Goal: Task Accomplishment & Management: Manage account settings

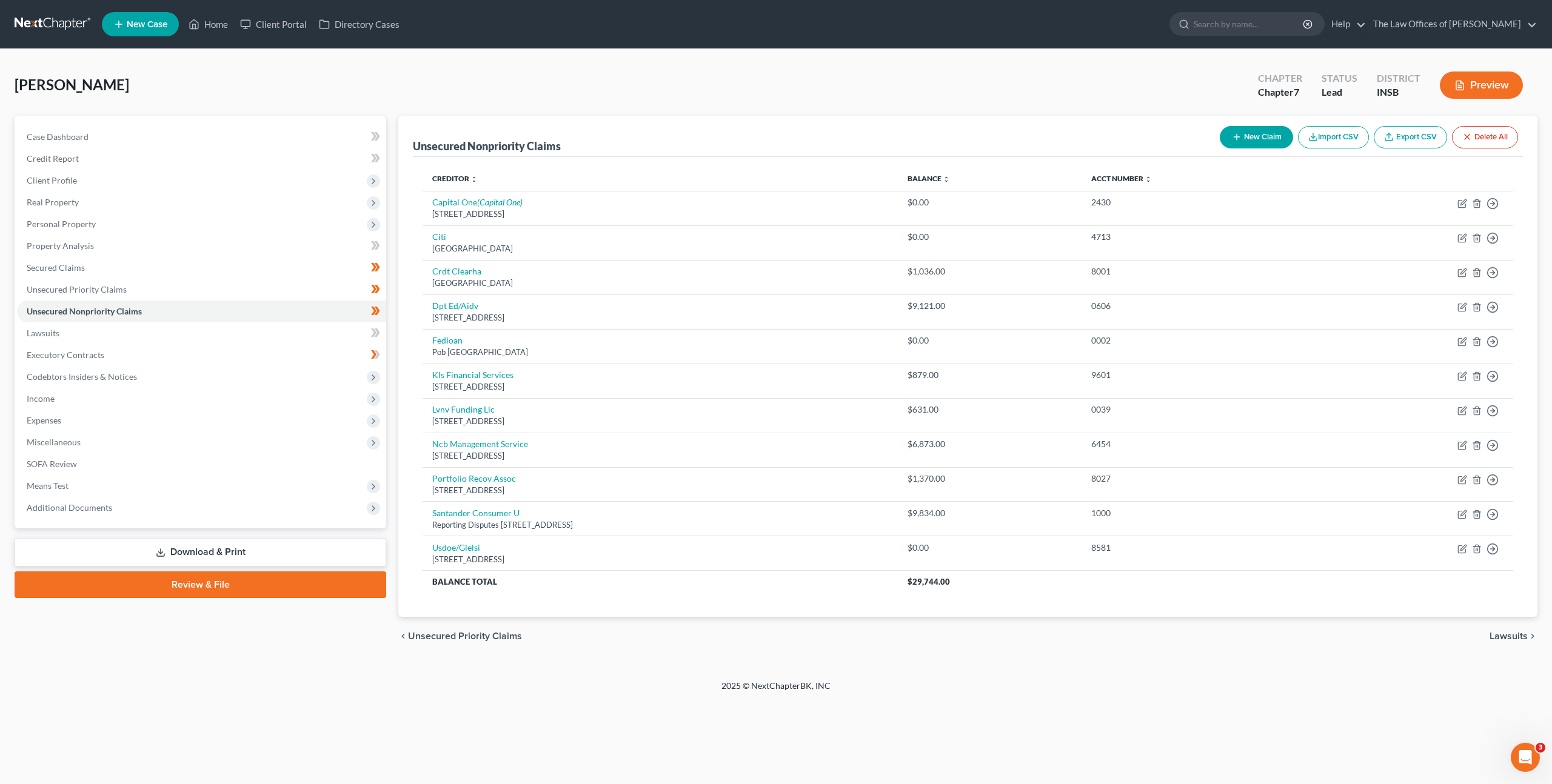
click at [580, 654] on div "chevron_left Unsecured Priority Claims Lawsuits chevron_right" at bounding box center [968, 636] width 1139 height 39
click at [80, 28] on link at bounding box center [53, 24] width 77 height 22
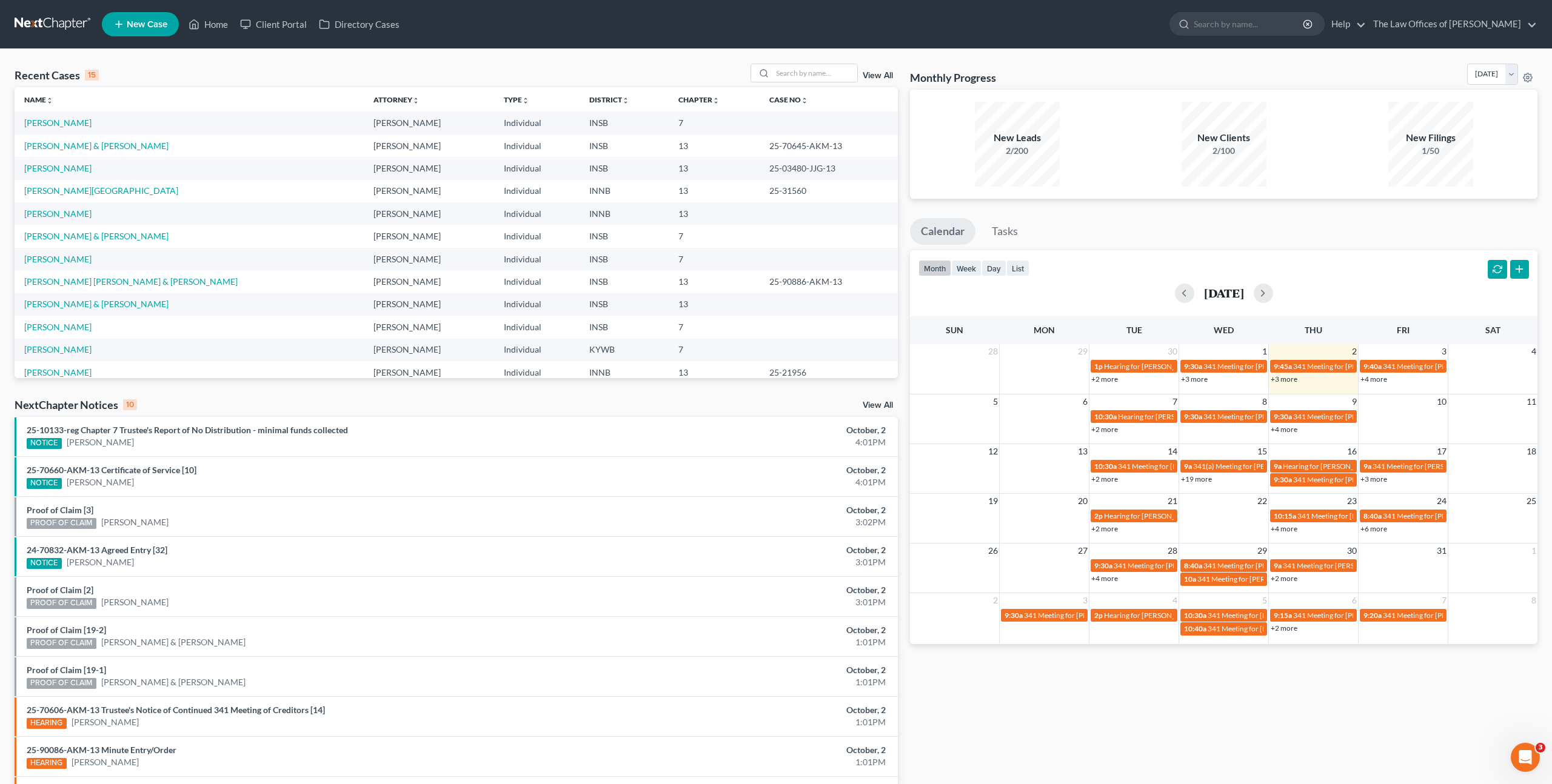
click at [504, 64] on div "Recent Cases 15 View All" at bounding box center [456, 75] width 884 height 23
click at [55, 318] on link "[PERSON_NAME]" at bounding box center [58, 322] width 68 height 10
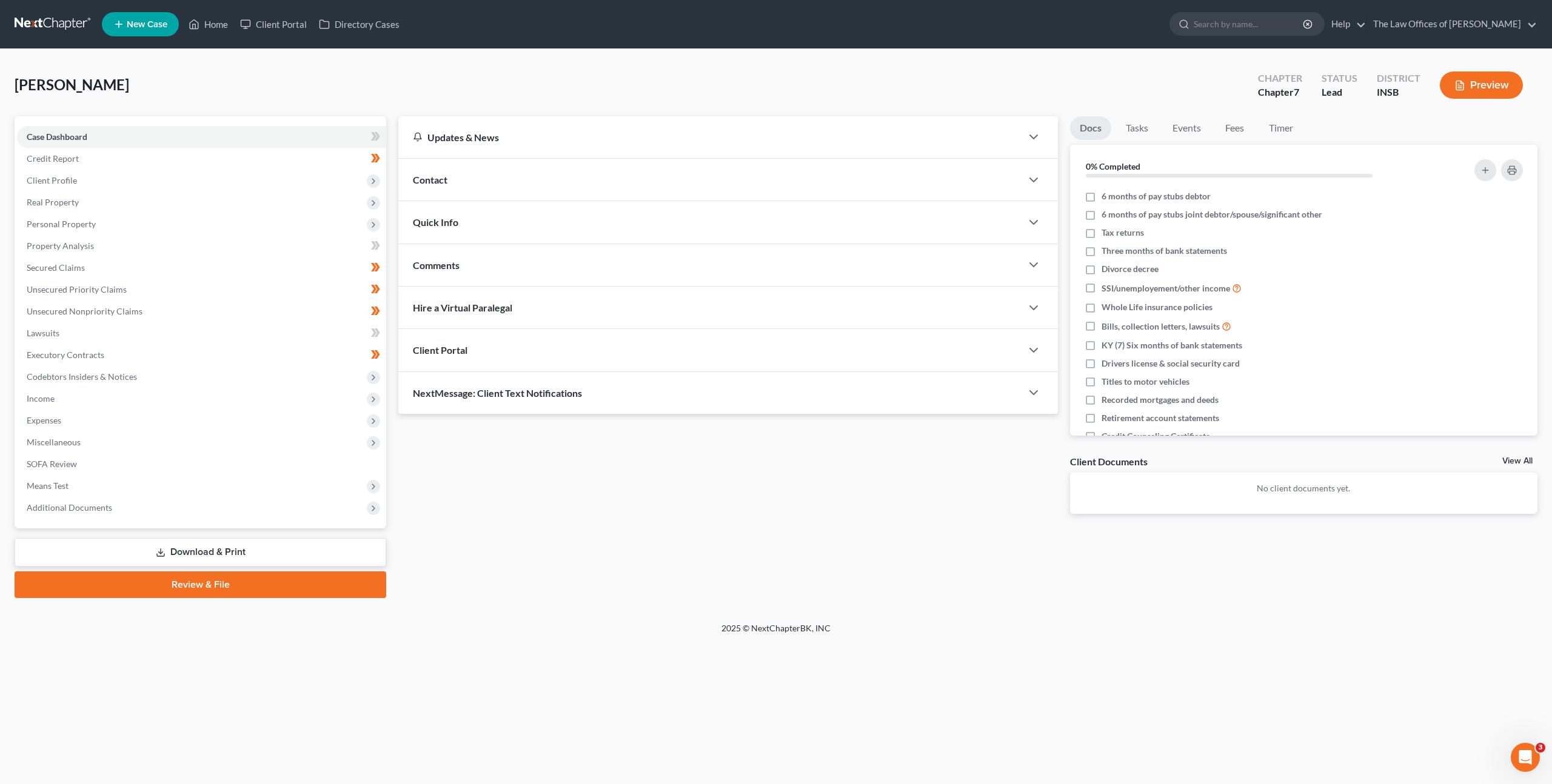
click at [658, 547] on div "Updates & News × [US_STATE] [GEOGRAPHIC_DATA] Notes Take a look at NextChapter'…" at bounding box center [968, 357] width 1152 height 481
click at [705, 561] on div "Updates & News × [US_STATE] [GEOGRAPHIC_DATA] Notes Take a look at NextChapter'…" at bounding box center [968, 357] width 1152 height 481
click at [726, 561] on div "Updates & News × [US_STATE] [GEOGRAPHIC_DATA] Notes Take a look at NextChapter'…" at bounding box center [968, 357] width 1152 height 481
click at [300, 175] on span "Client Profile" at bounding box center [201, 180] width 369 height 22
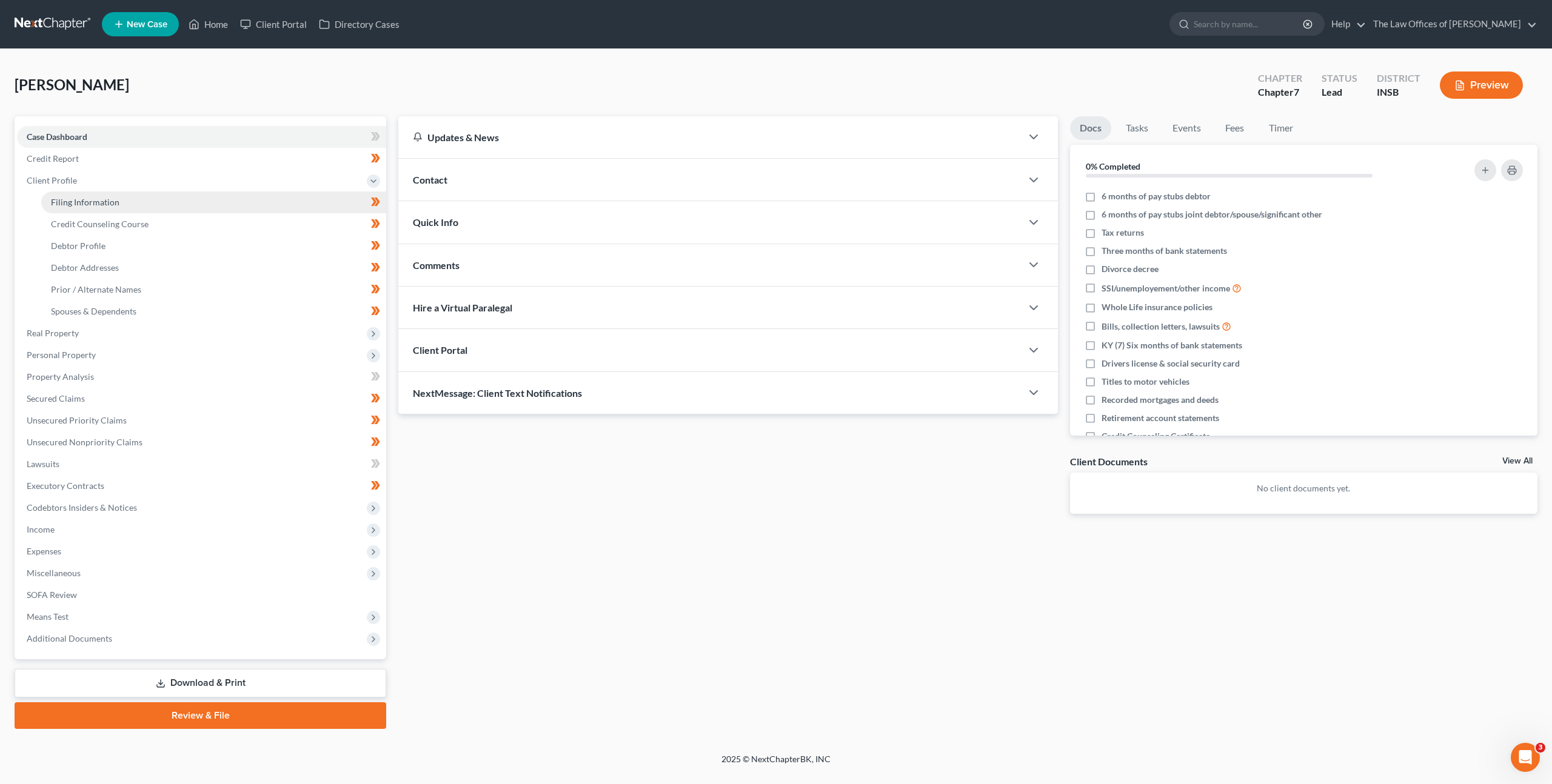
click at [254, 197] on link "Filing Information" at bounding box center [213, 202] width 345 height 22
select select "1"
select select "0"
select select "15"
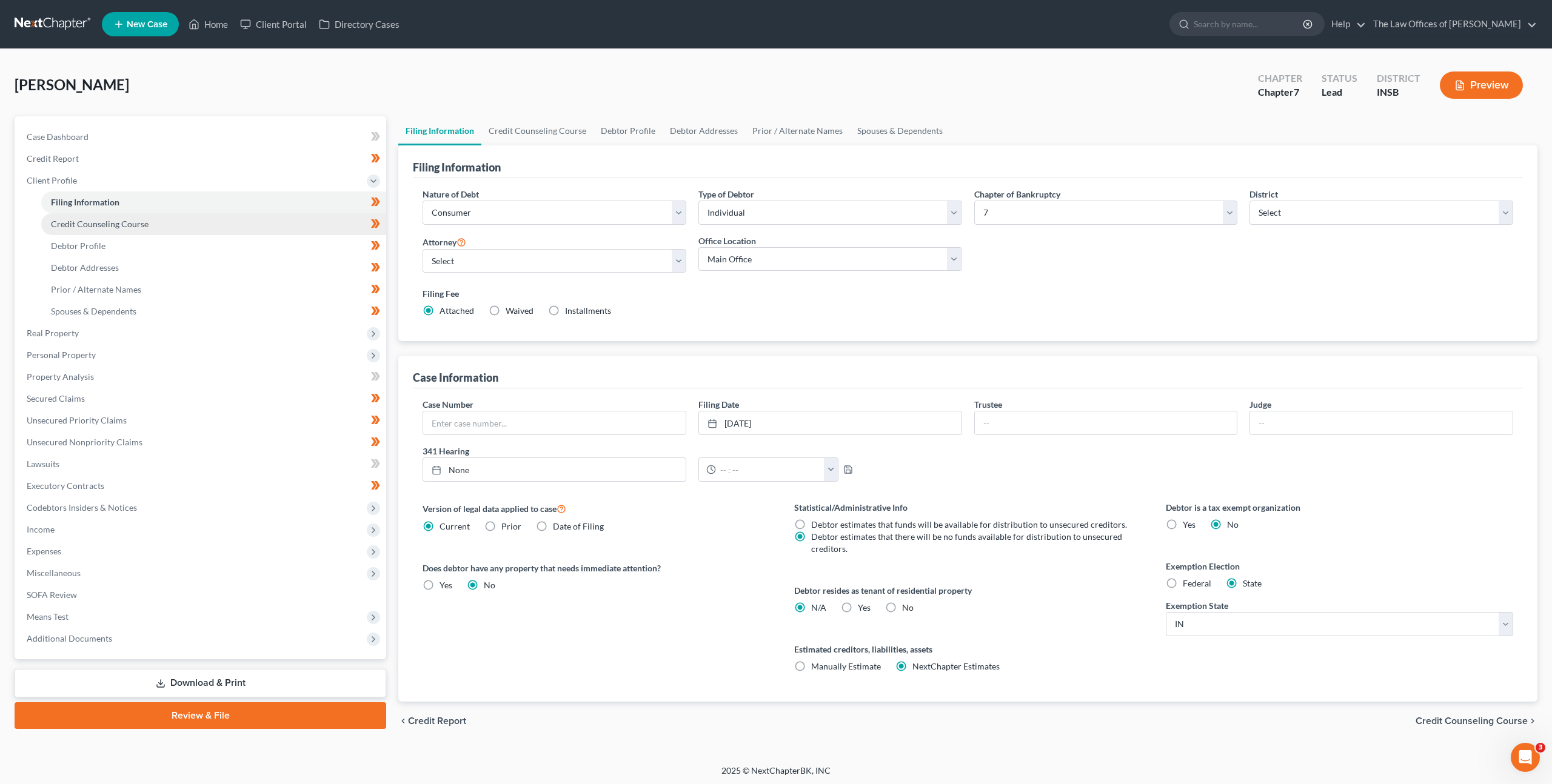
click at [241, 220] on link "Credit Counseling Course" at bounding box center [213, 224] width 345 height 22
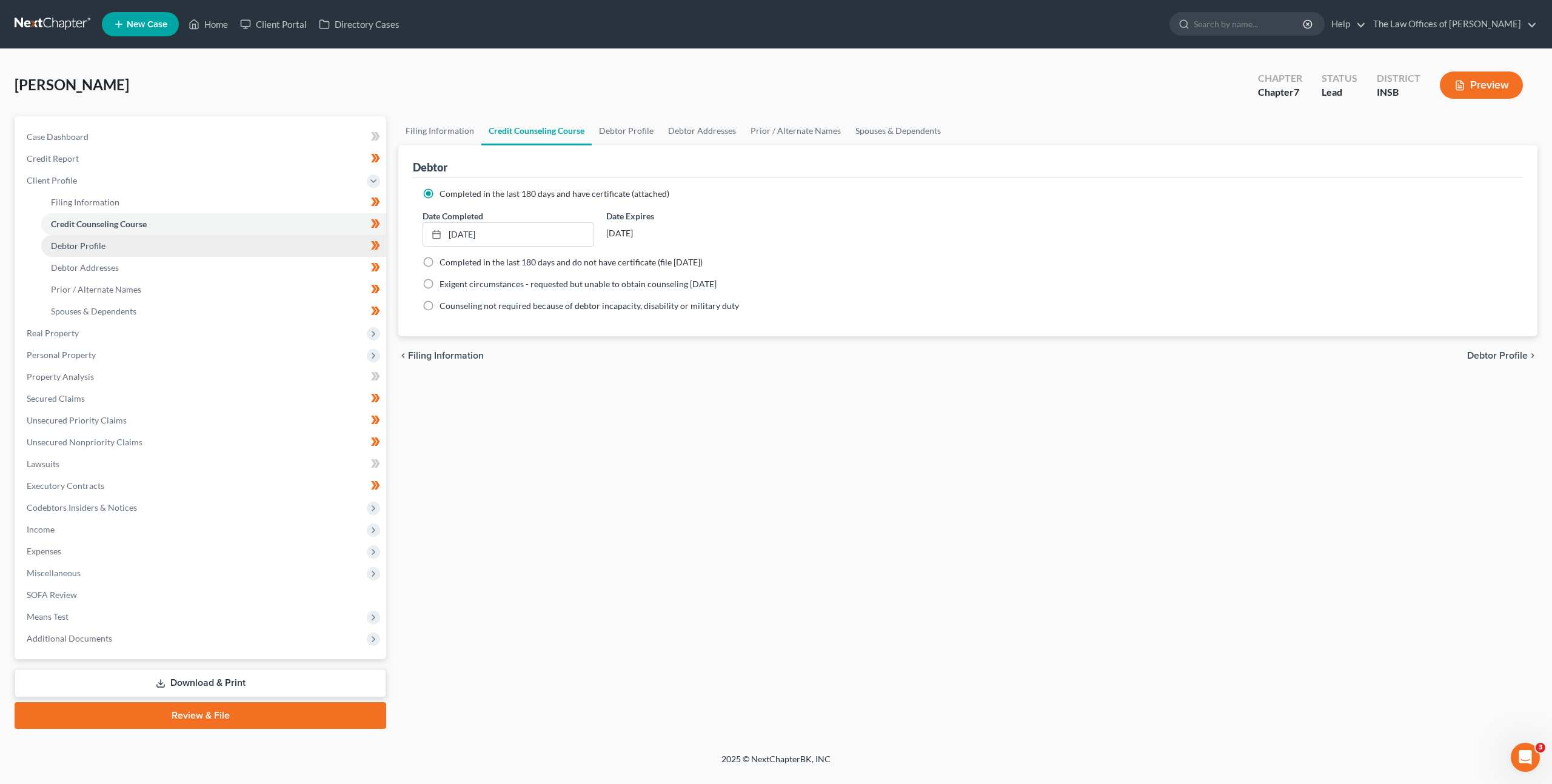
click at [232, 246] on link "Debtor Profile" at bounding box center [213, 246] width 345 height 22
select select "0"
select select "1"
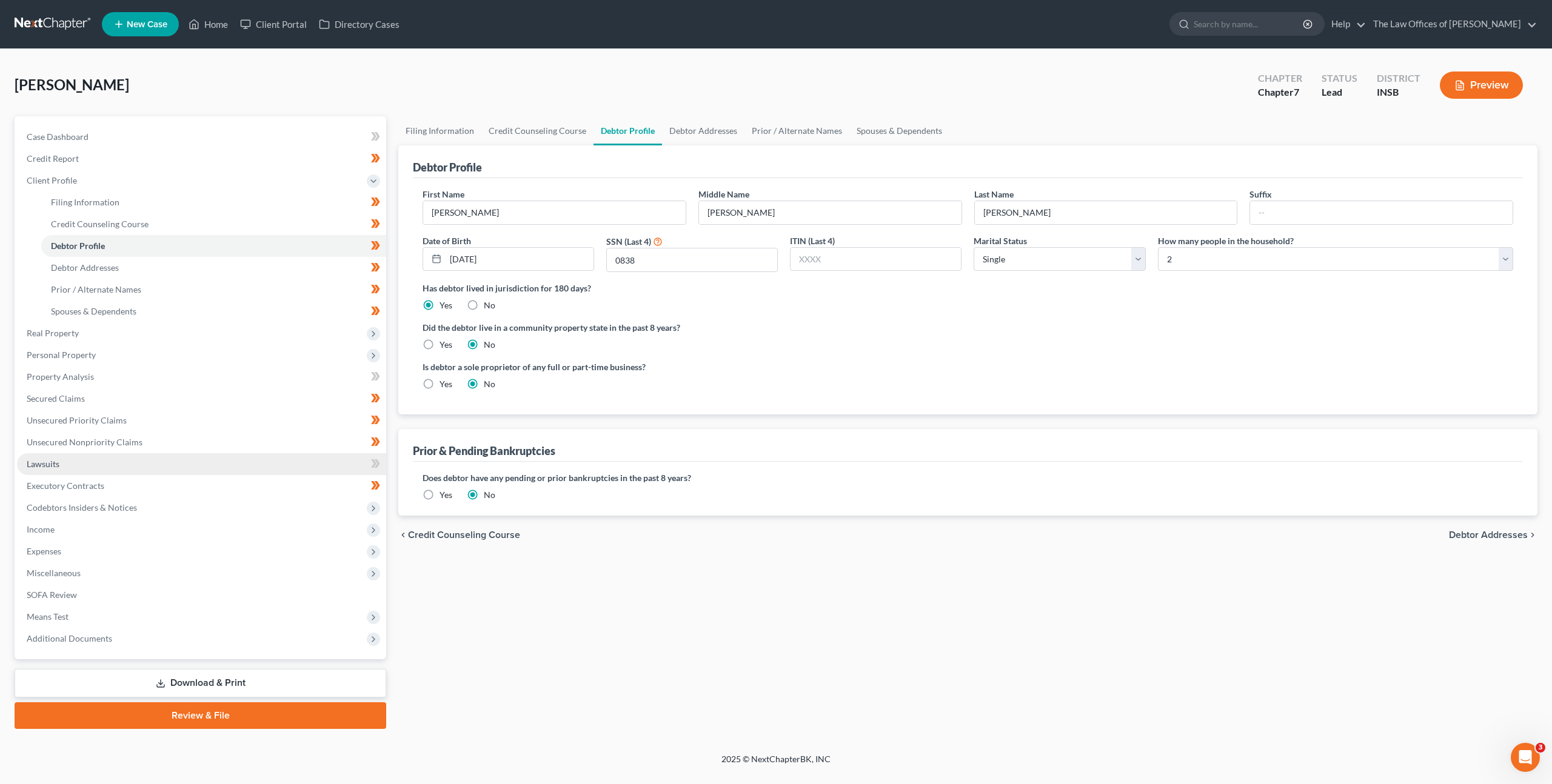
drag, startPoint x: 126, startPoint y: 459, endPoint x: 133, endPoint y: 458, distance: 7.1
click at [126, 459] on link "Lawsuits" at bounding box center [201, 464] width 369 height 22
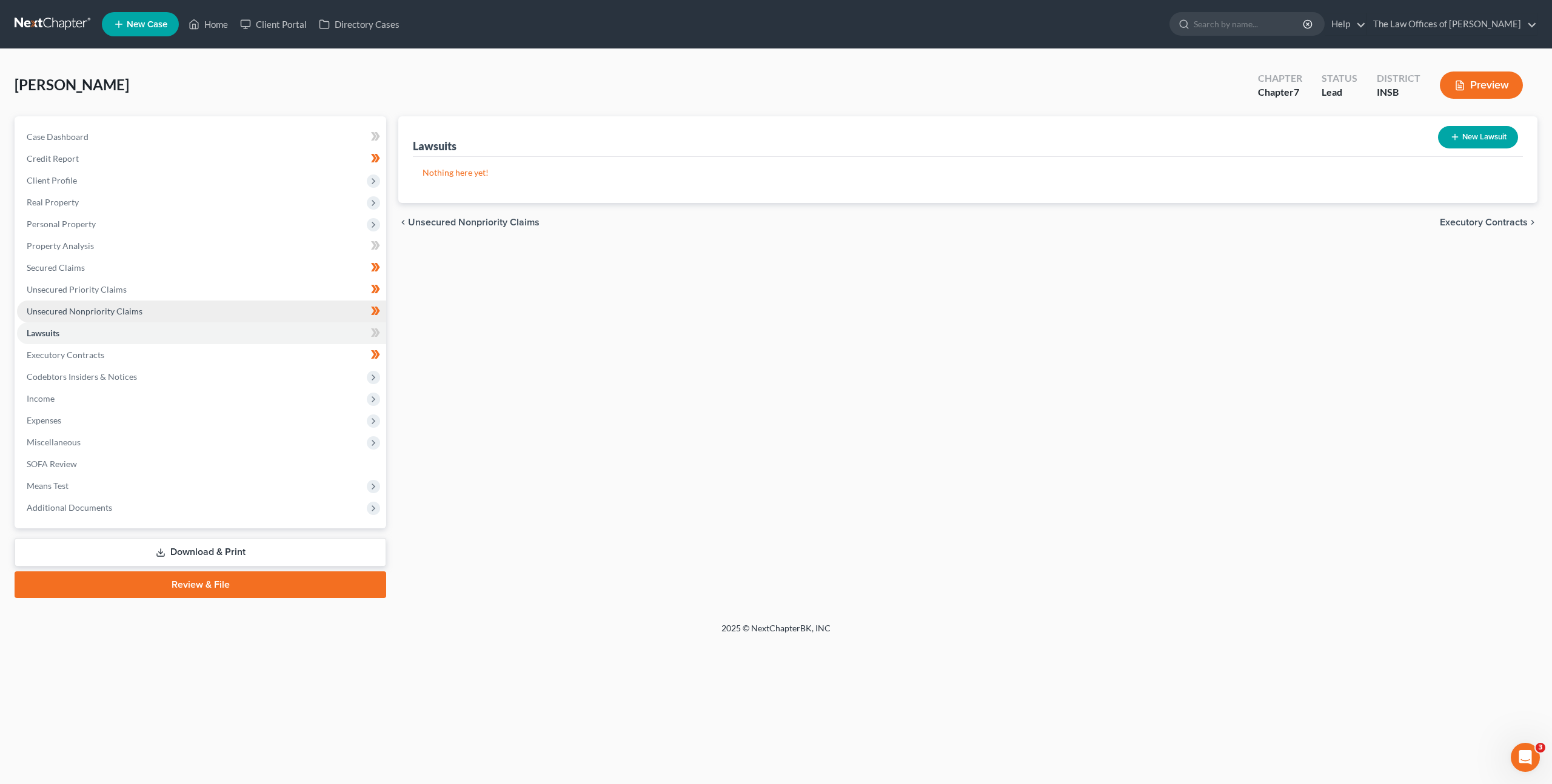
click at [276, 307] on link "Unsecured Nonpriority Claims" at bounding box center [201, 311] width 369 height 22
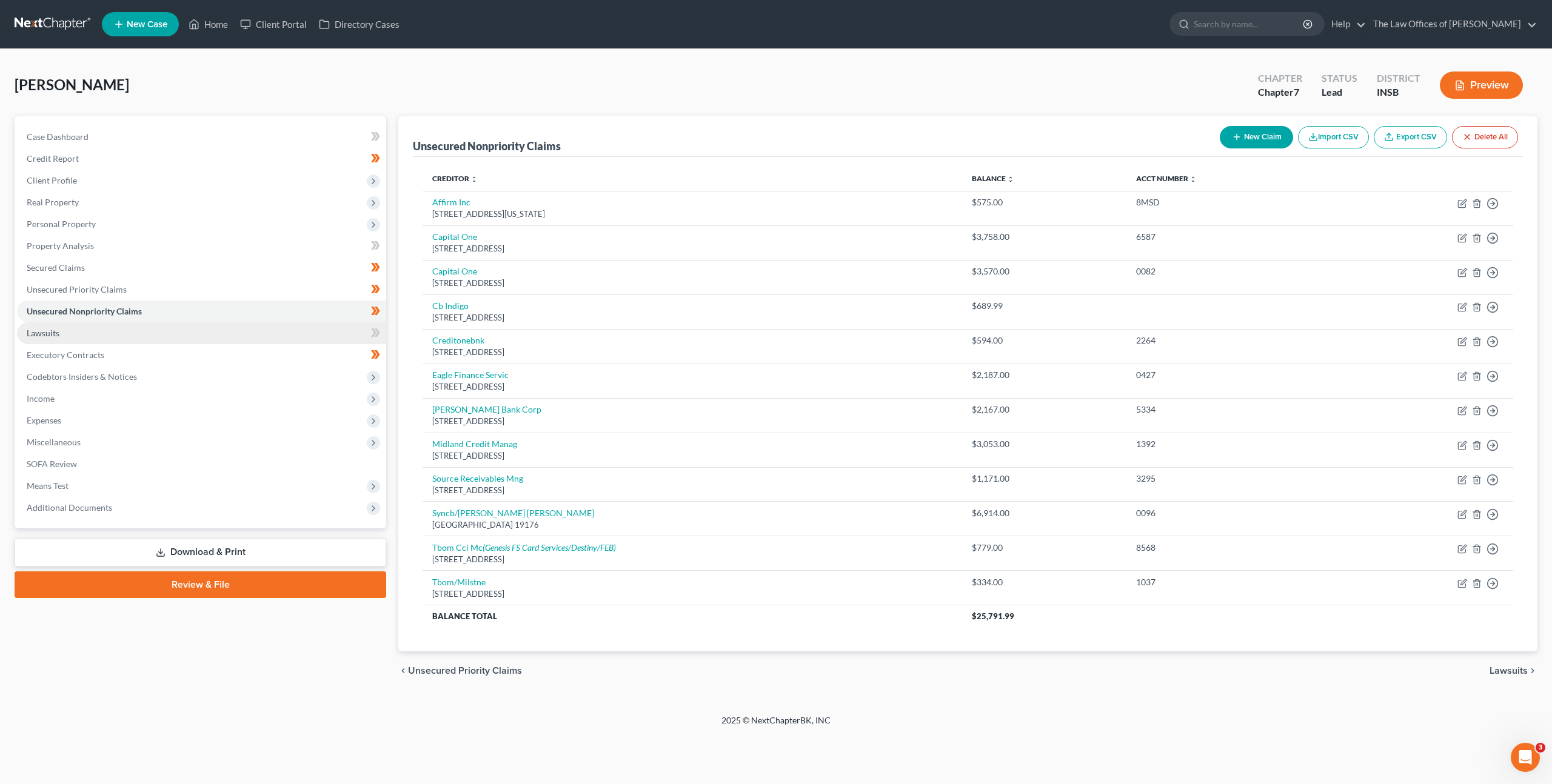
click at [255, 338] on link "Lawsuits" at bounding box center [201, 332] width 369 height 22
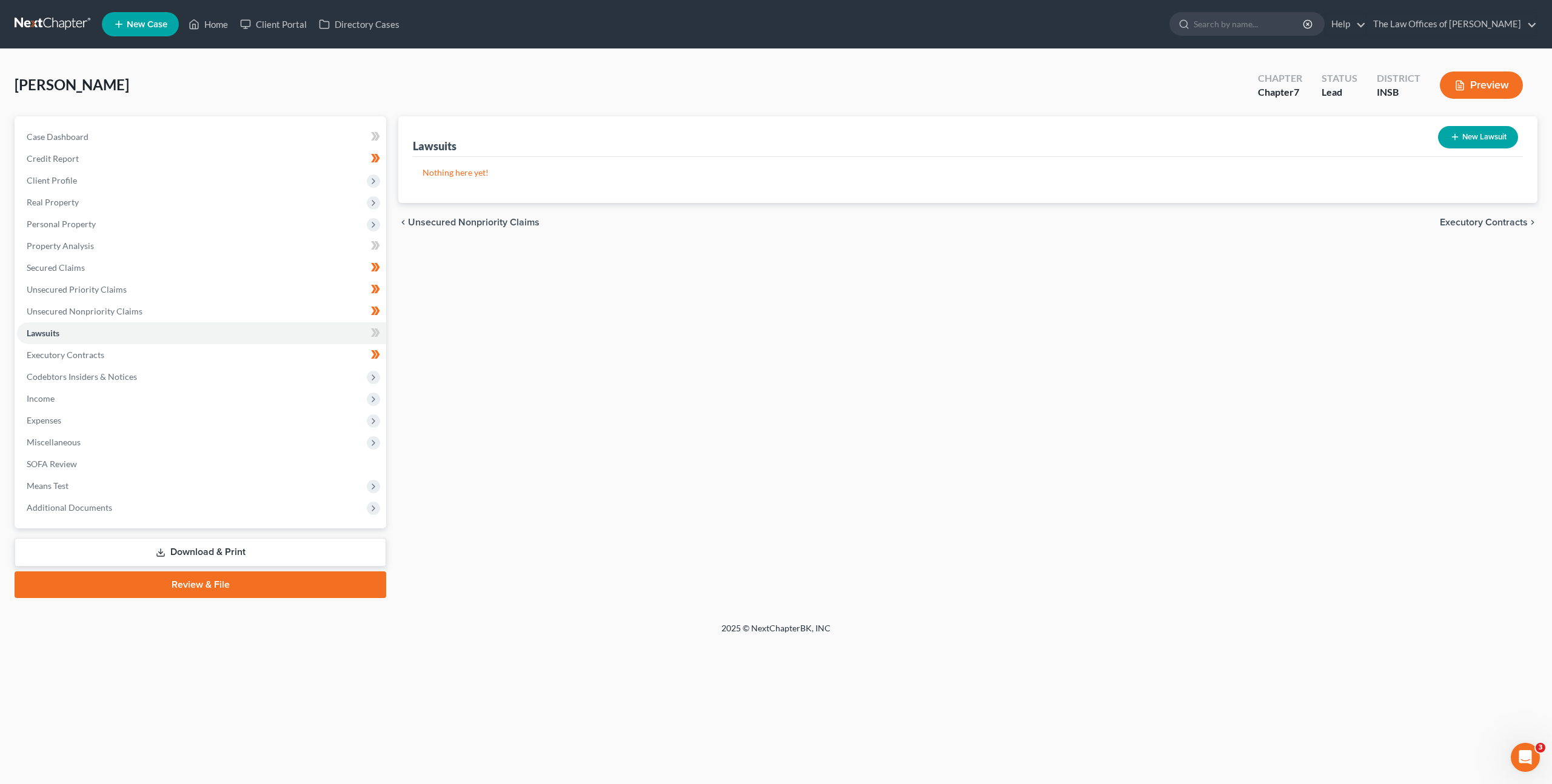
click at [1500, 138] on button "New Lawsuit" at bounding box center [1478, 138] width 80 height 23
select select "0"
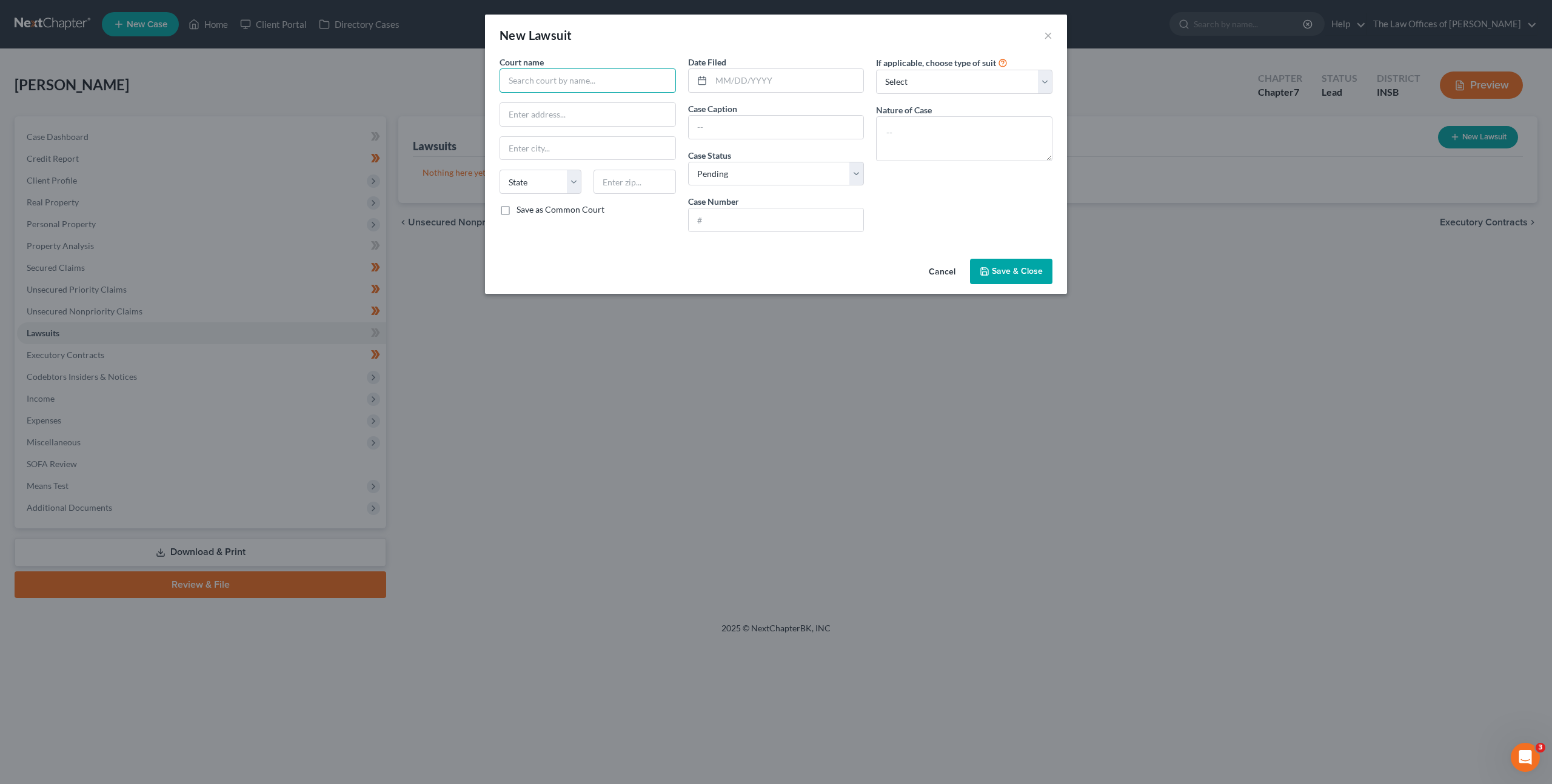
click at [608, 72] on input "text" at bounding box center [587, 80] width 176 height 24
type input "Jefferson Superior Court"
click at [573, 101] on div "Jefferson Superior Court" at bounding box center [572, 101] width 126 height 12
type input "[STREET_ADDRESS]"
type input "[GEOGRAPHIC_DATA]"
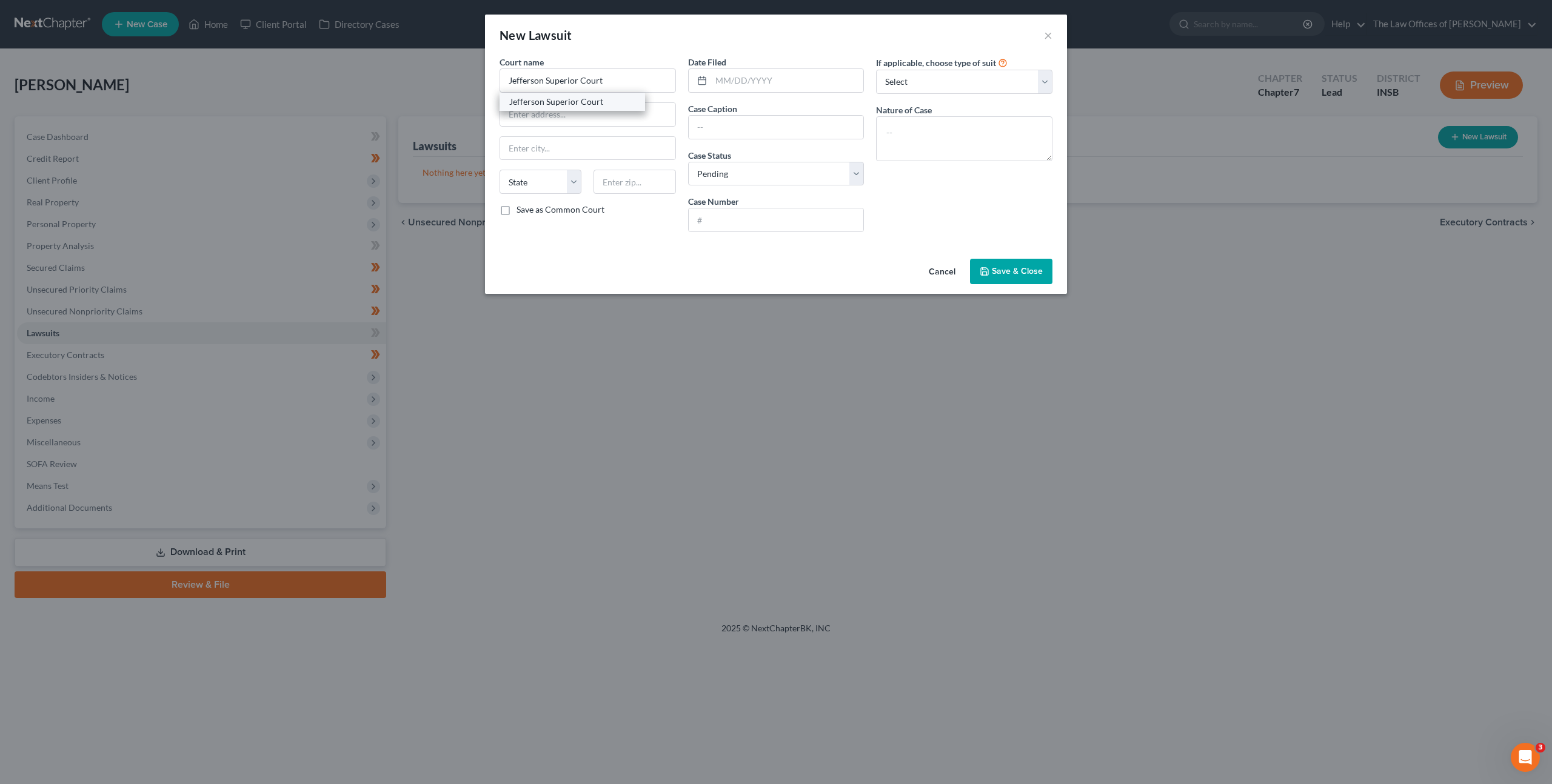
select select "15"
type input "47250"
click at [735, 80] on input "text" at bounding box center [788, 80] width 153 height 23
type input "[DATE]"
paste input "CAPITAL ONE, N.A. v. [PERSON_NAME]"
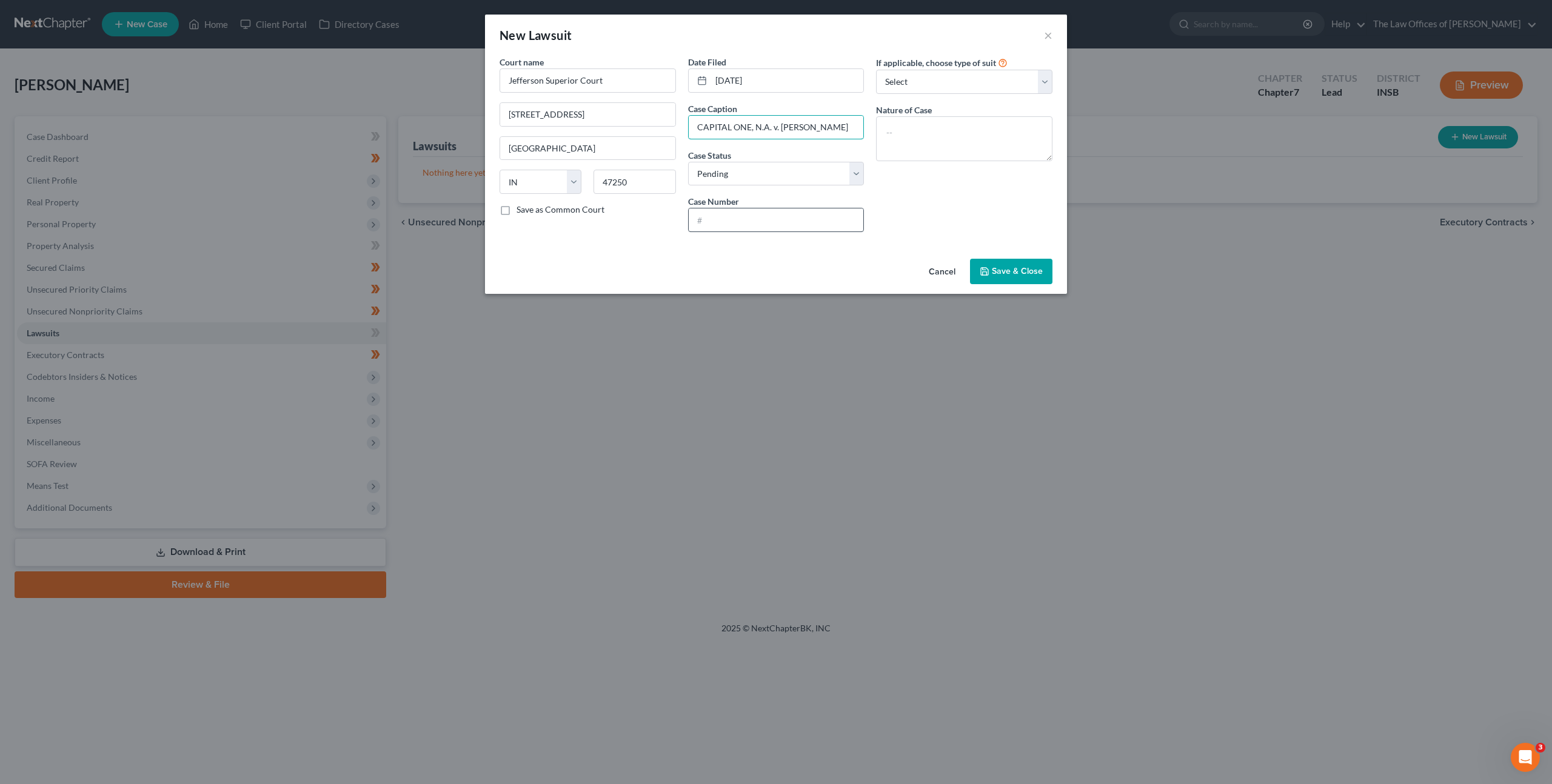
type input "CAPITAL ONE, N.A. v. [PERSON_NAME]"
drag, startPoint x: 737, startPoint y: 214, endPoint x: 1062, endPoint y: 159, distance: 329.6
click at [738, 217] on input "text" at bounding box center [776, 220] width 176 height 23
paste input "39D01-2508-CC-000753"
click at [709, 225] on input "39D01-2508-CC-000753" at bounding box center [776, 220] width 176 height 23
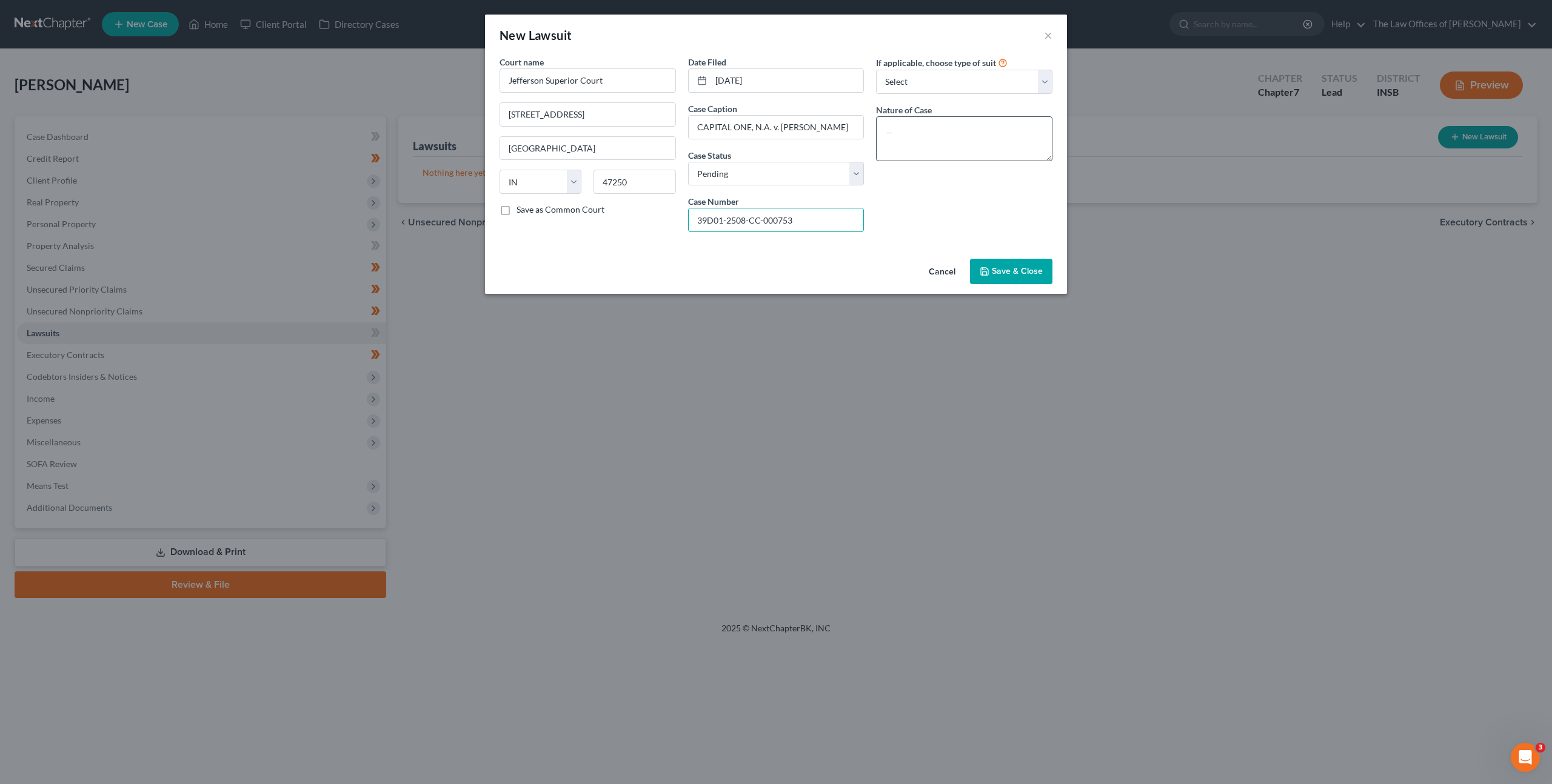
type input "39D01-2508-CC-000753"
drag, startPoint x: 948, startPoint y: 148, endPoint x: 971, endPoint y: 171, distance: 32.5
click at [950, 150] on textarea at bounding box center [964, 139] width 176 height 45
type textarea "Civil Collection"
click at [960, 211] on div "If applicable, choose type of suit Select Repossession Garnishment Foreclosure …" at bounding box center [964, 148] width 188 height 186
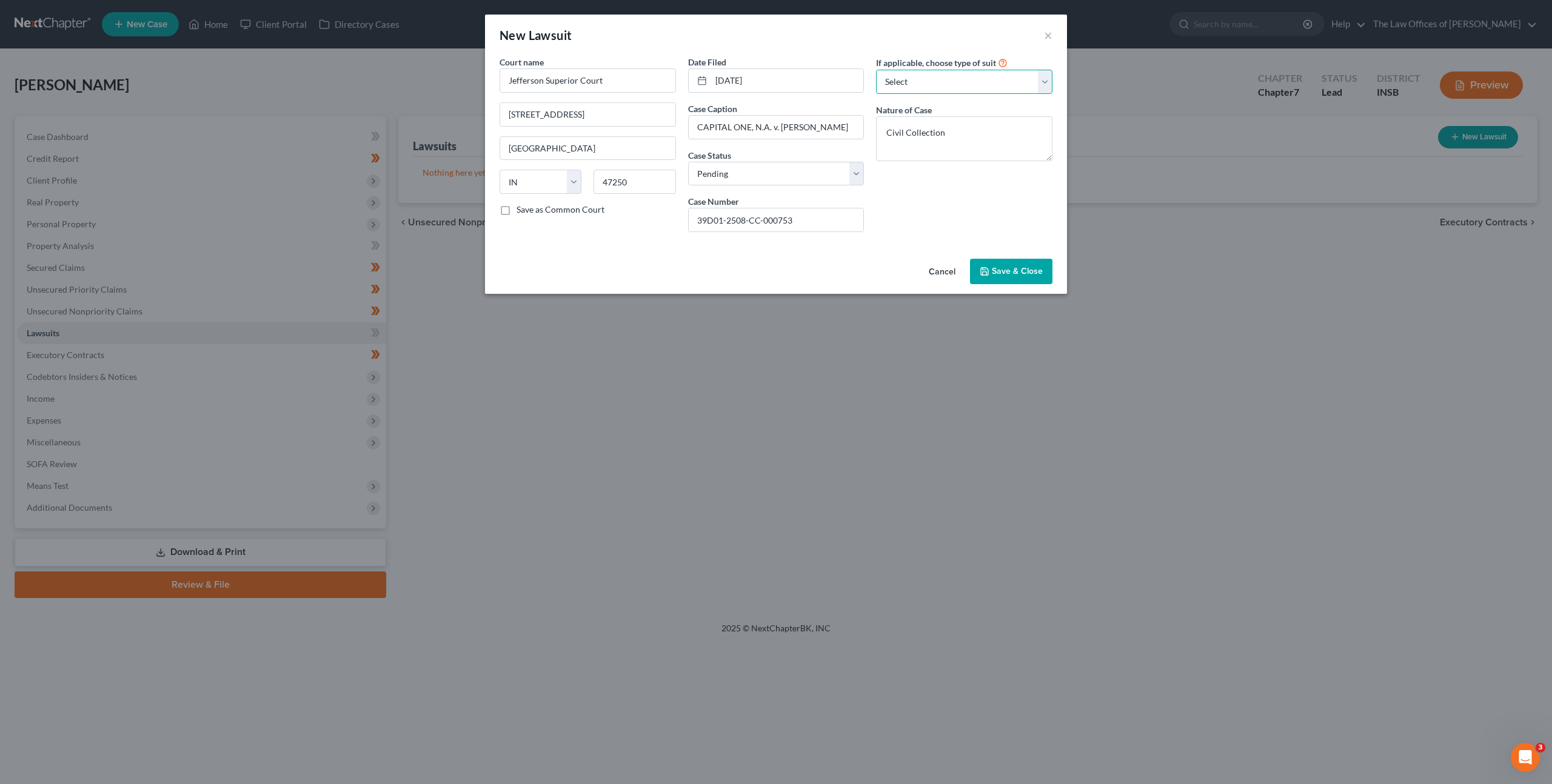
click at [965, 85] on select "Select Repossession Garnishment Foreclosure Attached, Seized, Or Levied Other" at bounding box center [964, 82] width 176 height 24
click at [1020, 268] on span "Save & Close" at bounding box center [1017, 270] width 51 height 10
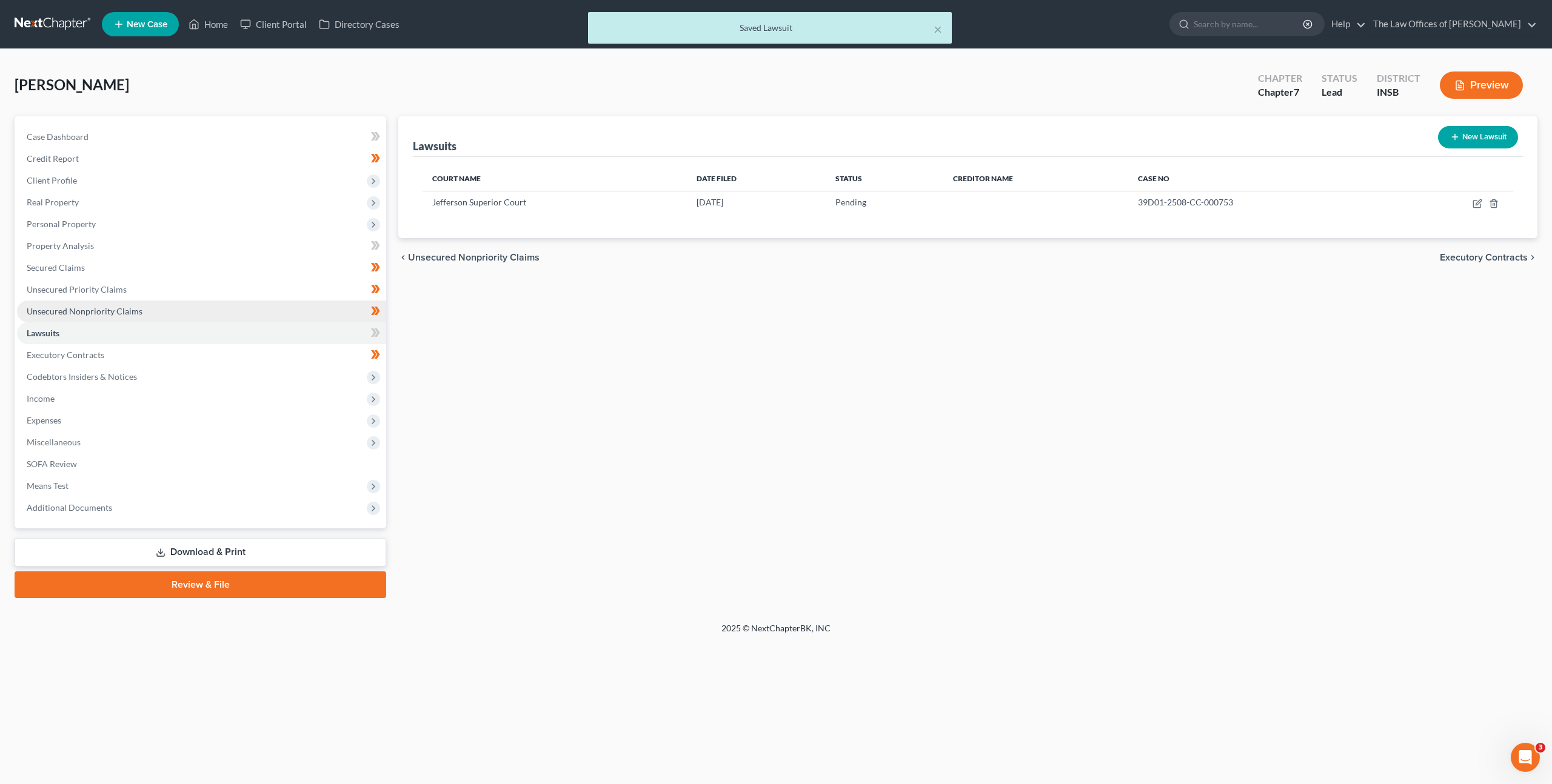
click at [325, 307] on link "Unsecured Nonpriority Claims" at bounding box center [201, 311] width 369 height 22
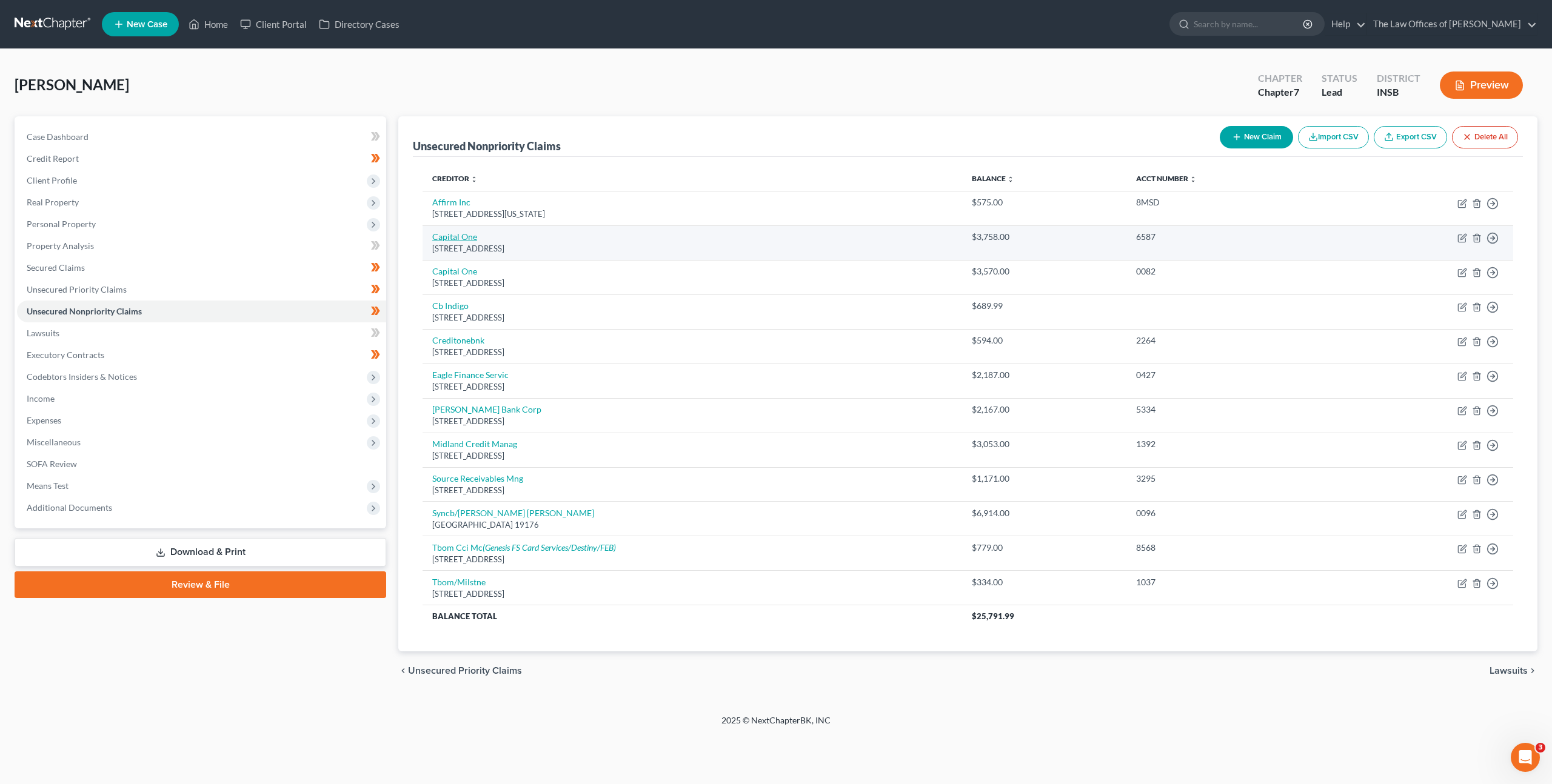
click at [452, 237] on link "Capital One" at bounding box center [455, 237] width 45 height 10
select select "46"
select select "2"
select select "0"
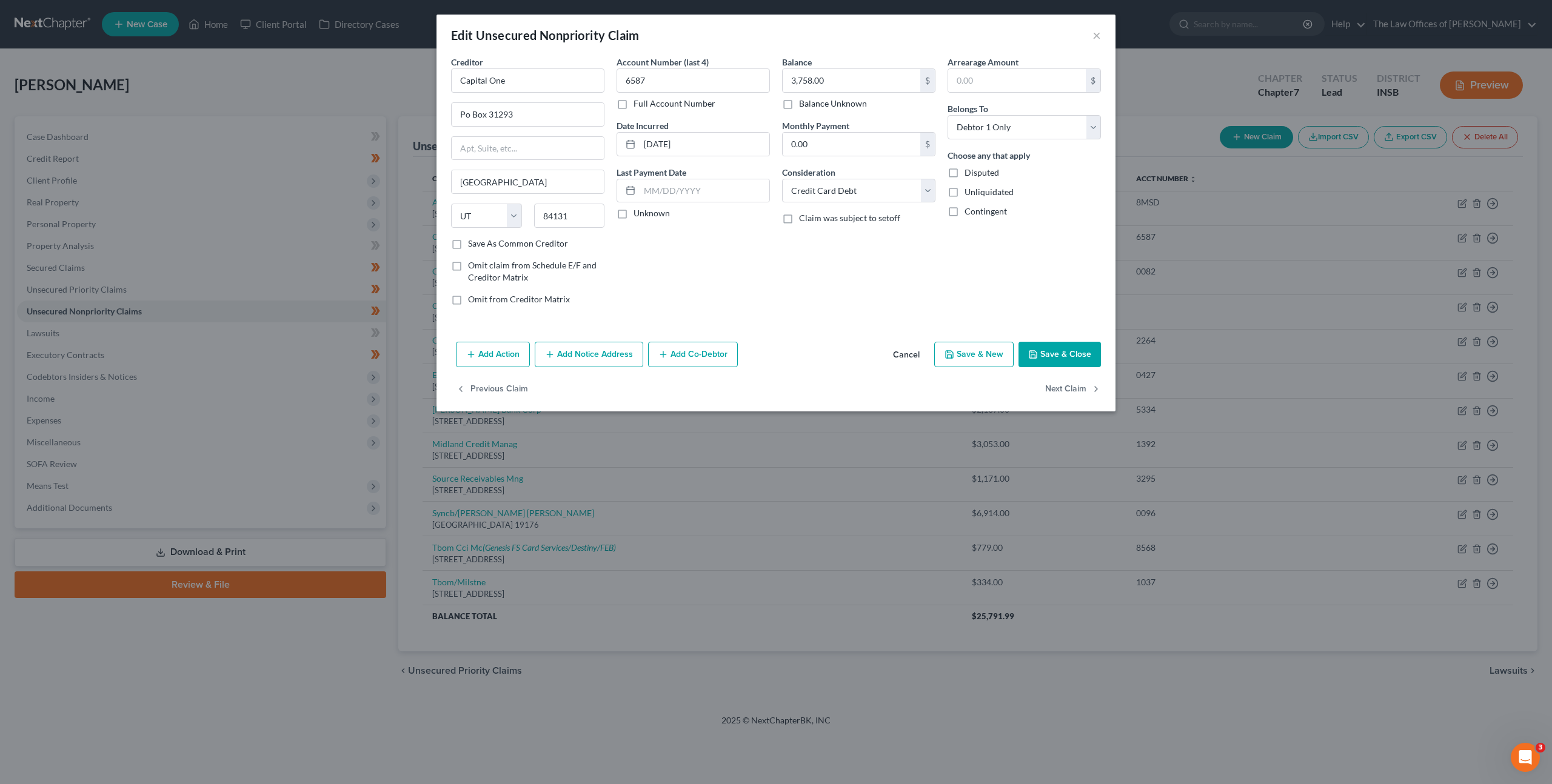
click at [634, 101] on label "Full Account Number" at bounding box center [675, 103] width 82 height 12
click at [639, 101] on input "Full Account Number" at bounding box center [643, 101] width 8 height 8
click at [656, 86] on input "6587" at bounding box center [693, 80] width 153 height 24
drag, startPoint x: 830, startPoint y: 84, endPoint x: 728, endPoint y: 72, distance: 102.7
click at [722, 72] on div "Creditor * Capital One Po Box 31293 Salt Lake City State AL AK AR AZ CA CO CT D…" at bounding box center [776, 185] width 662 height 259
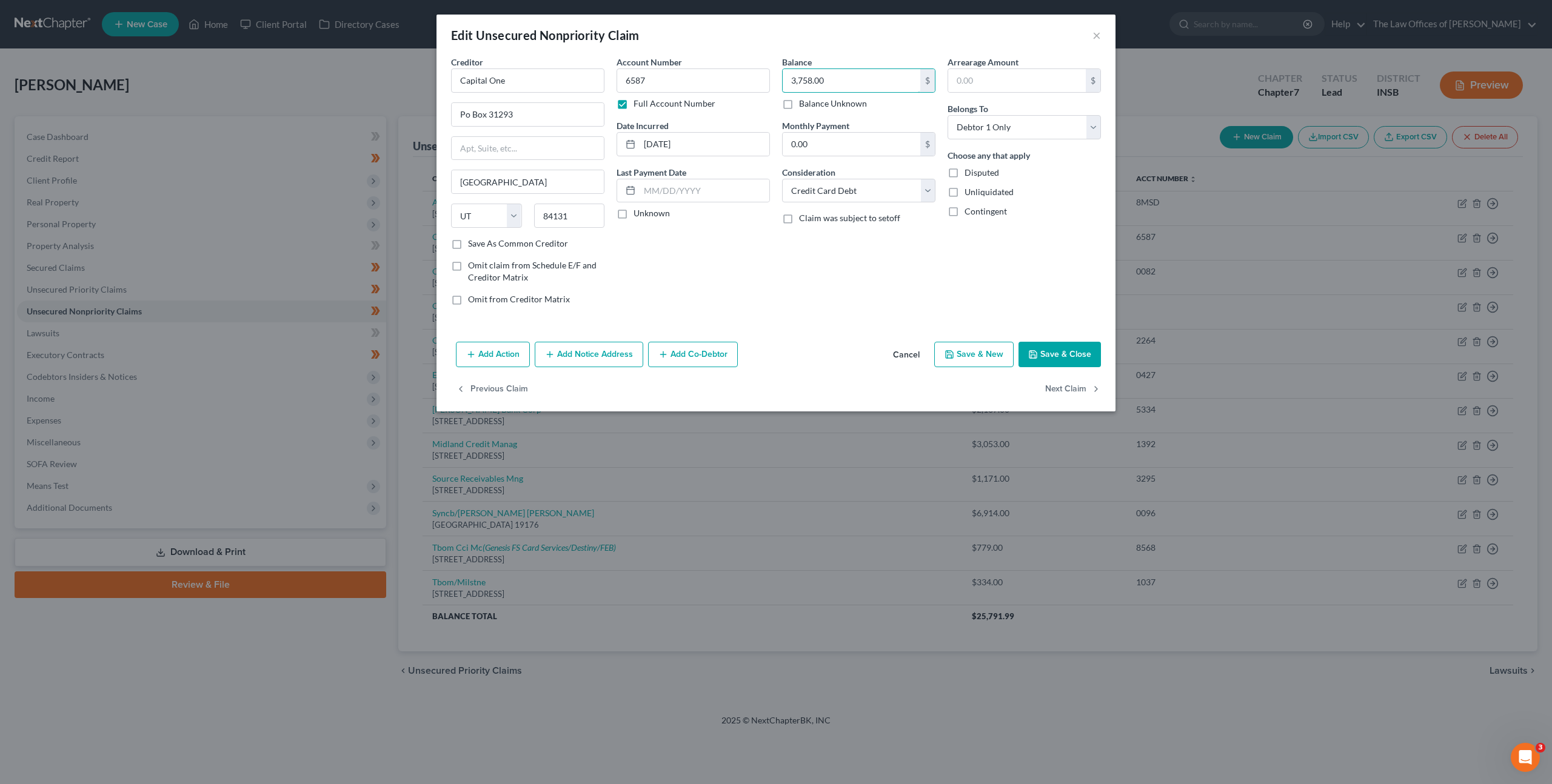
drag, startPoint x: 842, startPoint y: 80, endPoint x: 705, endPoint y: 65, distance: 137.8
click at [710, 68] on div "Creditor * Capital One Po Box 31293 Salt Lake City State AL AK AR AZ CA CO CT D…" at bounding box center [776, 185] width 662 height 259
type input "3,915.44"
click at [812, 141] on input "0.00" at bounding box center [851, 144] width 138 height 23
click at [827, 256] on div "Balance 3,915.44 $ Balance Unknown Balance Undetermined 3,915.44 $ Balance Unkn…" at bounding box center [859, 185] width 166 height 259
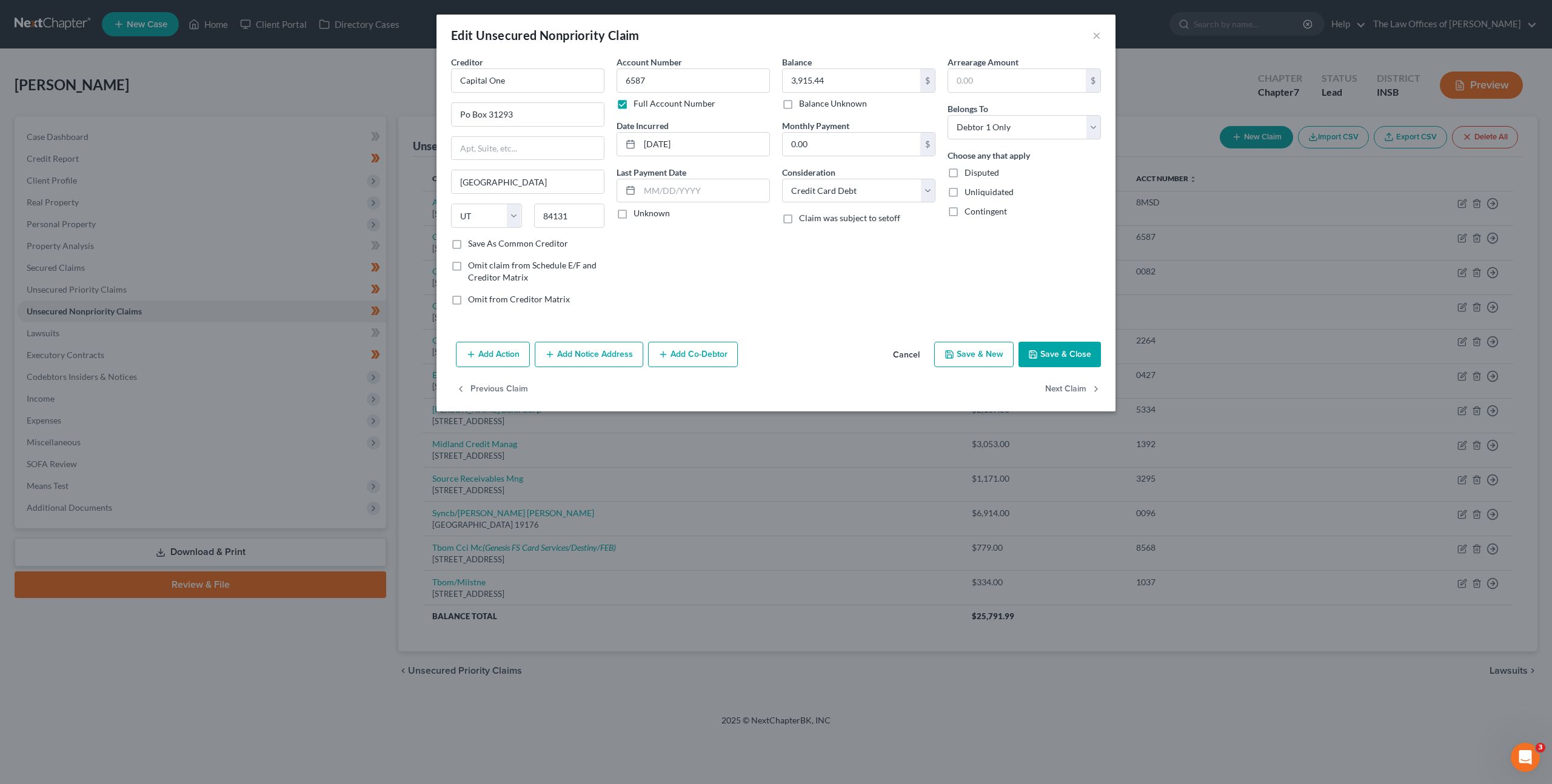
click at [600, 361] on button "Add Notice Address" at bounding box center [589, 355] width 109 height 26
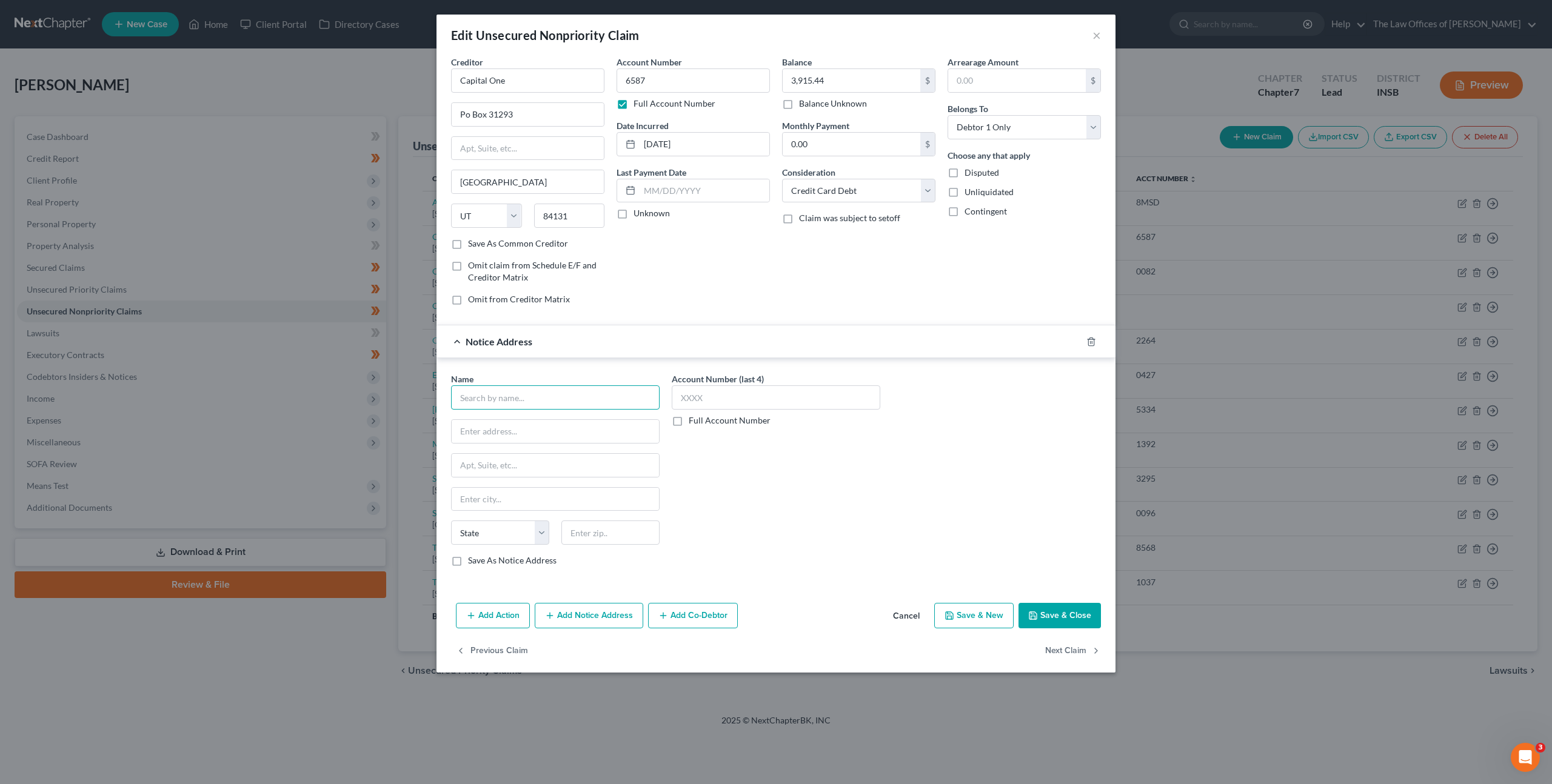
click at [548, 397] on input "text" at bounding box center [555, 398] width 209 height 24
click at [549, 425] on div "775 Corporate Woods Pkwy, Vernon Hills, IL 60061" at bounding box center [524, 430] width 126 height 10
type input "Blitt and Gaines PC"
type input "775 Corporate Woods Pkwy"
type input "Vernon Hills"
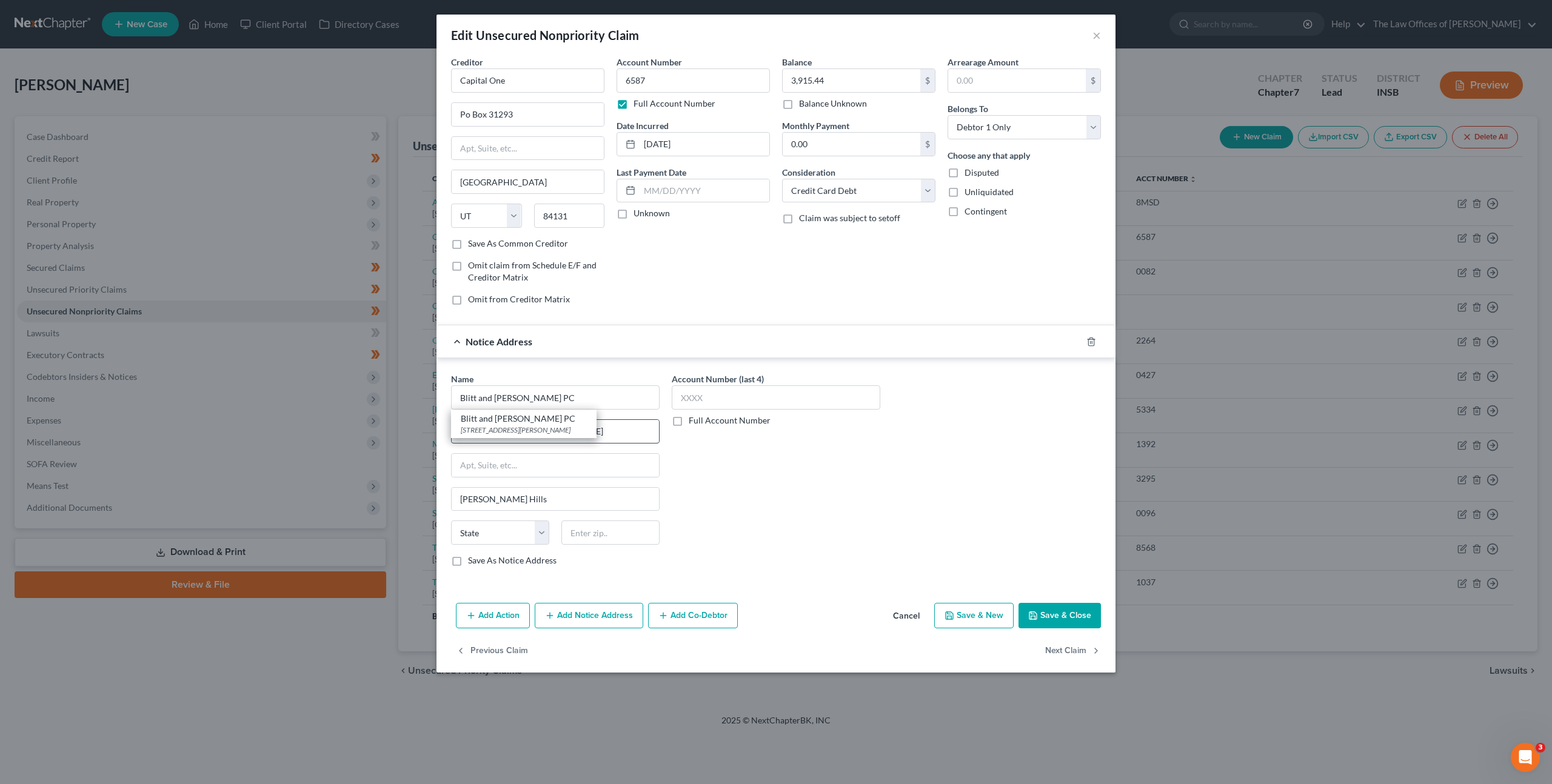
select select "14"
type input "60061"
drag, startPoint x: 849, startPoint y: 480, endPoint x: 886, endPoint y: 462, distance: 41.1
click at [850, 480] on div "Account Number (last 4) Full Account Number" at bounding box center [776, 474] width 221 height 204
click at [1044, 609] on button "Save & Close" at bounding box center [1060, 616] width 82 height 26
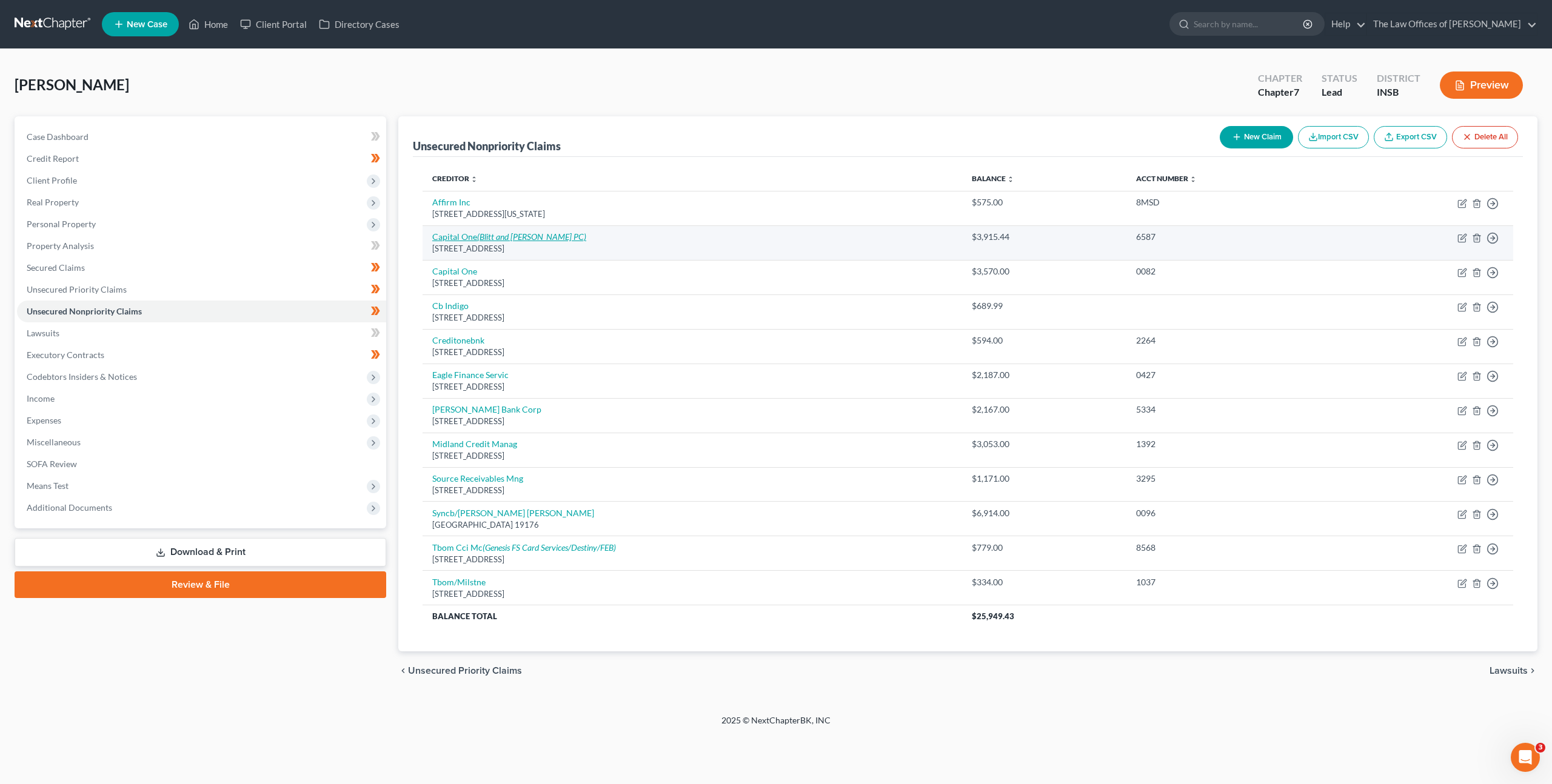
click at [486, 240] on icon "(Blitt and Gaines PC)" at bounding box center [532, 237] width 110 height 10
select select "46"
select select "2"
select select "0"
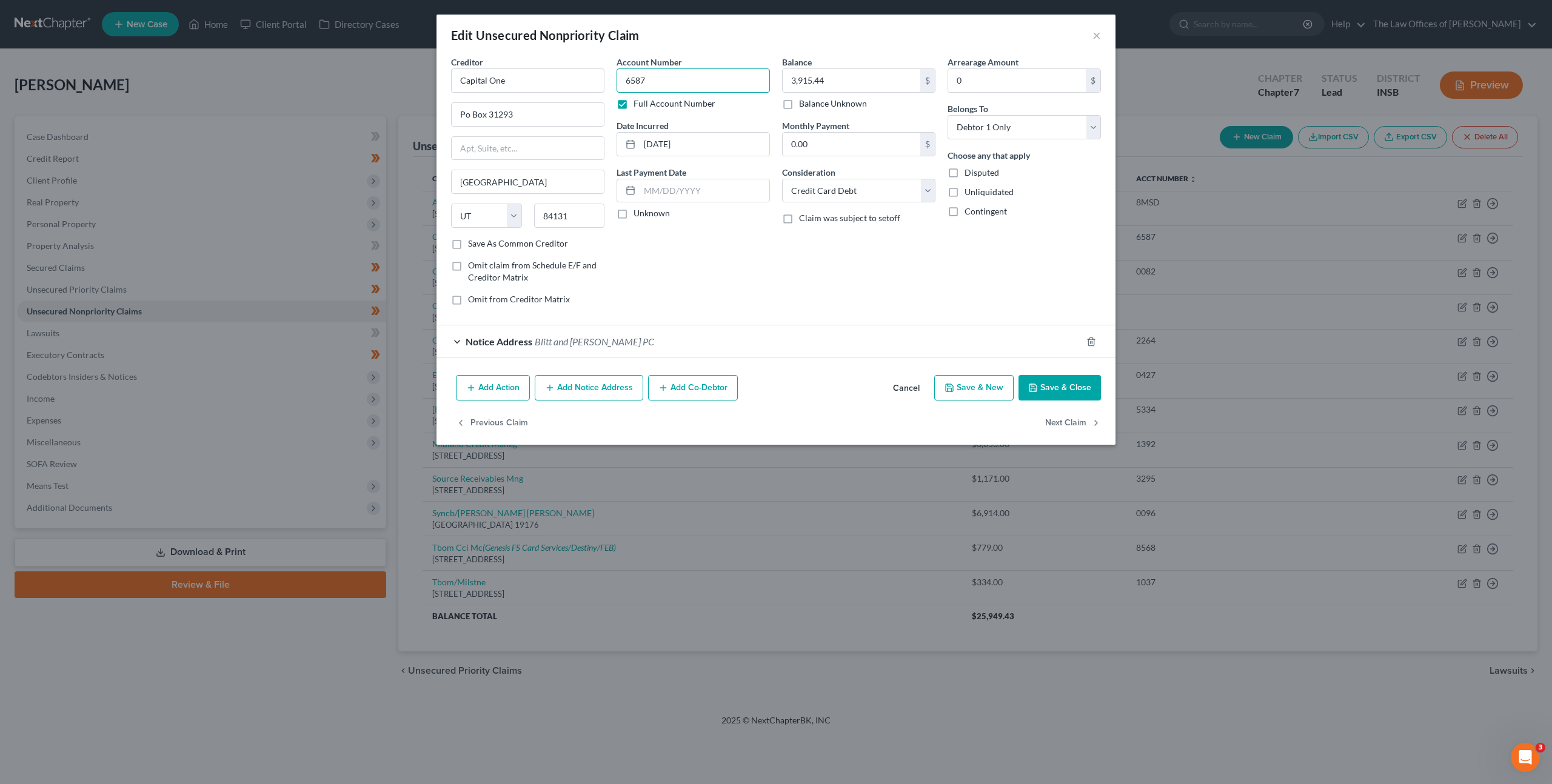
click at [656, 80] on input "6587" at bounding box center [693, 80] width 153 height 24
drag, startPoint x: 579, startPoint y: 72, endPoint x: 569, endPoint y: 72, distance: 10.0
click at [565, 70] on div "Creditor * Capital One Po Box 31293 Salt Lake City State AL AK AR AZ CA CO CT D…" at bounding box center [776, 185] width 662 height 259
paste input "39D01-2508-CC-000753"
click at [641, 76] on input "39D01-2508-CC-000753" at bounding box center [693, 80] width 153 height 24
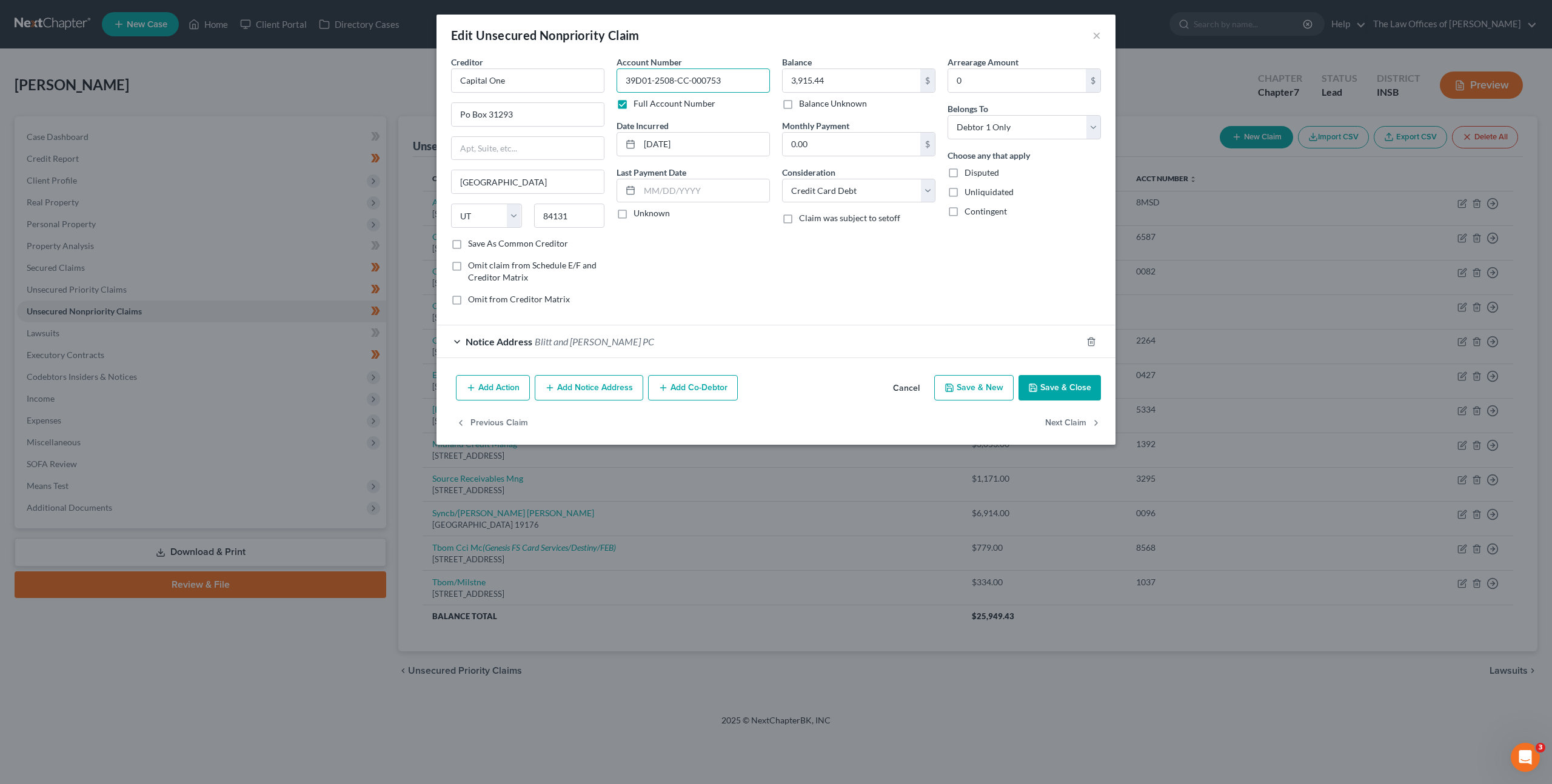
type input "39D01-2508-CC-000753"
click at [690, 255] on div "Account Number 39D01-2508-CC-000753 Full Account Number Date Incurred 03-03-202…" at bounding box center [693, 185] width 166 height 259
click at [1038, 388] on icon "button" at bounding box center [1033, 388] width 10 height 10
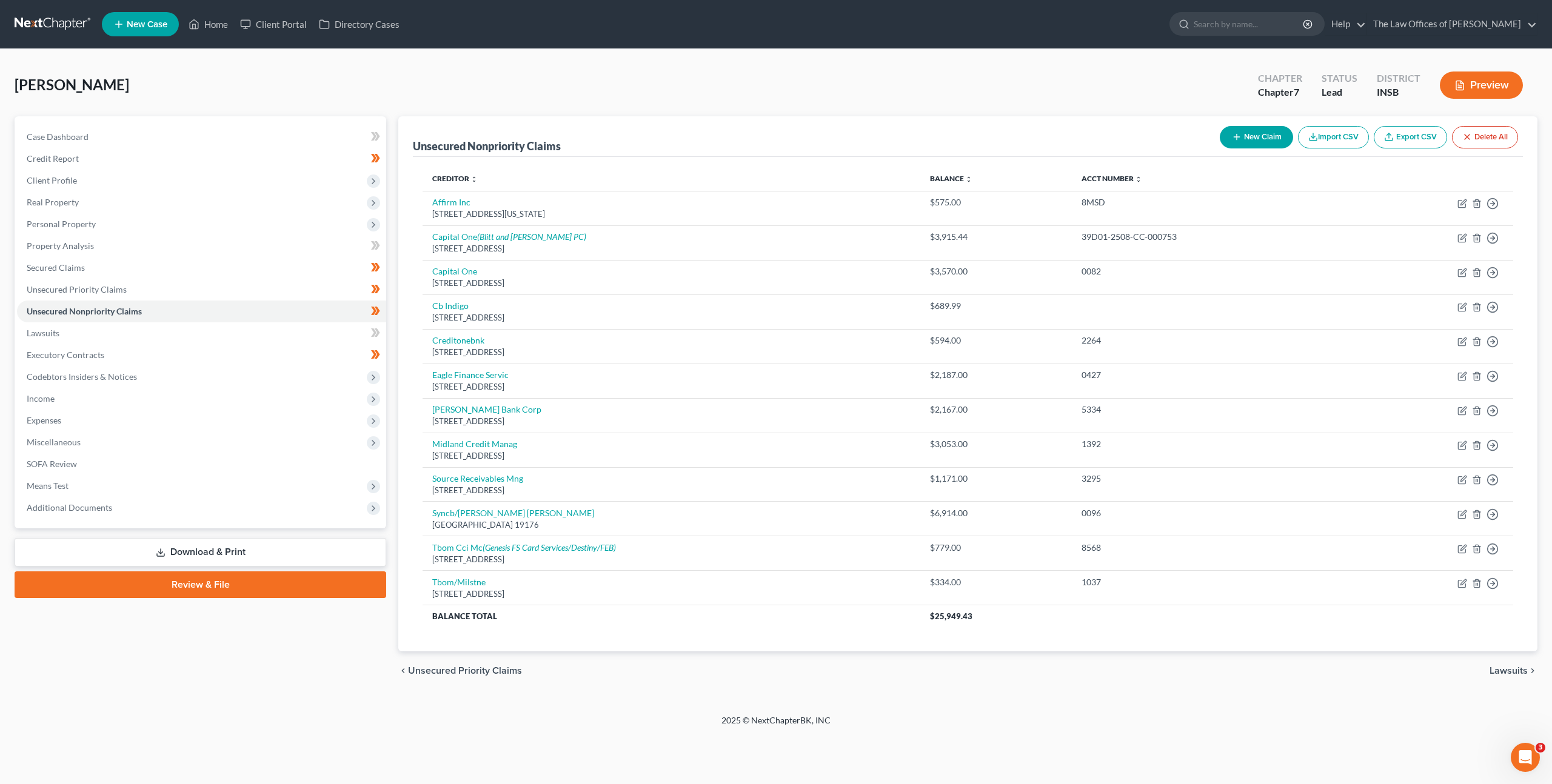
click at [345, 693] on div "Petition Navigation Case Dashboard Payments Invoices Payments Payments Credit R…" at bounding box center [776, 409] width 1523 height 584
click at [718, 109] on div "Dierkes, Todd Upgraded Chapter Chapter 7 Status Lead District INSB Preview" at bounding box center [776, 89] width 1523 height 52
click at [649, 643] on div "Creditor expand_more expand_less unfold_more Balance expand_more expand_less un…" at bounding box center [968, 404] width 1110 height 495
click at [819, 673] on div "chevron_left Unsecured Priority Claims Lawsuits chevron_right" at bounding box center [968, 671] width 1139 height 39
click at [242, 324] on link "Lawsuits" at bounding box center [201, 332] width 369 height 22
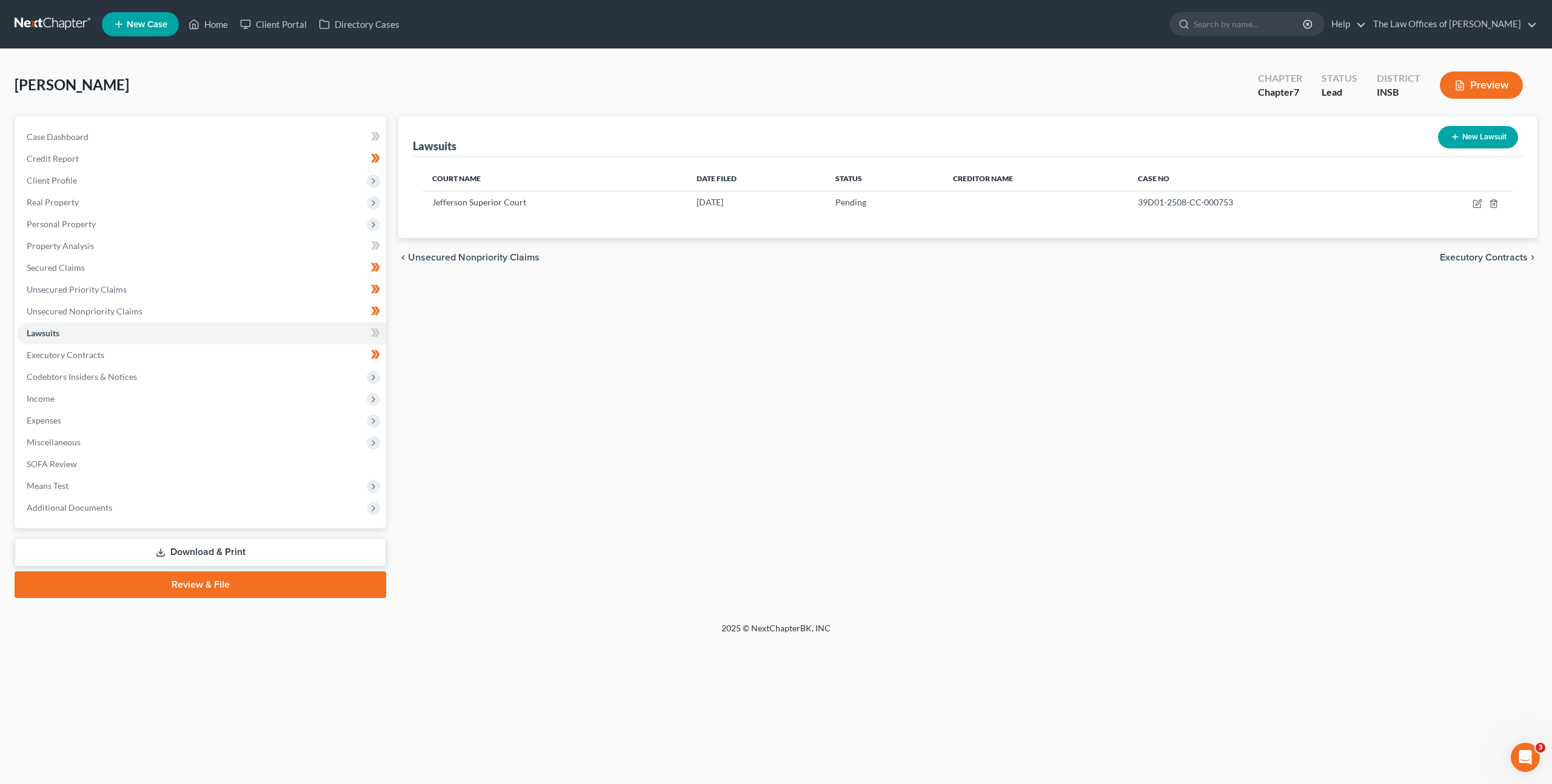
click at [1465, 141] on button "New Lawsuit" at bounding box center [1478, 138] width 80 height 23
select select "0"
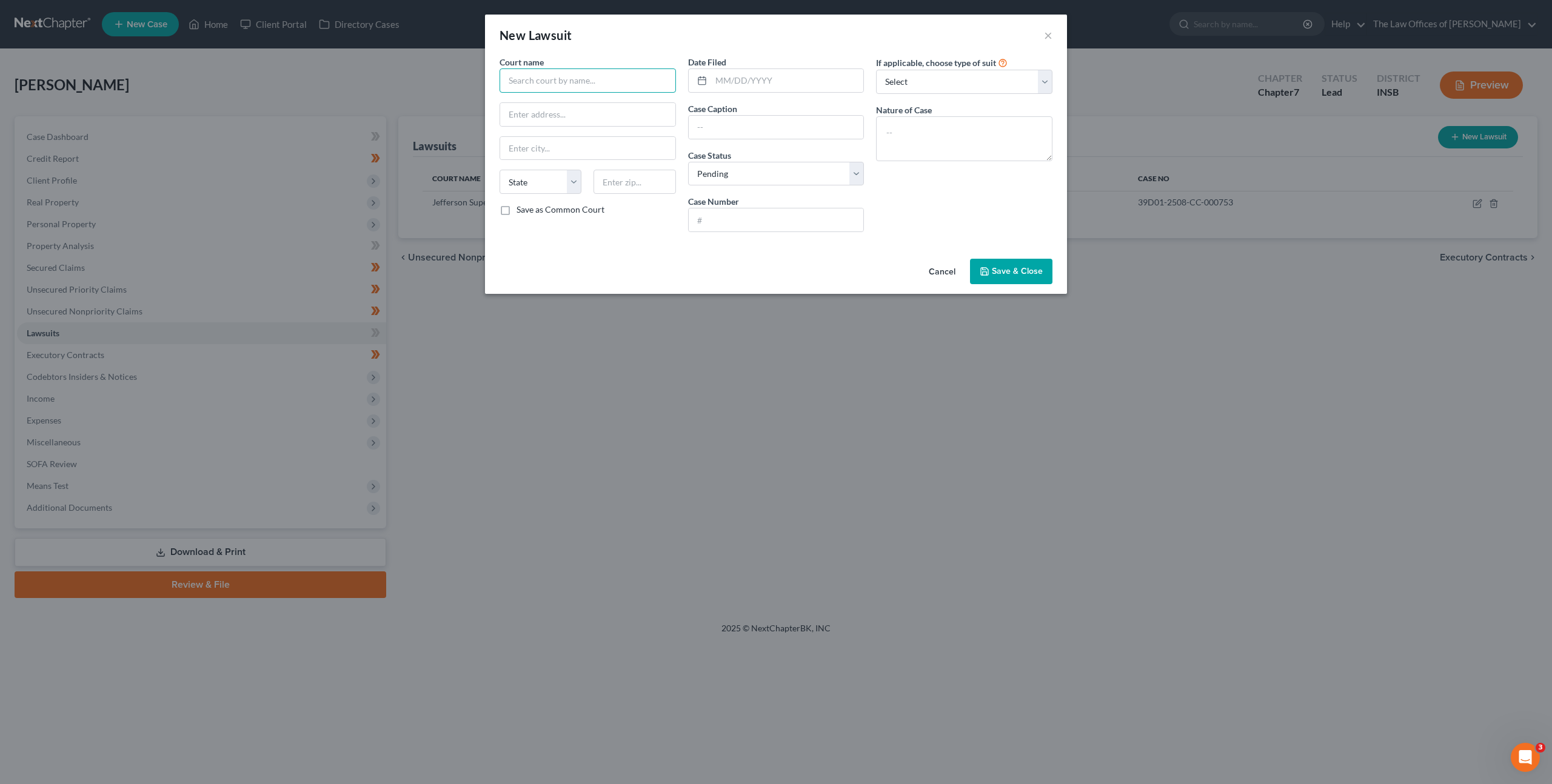
click at [567, 76] on input "text" at bounding box center [587, 80] width 176 height 24
click at [602, 102] on div "Jefferson Circuit Court" at bounding box center [572, 101] width 126 height 12
type input "Jefferson Circuit Court"
type input "300 E Main St, #300"
type input "Madison"
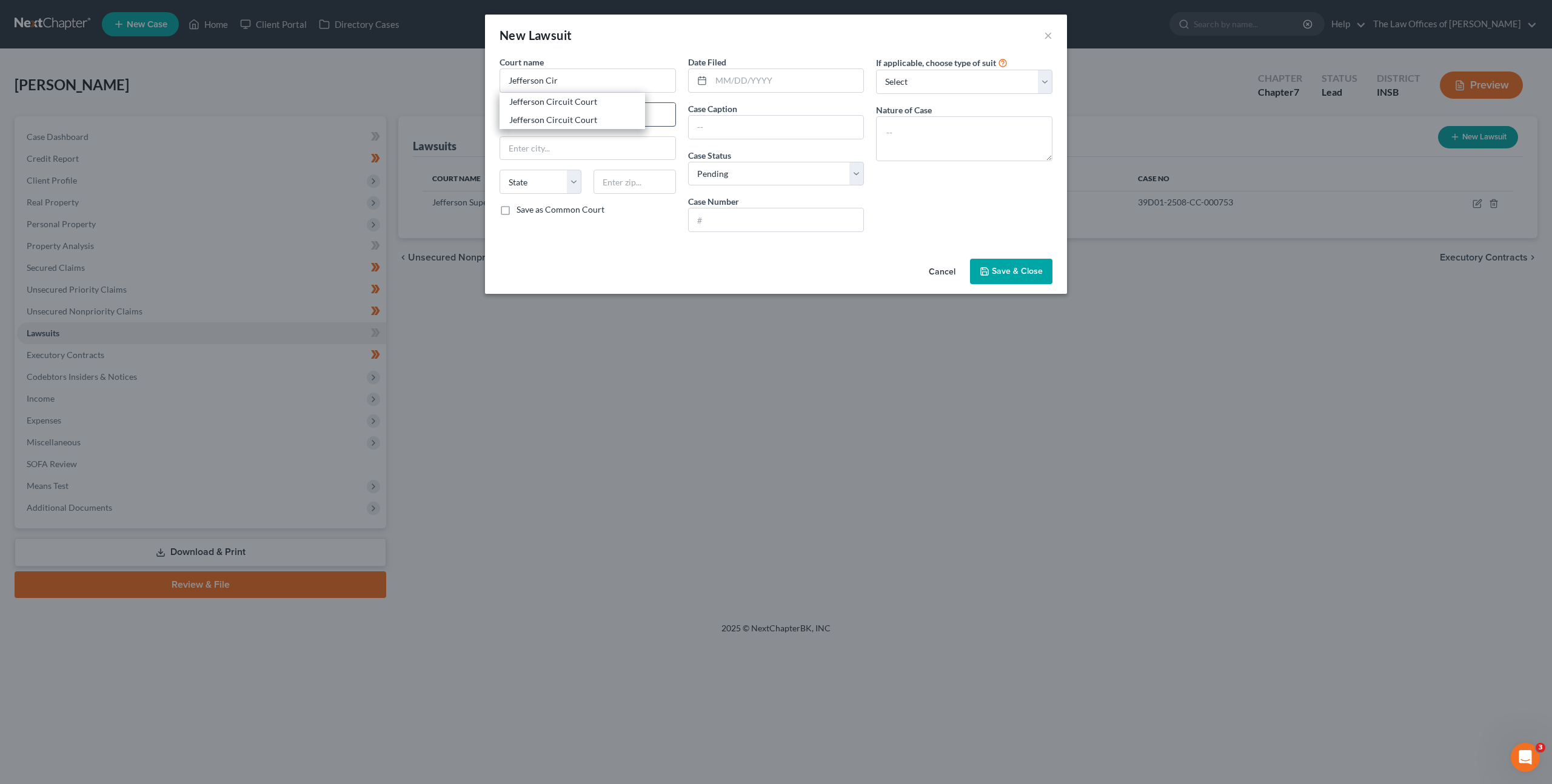
select select "15"
type input "47250"
click at [768, 80] on input "text" at bounding box center [788, 80] width 153 height 23
type input "04/10/2025"
click at [745, 130] on input "text" at bounding box center [776, 127] width 176 height 23
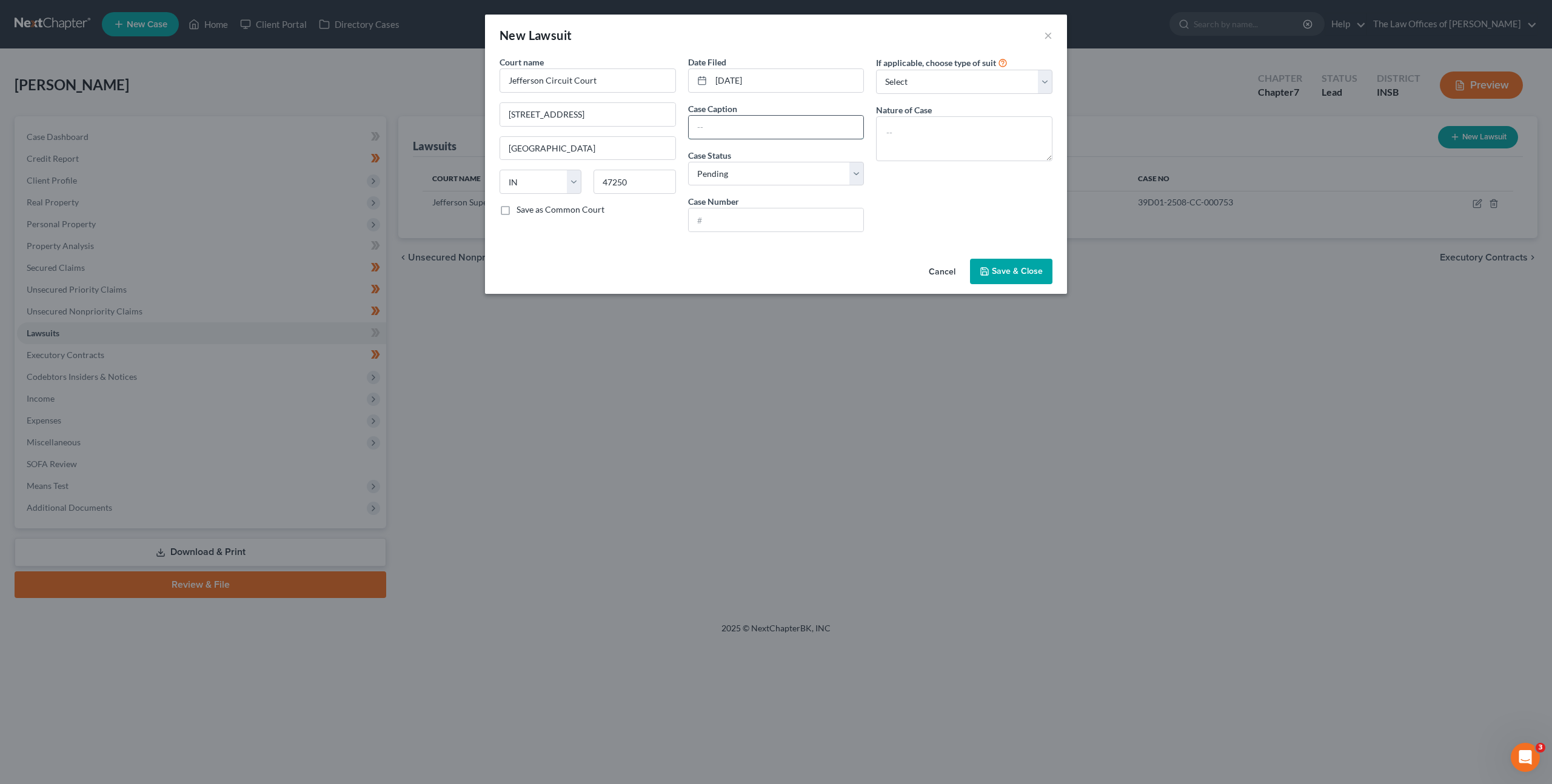
paste input "CAPITAL ONE, N.A. v. Todd Dierkes"
type input "CAPITAL ONE, N.A. v. Todd Dierkes"
click at [741, 216] on input "text" at bounding box center [776, 220] width 176 height 23
paste input "39C01-2504-CC-000332"
drag, startPoint x: 707, startPoint y: 220, endPoint x: 709, endPoint y: 229, distance: 9.2
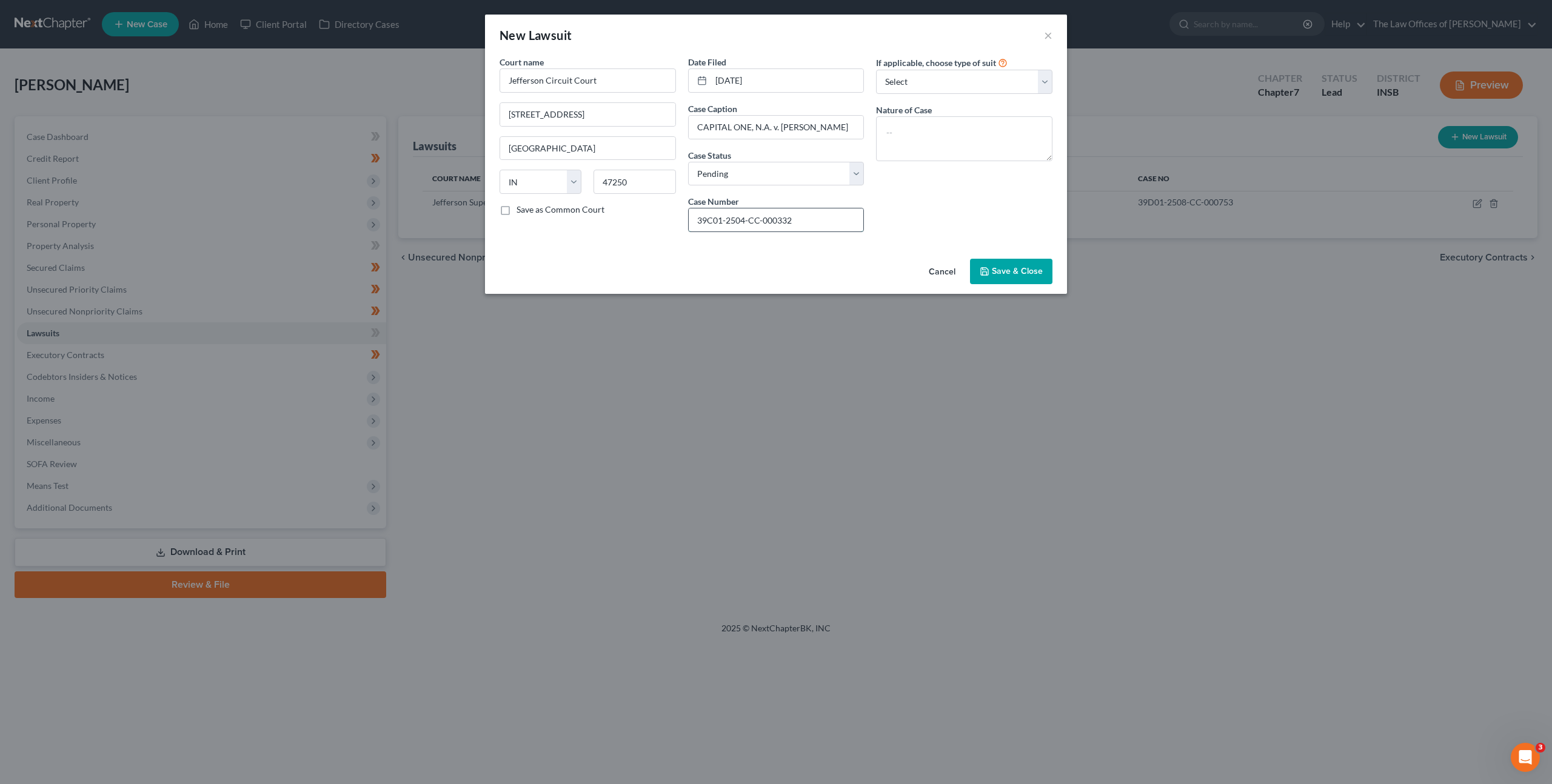
click at [707, 220] on input "39C01-2504-CC-000332" at bounding box center [776, 220] width 176 height 23
type input "39C01-2504-CC-000332"
click at [918, 142] on textarea at bounding box center [964, 139] width 176 height 45
type textarea "Civil Collection"
click at [1009, 279] on button "Save & Close" at bounding box center [1011, 271] width 82 height 26
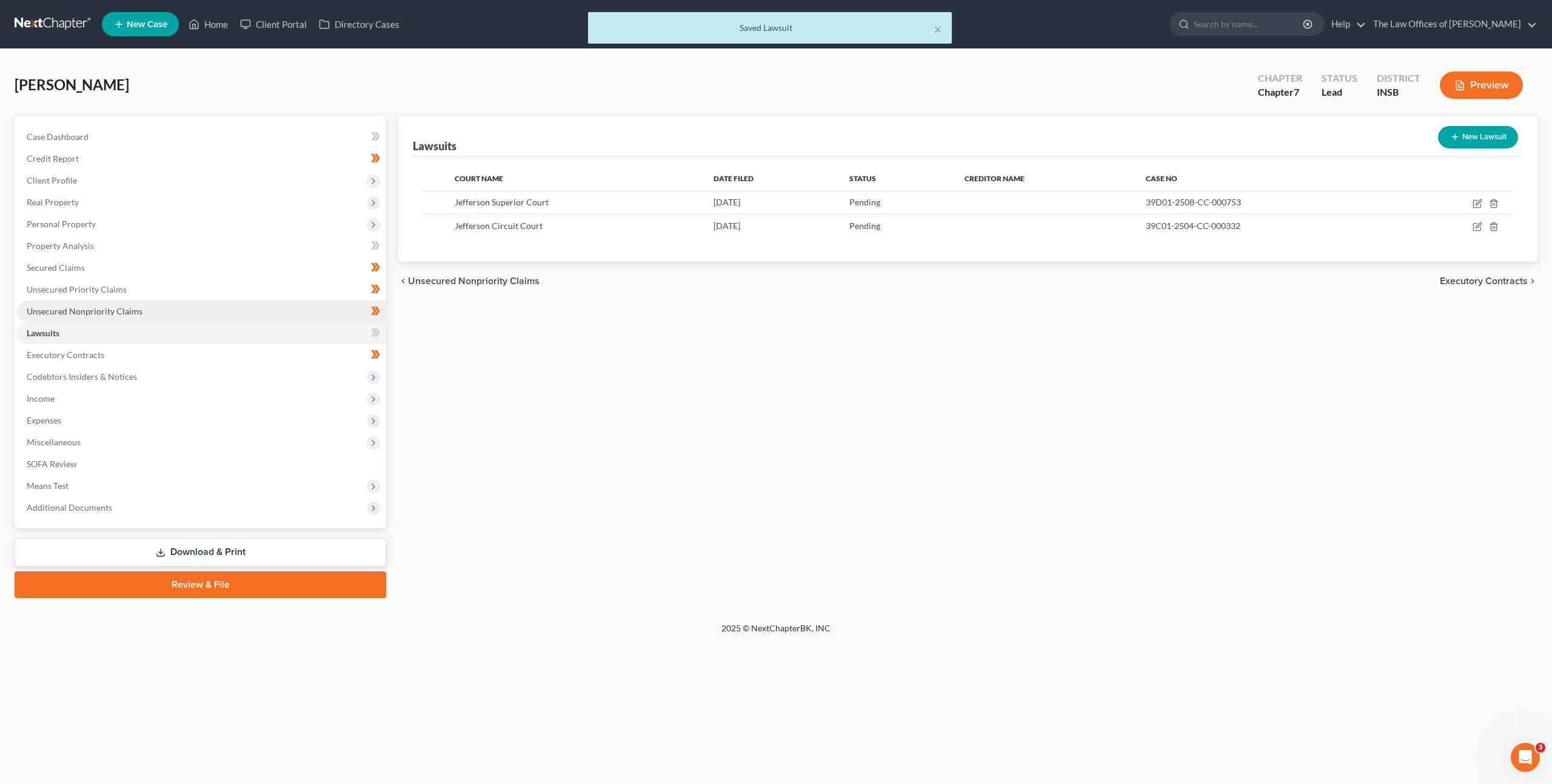
click at [291, 312] on link "Unsecured Nonpriority Claims" at bounding box center [201, 311] width 369 height 22
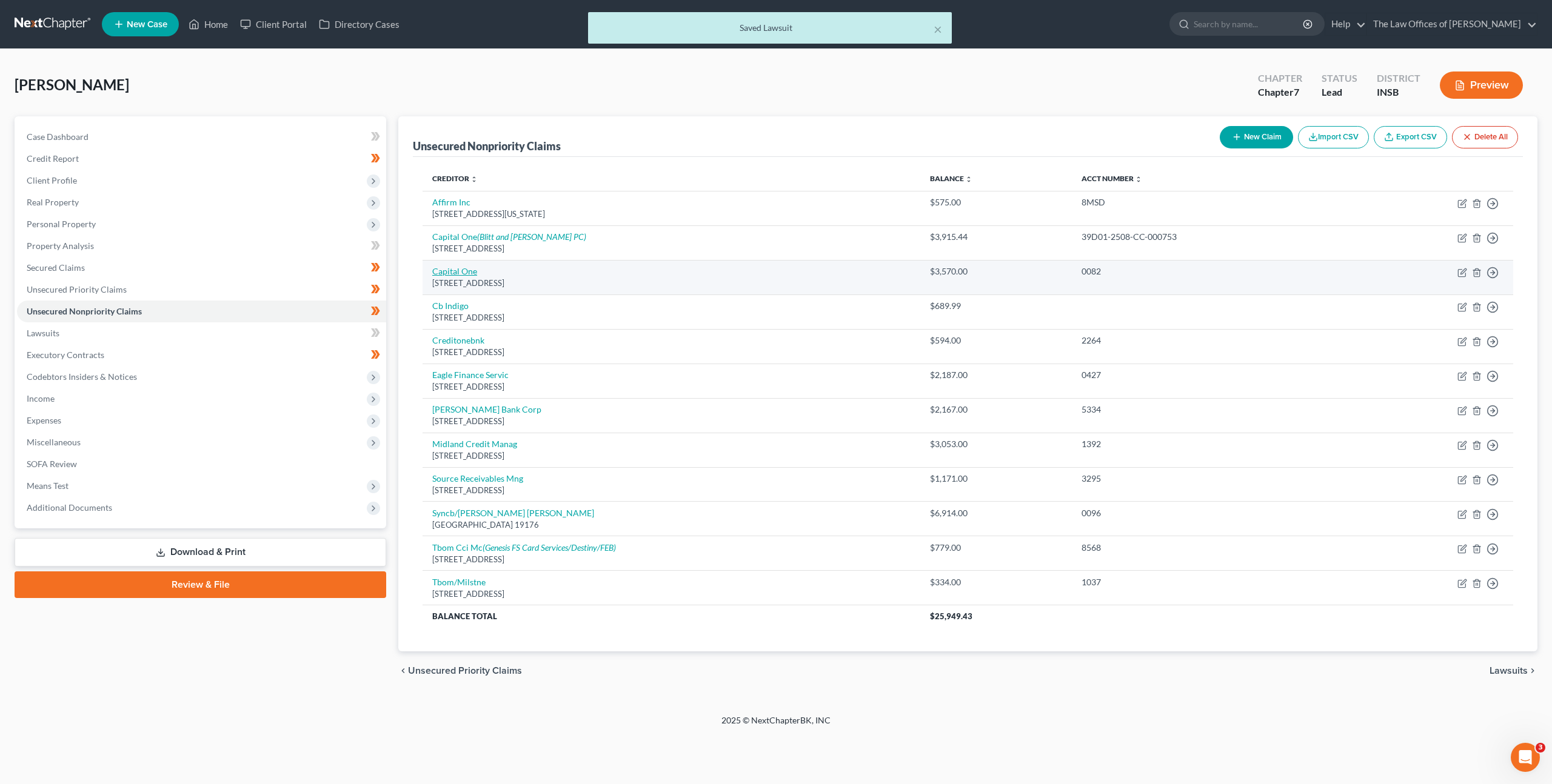
click at [467, 266] on link "Capital One" at bounding box center [455, 270] width 45 height 10
select select "46"
select select "2"
select select "0"
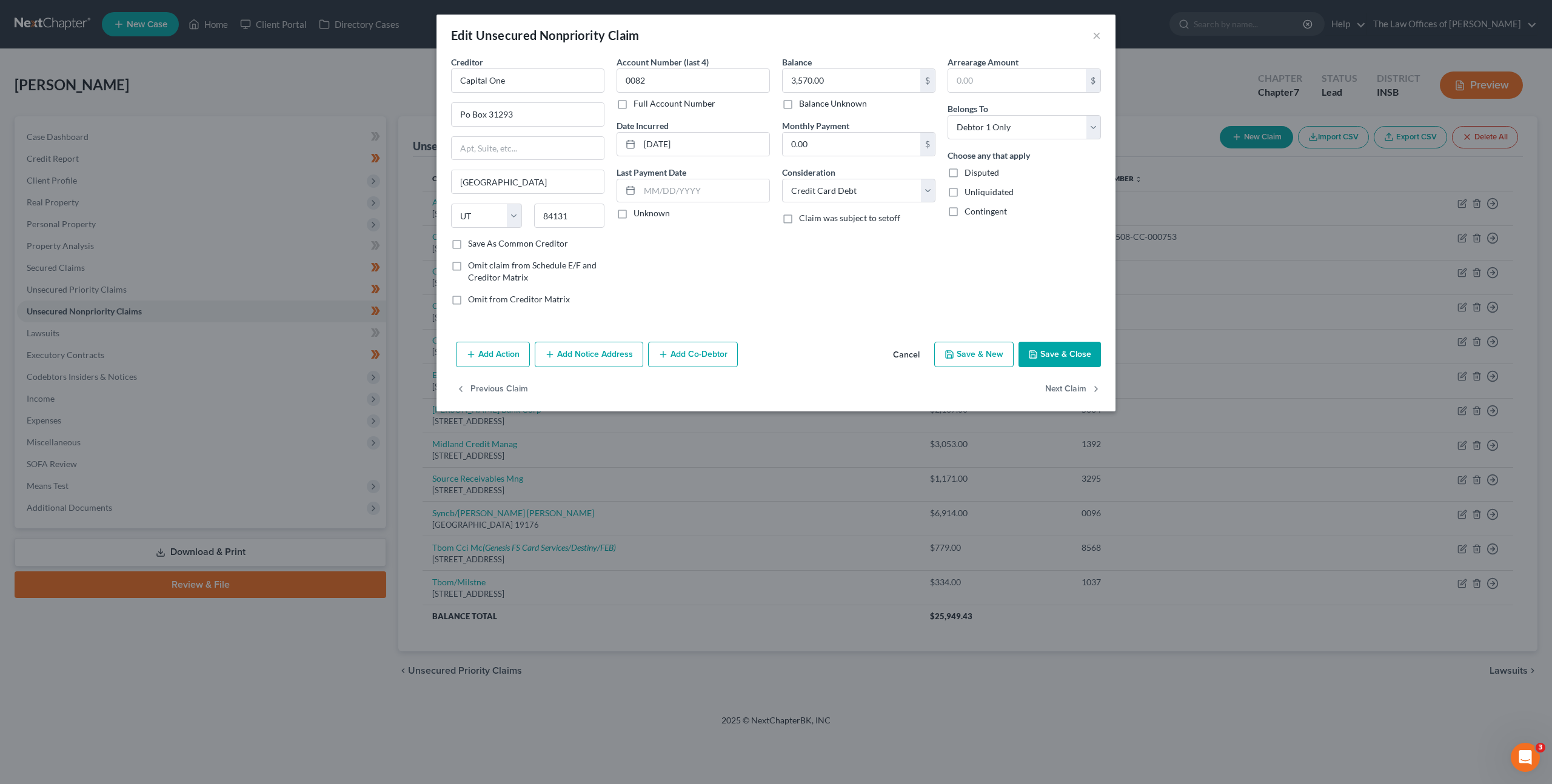
click at [639, 107] on label "Full Account Number" at bounding box center [675, 103] width 82 height 12
click at [639, 105] on input "Full Account Number" at bounding box center [643, 101] width 8 height 8
drag, startPoint x: 654, startPoint y: 79, endPoint x: 622, endPoint y: 75, distance: 32.2
click at [622, 75] on input "0082" at bounding box center [693, 80] width 153 height 24
paste input "39C01-2504-CC-00033"
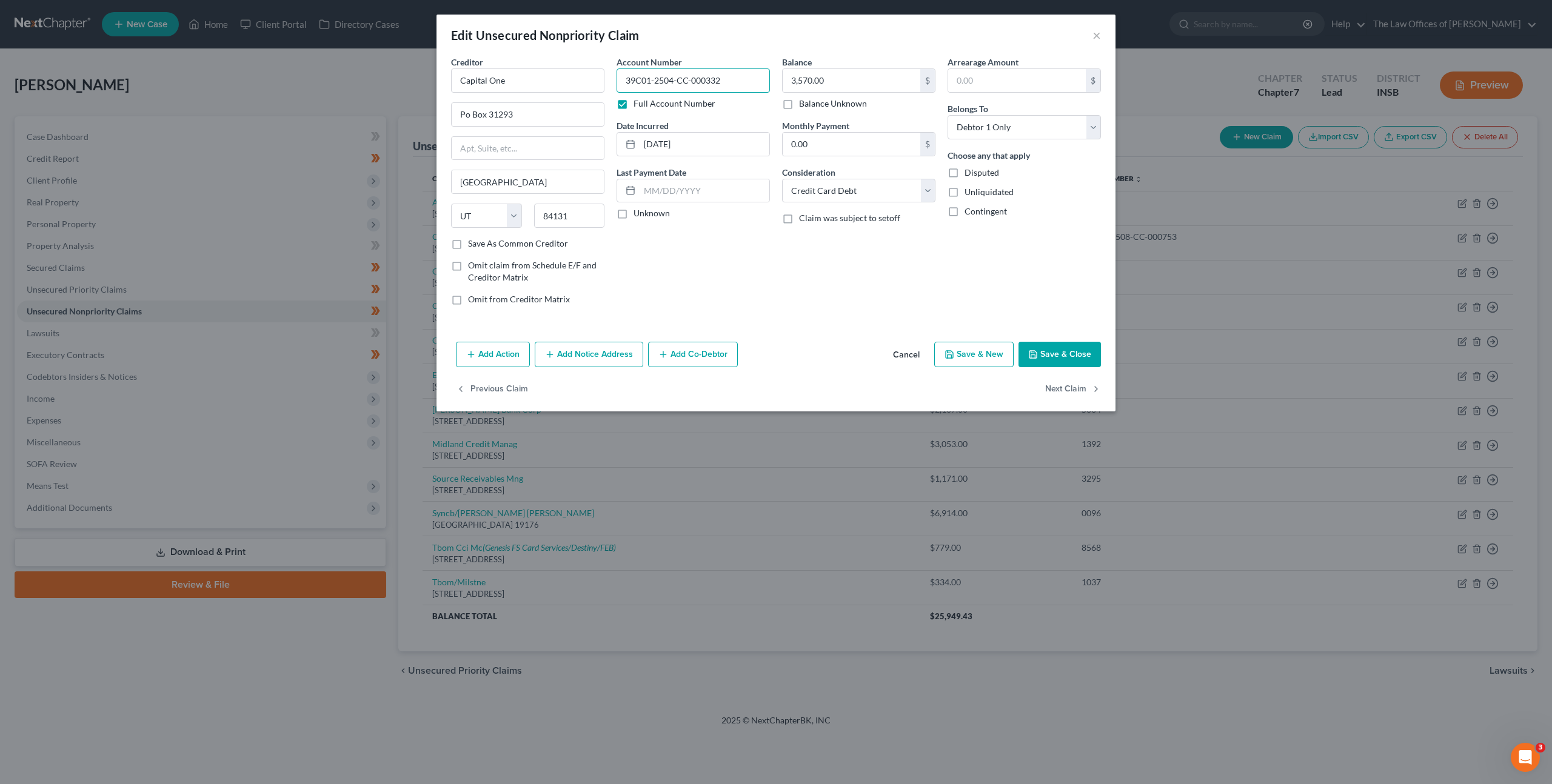
click at [645, 80] on input "39C01-2504-CC-000332" at bounding box center [693, 80] width 153 height 24
click at [641, 80] on input "39C01-2504-CC-000332" at bounding box center [693, 80] width 153 height 24
click at [640, 80] on input "39C01-2504-CC-000332" at bounding box center [693, 80] width 153 height 24
type input "39C01-2504-CC-000332"
click at [808, 85] on input "3,570.00" at bounding box center [851, 80] width 138 height 23
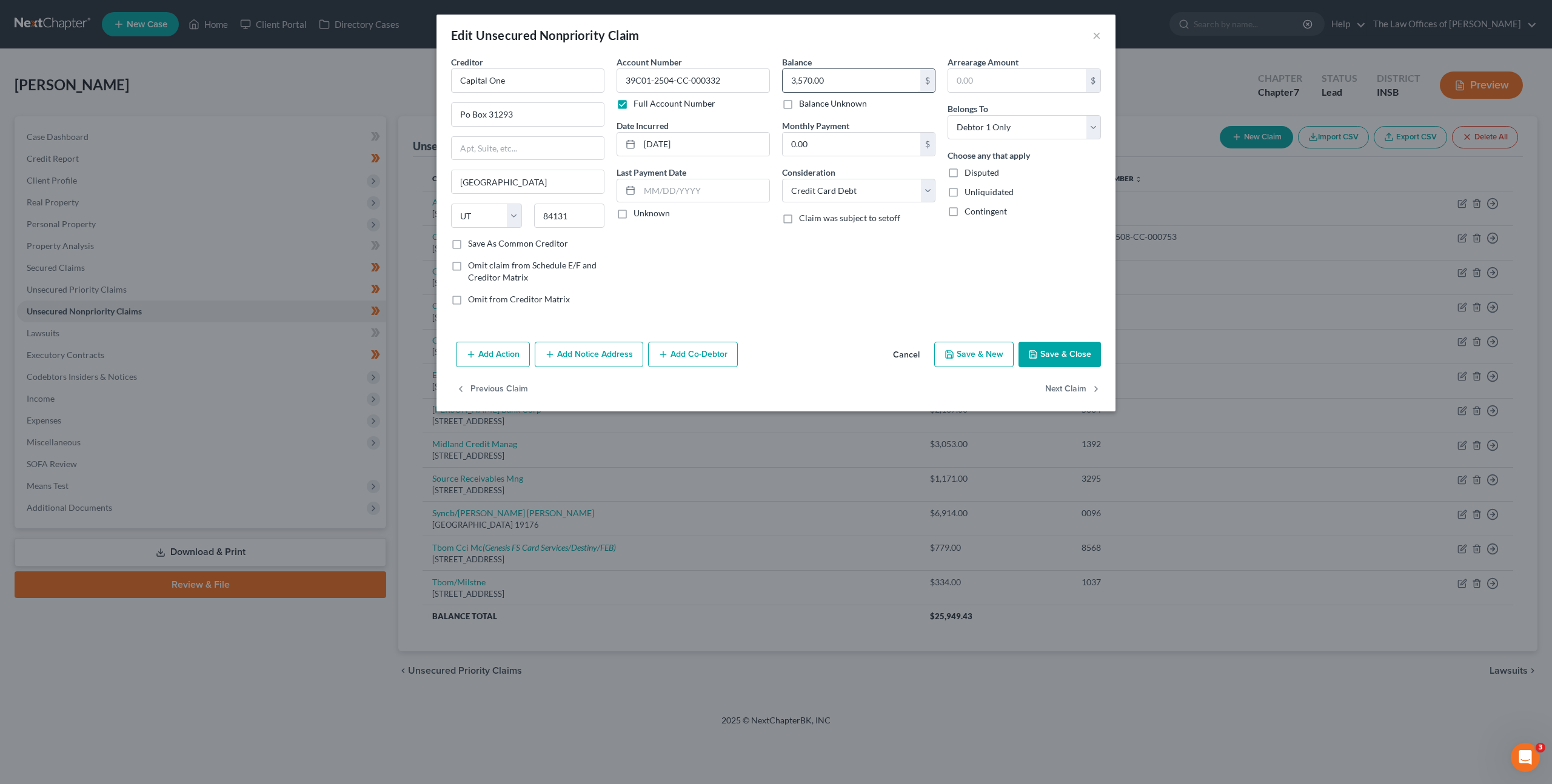
click at [838, 75] on input "3,570.00" at bounding box center [851, 80] width 138 height 23
drag, startPoint x: 844, startPoint y: 79, endPoint x: 723, endPoint y: 68, distance: 121.5
click at [708, 69] on div "Creditor * Capital One Po Box 31293 Salt Lake City State AL AK AR AZ CA CO CT D…" at bounding box center [776, 185] width 662 height 259
type input "3,564.82"
drag, startPoint x: 793, startPoint y: 254, endPoint x: 785, endPoint y: 266, distance: 14.4
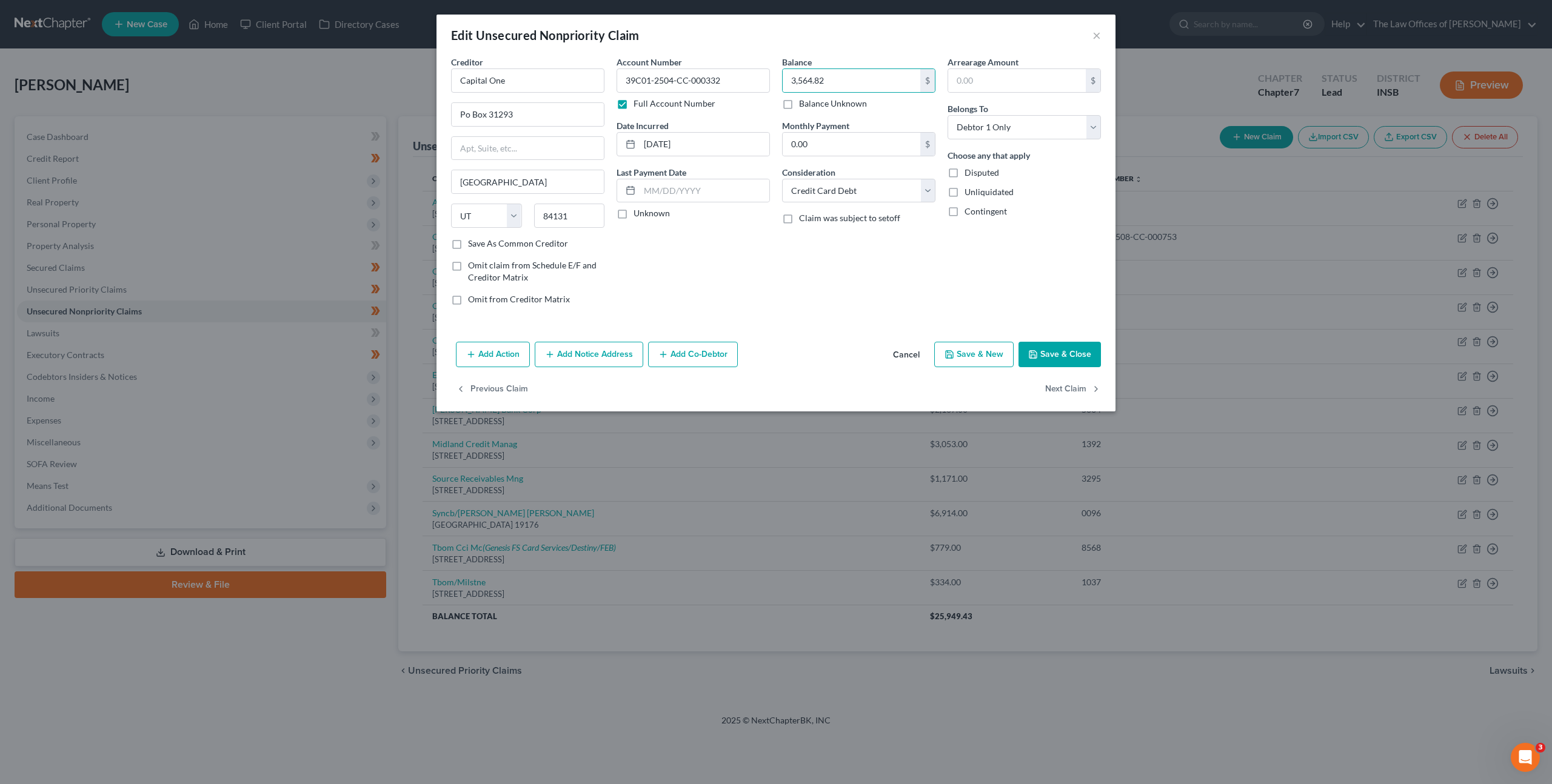
click at [793, 254] on div "Balance 3,564.82 $ Balance Unknown Balance Undetermined 3,564.82 $ Balance Unkn…" at bounding box center [859, 185] width 166 height 259
click at [558, 349] on button "Add Notice Address" at bounding box center [589, 355] width 109 height 26
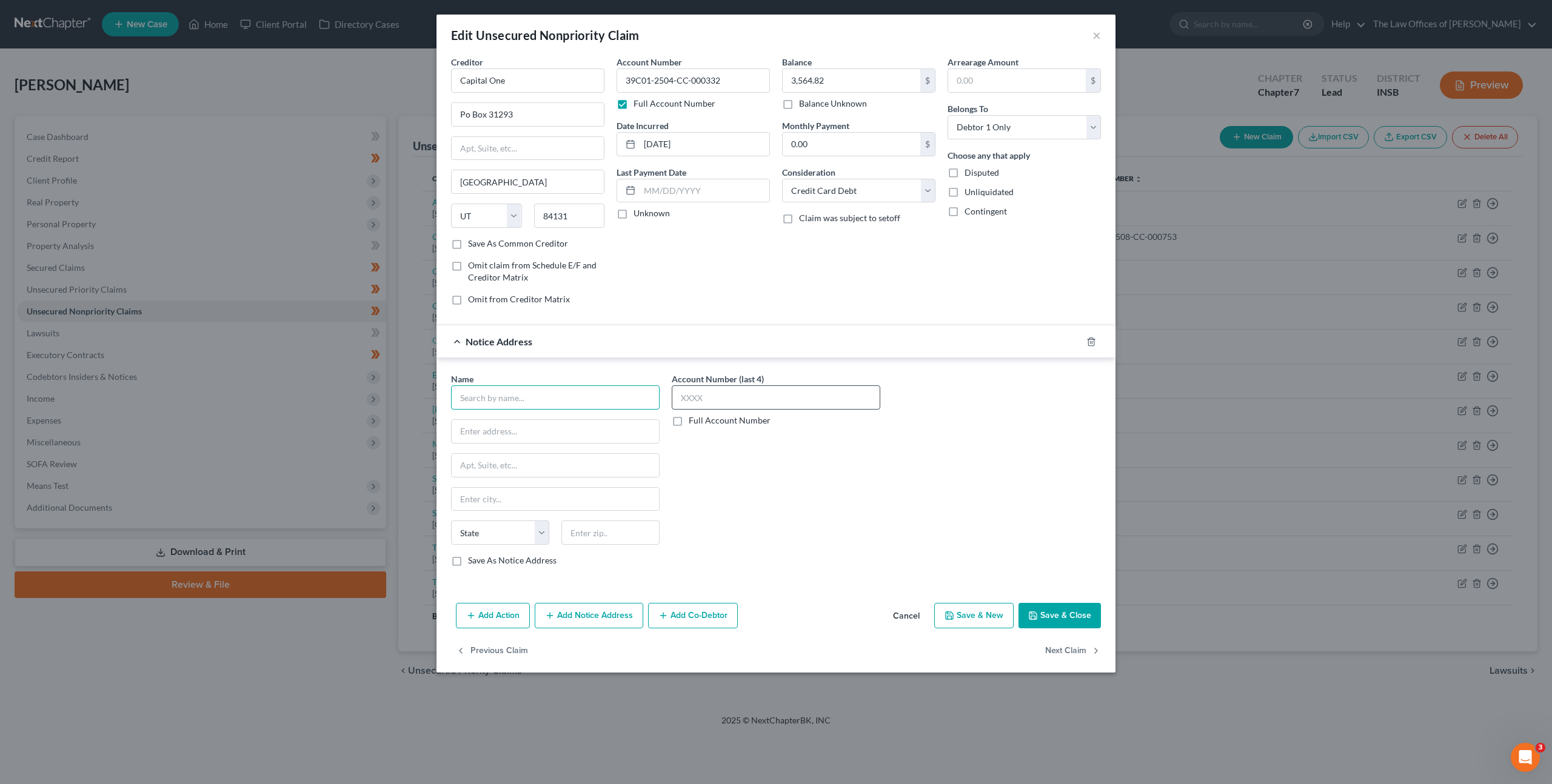
drag, startPoint x: 543, startPoint y: 406, endPoint x: 685, endPoint y: 390, distance: 142.9
click at [544, 405] on input "text" at bounding box center [555, 398] width 209 height 24
type input "G"
click at [517, 423] on div "Blitt and Gaines PC" at bounding box center [524, 419] width 126 height 12
type input "Blitt and Gaines PC"
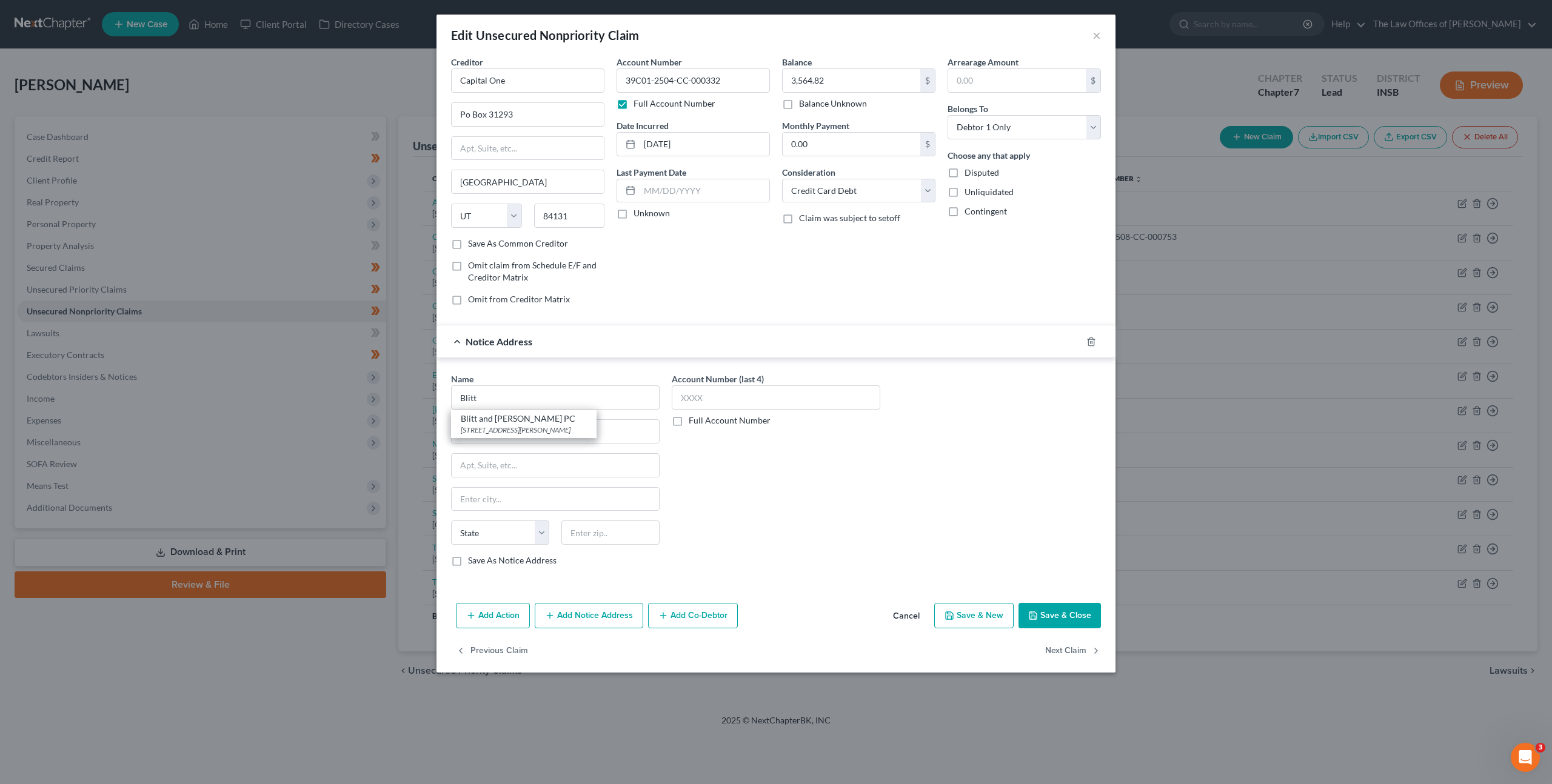
type input "775 Corporate Woods Pkwy"
type input "Vernon Hills"
select select "14"
type input "60061"
click at [1038, 605] on button "Save & Close" at bounding box center [1060, 616] width 82 height 26
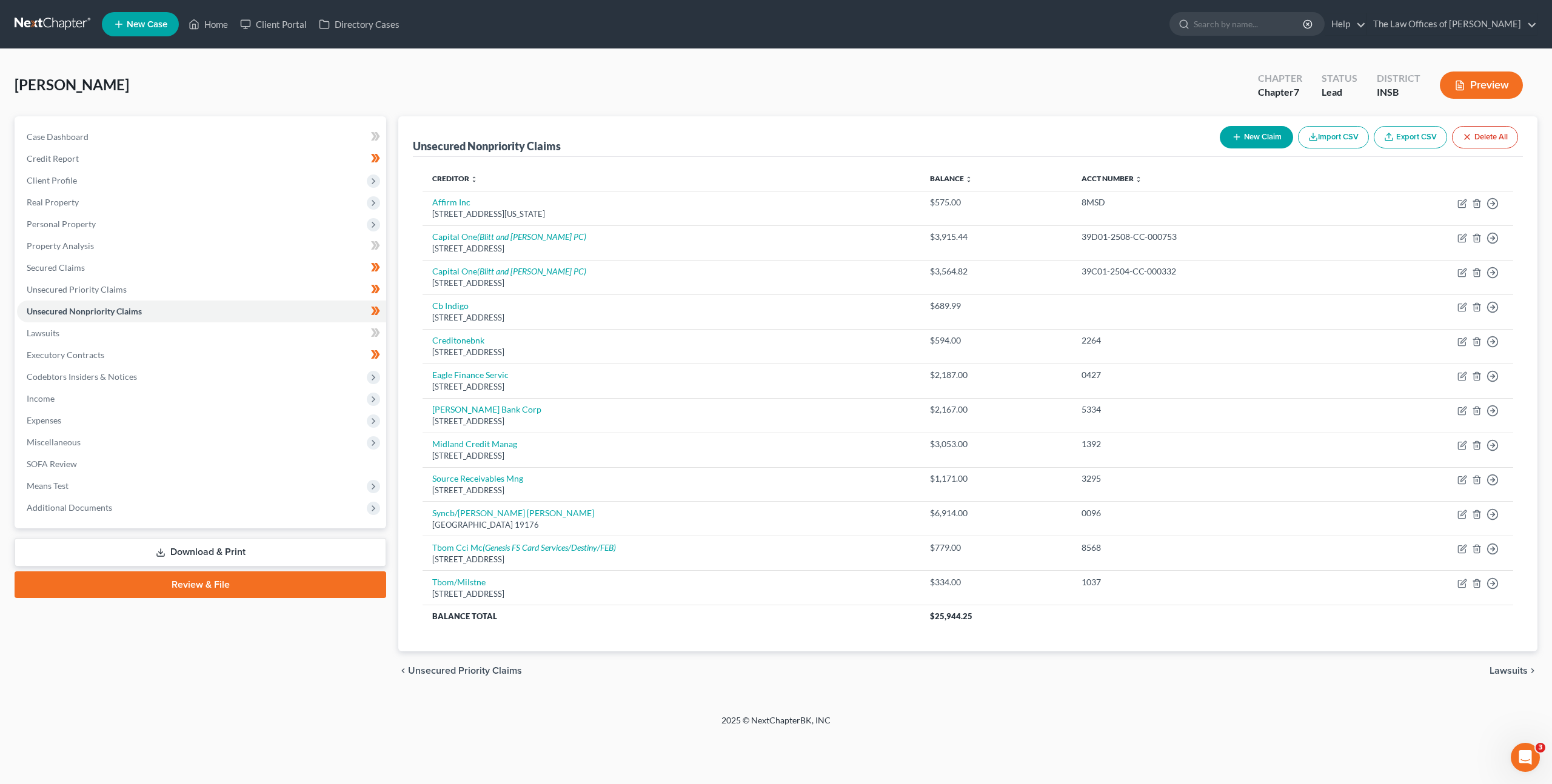
click at [58, 19] on link at bounding box center [53, 24] width 77 height 22
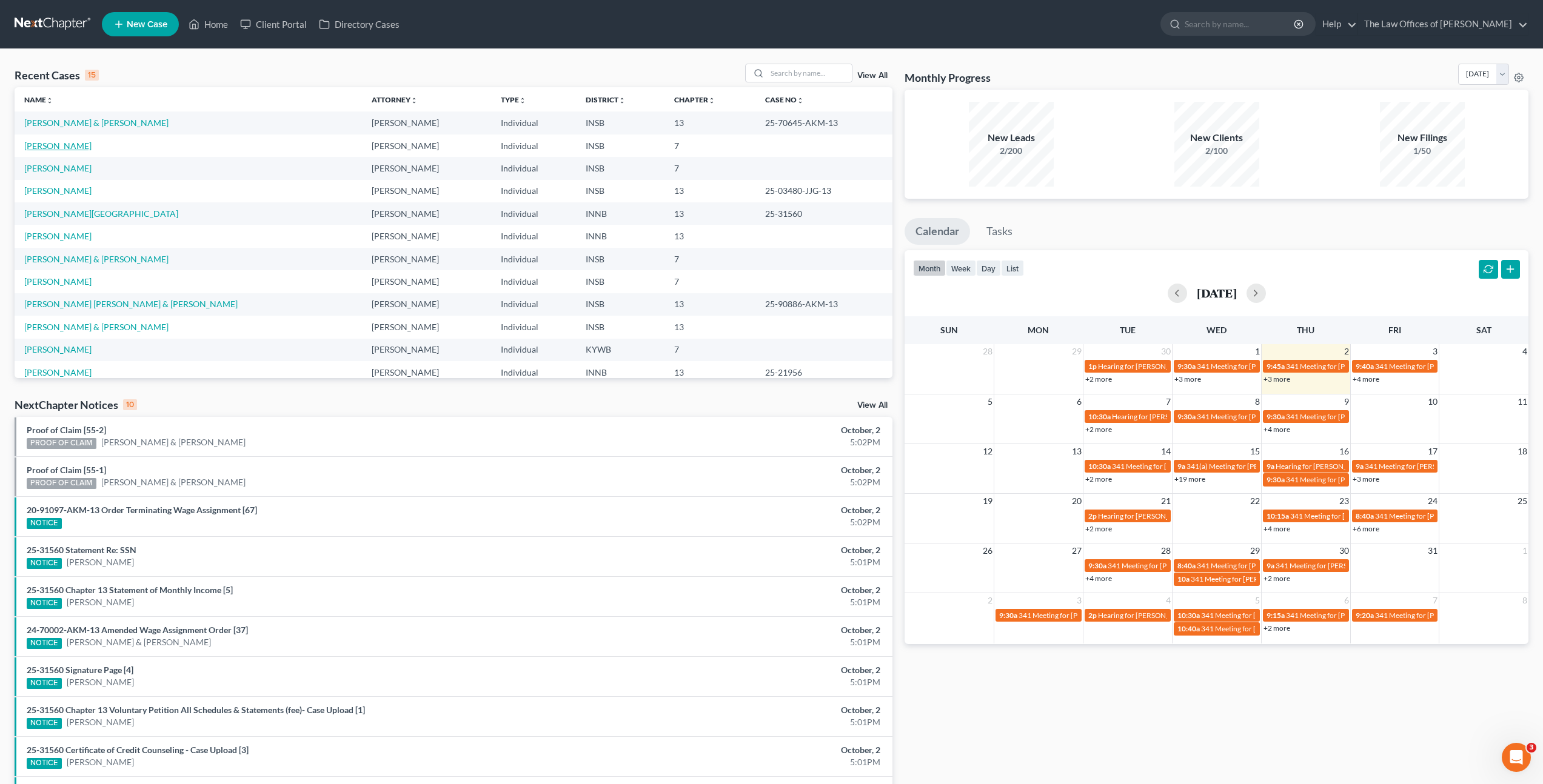
click at [60, 149] on link "[PERSON_NAME]" at bounding box center [58, 146] width 68 height 10
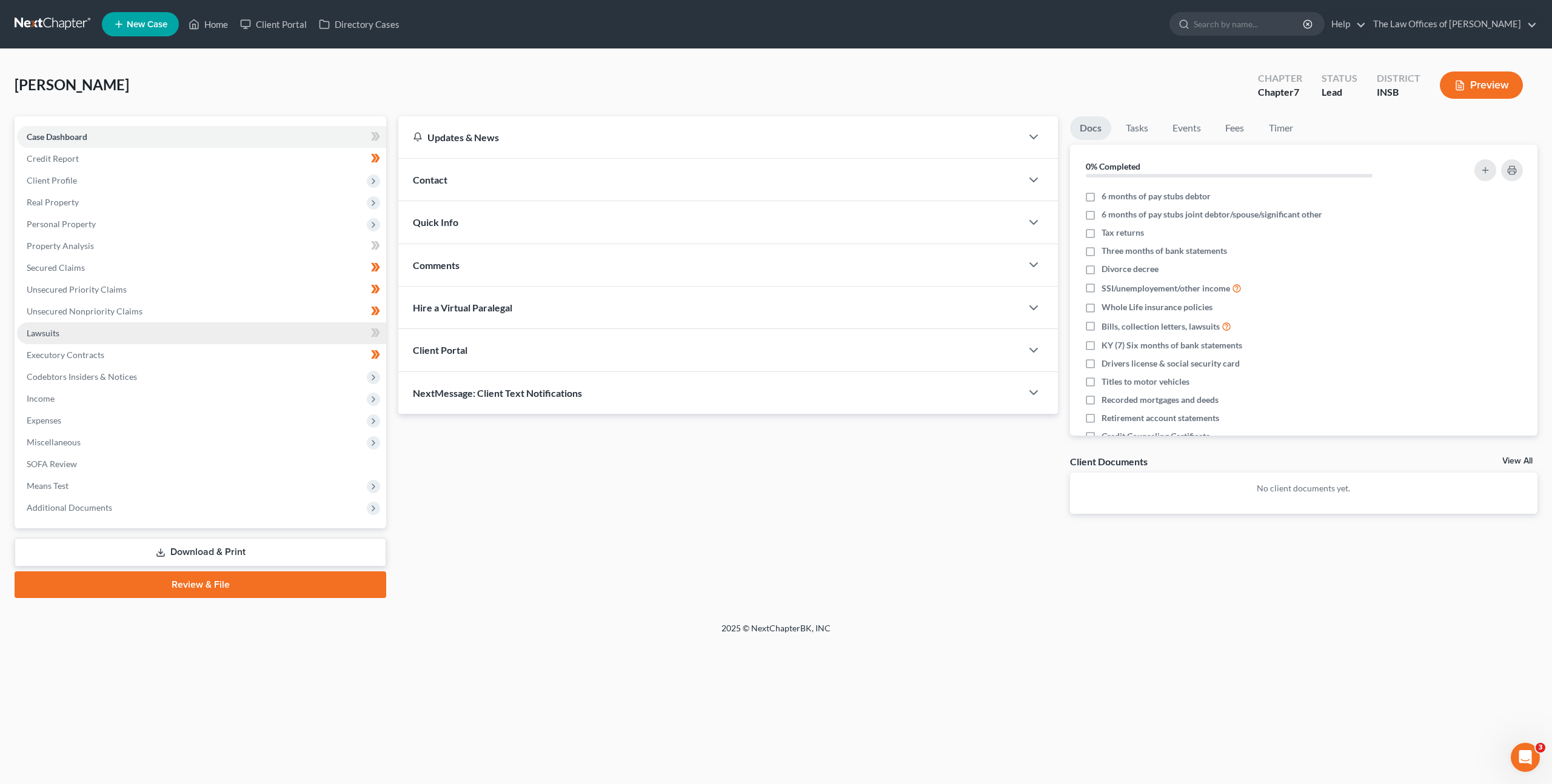
click at [202, 325] on link "Lawsuits" at bounding box center [201, 332] width 369 height 22
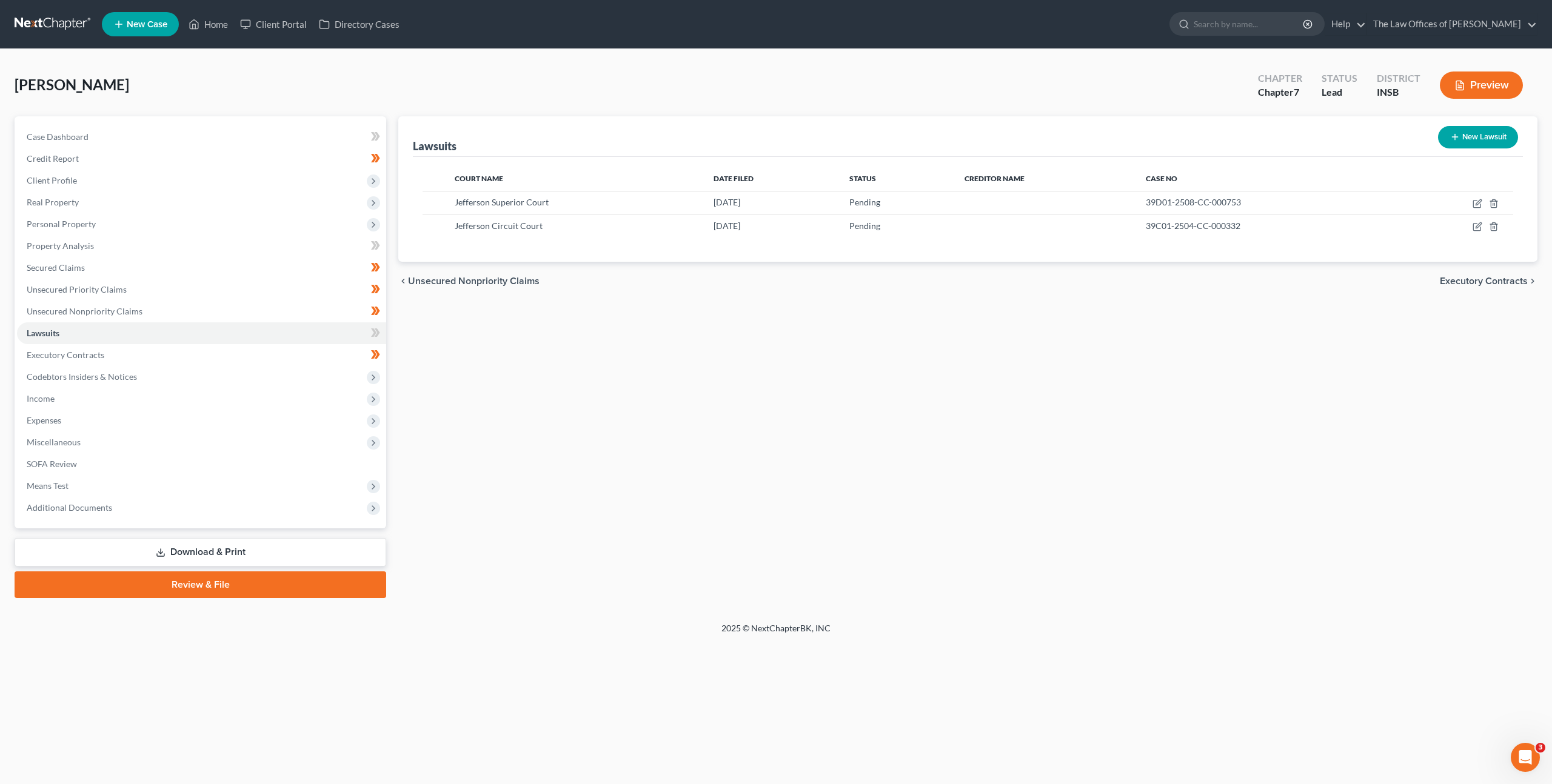
drag, startPoint x: 572, startPoint y: 493, endPoint x: 570, endPoint y: 485, distance: 8.2
click at [566, 490] on div "Lawsuits New Lawsuit Court Name Date Filed Status Creditor Name Case No Jeffers…" at bounding box center [968, 357] width 1152 height 481
click at [1471, 134] on button "New Lawsuit" at bounding box center [1478, 138] width 80 height 23
select select "0"
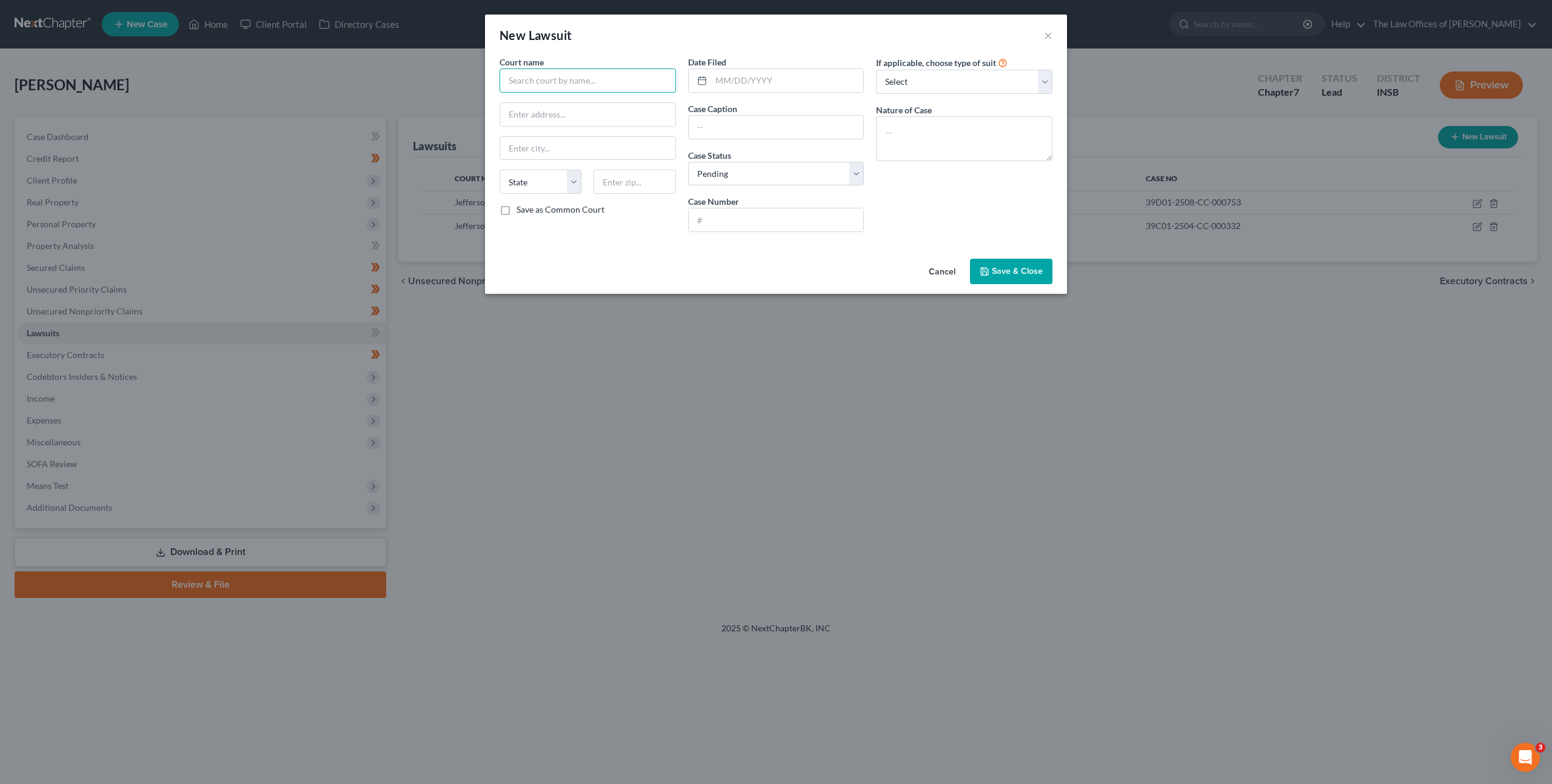
click at [531, 89] on input "text" at bounding box center [587, 80] width 176 height 24
click at [556, 101] on div "Jefferson Circuit Court" at bounding box center [572, 101] width 126 height 12
type input "Jefferson Circuit Court"
type input "300 E Main St, #300"
type input "[GEOGRAPHIC_DATA]"
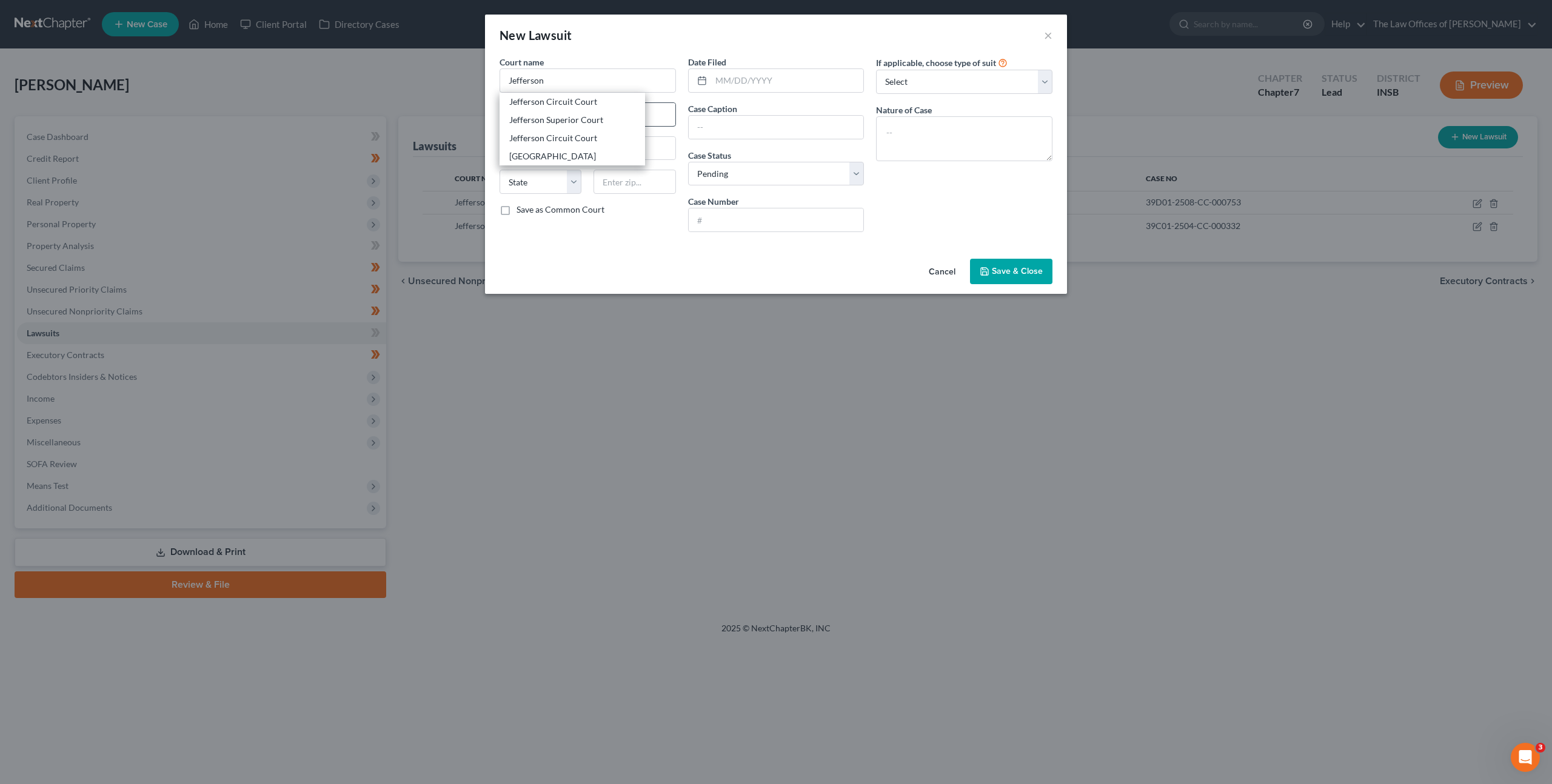
select select "15"
type input "47250"
click at [768, 89] on input "text" at bounding box center [788, 80] width 153 height 23
type input "[DATE]"
click at [813, 118] on input "text" at bounding box center [776, 127] width 176 height 23
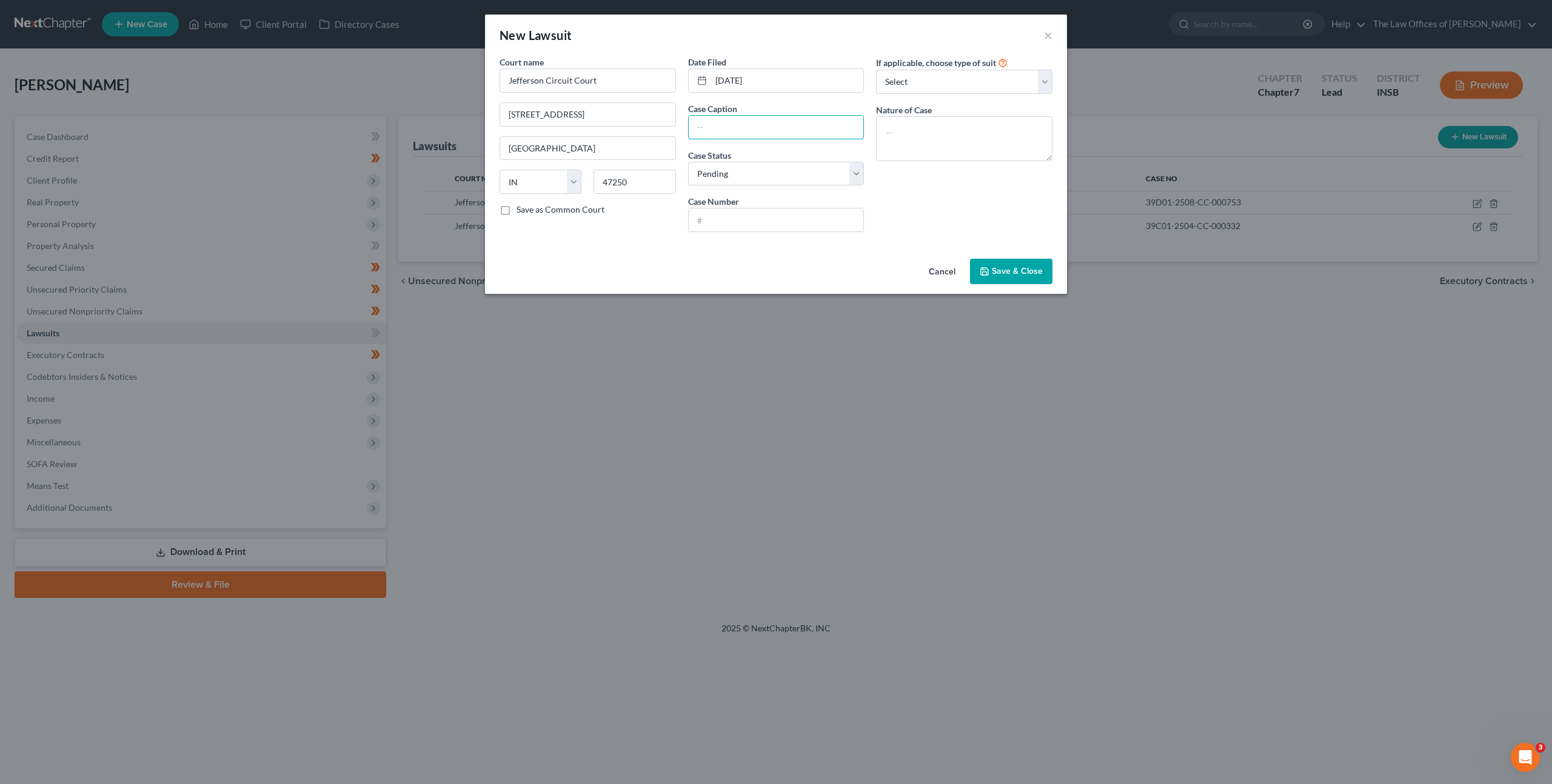
paste input "Synchrony Bank v. [PERSON_NAME]"
type input "Synchrony Bank v. [PERSON_NAME]"
click at [722, 213] on input "text" at bounding box center [776, 220] width 176 height 23
paste input "39C01-2407-CC-000713"
click at [711, 220] on input "39C01-2407-CC-000713" at bounding box center [776, 220] width 176 height 23
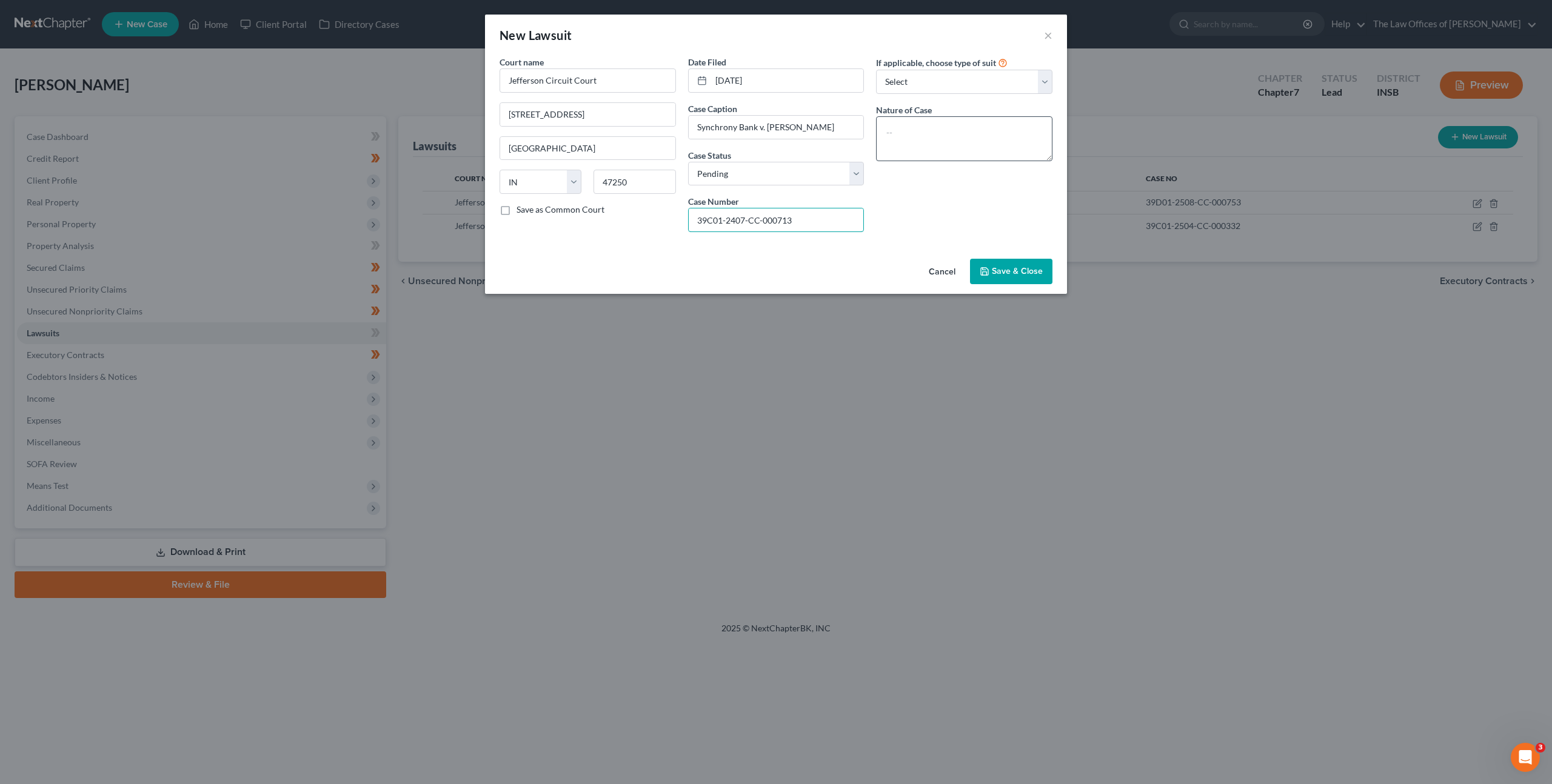
type input "39C01-2407-CC-000713"
click at [960, 138] on textarea at bounding box center [964, 139] width 176 height 45
type textarea "Civil Collection"
click at [1020, 279] on button "Save & Close" at bounding box center [1011, 271] width 82 height 26
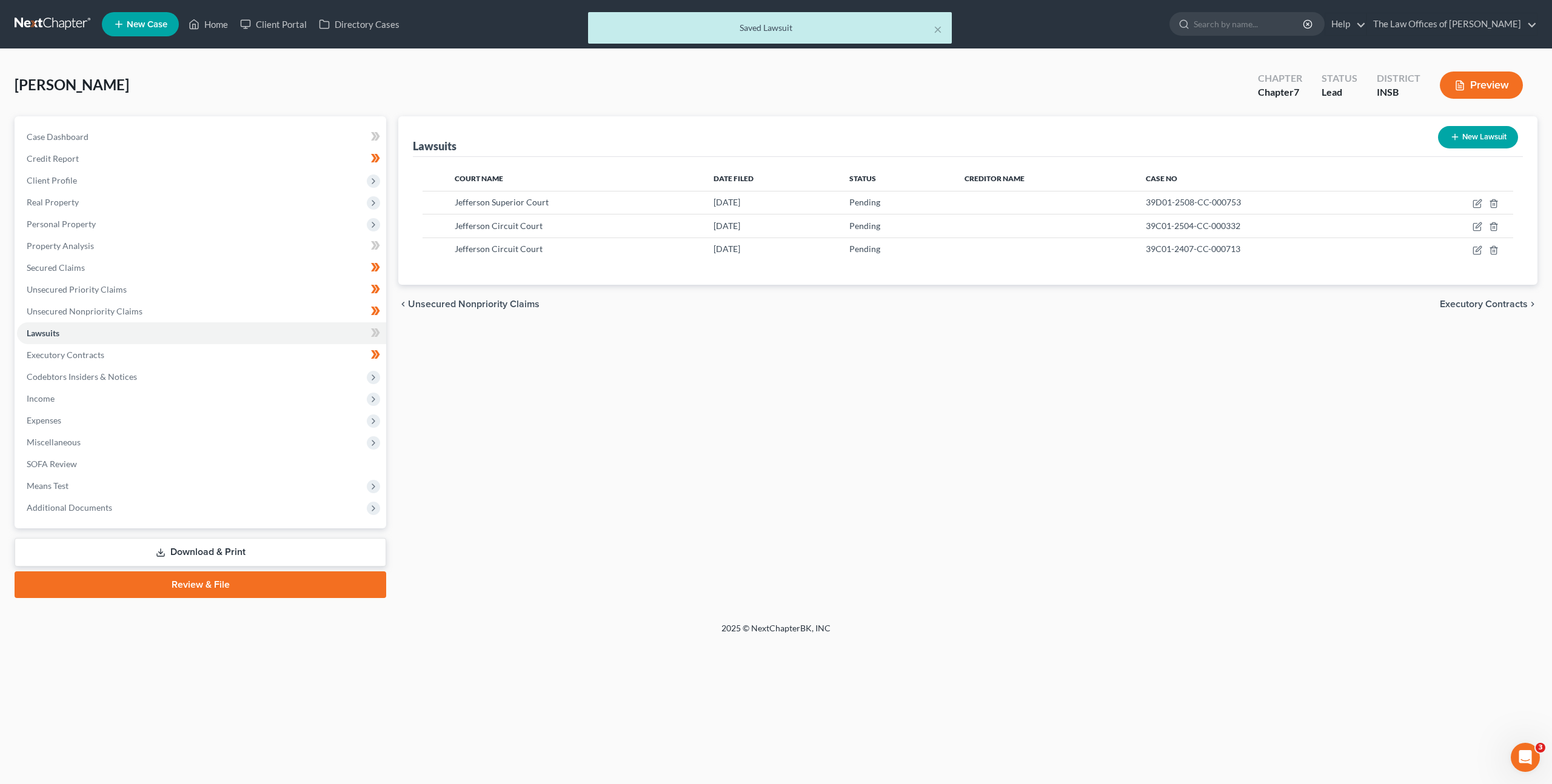
click at [1015, 366] on div "Lawsuits New Lawsuit Court Name Date Filed Status Creditor Name Case No Jeffers…" at bounding box center [968, 357] width 1152 height 481
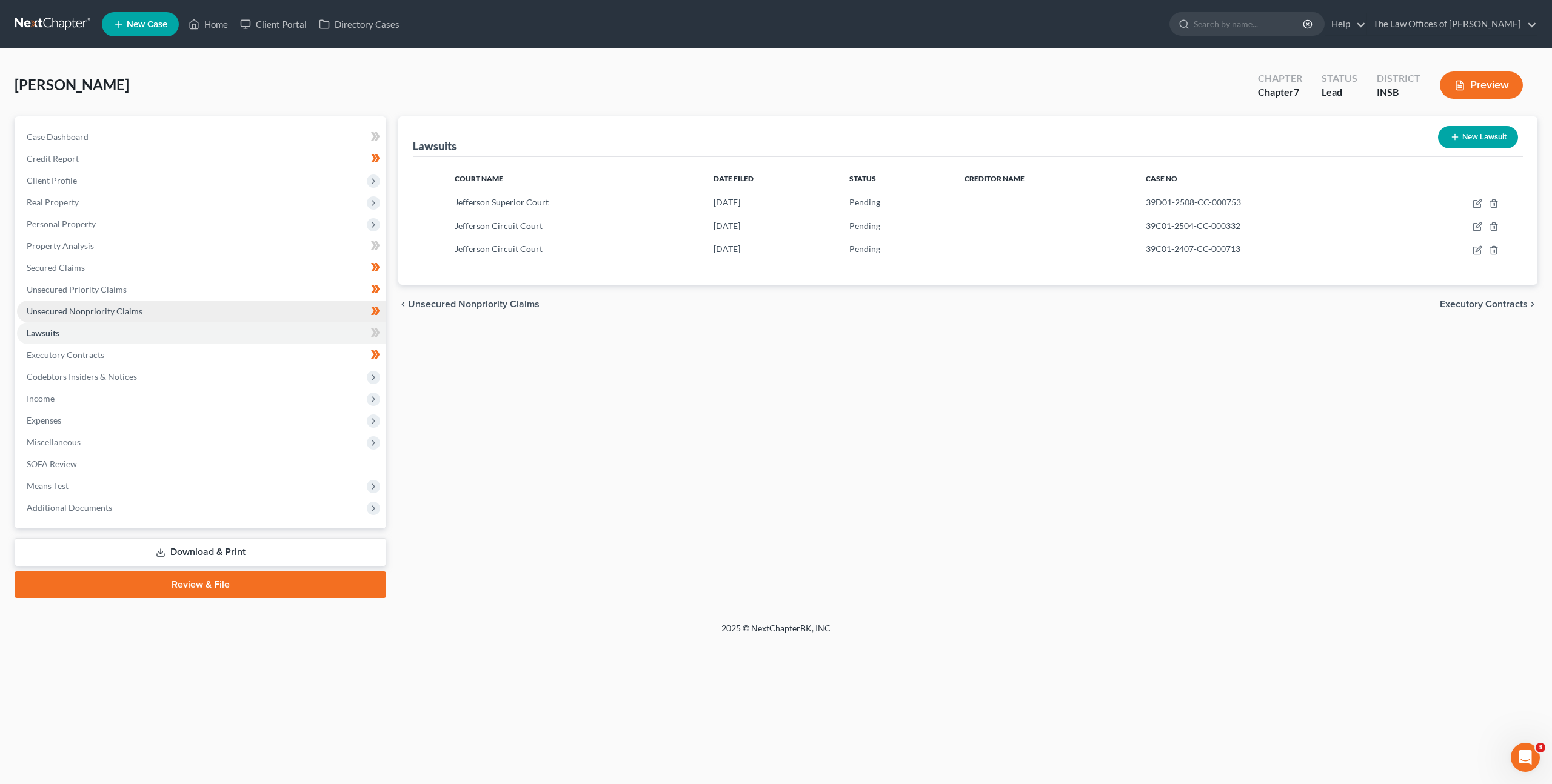
click at [117, 319] on link "Unsecured Nonpriority Claims" at bounding box center [201, 311] width 369 height 22
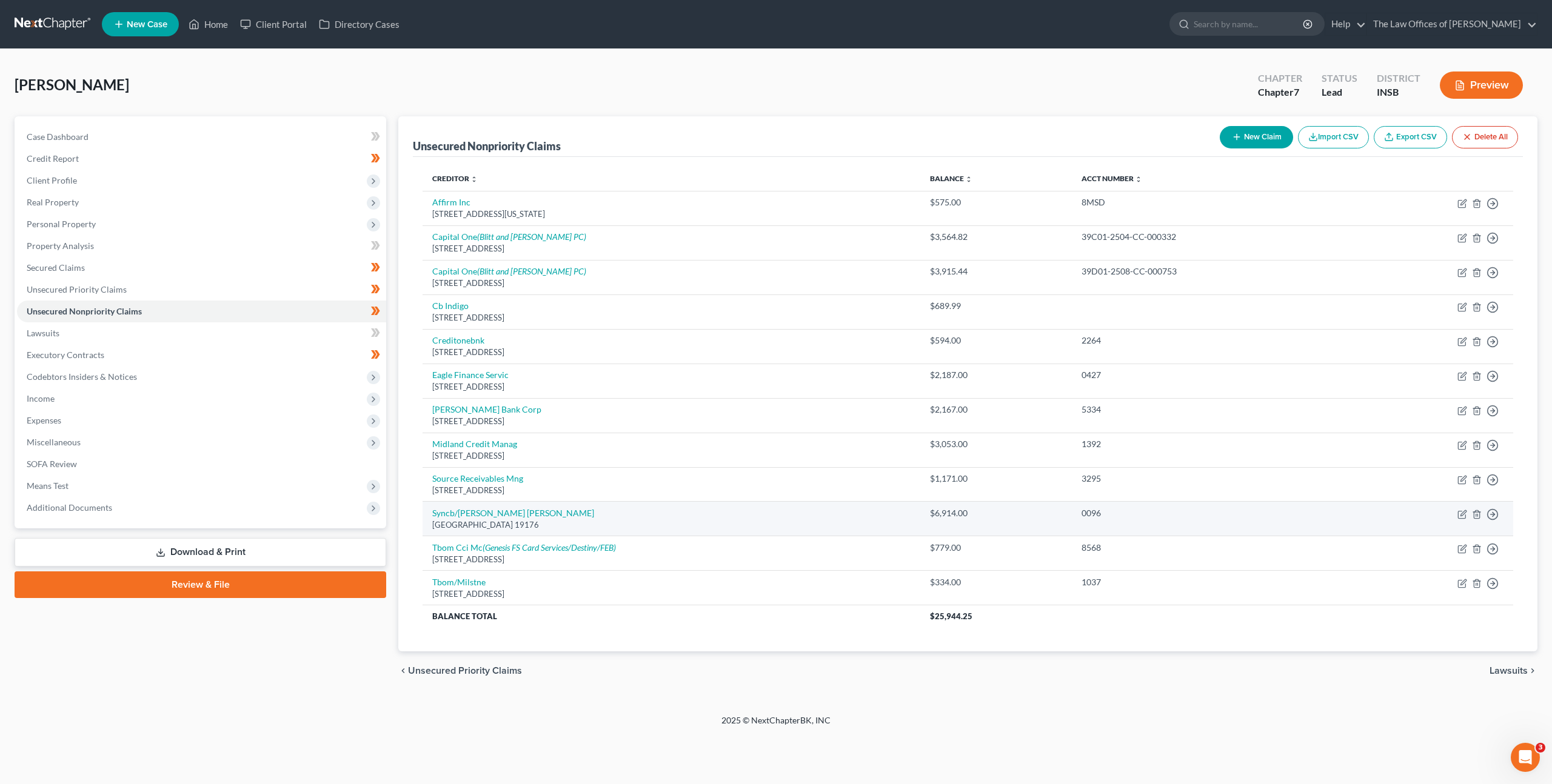
click at [471, 519] on div "[GEOGRAPHIC_DATA] 19176" at bounding box center [672, 525] width 478 height 11
click at [474, 516] on link "Syncb/[PERSON_NAME] [PERSON_NAME]" at bounding box center [513, 513] width 162 height 10
select select "39"
select select "2"
select select "0"
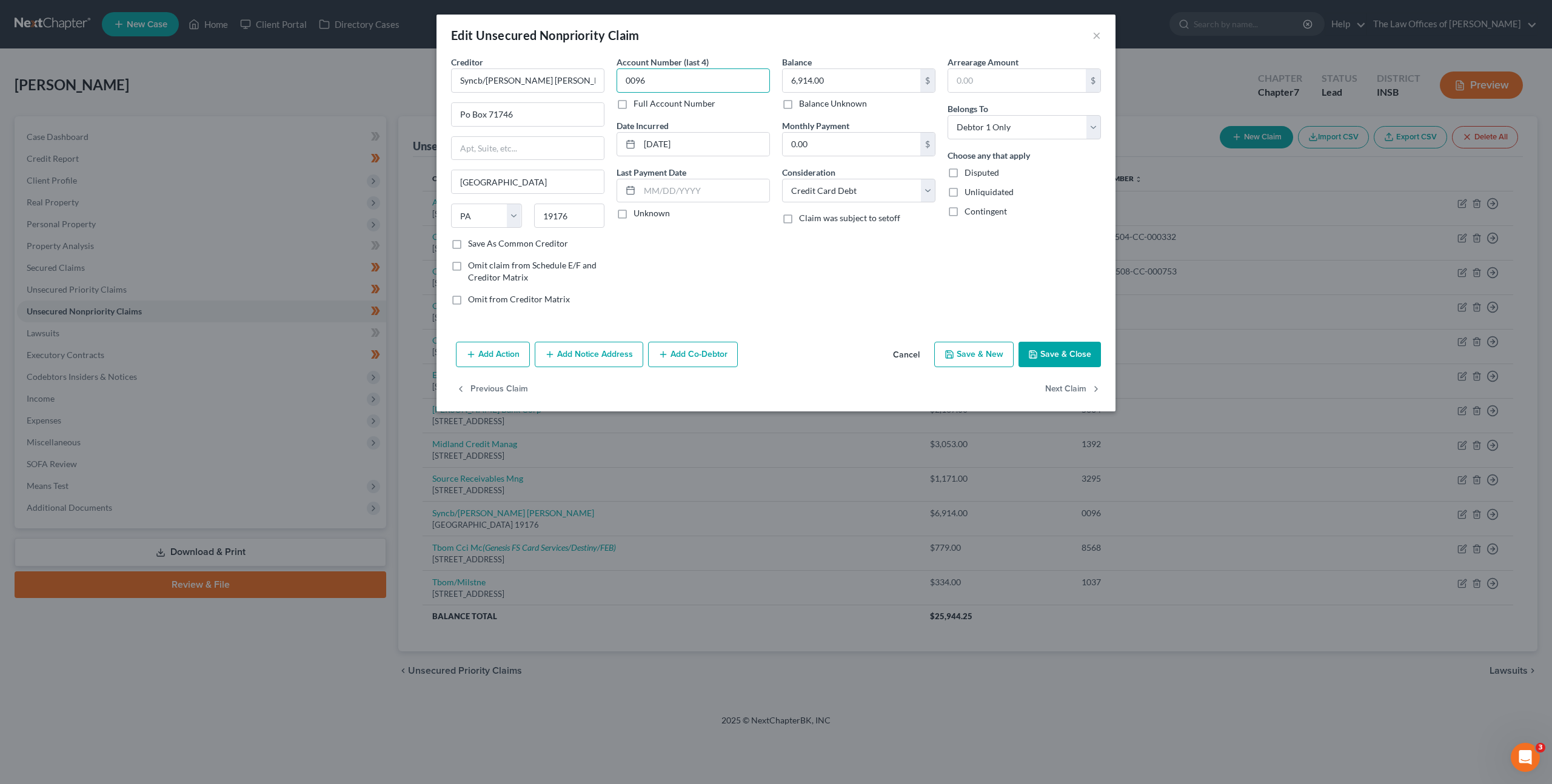
click at [676, 89] on input "0096" at bounding box center [693, 80] width 153 height 24
click at [634, 104] on label "Full Account Number" at bounding box center [675, 103] width 82 height 12
click at [639, 104] on input "Full Account Number" at bounding box center [643, 101] width 8 height 8
drag, startPoint x: 644, startPoint y: 79, endPoint x: 577, endPoint y: 68, distance: 67.9
click at [575, 68] on div "Creditor * Syncb/Jc Penney Dc Po Box 71746 Philadelphia State AL AK AR AZ CA CO…" at bounding box center [776, 185] width 662 height 259
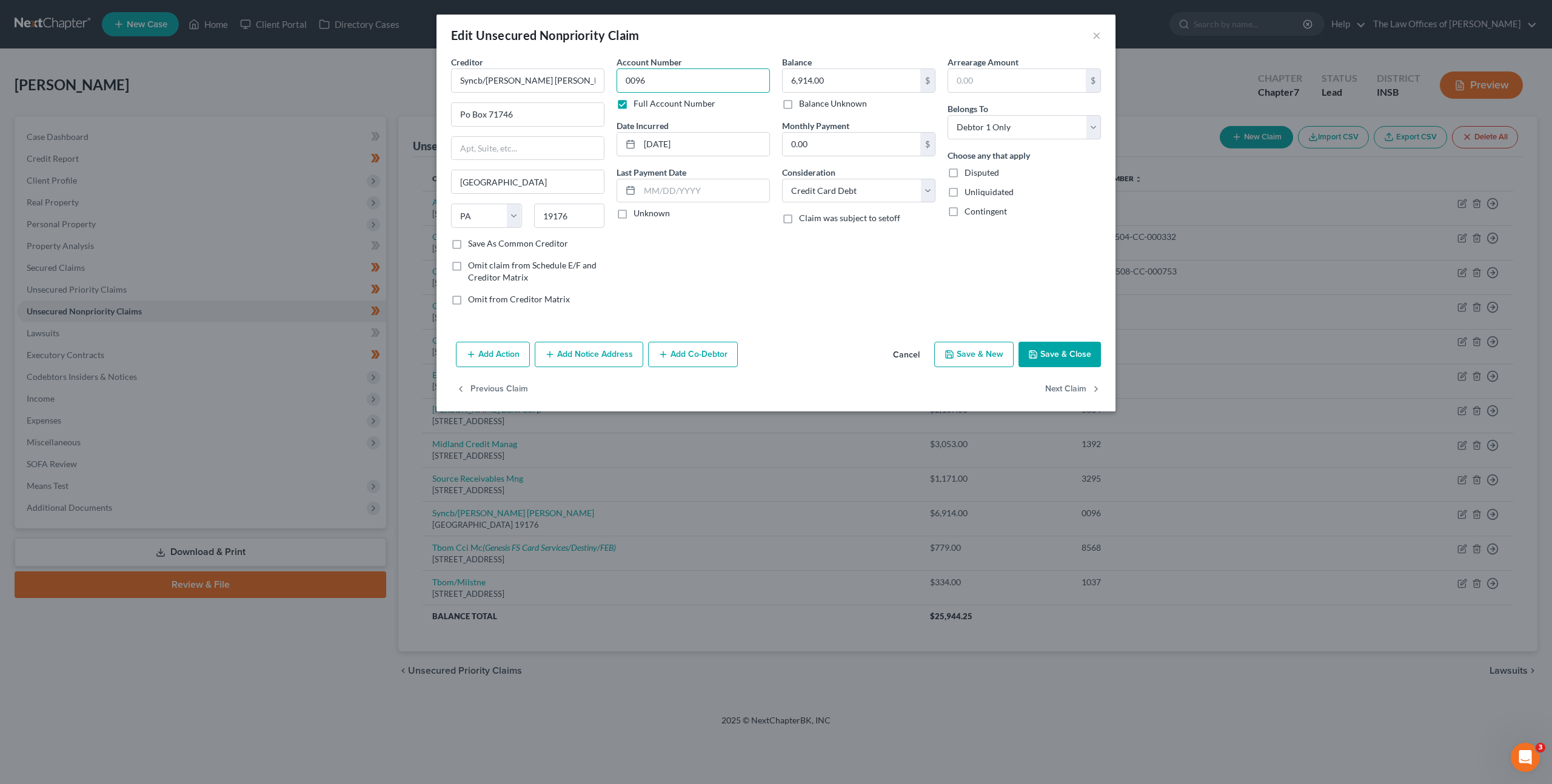
paste input "39C01-2407-CC-000713"
type input "39C01-2407-CC-000713"
click at [775, 295] on div "Account Number 39C01-2407-CC-000713 Full Account Number Date Incurred 09-25-202…" at bounding box center [693, 185] width 166 height 259
click at [601, 347] on button "Add Notice Address" at bounding box center [589, 355] width 109 height 26
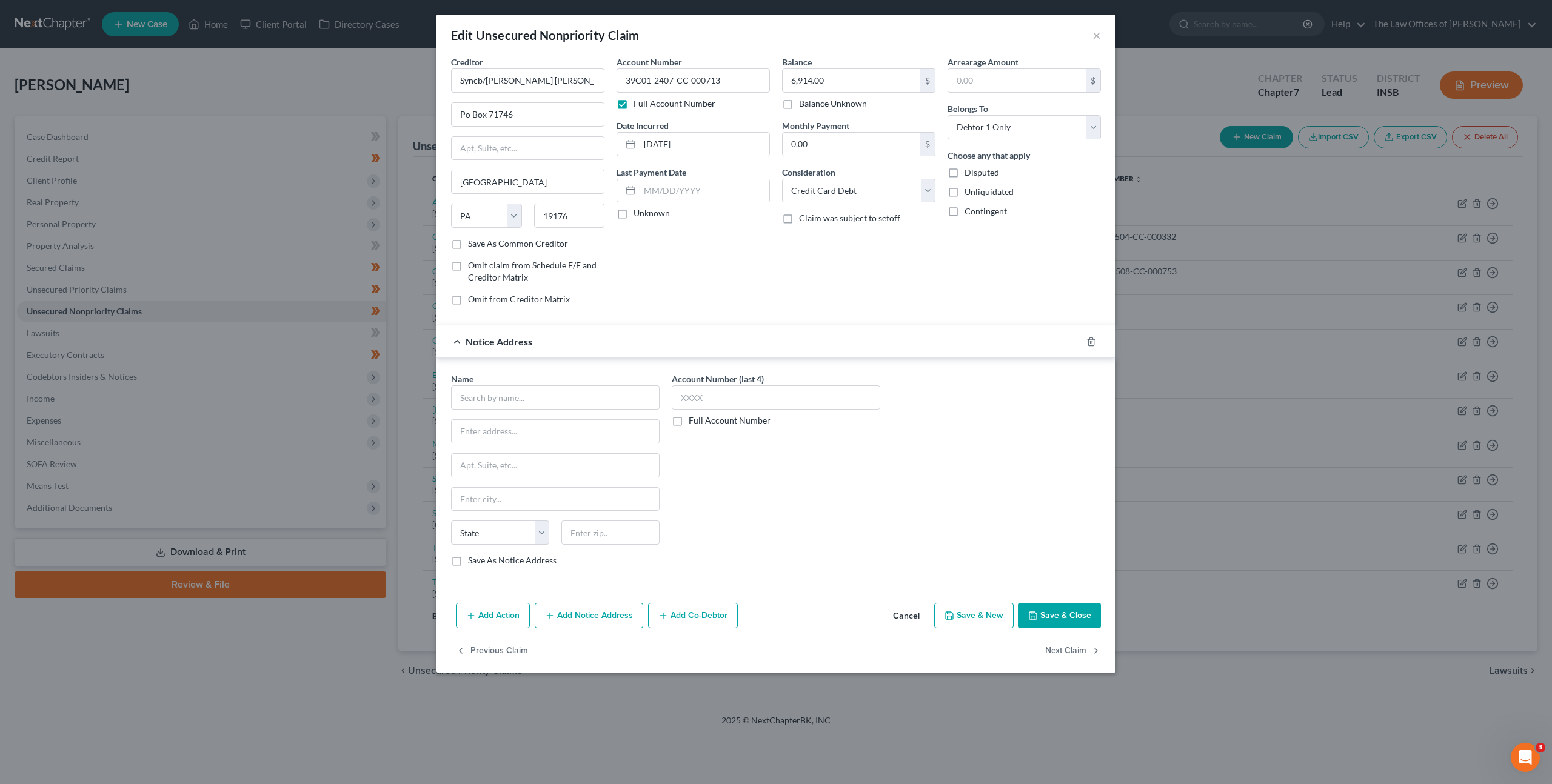
click at [537, 381] on div "Name *" at bounding box center [555, 391] width 209 height 37
click at [605, 394] on input "text" at bounding box center [555, 398] width 209 height 24
click at [848, 303] on div "Balance 6,914.00 $ Balance Unknown Balance Undetermined 6,914.00 $ Balance Unkn…" at bounding box center [859, 185] width 166 height 259
click at [1048, 617] on button "Save & Close" at bounding box center [1060, 616] width 82 height 26
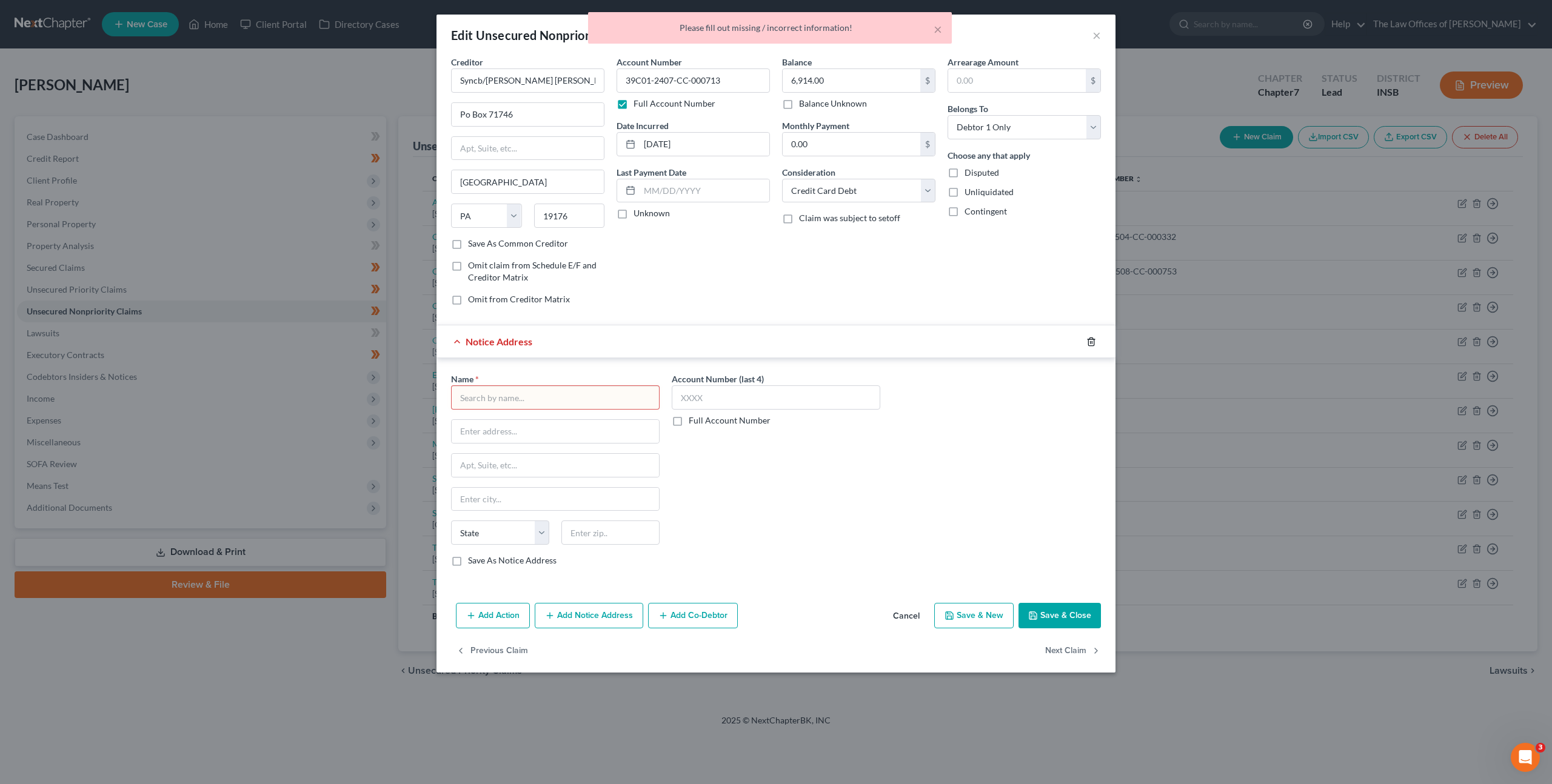
click at [1095, 345] on icon "button" at bounding box center [1091, 342] width 10 height 10
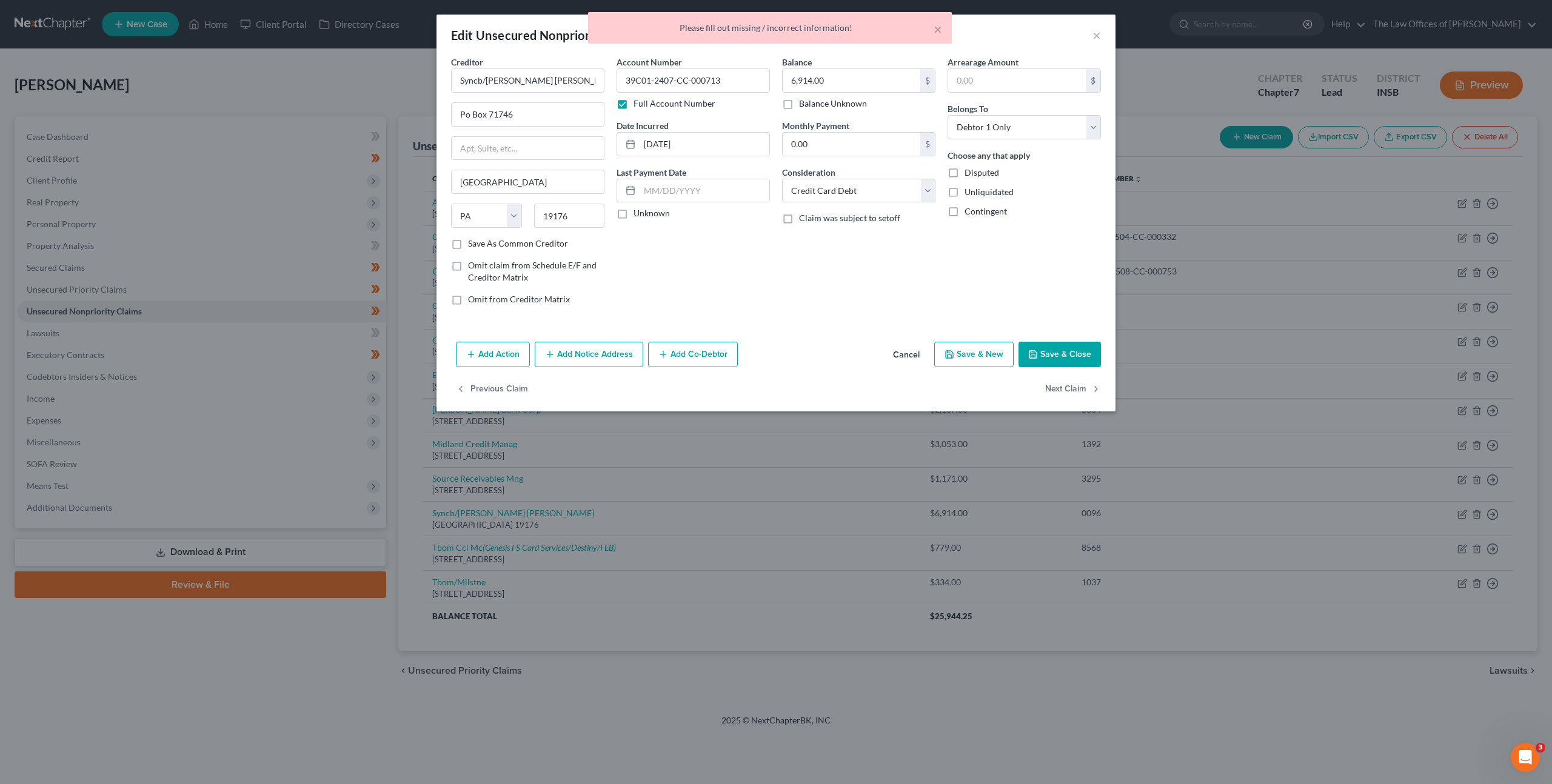
click at [1078, 354] on button "Save & Close" at bounding box center [1060, 355] width 82 height 26
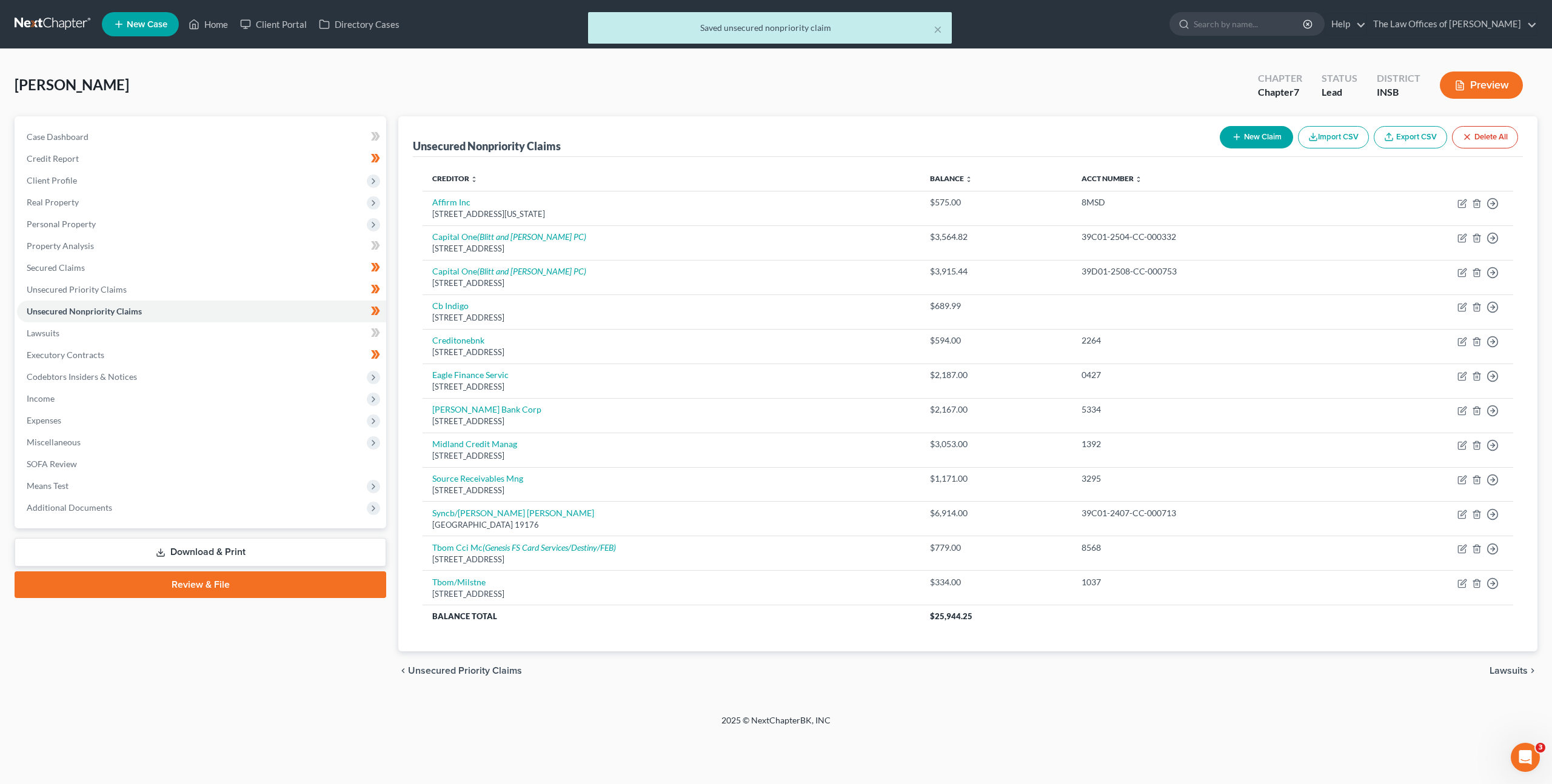
click at [61, 16] on div "× Saved unsecured nonpriority claim" at bounding box center [769, 31] width 1552 height 38
click at [60, 25] on div "× Saved unsecured nonpriority claim" at bounding box center [769, 31] width 1552 height 38
click at [30, 26] on div "× Saved unsecured nonpriority claim" at bounding box center [769, 31] width 1552 height 38
click at [157, 93] on div "Dierkes, Todd Upgraded Chapter Chapter 7 Status Lead District INSB Preview" at bounding box center [776, 89] width 1523 height 52
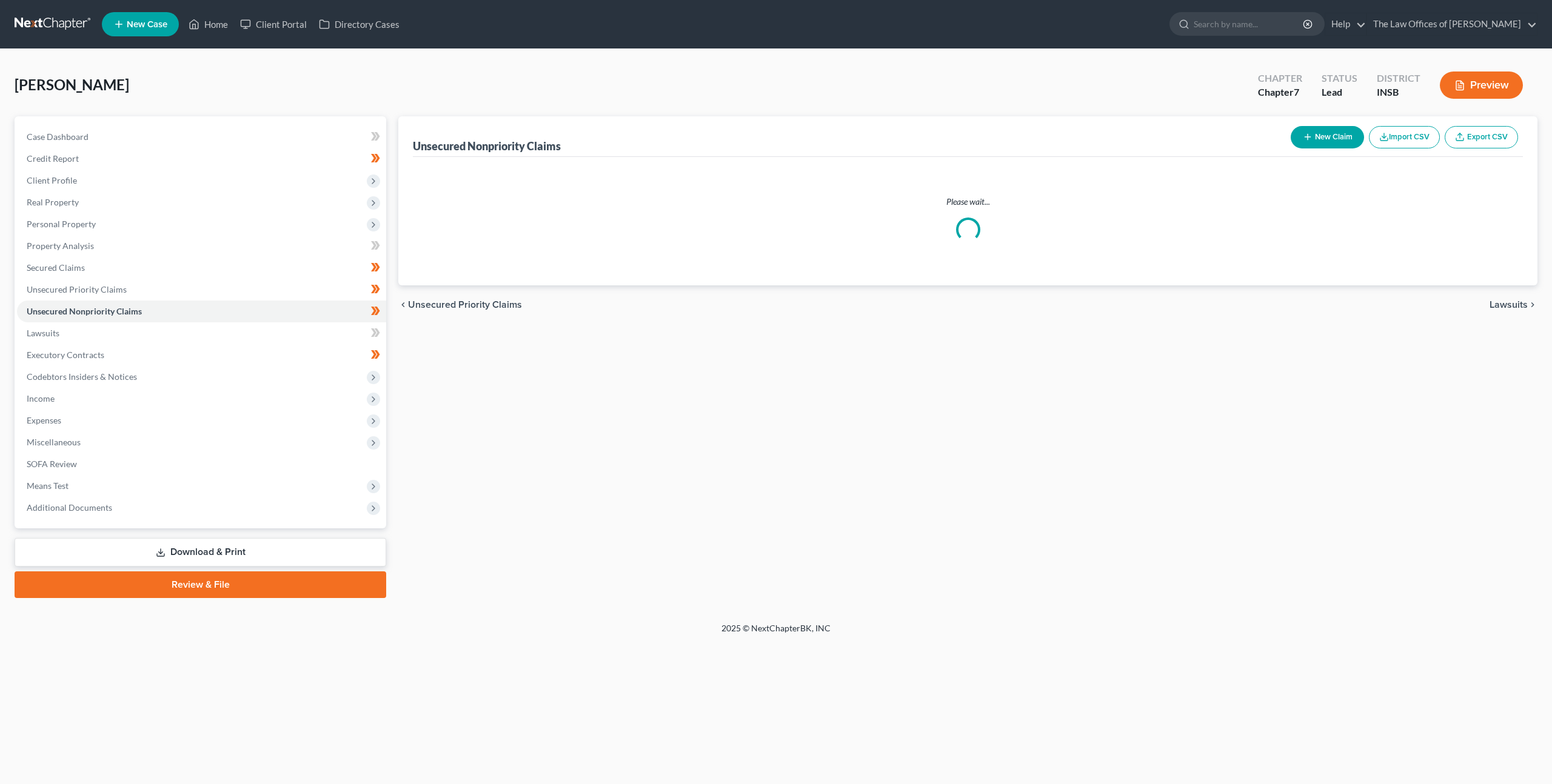
click at [44, 19] on link at bounding box center [53, 24] width 77 height 22
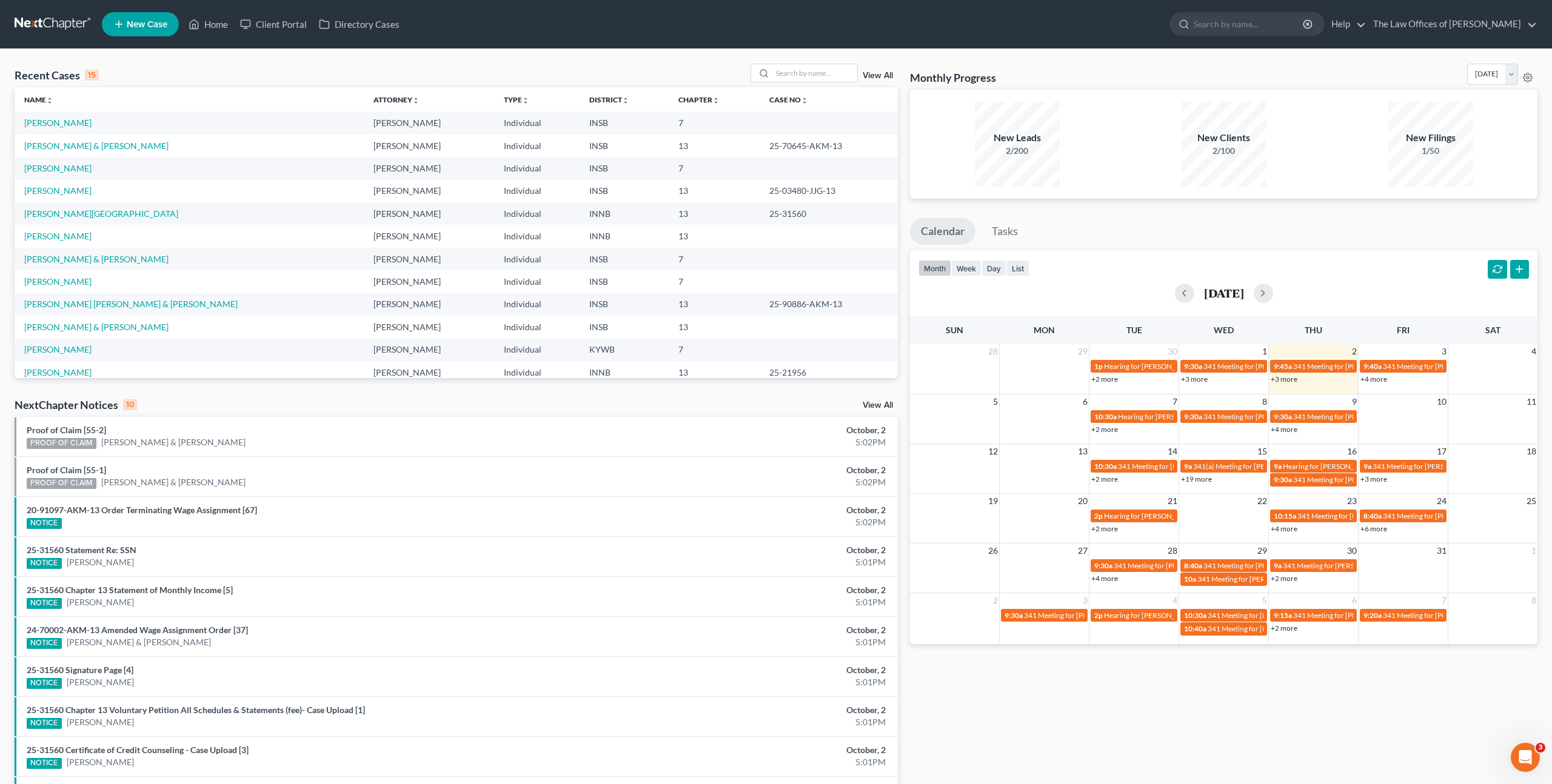
click at [188, 92] on th "Name unfold_more expand_more expand_less" at bounding box center [189, 99] width 350 height 24
click at [40, 239] on link "[PERSON_NAME]" at bounding box center [58, 236] width 68 height 10
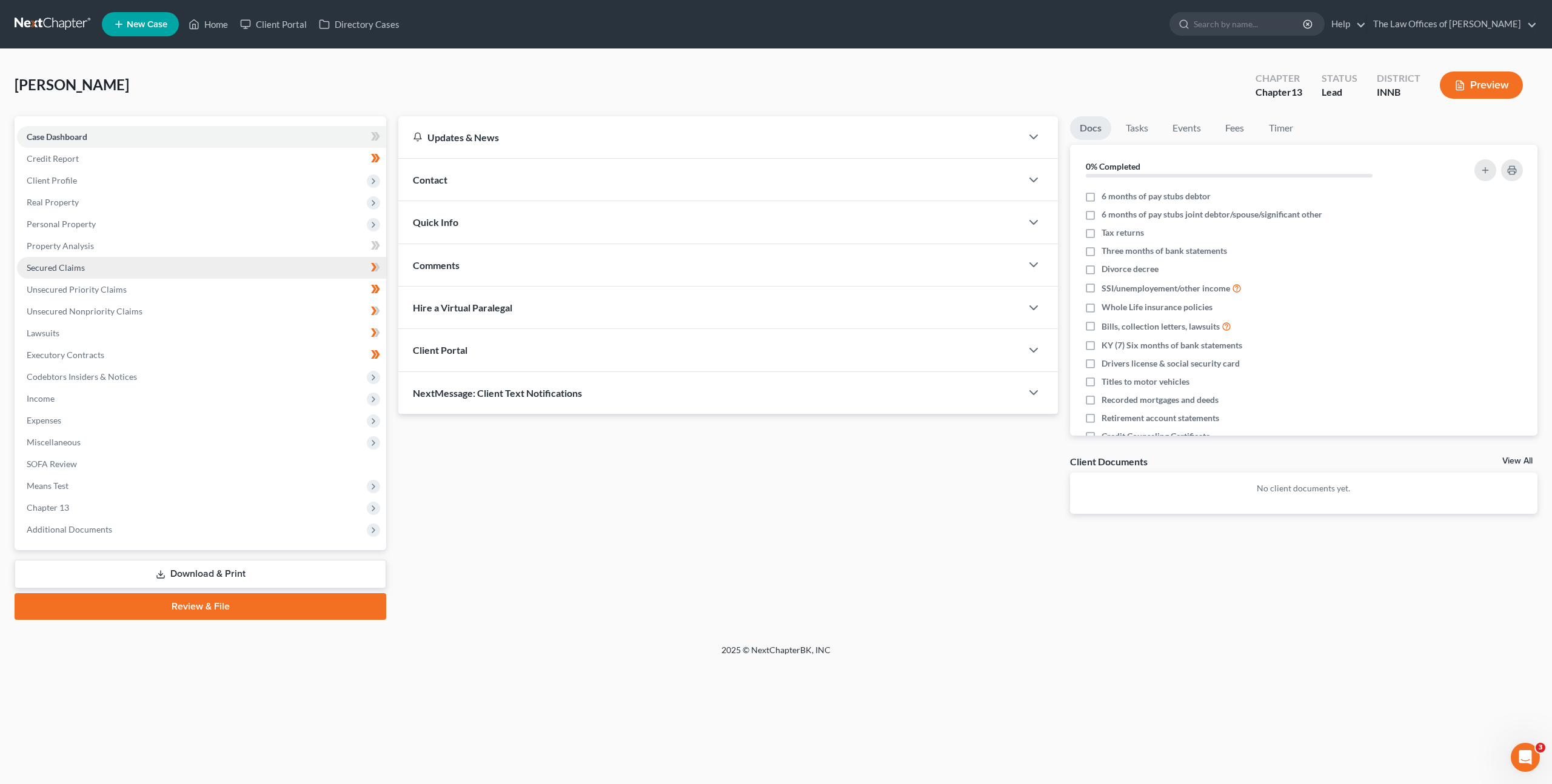
click at [266, 266] on link "Secured Claims" at bounding box center [201, 267] width 369 height 22
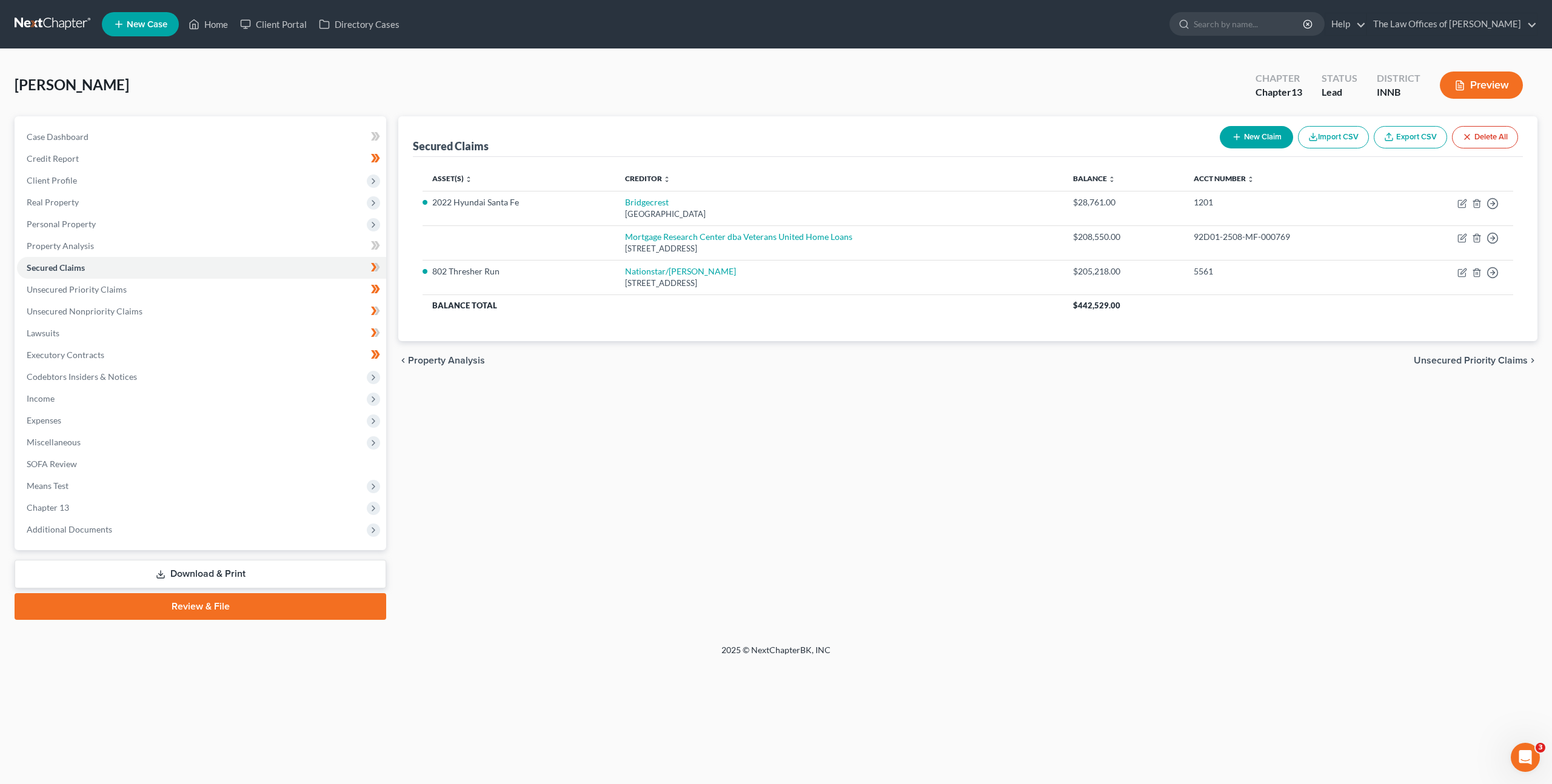
click at [595, 383] on div "Secured Claims New Claim Import CSV Export CSV Delete All Asset(s) expand_more …" at bounding box center [968, 369] width 1152 height 504
click at [175, 298] on link "Unsecured Priority Claims" at bounding box center [201, 289] width 369 height 22
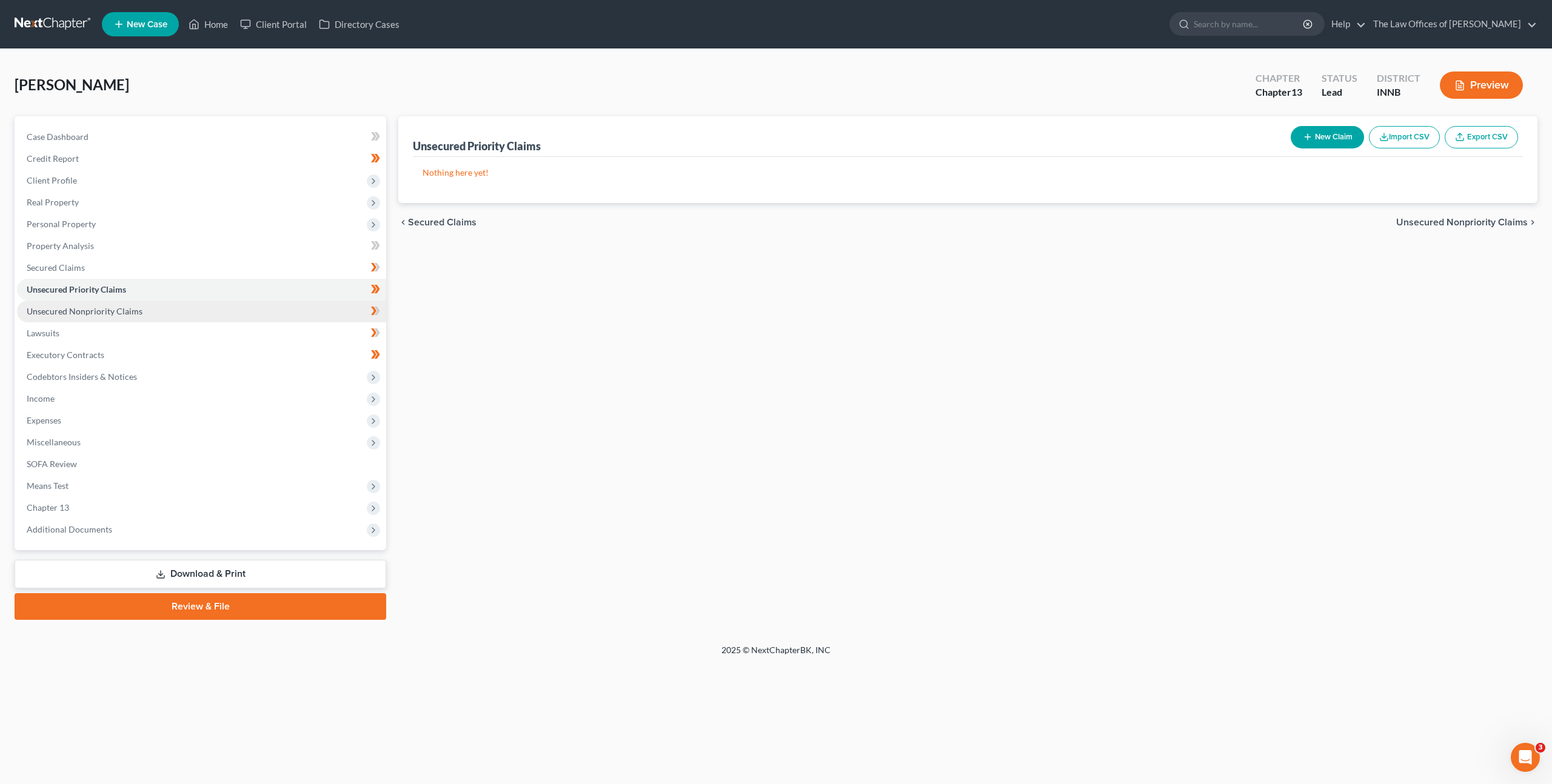
click at [163, 312] on link "Unsecured Nonpriority Claims" at bounding box center [201, 311] width 369 height 22
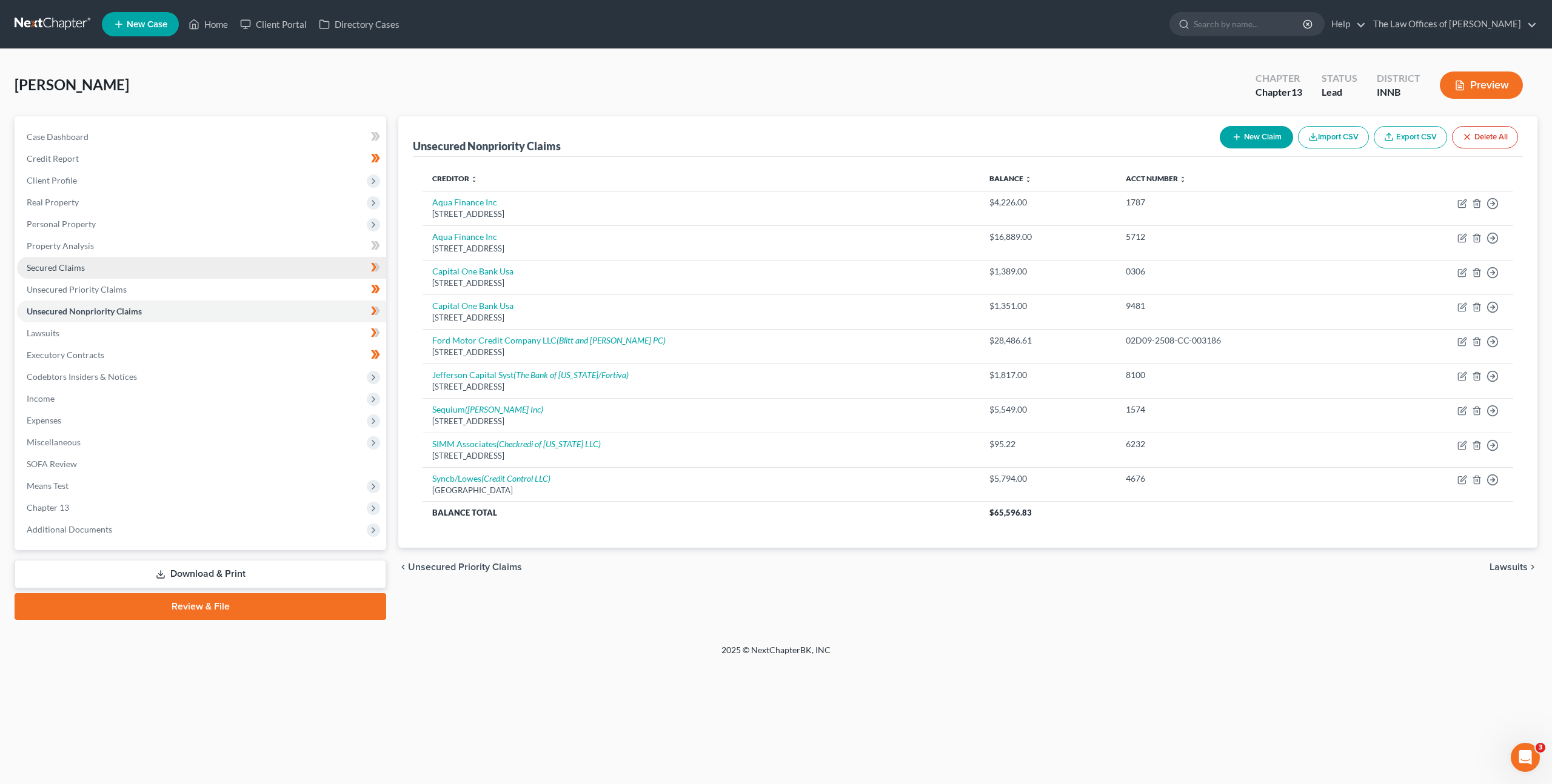
click at [166, 270] on link "Secured Claims" at bounding box center [201, 267] width 369 height 22
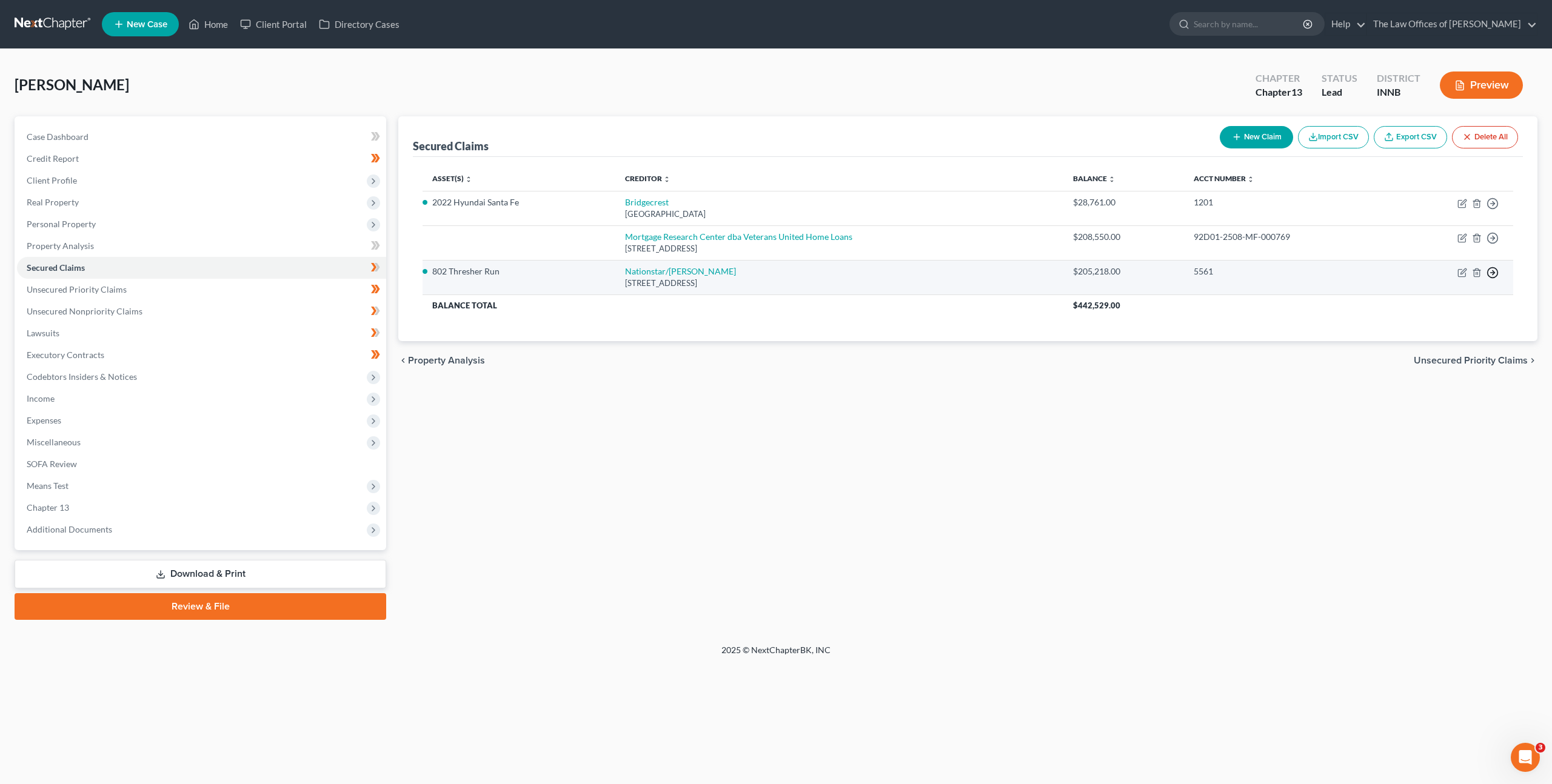
click at [1494, 274] on polyline "button" at bounding box center [1493, 272] width 2 height 4
click at [1425, 347] on link "Move to Notice Only" at bounding box center [1438, 343] width 101 height 21
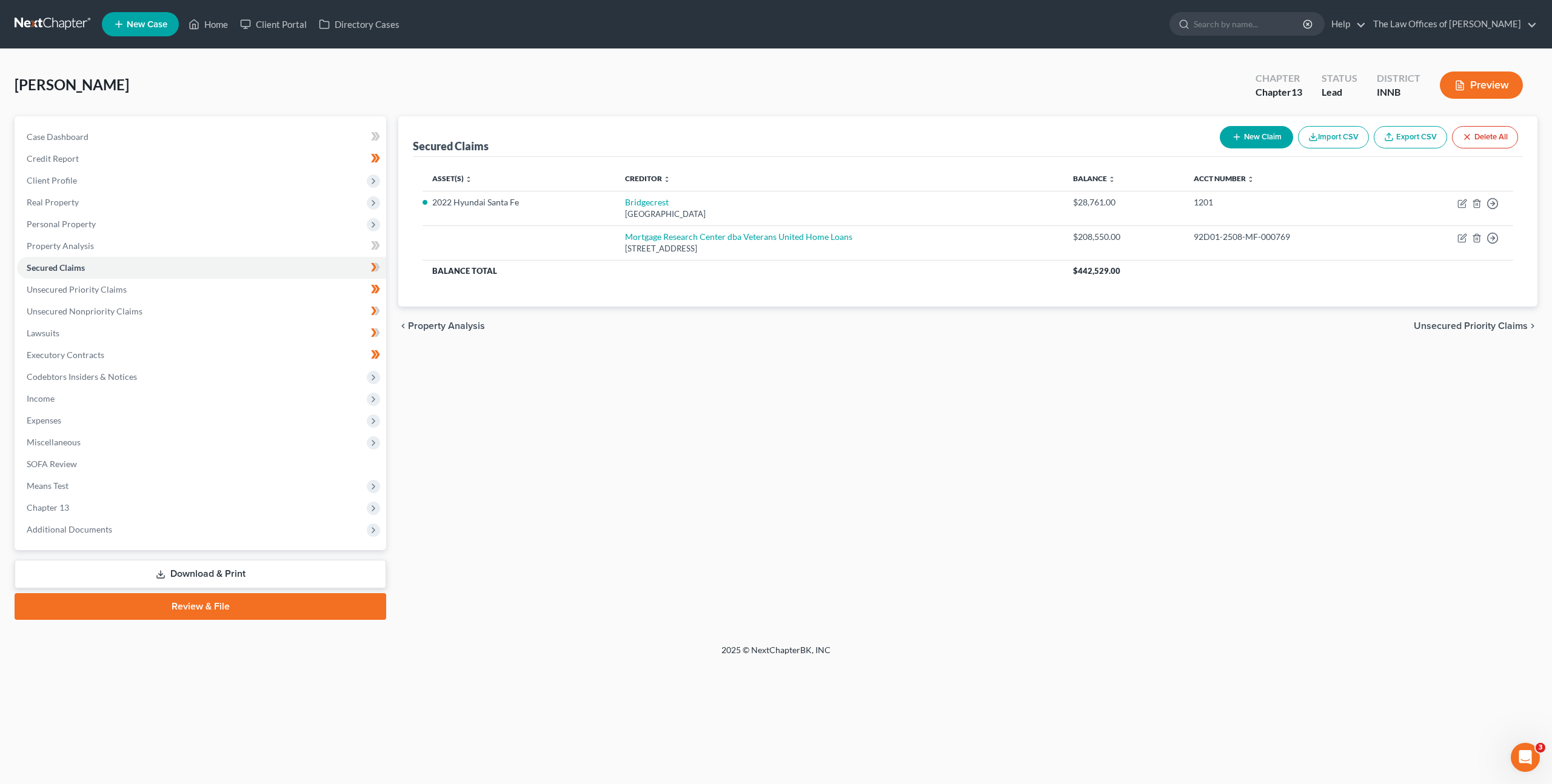
click at [878, 369] on div "Secured Claims New Claim Import CSV Export CSV Delete All Asset(s) expand_more …" at bounding box center [968, 369] width 1152 height 504
click at [228, 204] on span "Real Property" at bounding box center [201, 202] width 369 height 22
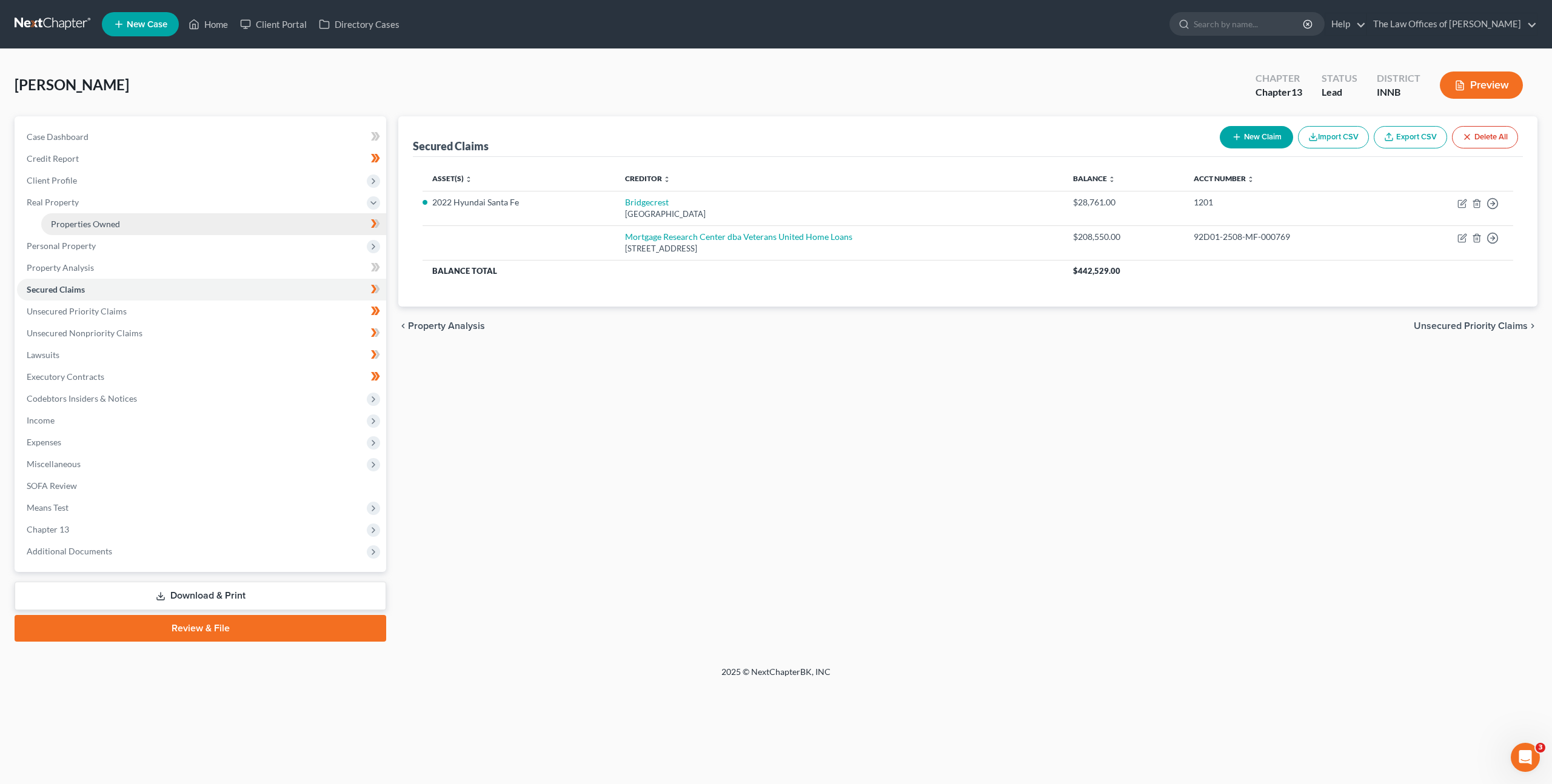
click at [188, 220] on link "Properties Owned" at bounding box center [213, 224] width 345 height 22
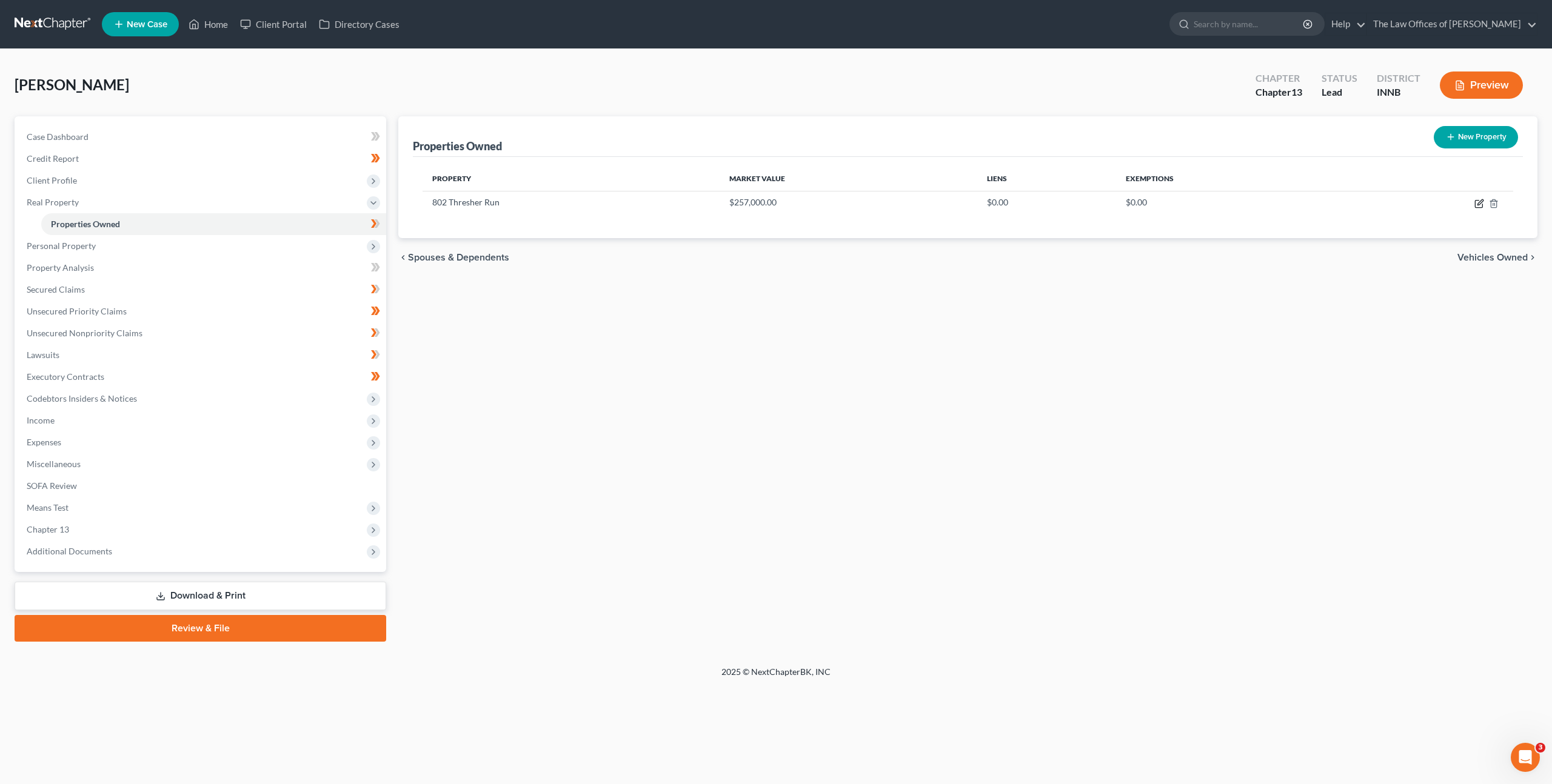
drag, startPoint x: 1480, startPoint y: 206, endPoint x: 1456, endPoint y: 216, distance: 26.0
click at [1480, 205] on icon "button" at bounding box center [1480, 204] width 10 height 10
select select "15"
select select "0"
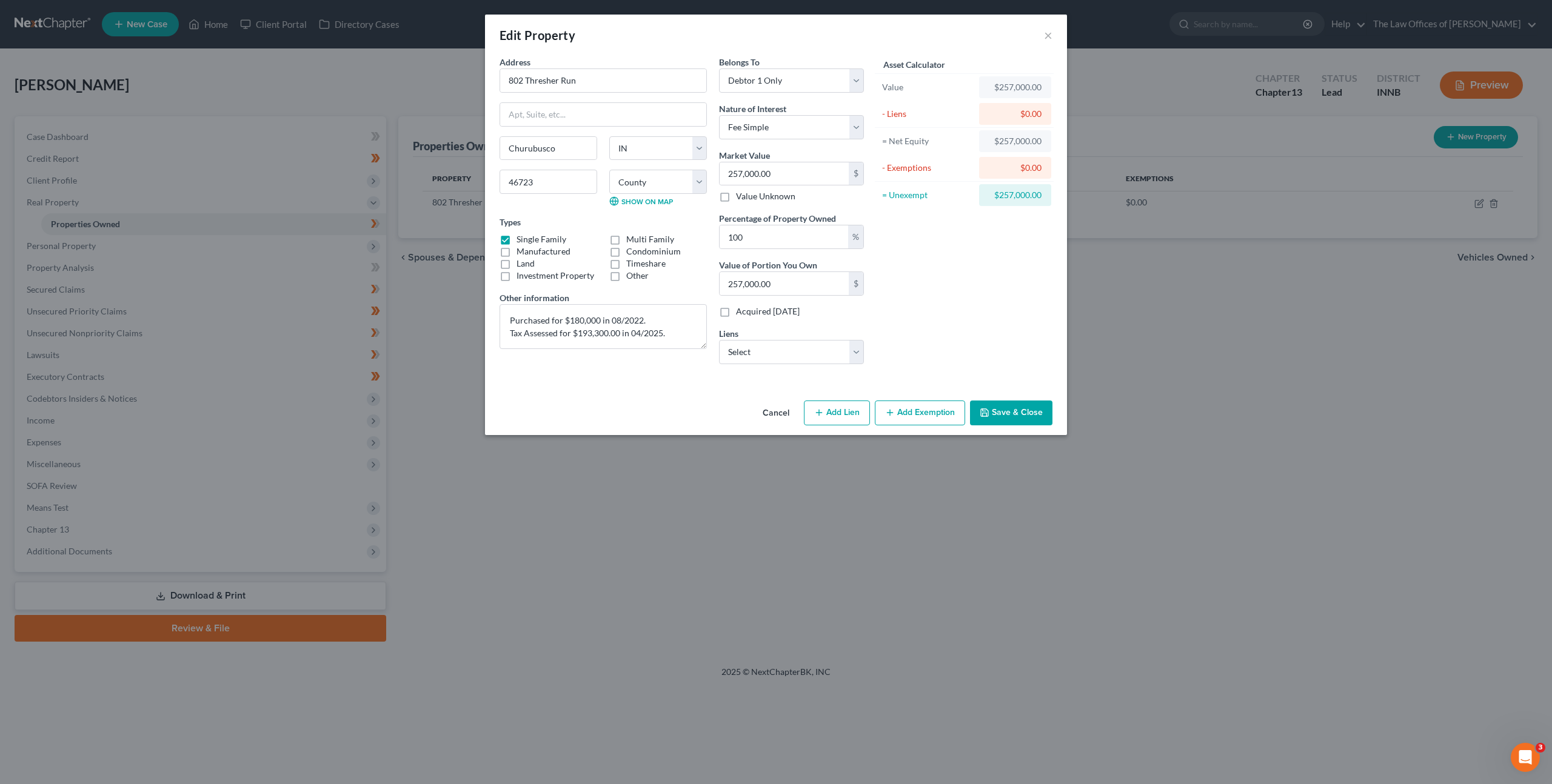
click at [827, 413] on button "Add Lien" at bounding box center [837, 414] width 66 height 26
select select "0"
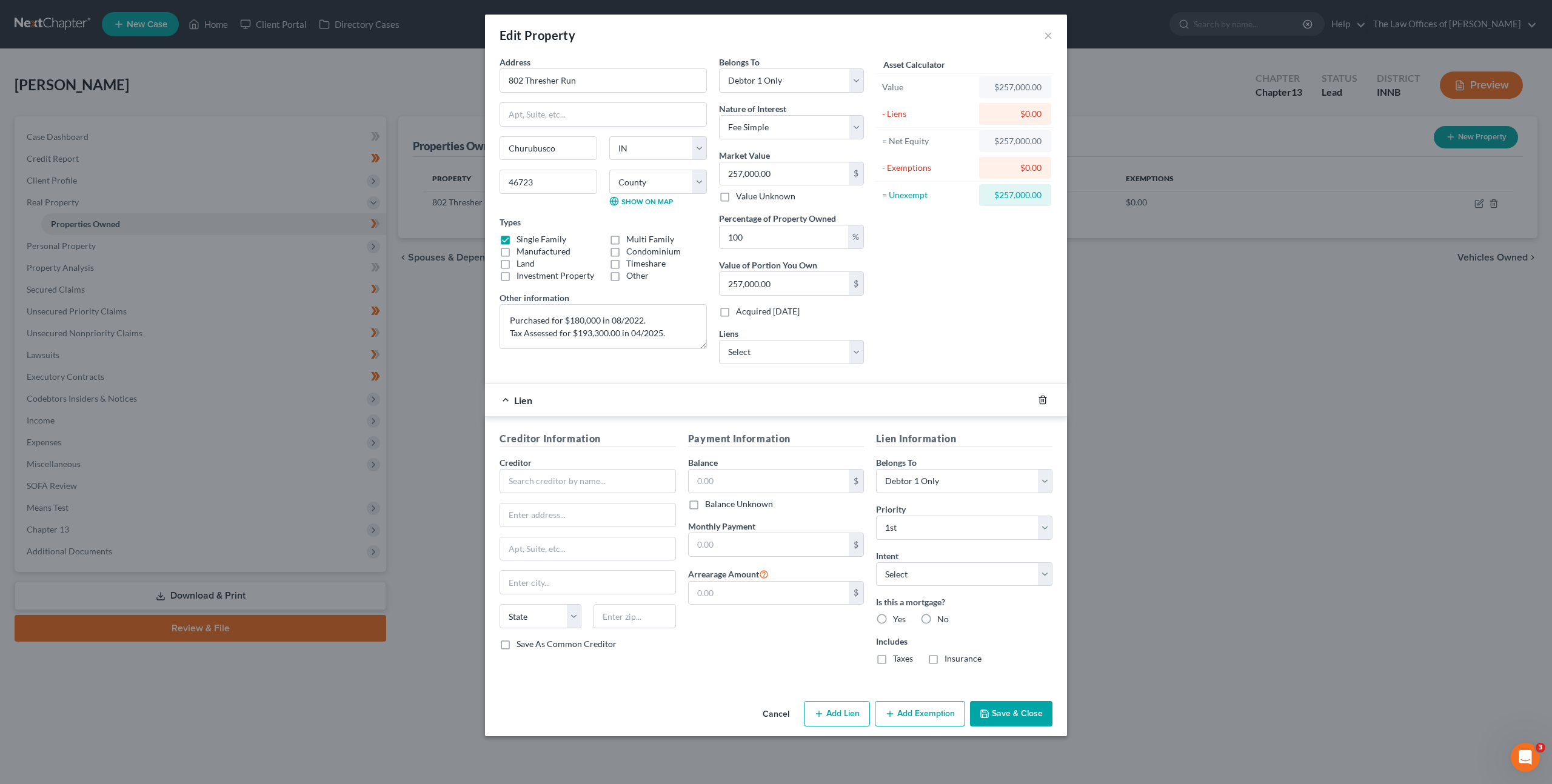
click at [1045, 398] on icon "button" at bounding box center [1043, 400] width 10 height 10
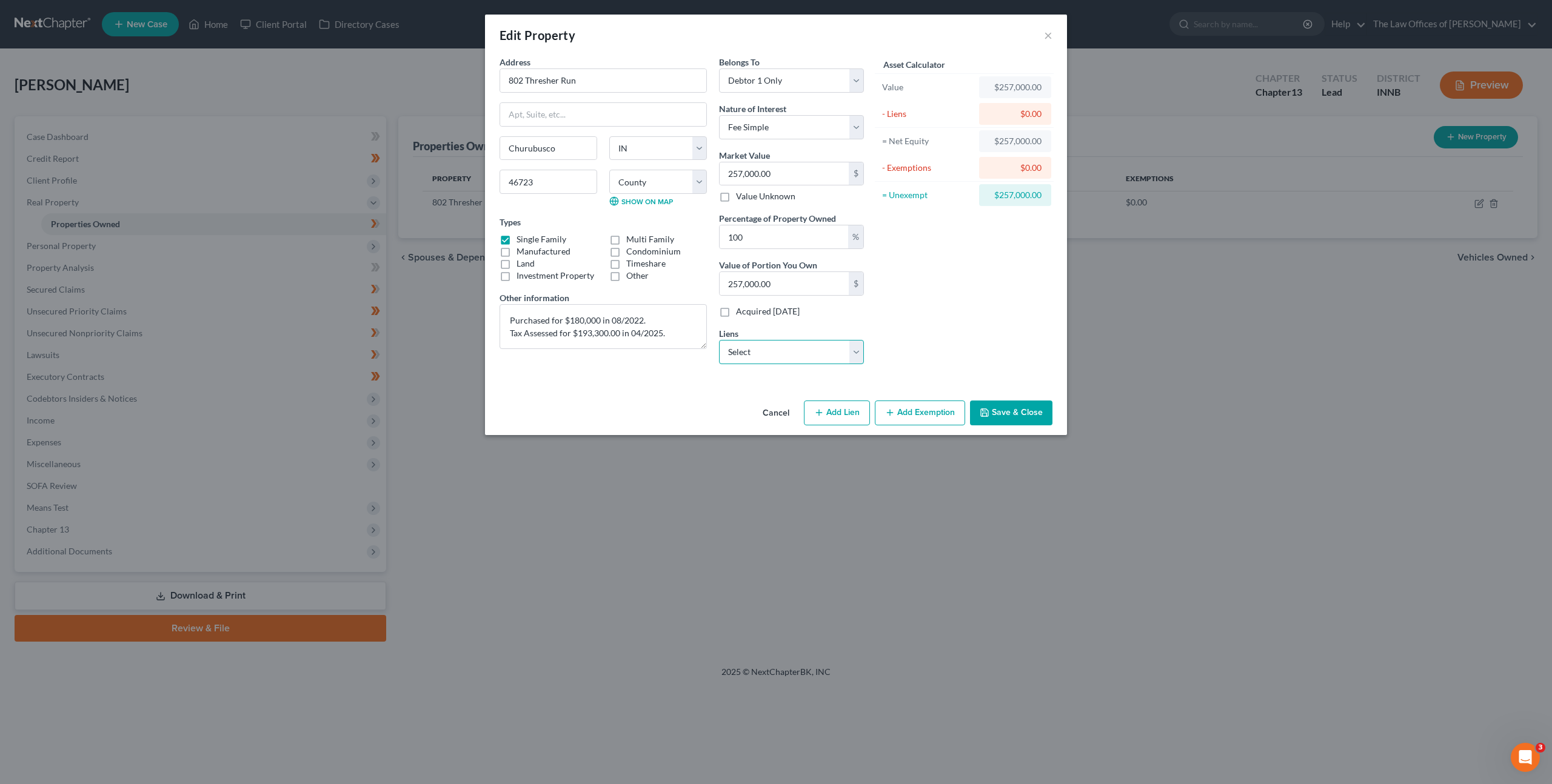
click at [826, 349] on select "Select Mortgage Research Center dba Veterans United Home Loans - $208,550.00" at bounding box center [792, 352] width 145 height 24
click select "Select Mortgage Research Center dba Veterans United Home Loans - $208,550.00" at bounding box center [792, 352] width 145 height 24
select select "36"
select select "0"
select select "2"
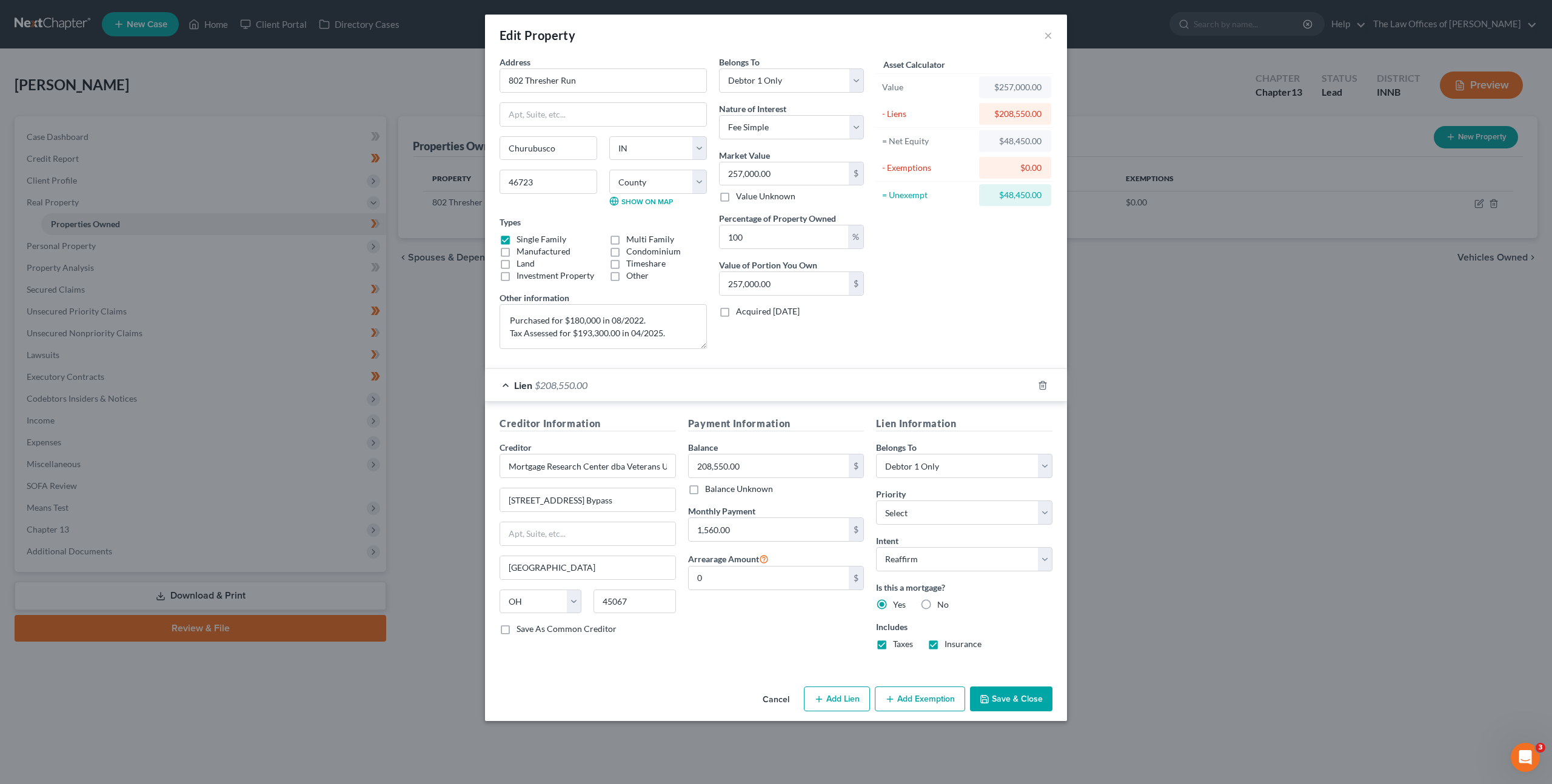
click at [1005, 695] on button "Save & Close" at bounding box center [1011, 699] width 82 height 26
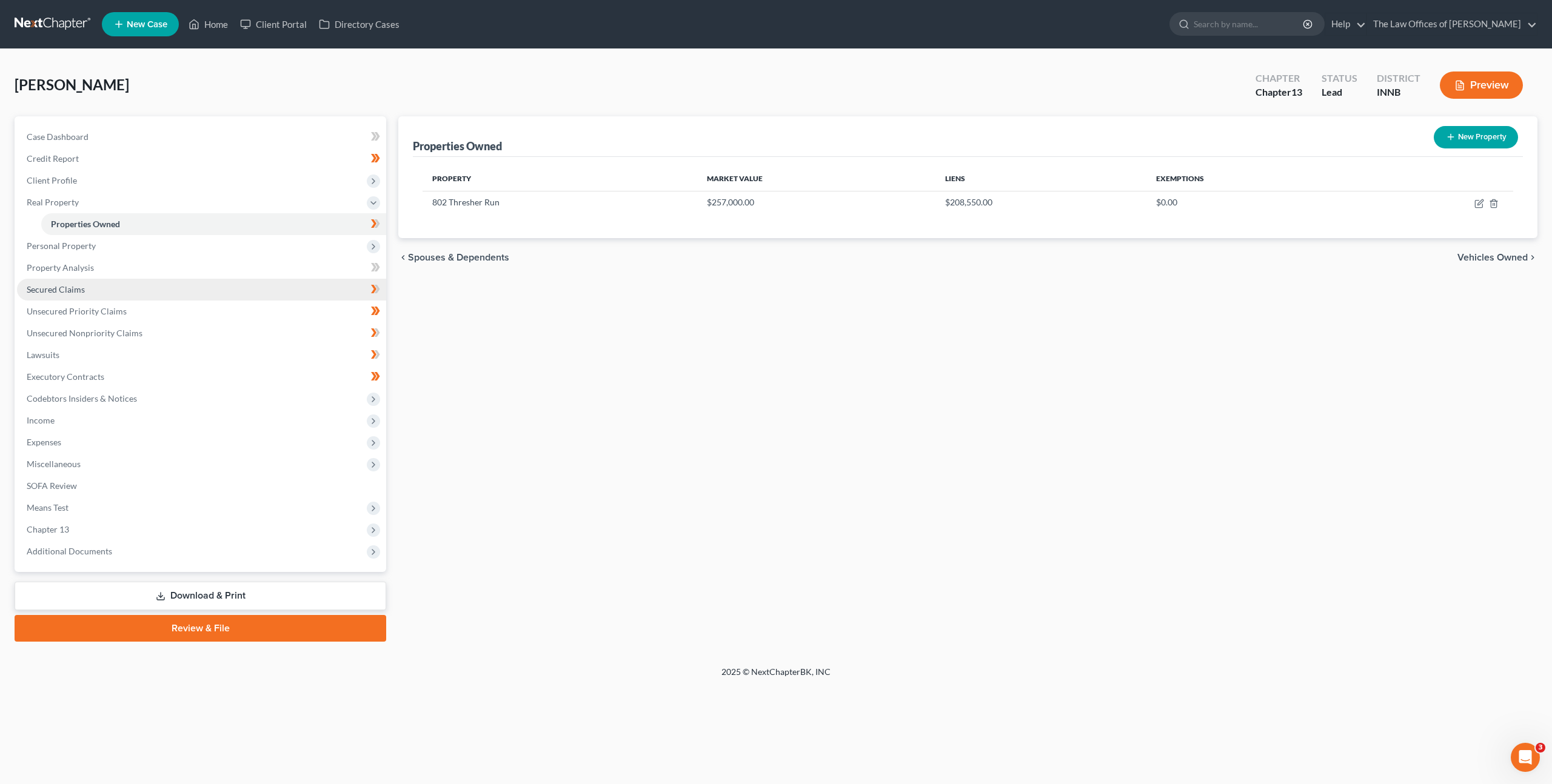
click at [186, 288] on link "Secured Claims" at bounding box center [201, 289] width 369 height 22
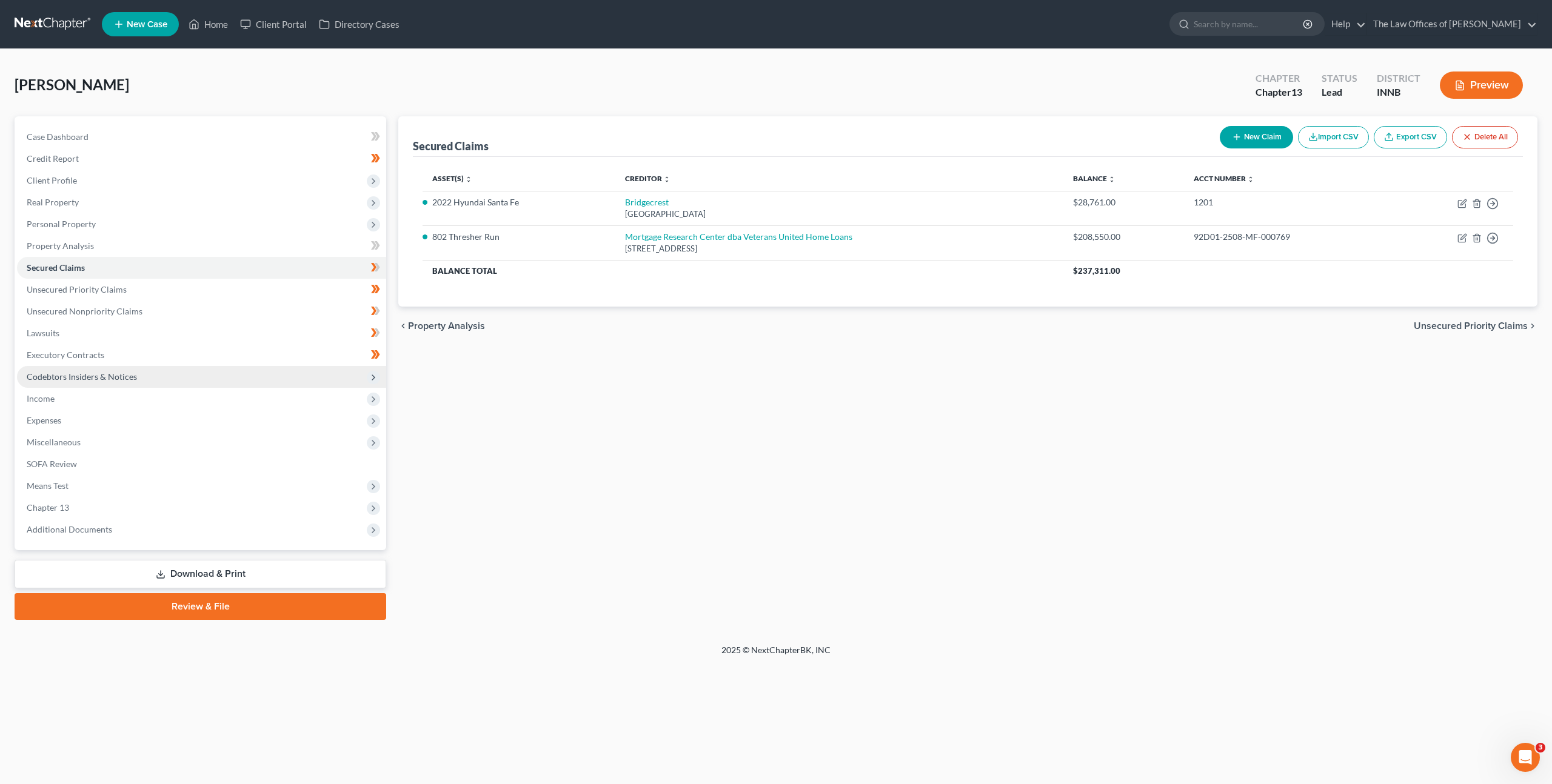
click at [196, 386] on span "Codebtors Insiders & Notices" at bounding box center [201, 377] width 369 height 22
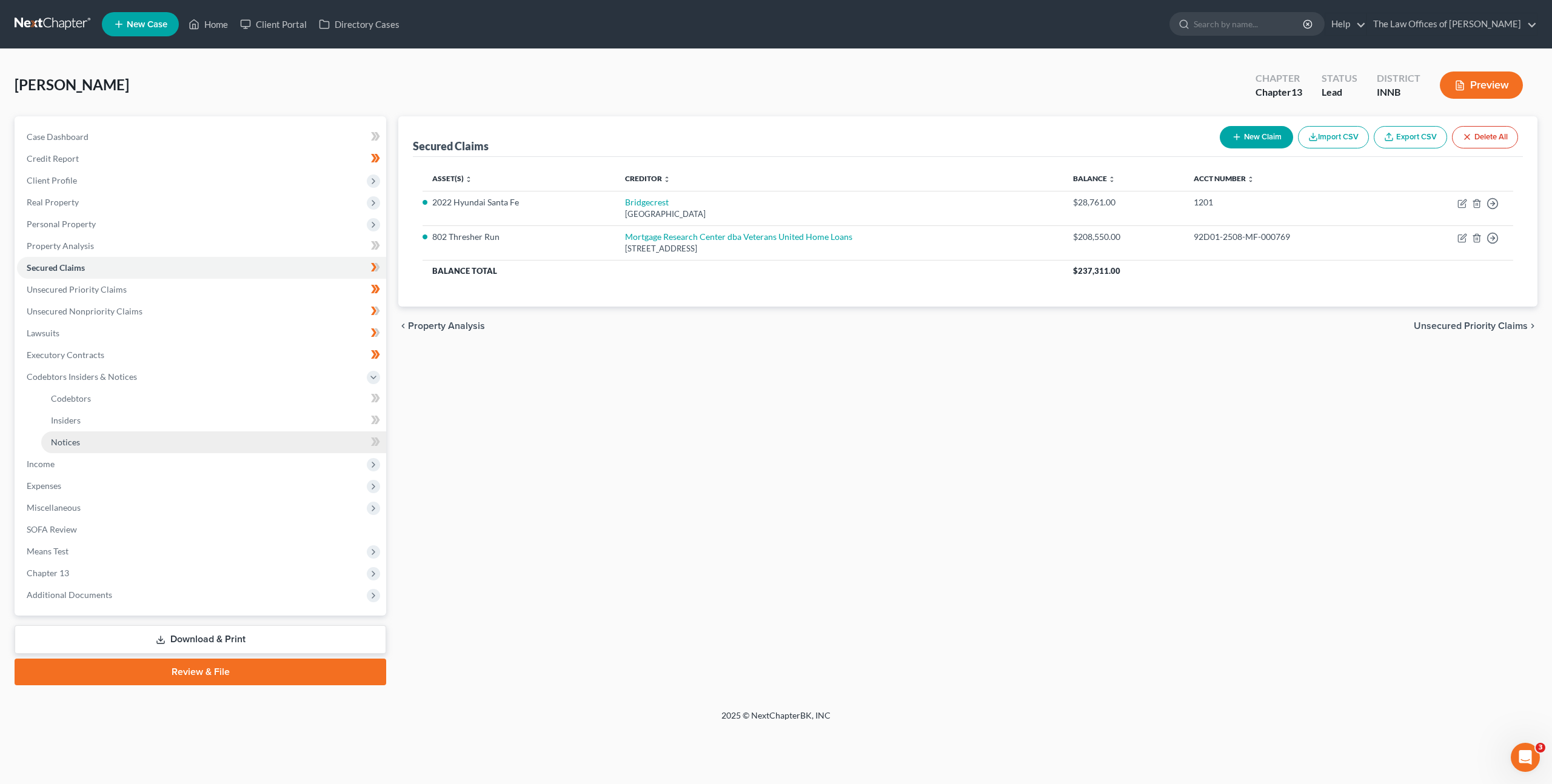
click at [198, 448] on link "Notices" at bounding box center [213, 442] width 345 height 22
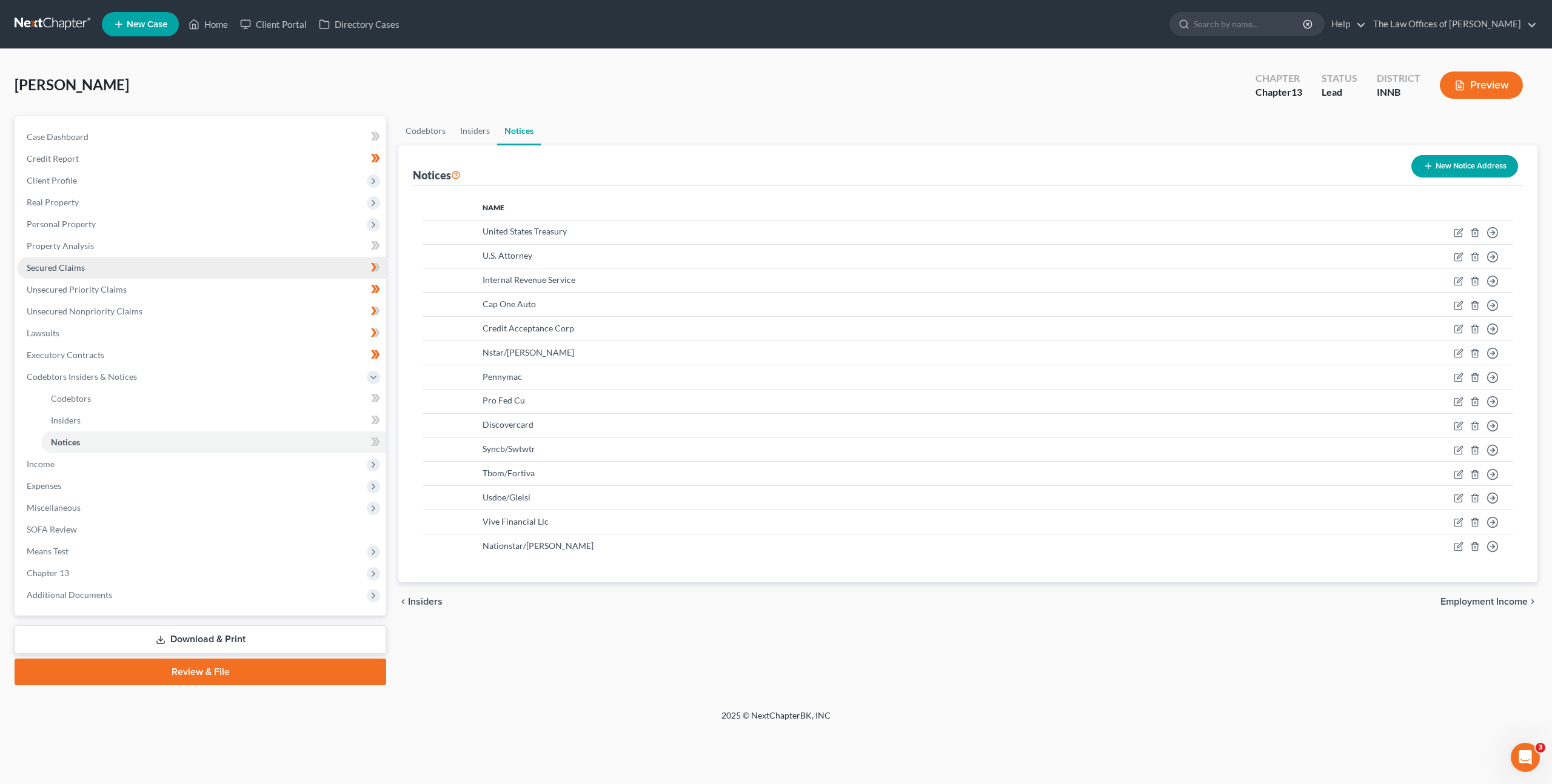
click at [204, 266] on link "Secured Claims" at bounding box center [201, 267] width 369 height 22
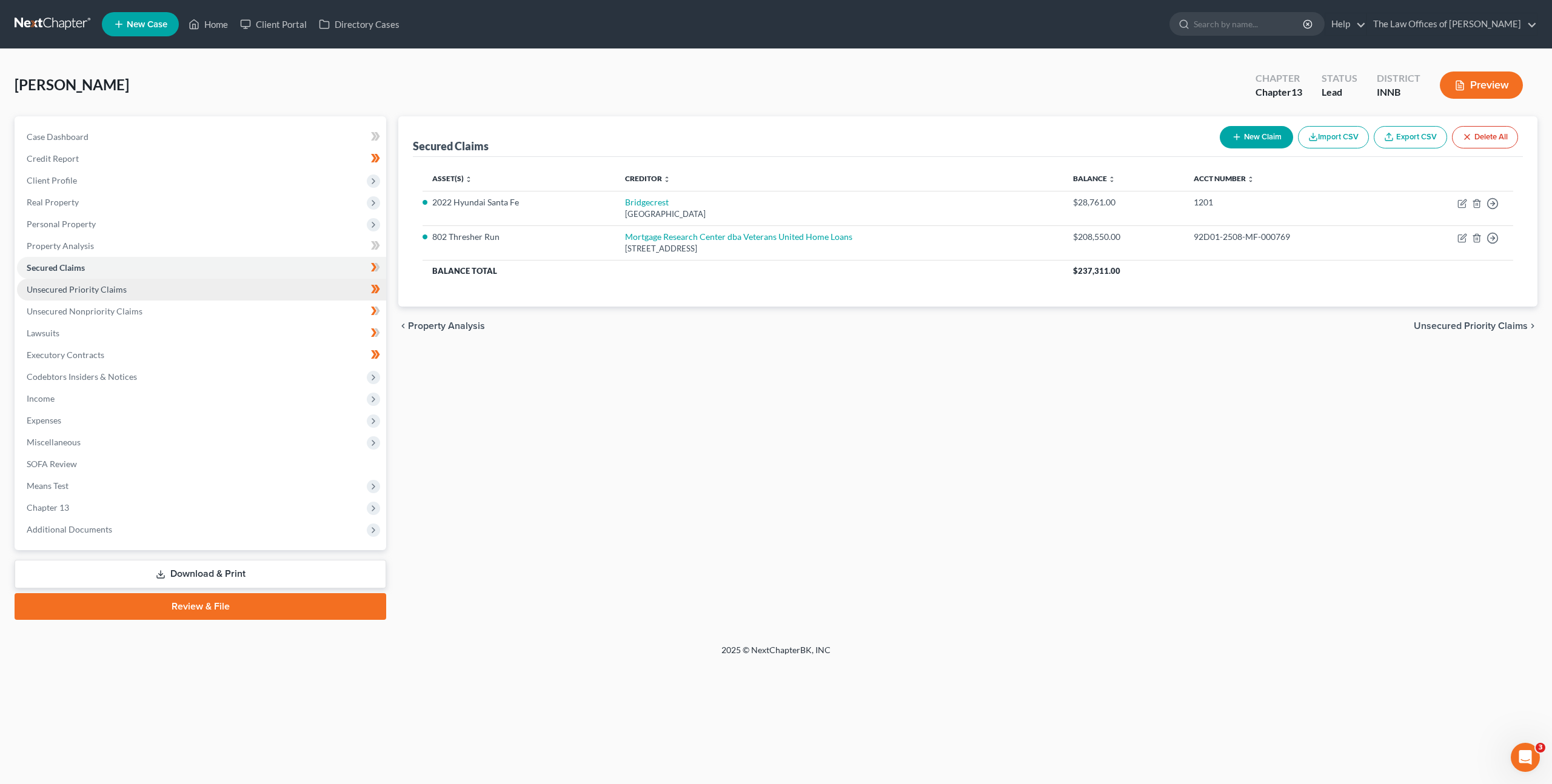
click at [104, 287] on span "Unsecured Priority Claims" at bounding box center [77, 289] width 100 height 10
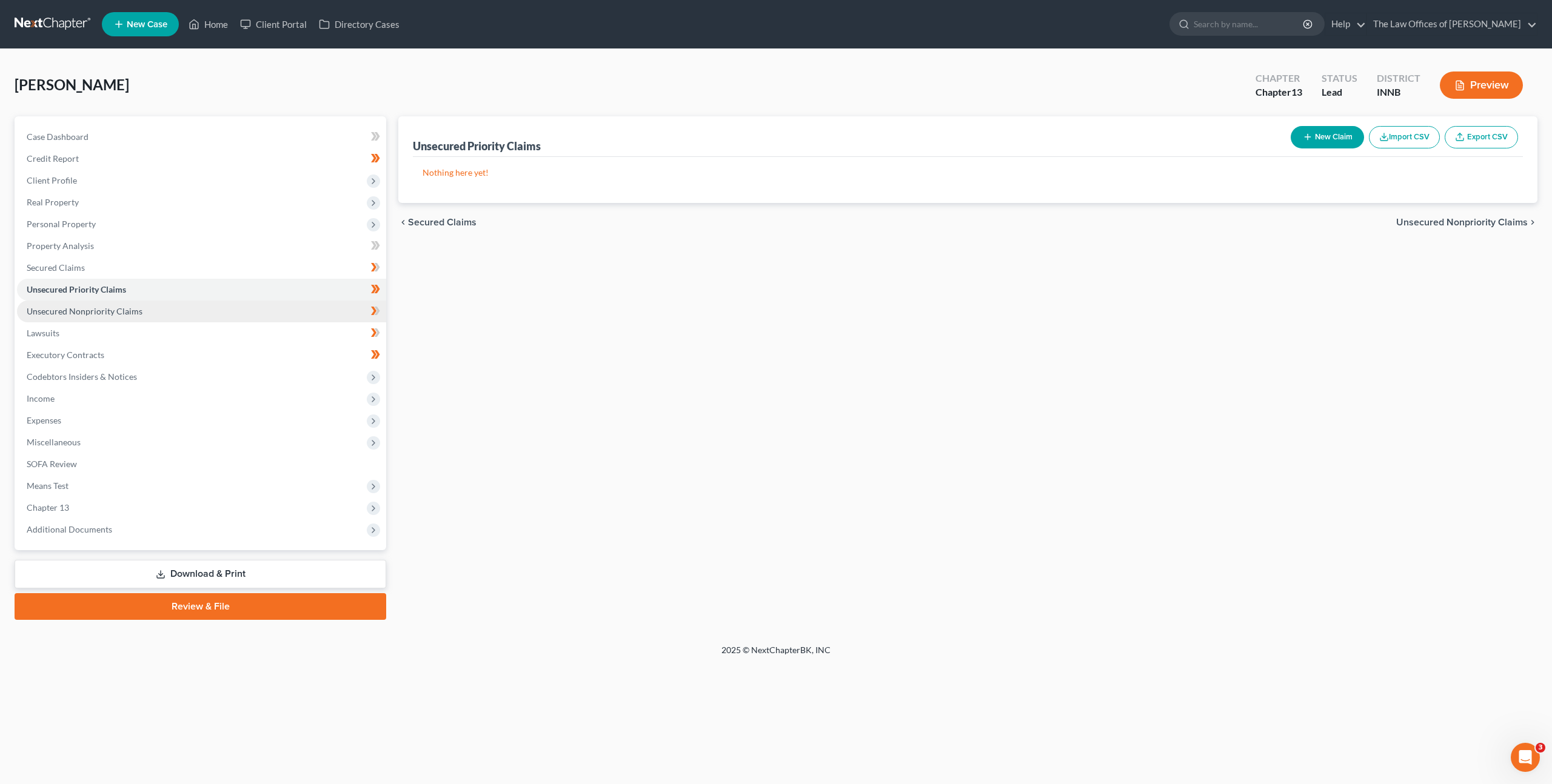
click at [110, 308] on span "Unsecured Nonpriority Claims" at bounding box center [85, 311] width 116 height 10
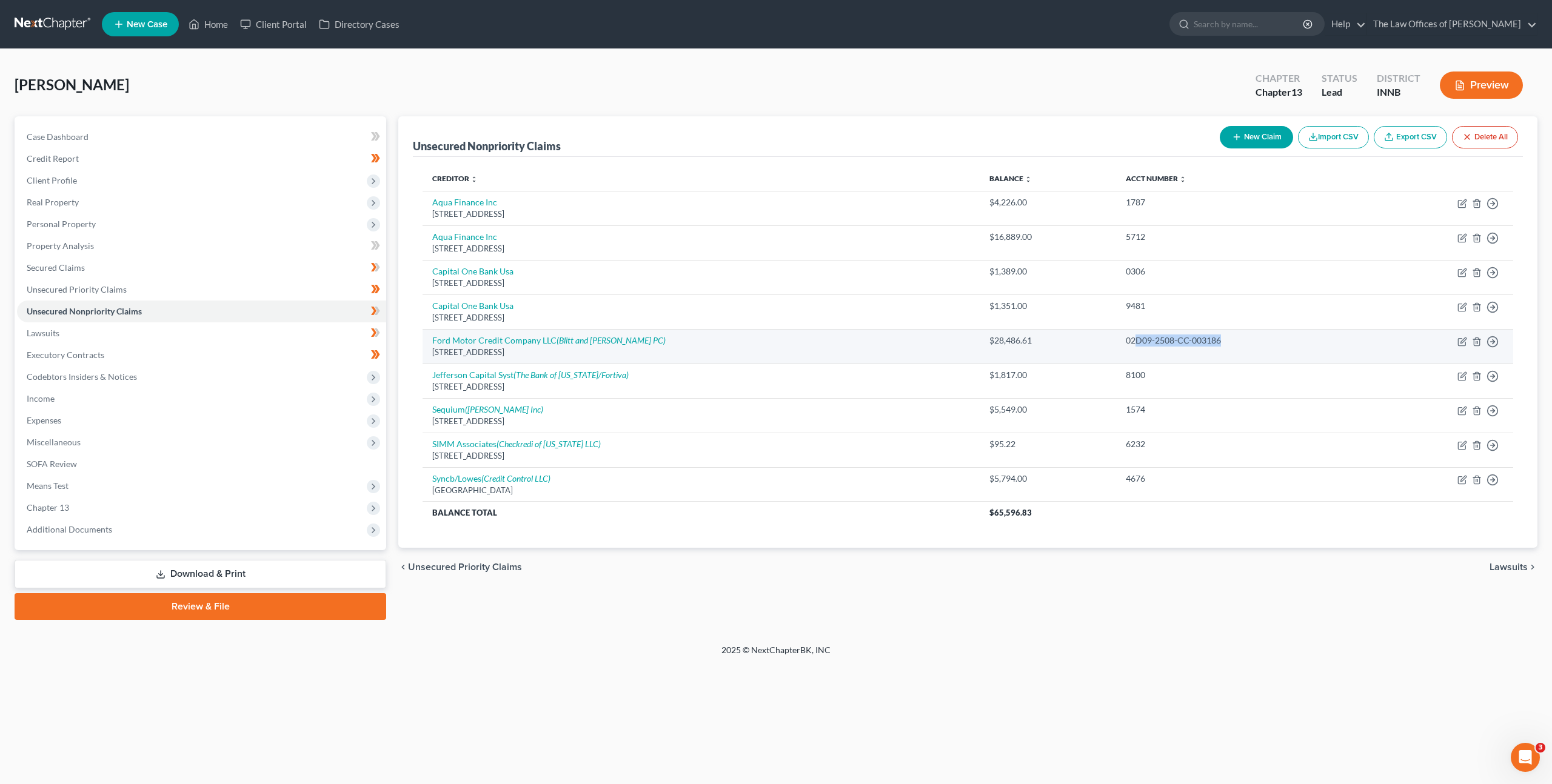
drag, startPoint x: 1104, startPoint y: 336, endPoint x: 1208, endPoint y: 345, distance: 104.4
click at [1208, 345] on div "02D09-2508-CC-003186" at bounding box center [1243, 340] width 234 height 12
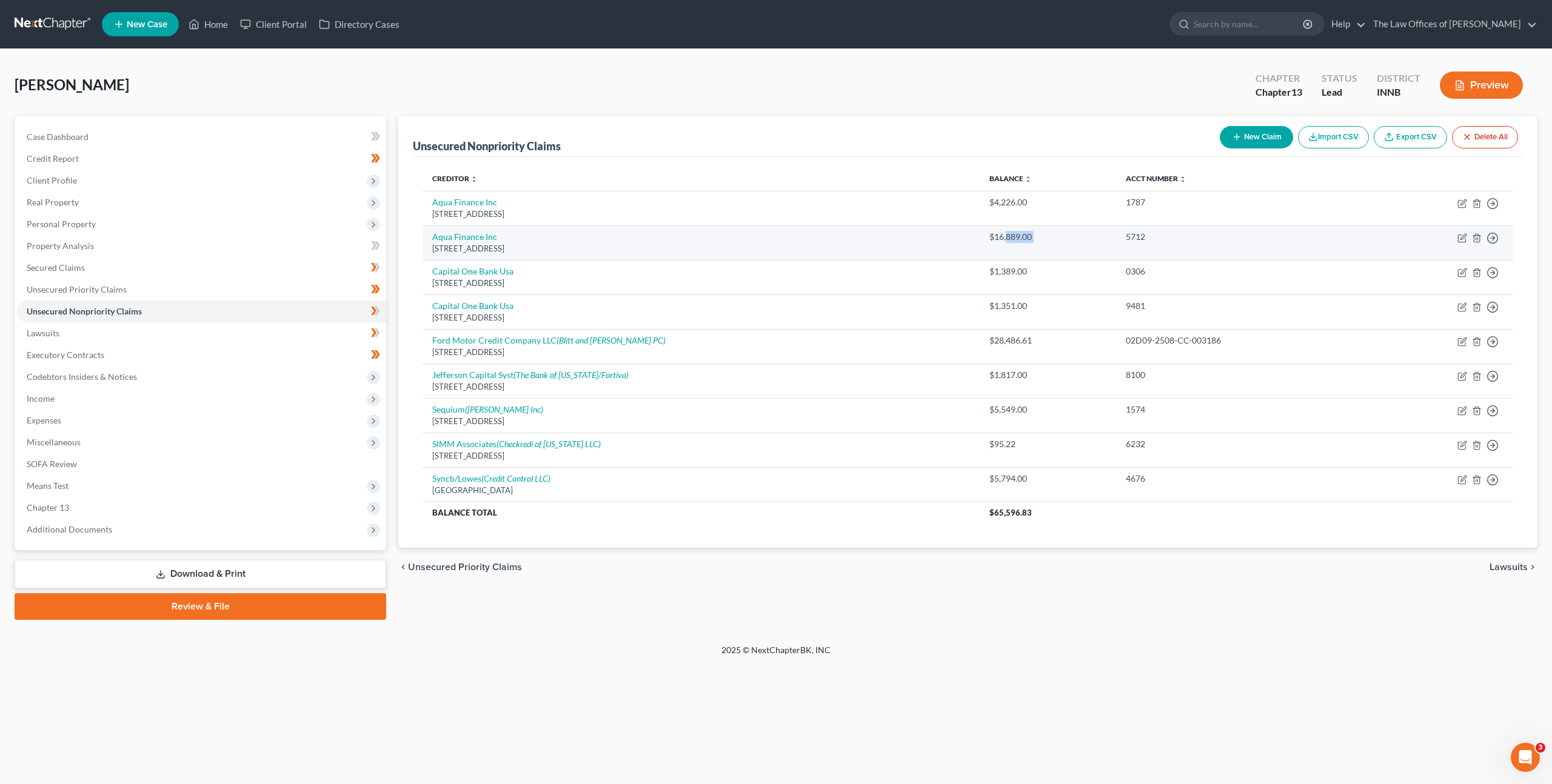
drag, startPoint x: 1026, startPoint y: 235, endPoint x: 1111, endPoint y: 226, distance: 85.5
click at [1111, 226] on tr "Aqua Finance Inc 1 Corp Dr Ste 300, Wausau, WI 54401 $16,889.00 5712 Move to D …" at bounding box center [968, 242] width 1091 height 35
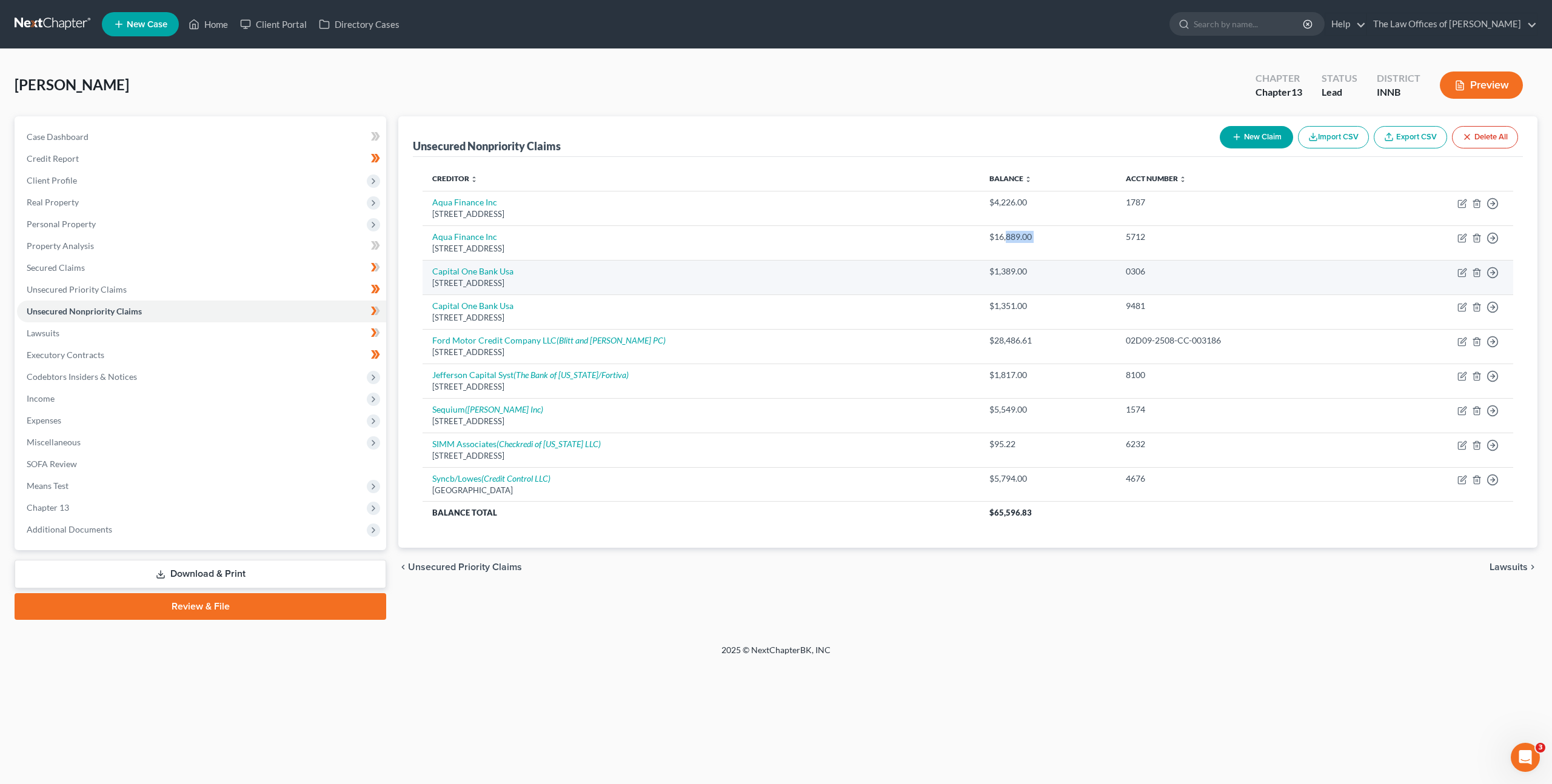
drag, startPoint x: 1001, startPoint y: 246, endPoint x: 995, endPoint y: 261, distance: 16.2
click at [1001, 246] on td "$16,889.00" at bounding box center [1048, 242] width 136 height 35
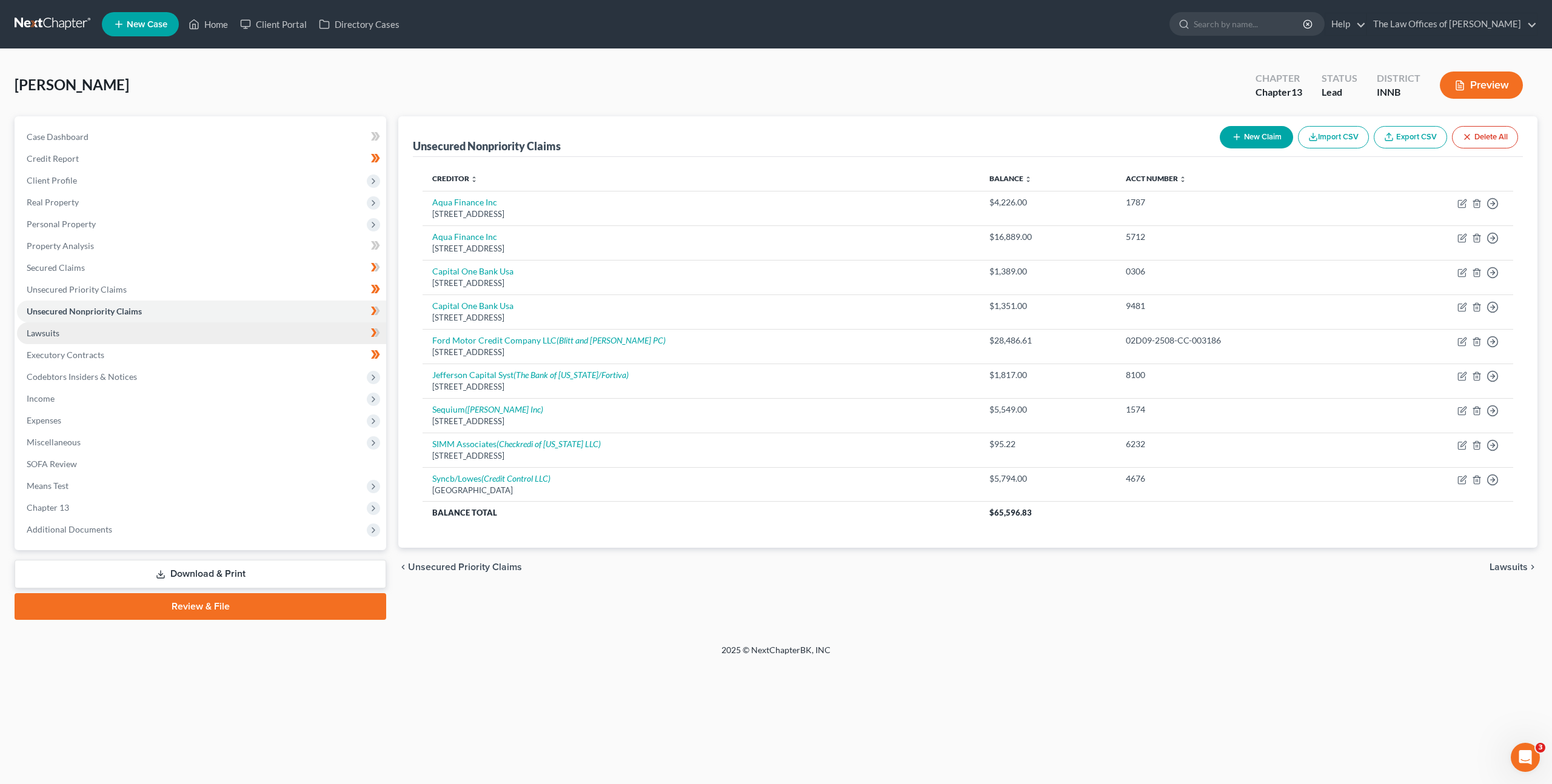
click at [204, 335] on link "Lawsuits" at bounding box center [201, 332] width 369 height 22
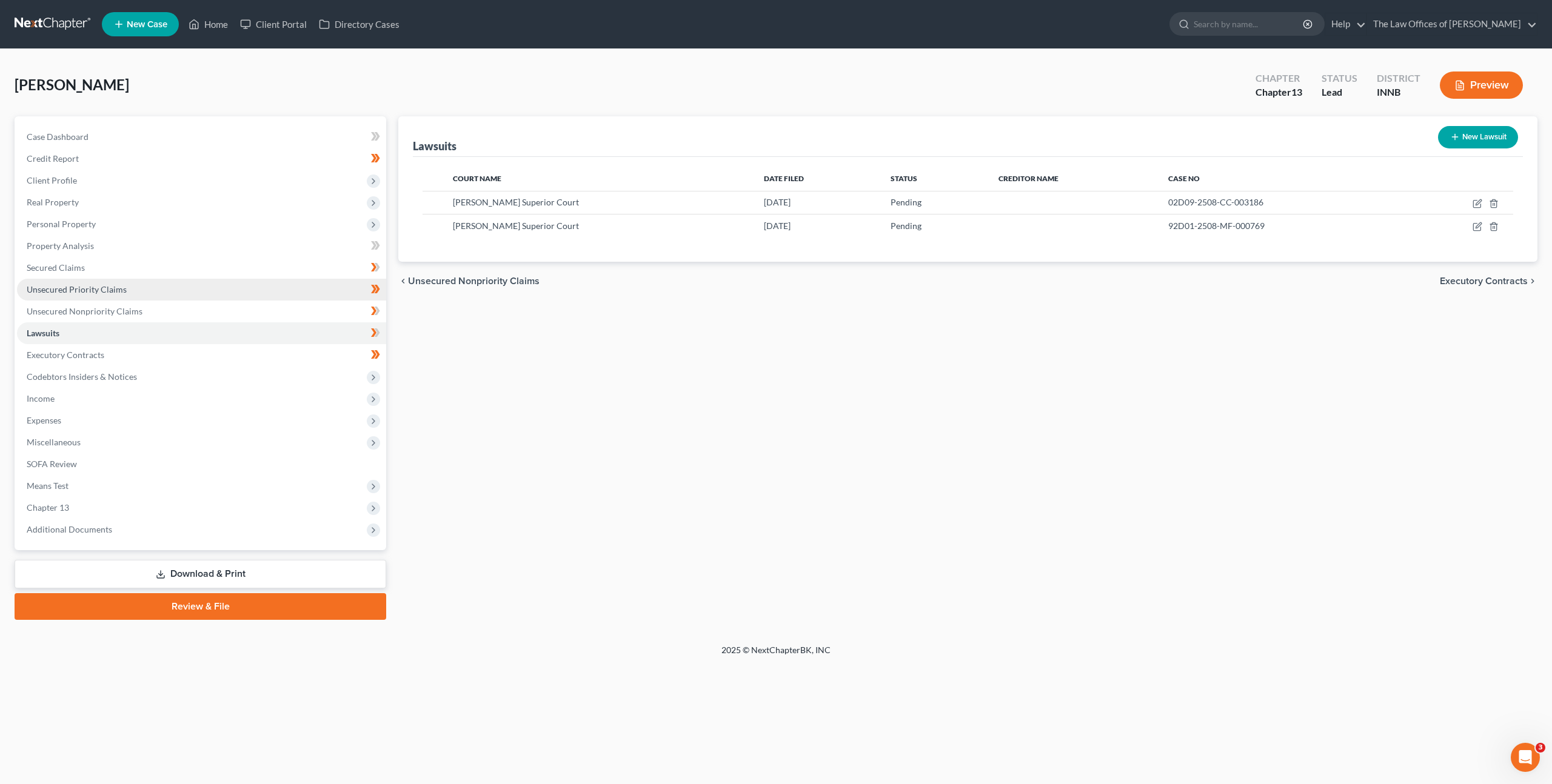
click at [177, 279] on link "Unsecured Priority Claims" at bounding box center [201, 289] width 369 height 22
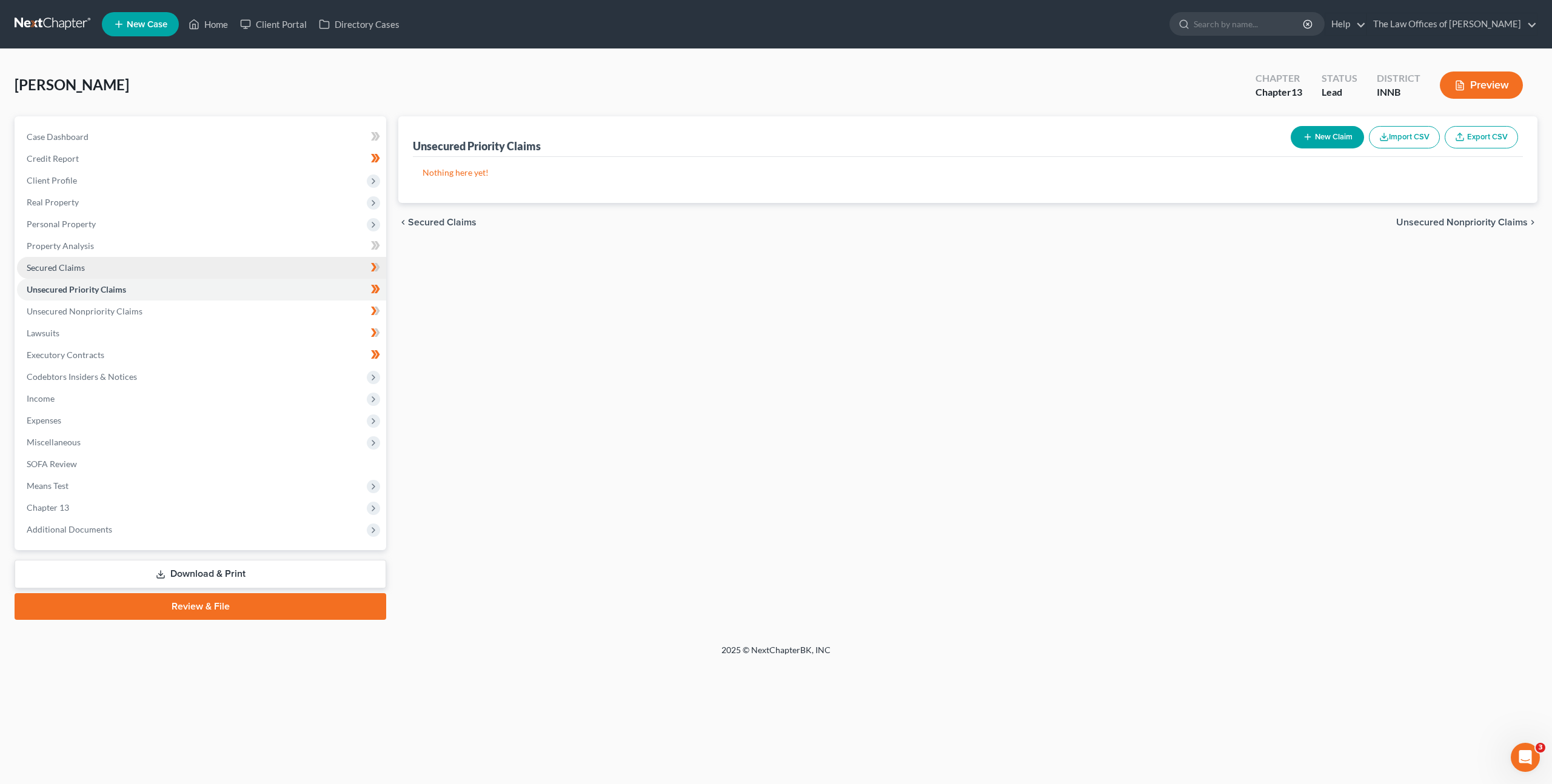
click at [178, 269] on link "Secured Claims" at bounding box center [201, 267] width 369 height 22
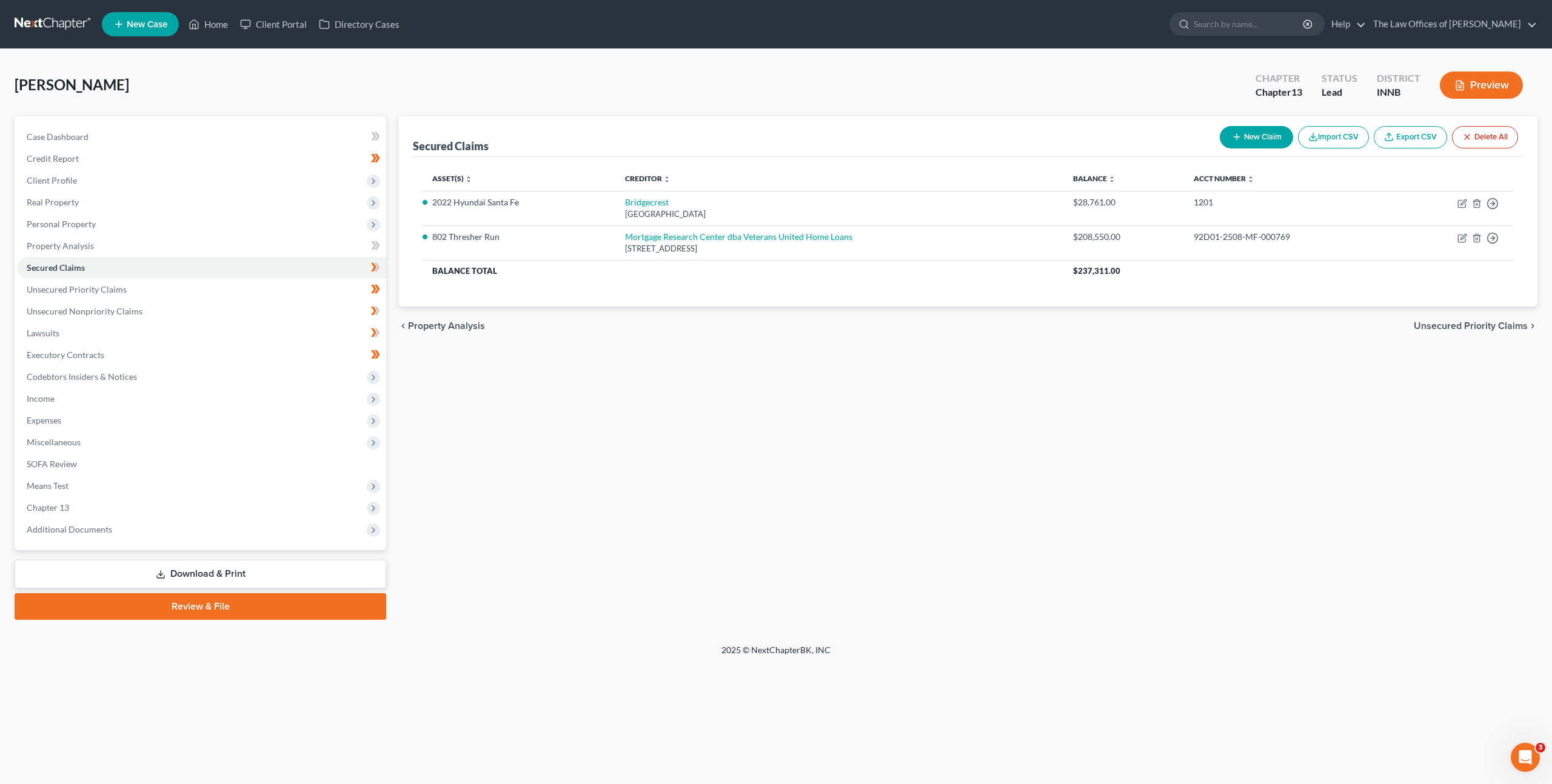
click at [73, 16] on link at bounding box center [53, 24] width 77 height 22
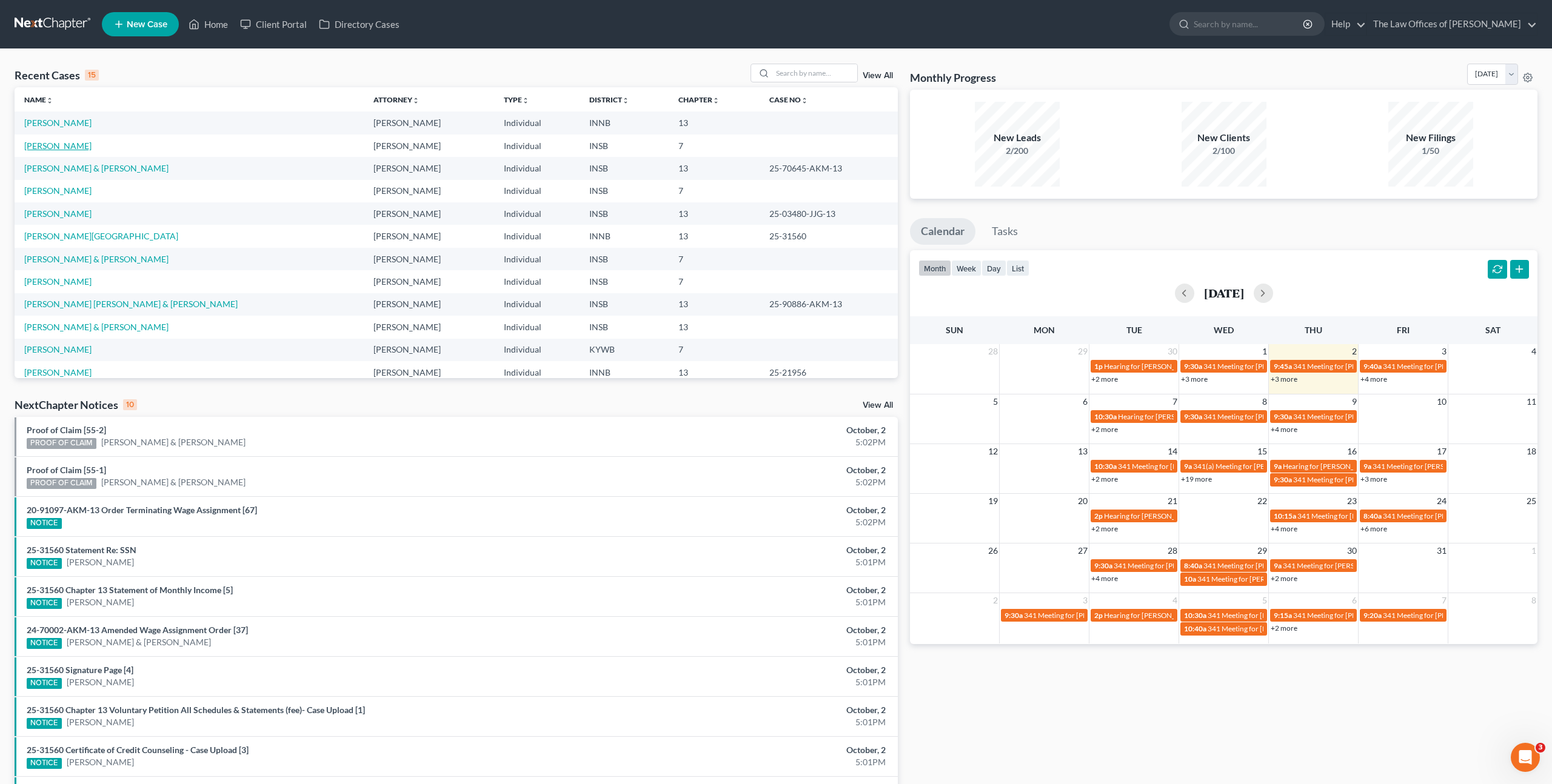
click at [46, 150] on link "[PERSON_NAME]" at bounding box center [58, 146] width 68 height 10
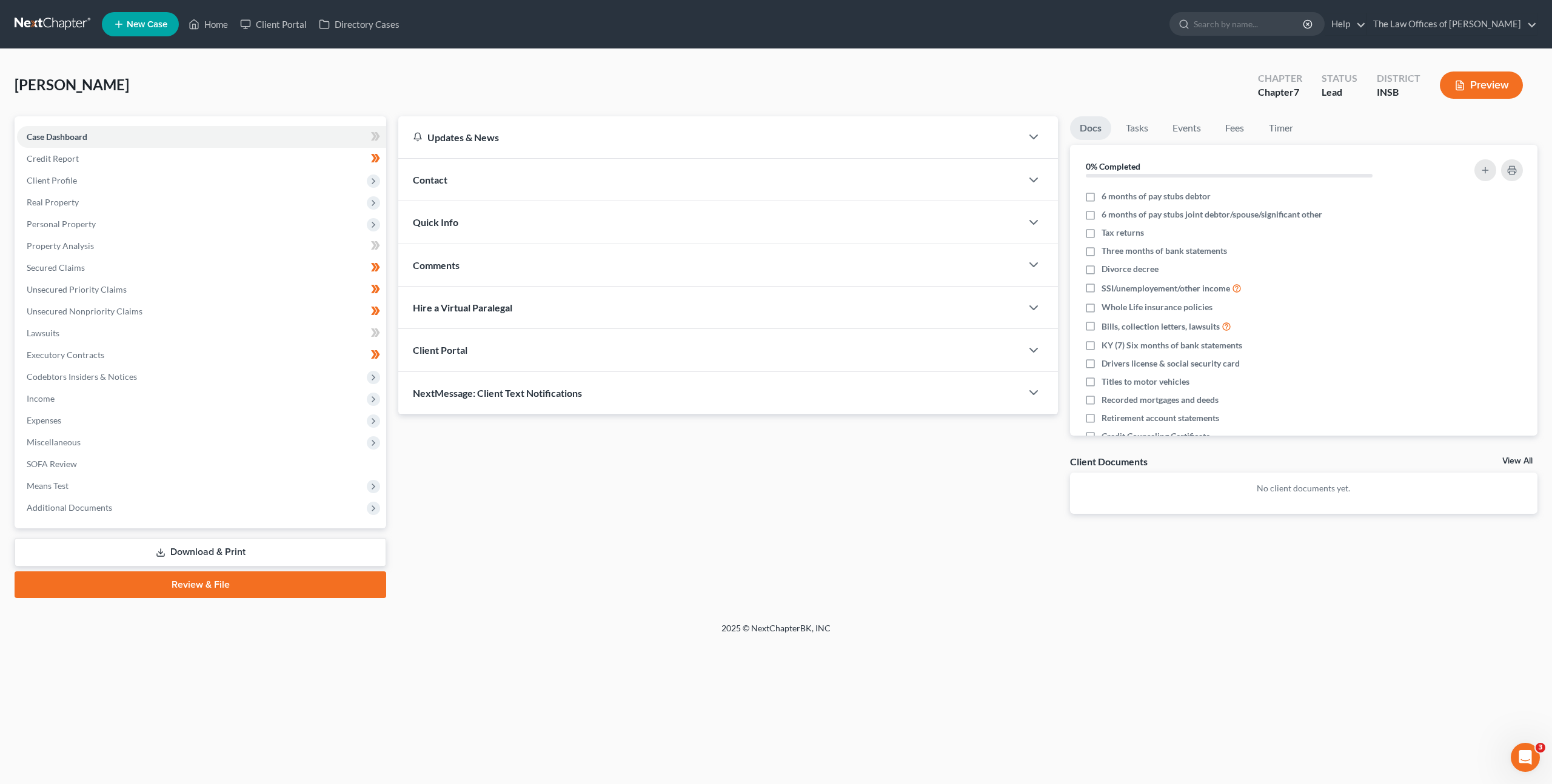
click at [462, 432] on div "Updates & News × [US_STATE] [GEOGRAPHIC_DATA] Notes Take a look at NextChapter'…" at bounding box center [728, 325] width 672 height 417
click at [744, 459] on div "Updates & News × [US_STATE] [GEOGRAPHIC_DATA] Notes Take a look at NextChapter'…" at bounding box center [728, 325] width 672 height 417
click at [428, 497] on div "Updates & News × [US_STATE] [GEOGRAPHIC_DATA] Notes Take a look at NextChapter'…" at bounding box center [728, 325] width 672 height 417
click at [263, 224] on span "Personal Property" at bounding box center [201, 224] width 369 height 22
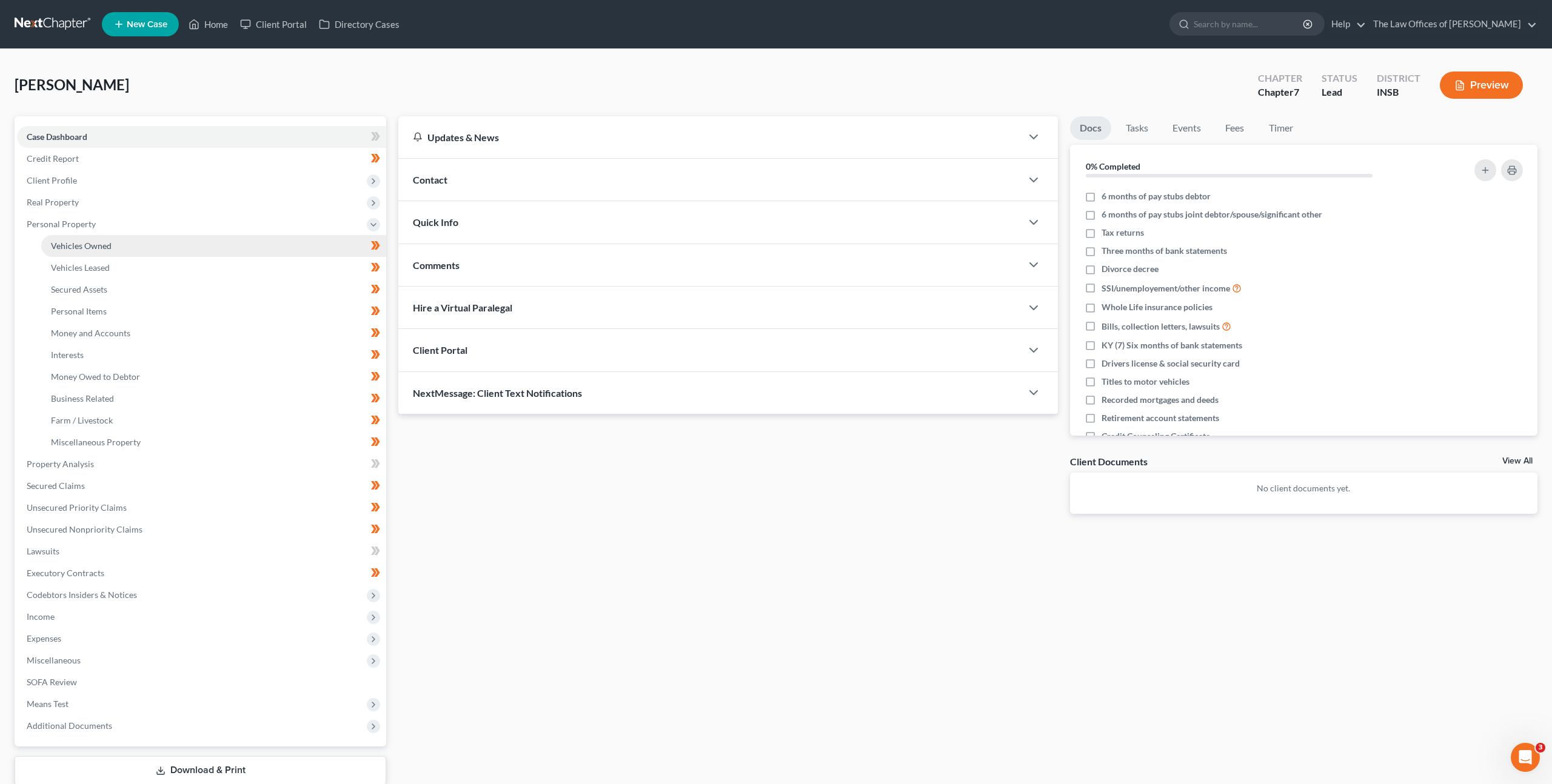
click at [259, 250] on link "Vehicles Owned" at bounding box center [213, 246] width 345 height 22
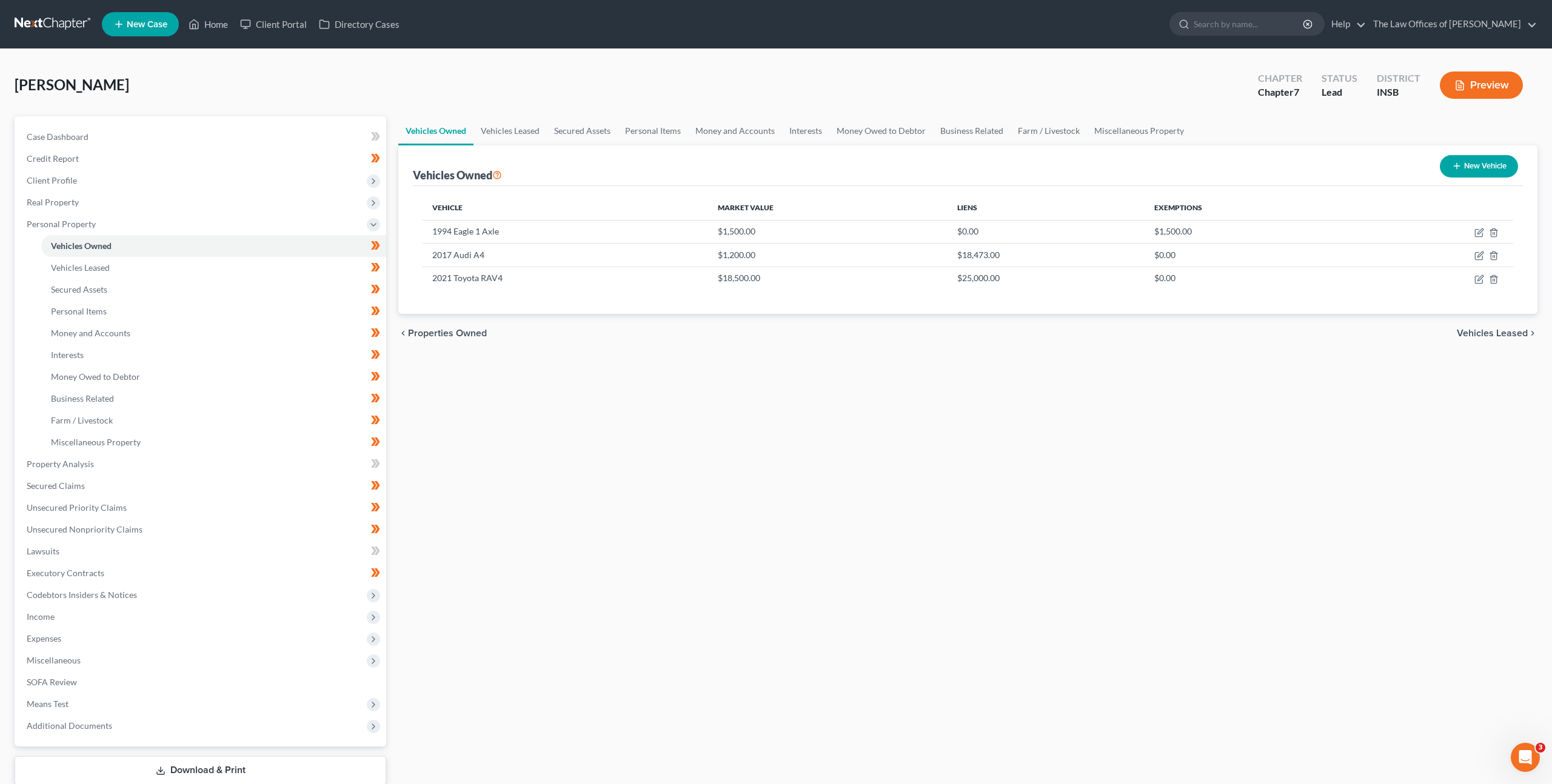
click at [648, 357] on div "Vehicles Owned Vehicles Leased Secured Assets Personal Items Money and Accounts…" at bounding box center [968, 466] width 1152 height 699
click at [1475, 255] on icon "button" at bounding box center [1480, 256] width 10 height 10
select select "0"
select select "9"
select select "0"
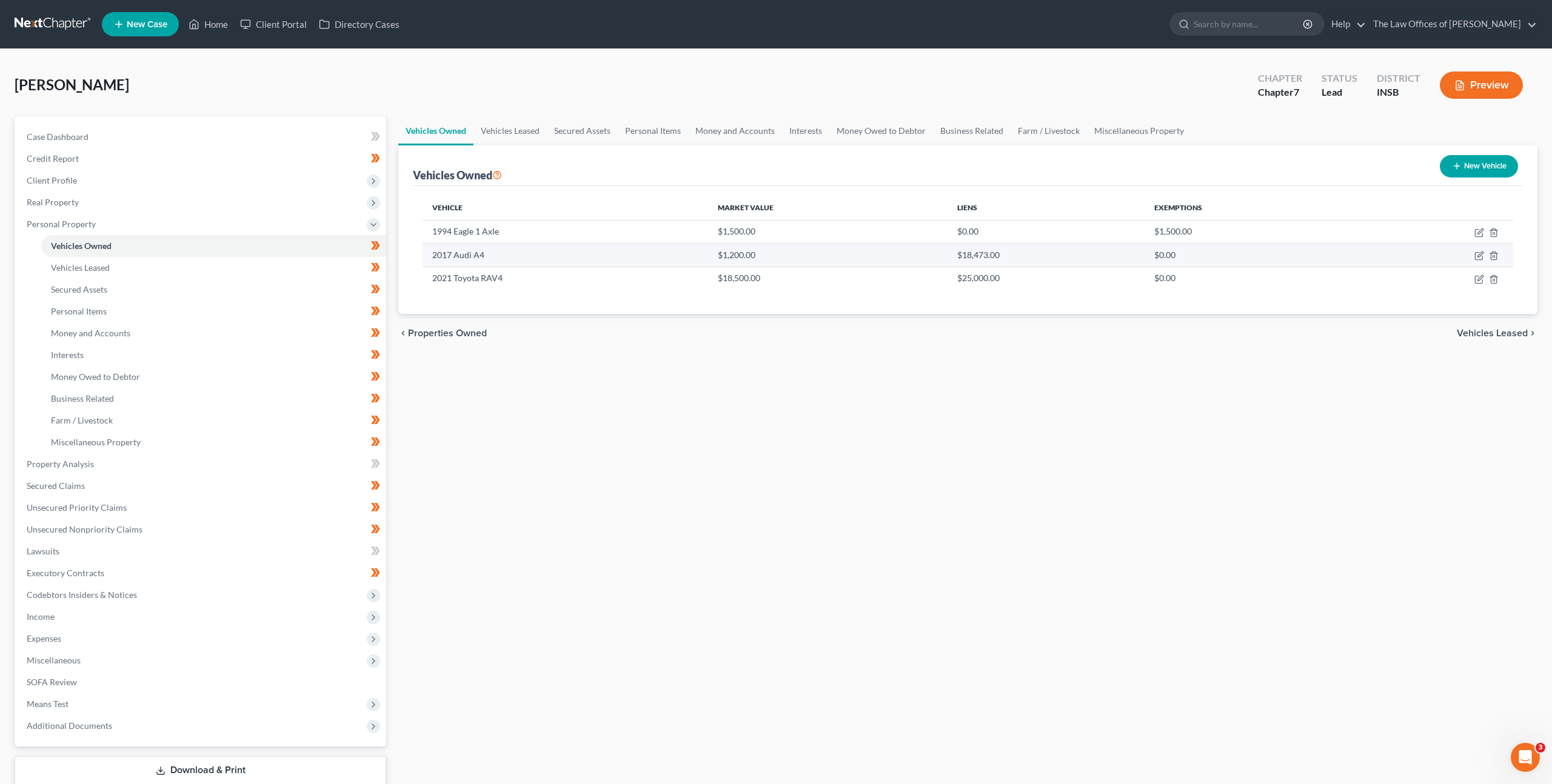
select select "39"
select select "0"
select select "2"
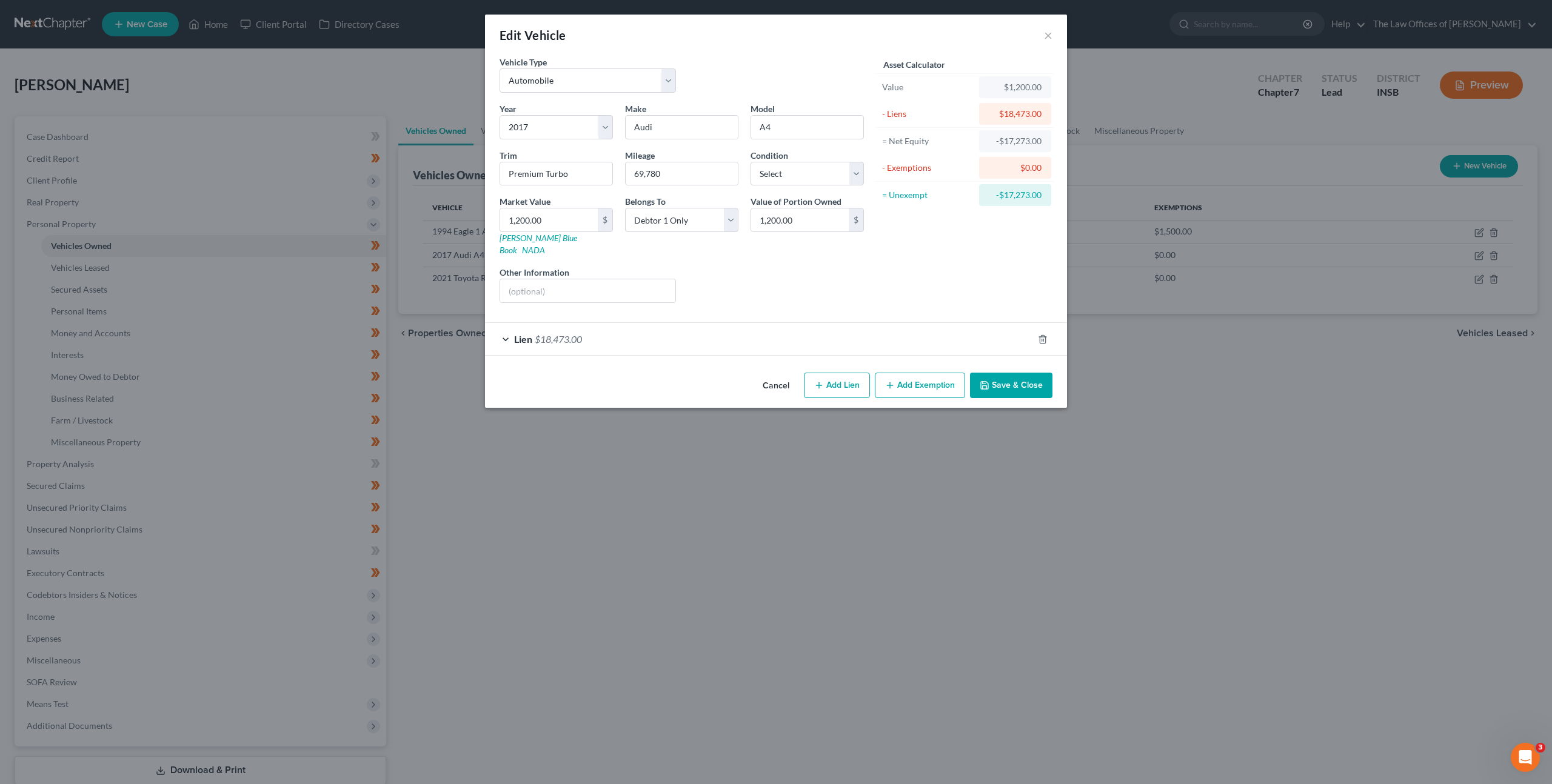
click at [788, 323] on div "Lien $18,473.00" at bounding box center [759, 339] width 548 height 32
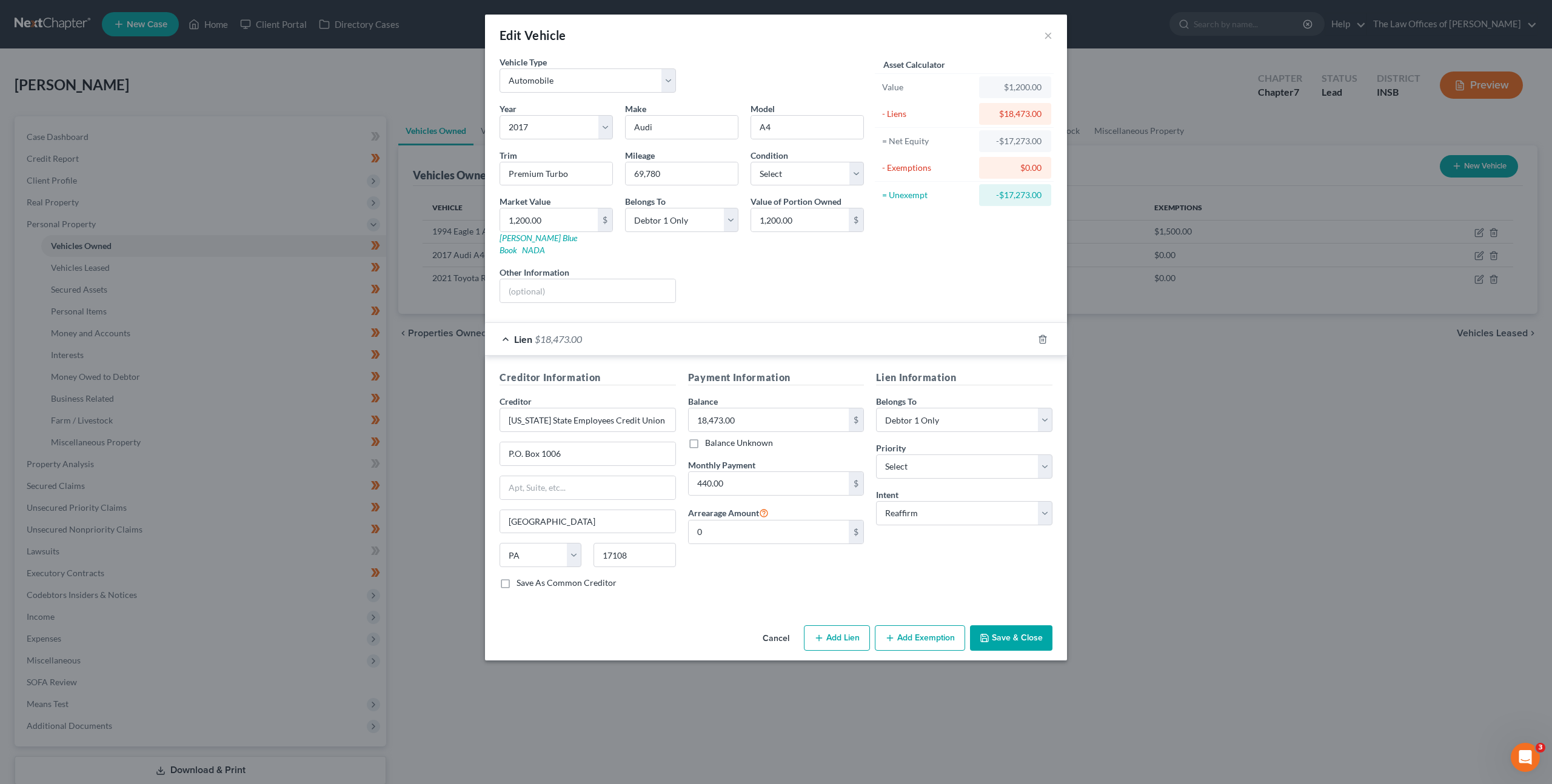
click at [781, 638] on div "Cancel Add Lien Add Lease Add Exemption Save & Close" at bounding box center [776, 641] width 582 height 40
click at [776, 631] on button "Cancel" at bounding box center [776, 638] width 46 height 24
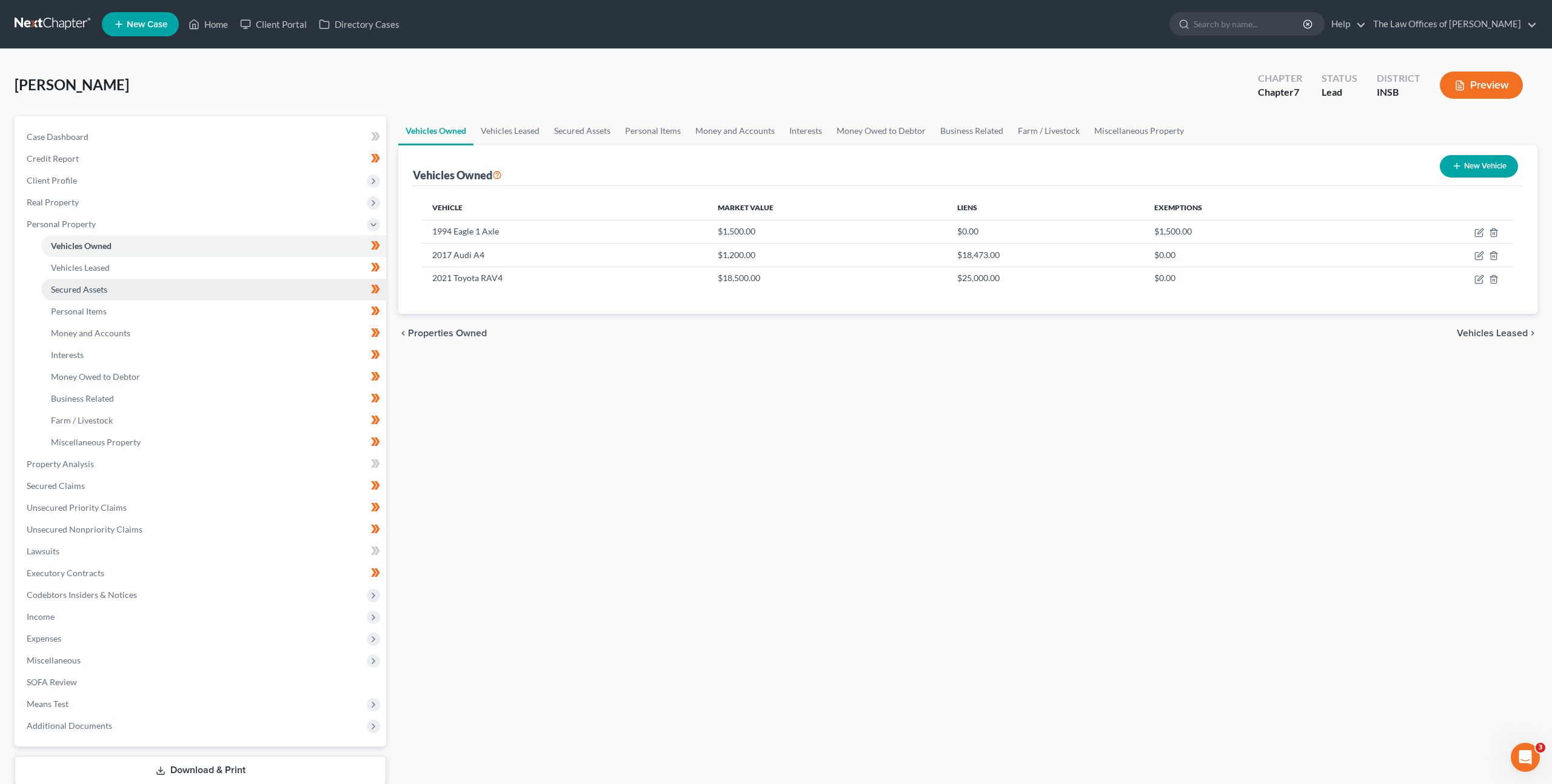
click at [118, 289] on link "Secured Assets" at bounding box center [213, 289] width 345 height 22
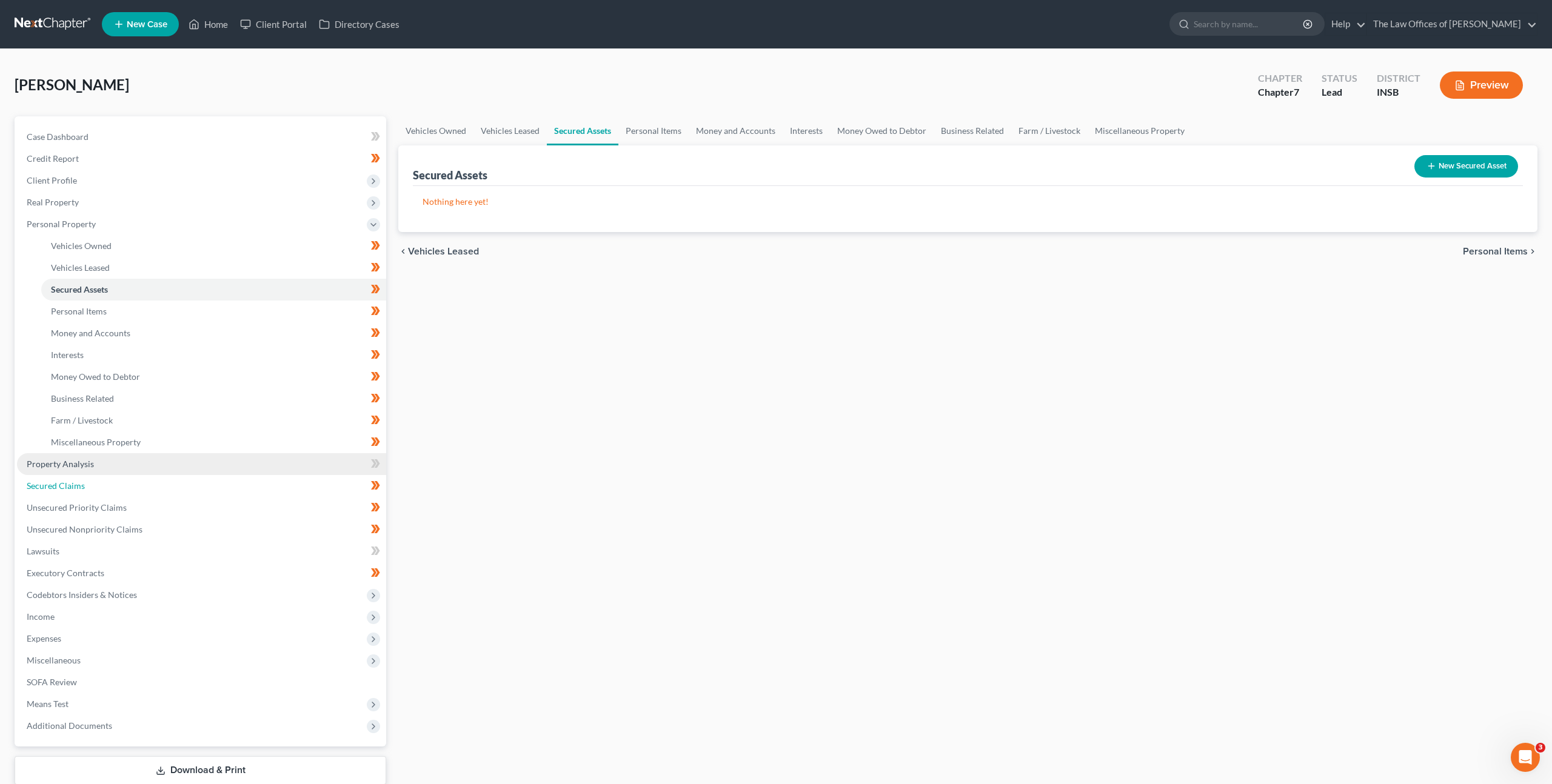
drag, startPoint x: 143, startPoint y: 477, endPoint x: 178, endPoint y: 463, distance: 37.7
click at [143, 477] on link "Secured Claims" at bounding box center [201, 485] width 369 height 22
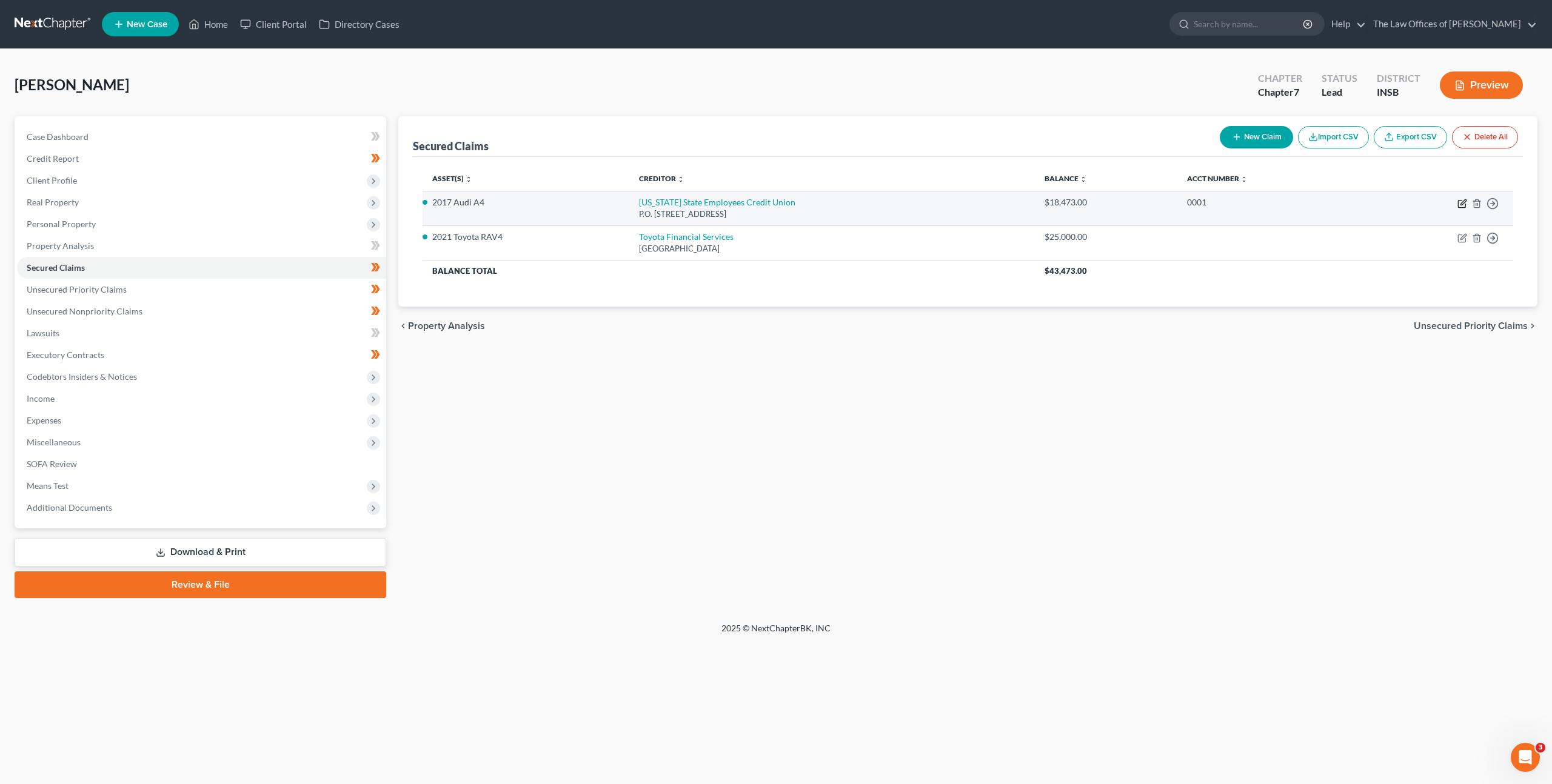
click at [1463, 201] on icon "button" at bounding box center [1463, 202] width 6 height 6
select select "39"
select select "2"
select select "0"
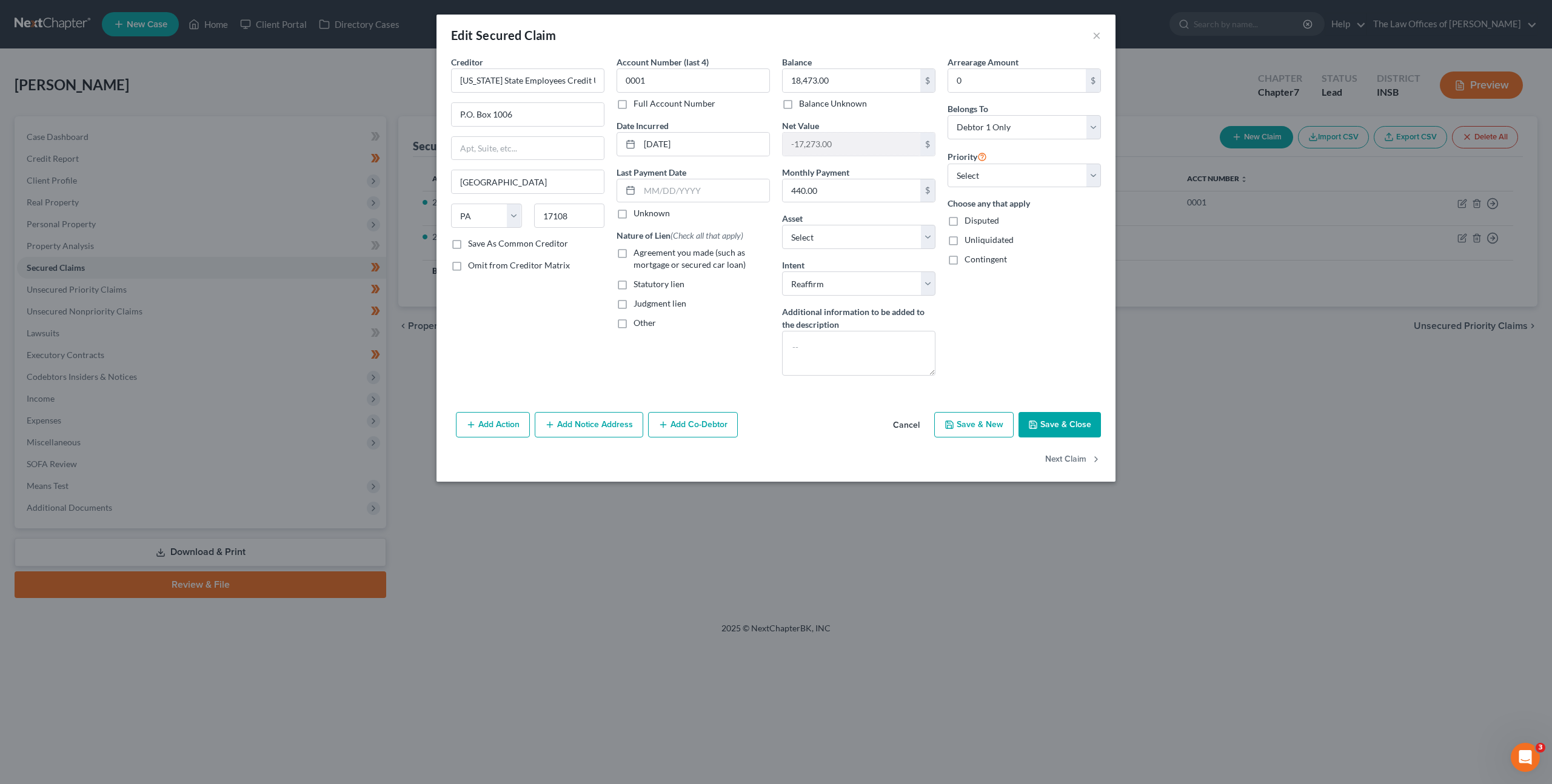
click at [907, 425] on button "Cancel" at bounding box center [906, 425] width 46 height 24
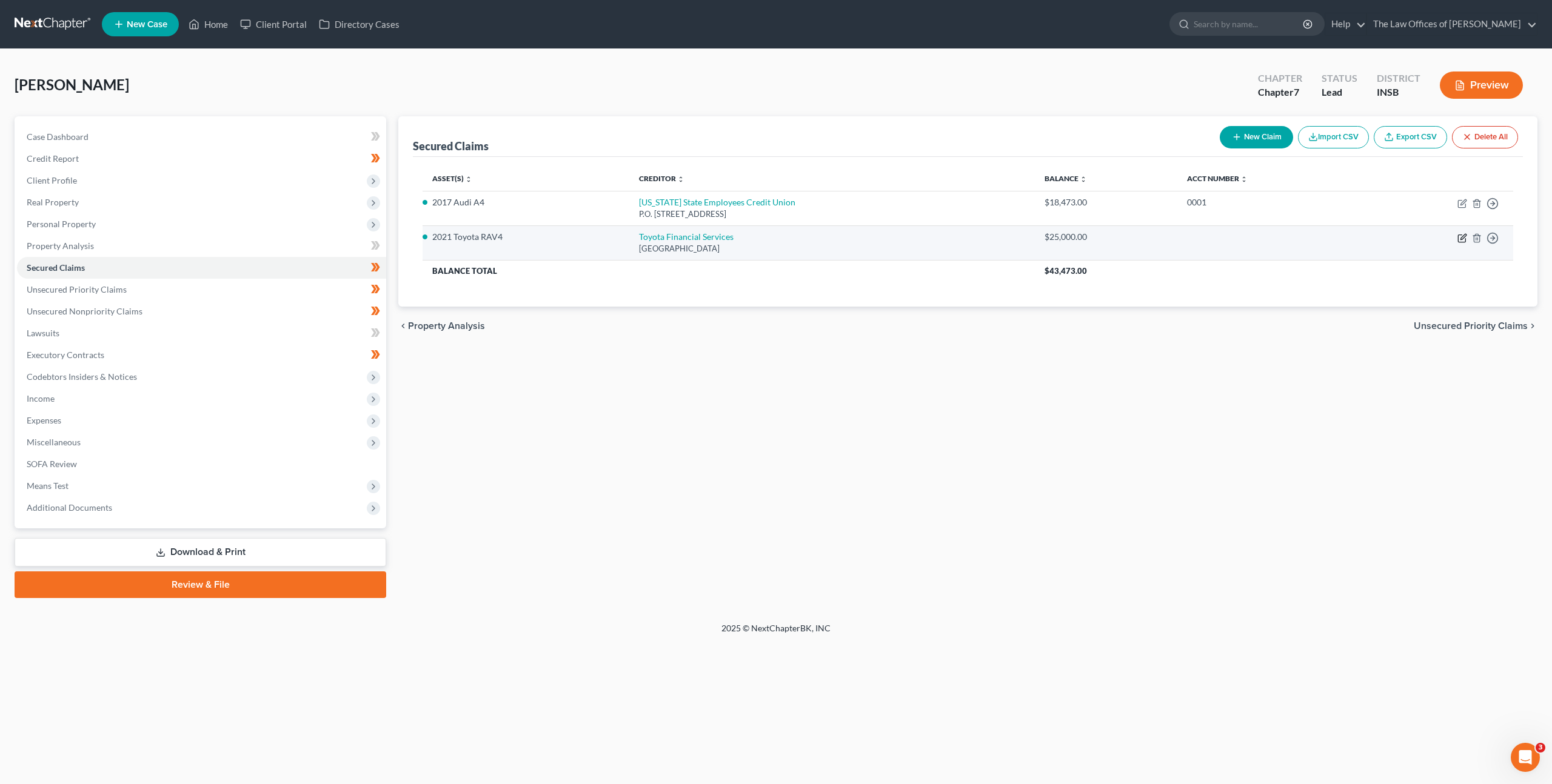
click at [1460, 239] on icon "button" at bounding box center [1463, 237] width 6 height 6
select select "3"
select select "10"
select select "2"
select select "0"
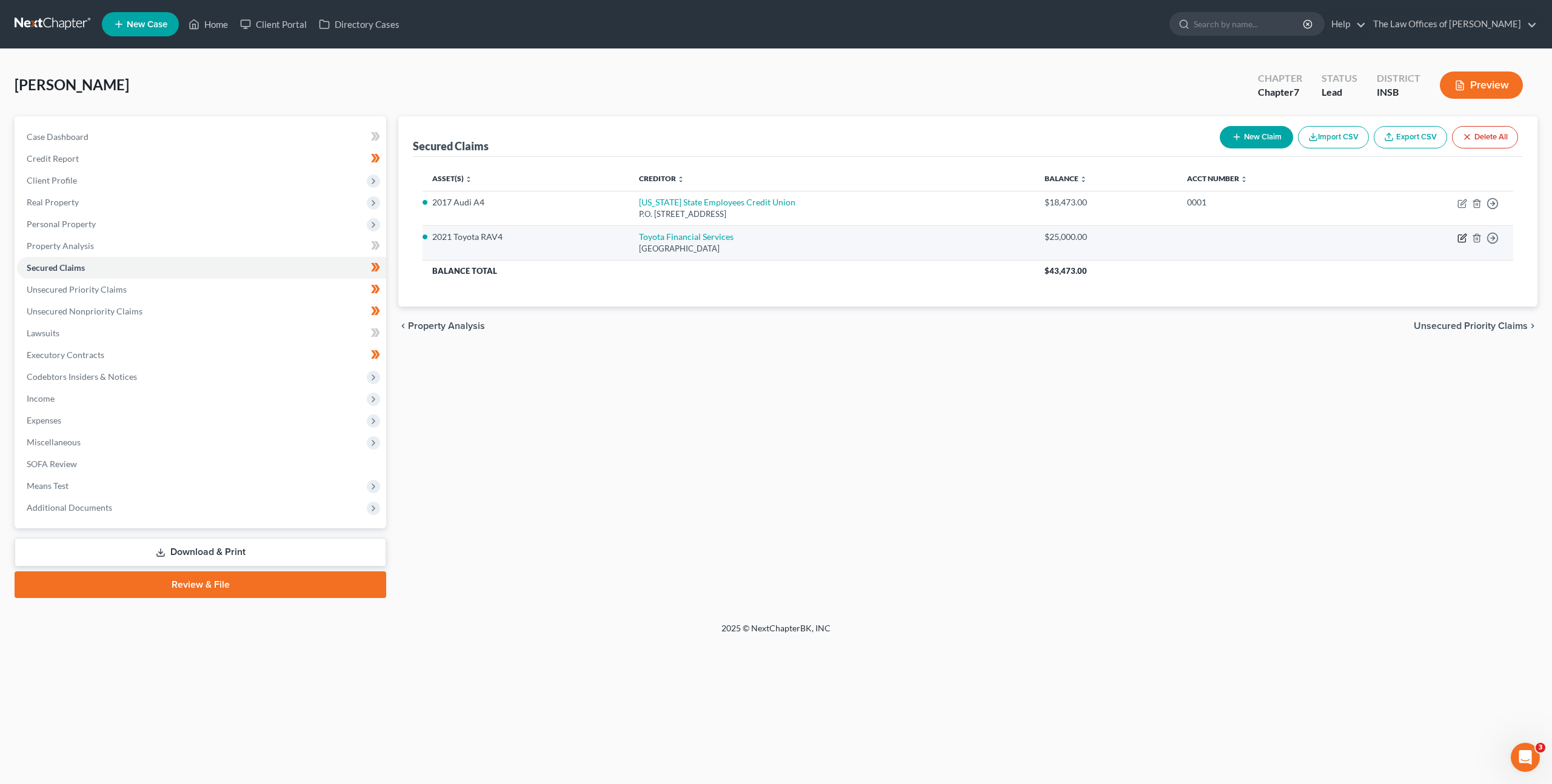
select select "0"
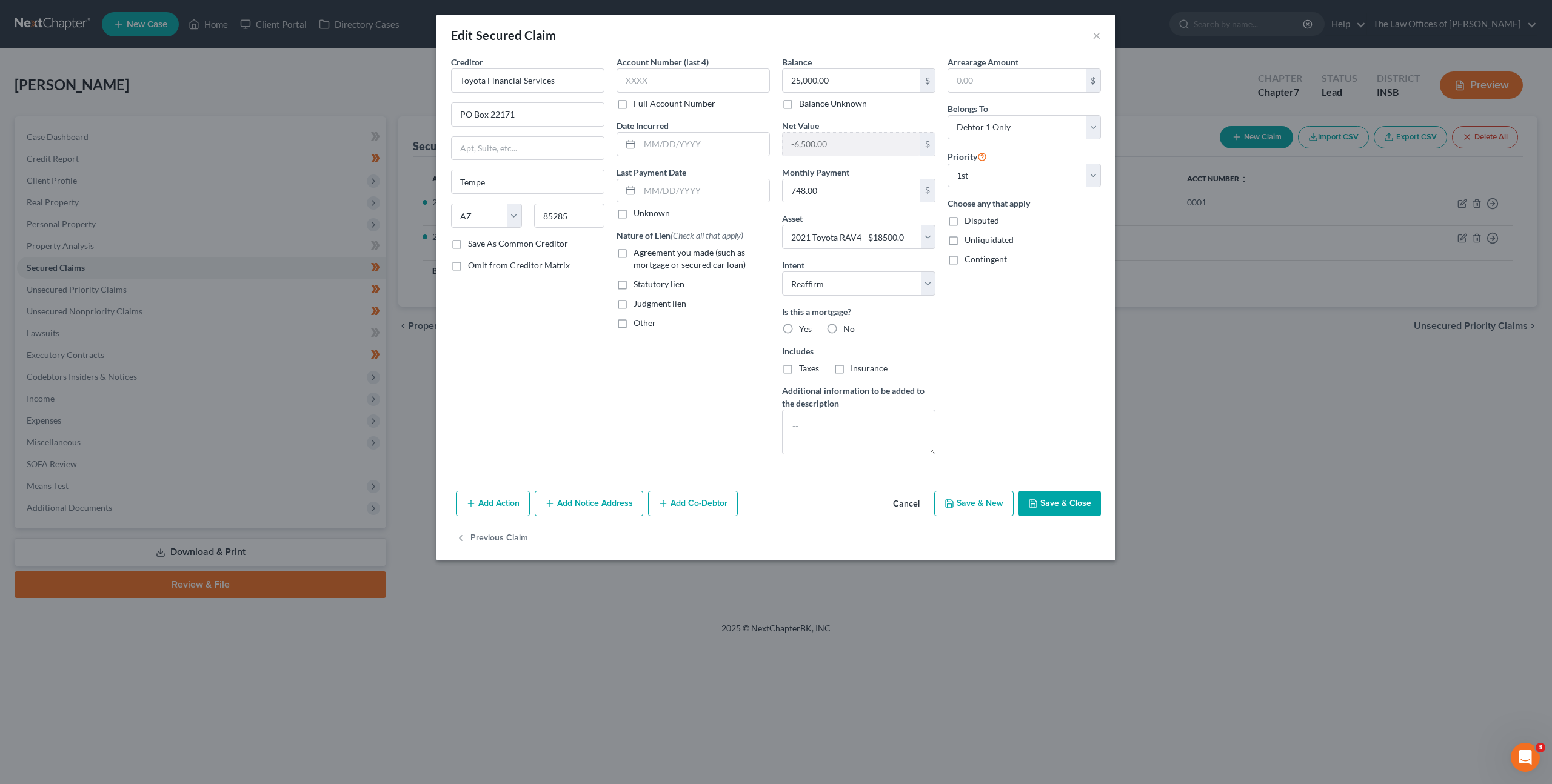
click at [915, 504] on button "Cancel" at bounding box center [906, 504] width 46 height 24
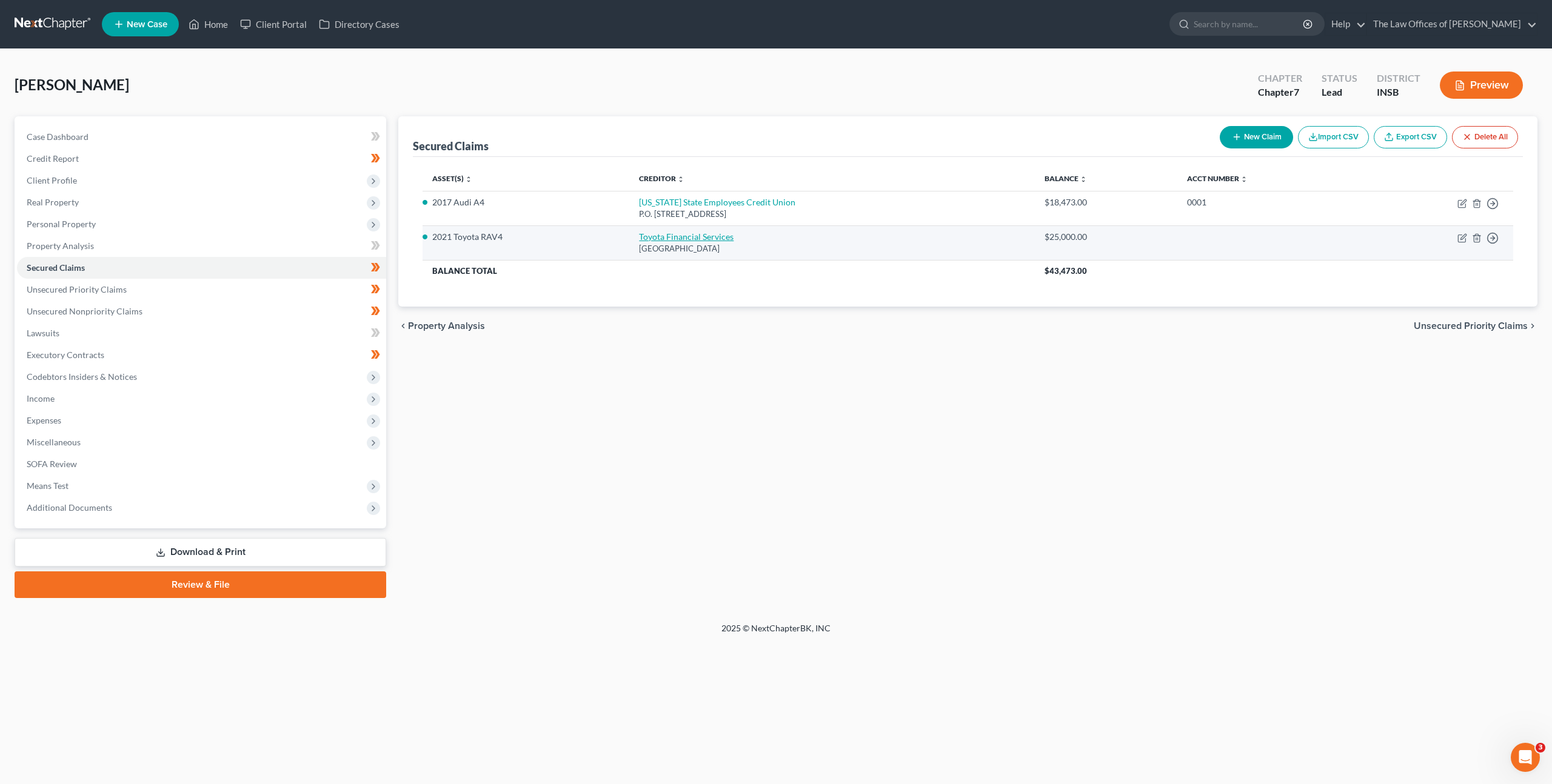
click at [714, 237] on link "Toyota Financial Services" at bounding box center [685, 237] width 94 height 10
select select "3"
select select "10"
select select "2"
select select "0"
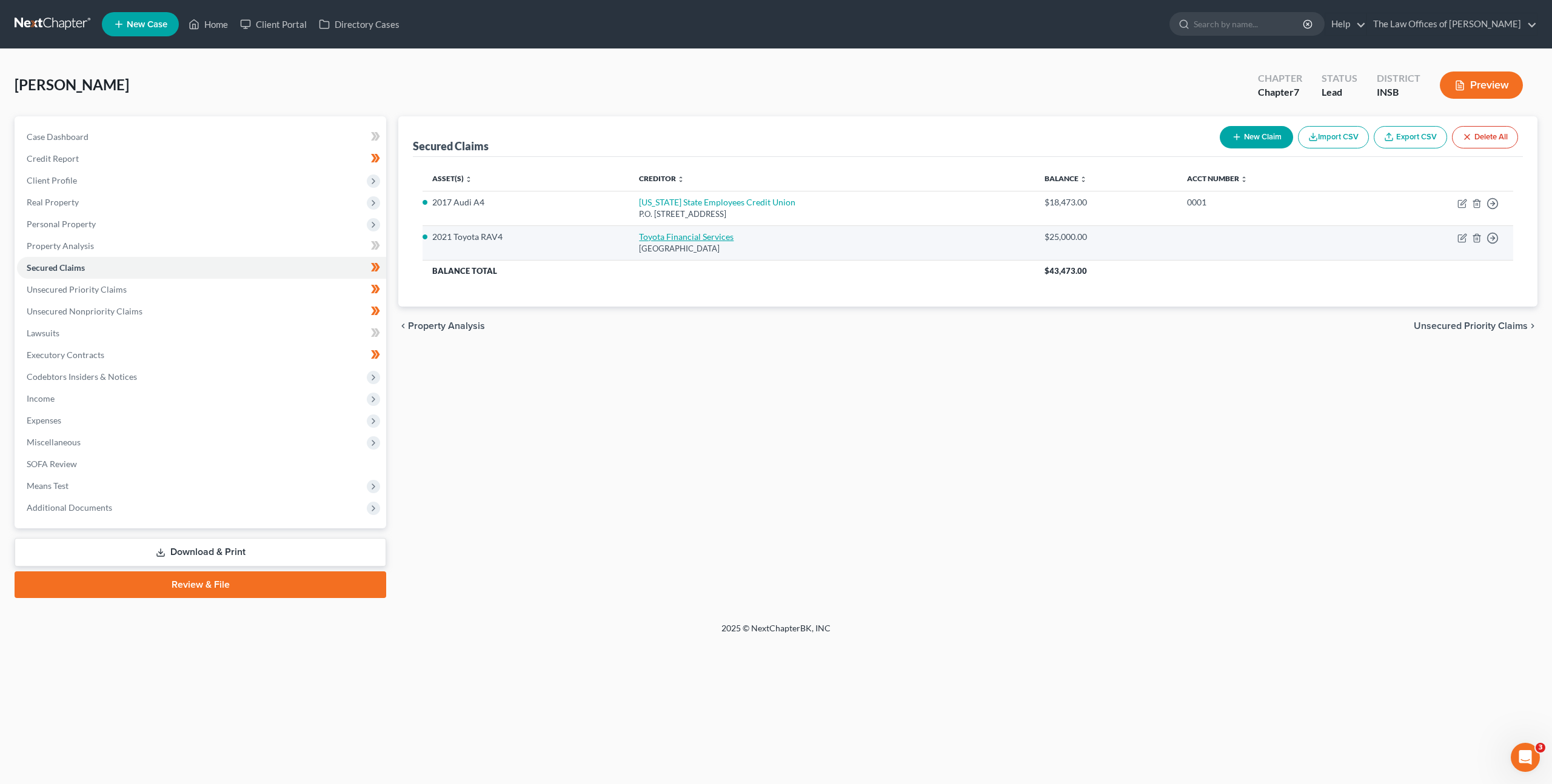
select select "0"
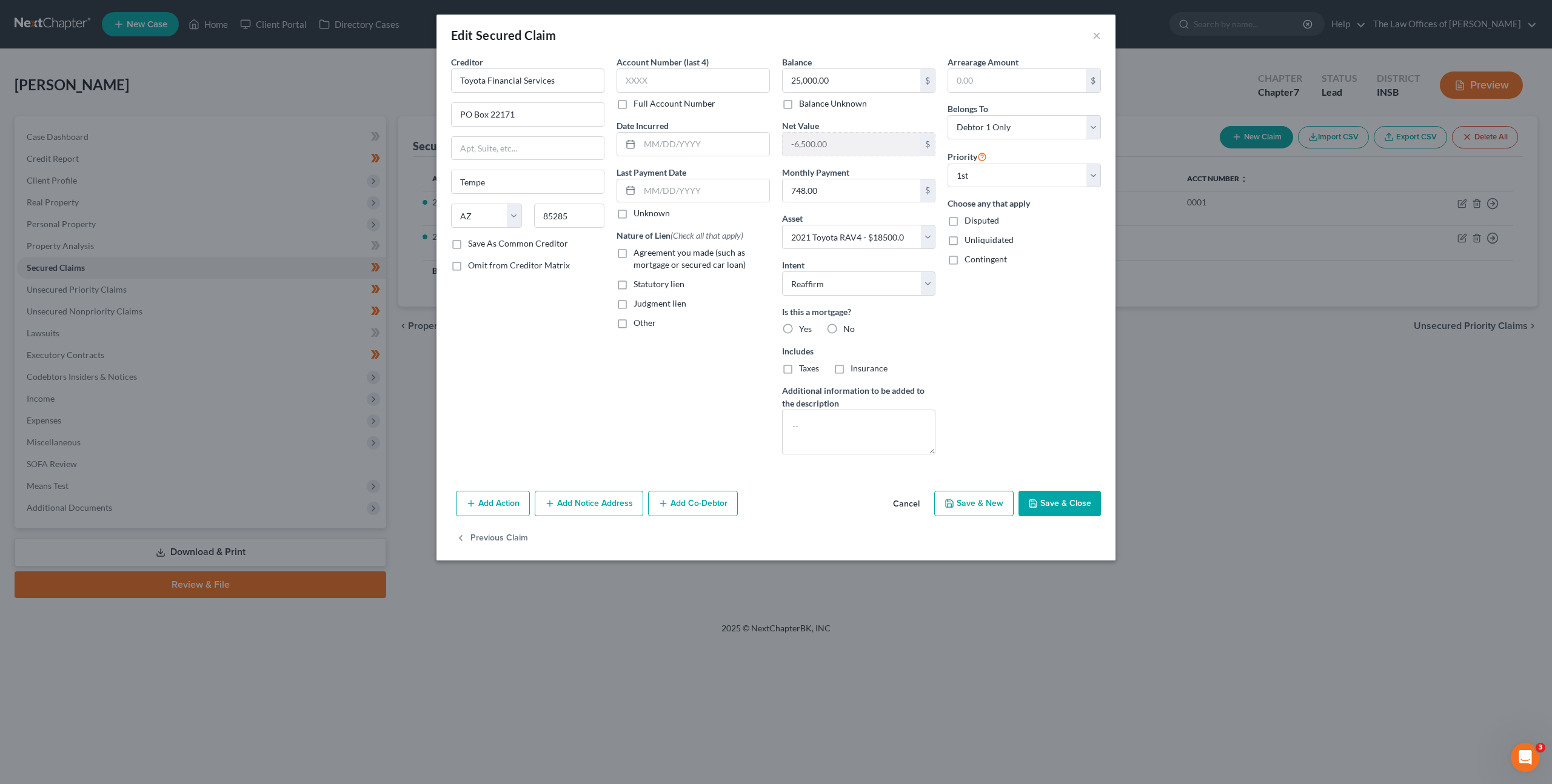
drag, startPoint x: 1012, startPoint y: 409, endPoint x: 1024, endPoint y: 355, distance: 55.3
click at [1013, 408] on div "Arrearage Amount $ Belongs To * Select Debtor 1 Only Debtor 2 Only Debtor 1 And…" at bounding box center [1024, 259] width 166 height 408
click at [1029, 126] on select "Select Debtor 1 Only Debtor 2 Only Debtor 1 And Debtor 2 Only At Least One Of T…" at bounding box center [1024, 127] width 153 height 24
select select "3"
click at [948, 115] on select "Select Debtor 1 Only Debtor 2 Only Debtor 1 And Debtor 2 Only At Least One Of T…" at bounding box center [1024, 127] width 153 height 24
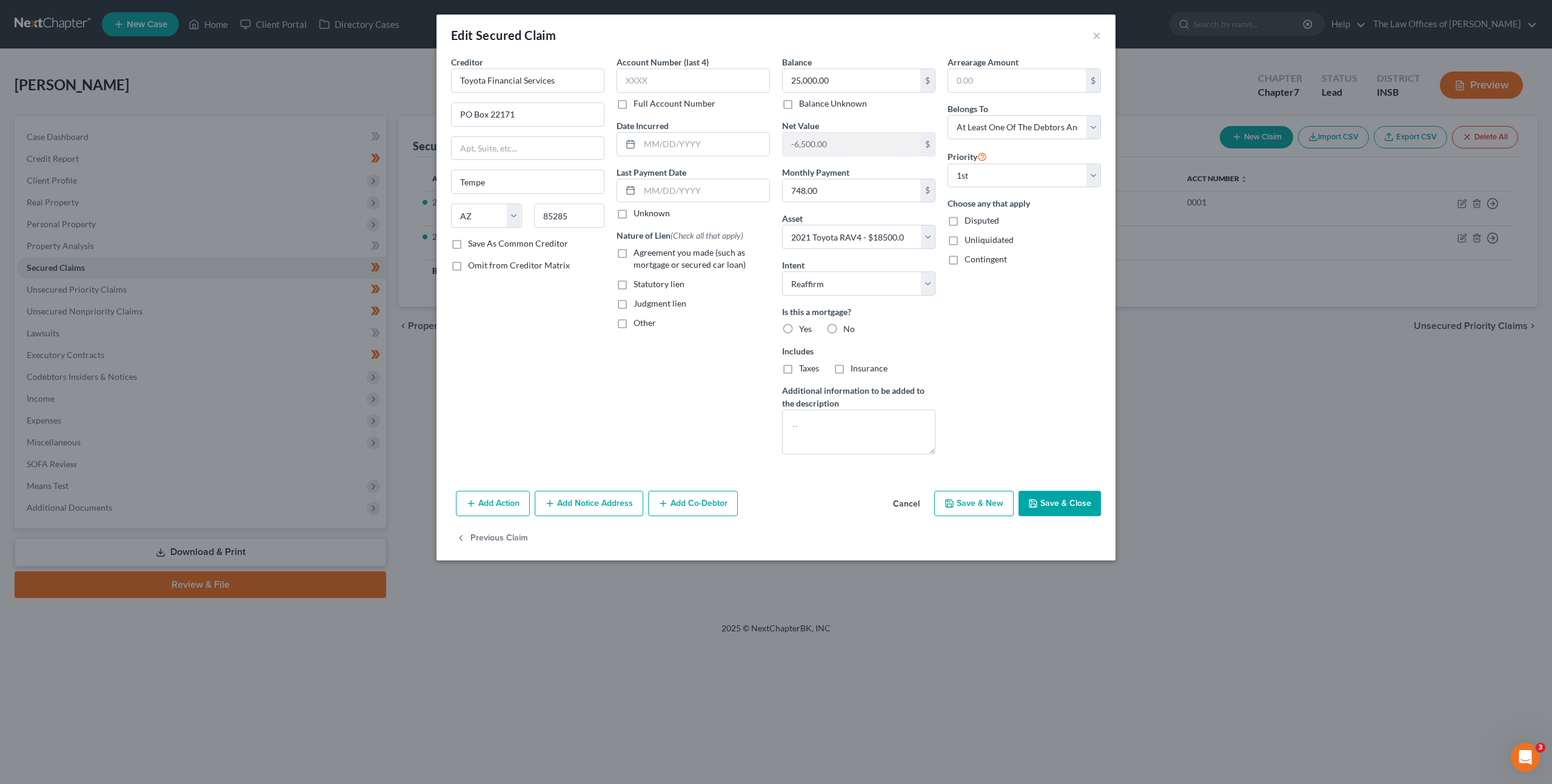
click at [1012, 371] on div "Arrearage Amount $ Belongs To * Select Debtor 1 Only Debtor 2 Only Debtor 1 And…" at bounding box center [1024, 259] width 166 height 408
click at [1051, 491] on button "Save & Close" at bounding box center [1060, 504] width 82 height 26
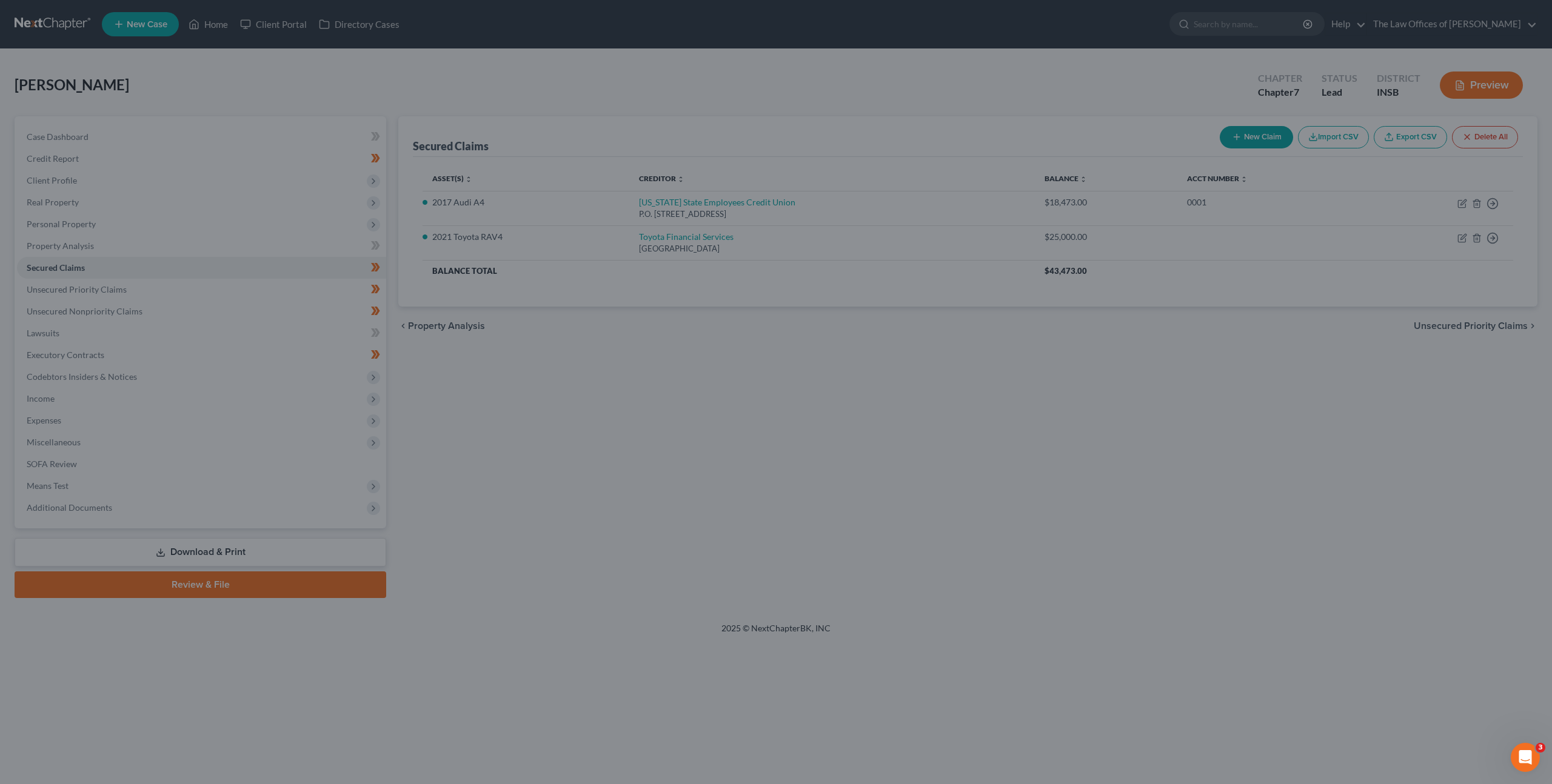
select select "10"
type input "0"
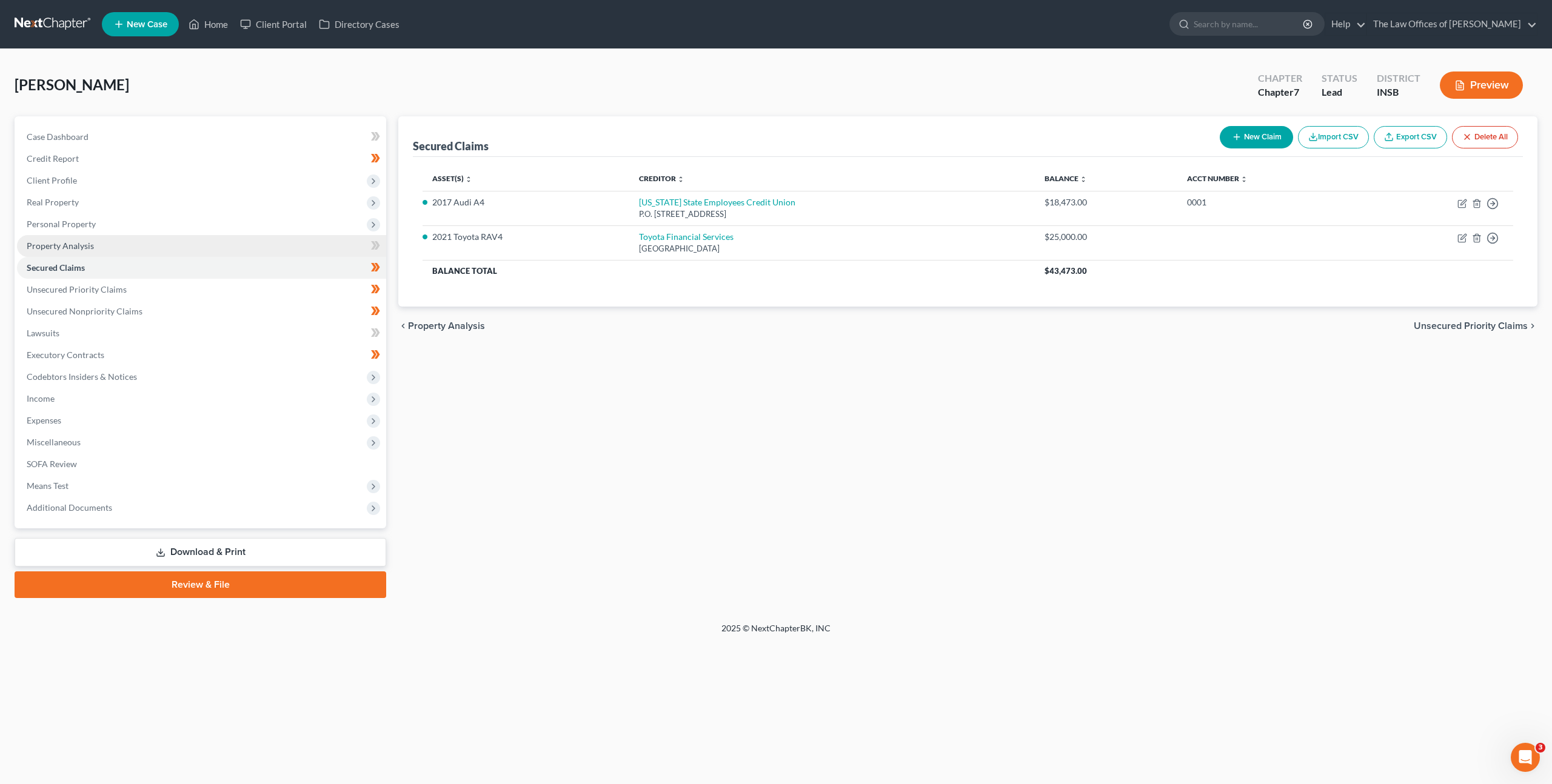
click at [160, 252] on link "Property Analysis" at bounding box center [201, 246] width 369 height 22
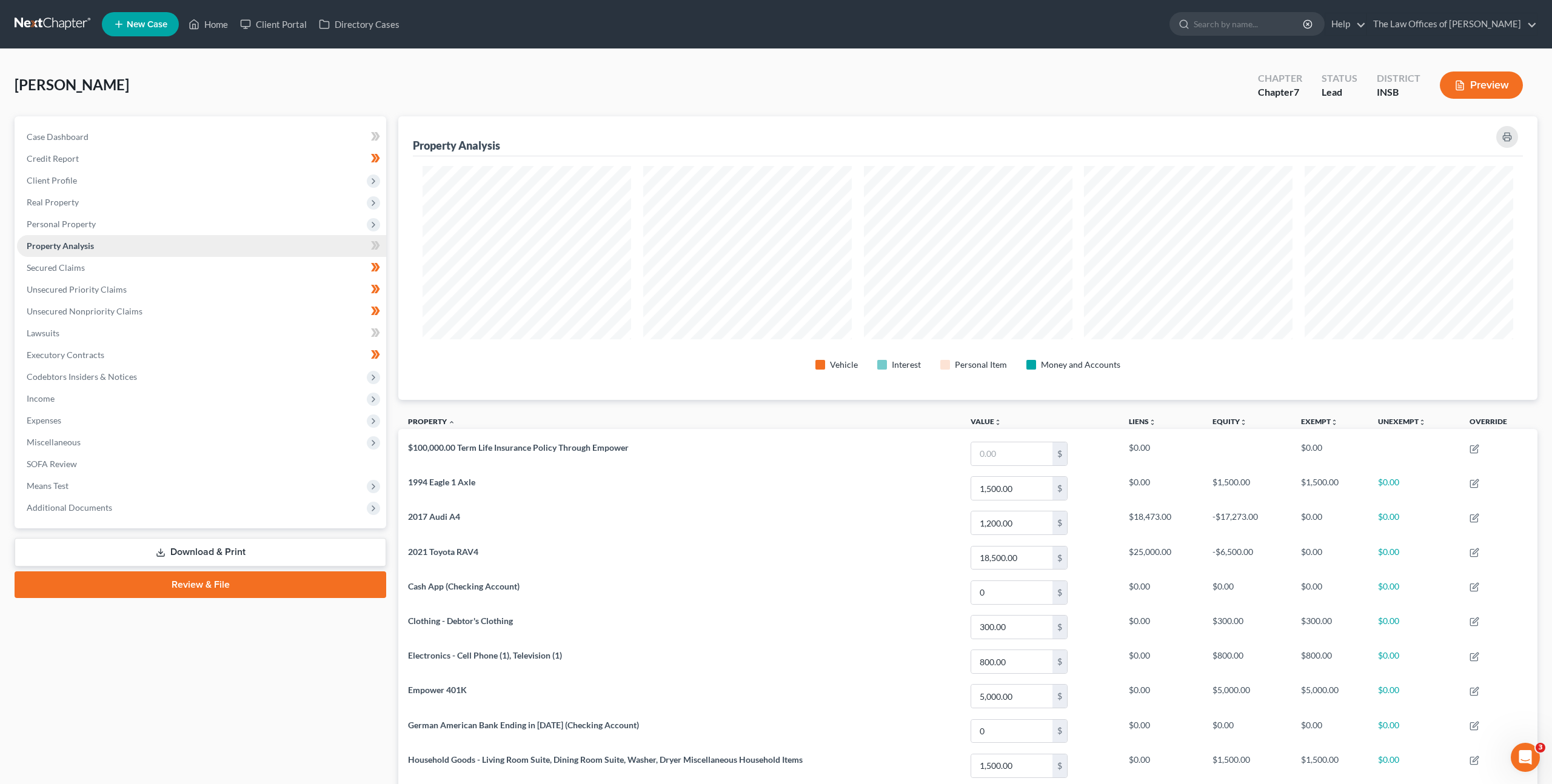
scroll to position [283, 1139]
click at [149, 218] on span "Personal Property" at bounding box center [201, 224] width 369 height 22
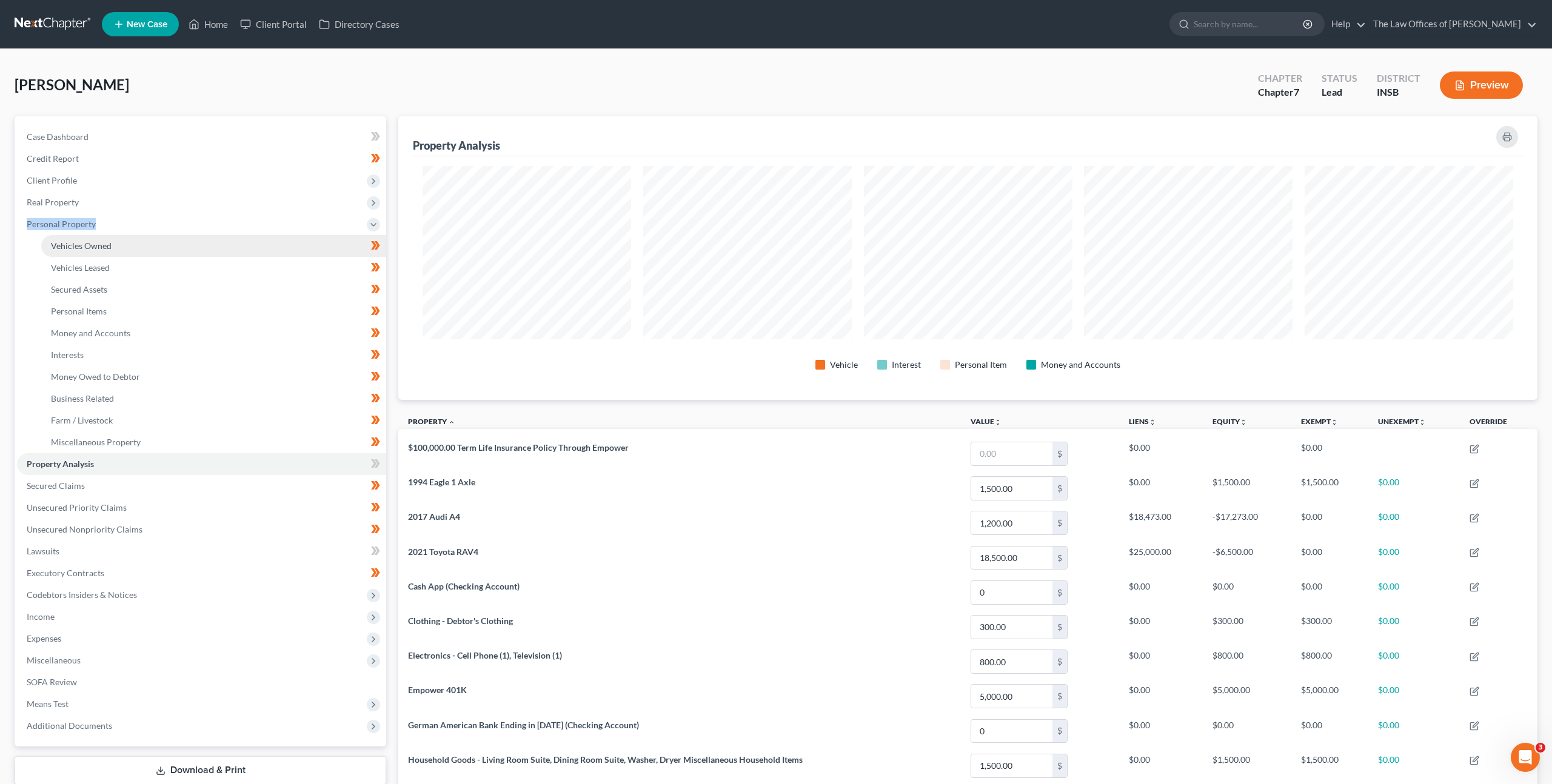
click at [141, 241] on link "Vehicles Owned" at bounding box center [213, 246] width 345 height 22
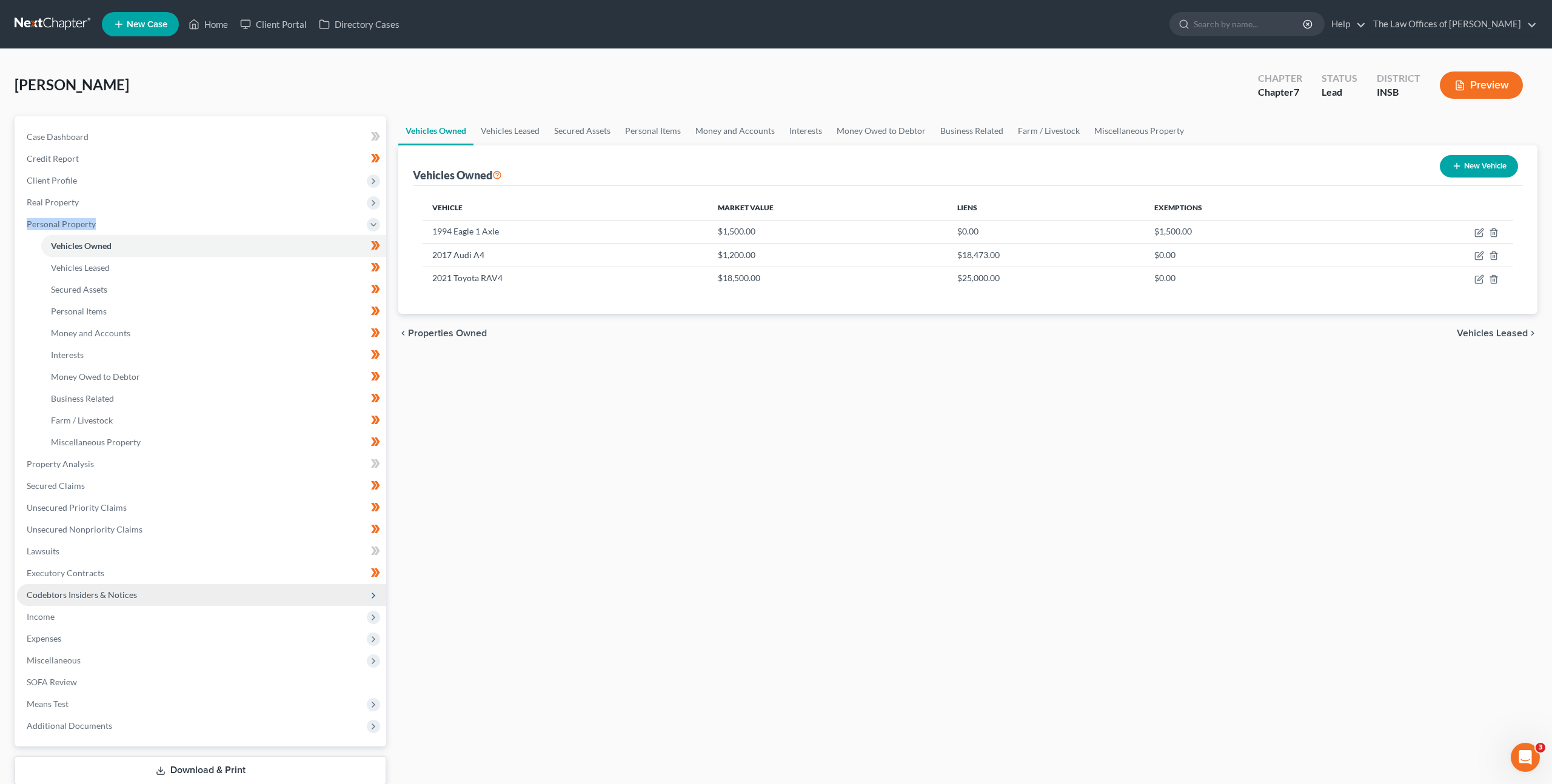
click at [226, 589] on span "Codebtors Insiders & Notices" at bounding box center [201, 595] width 369 height 22
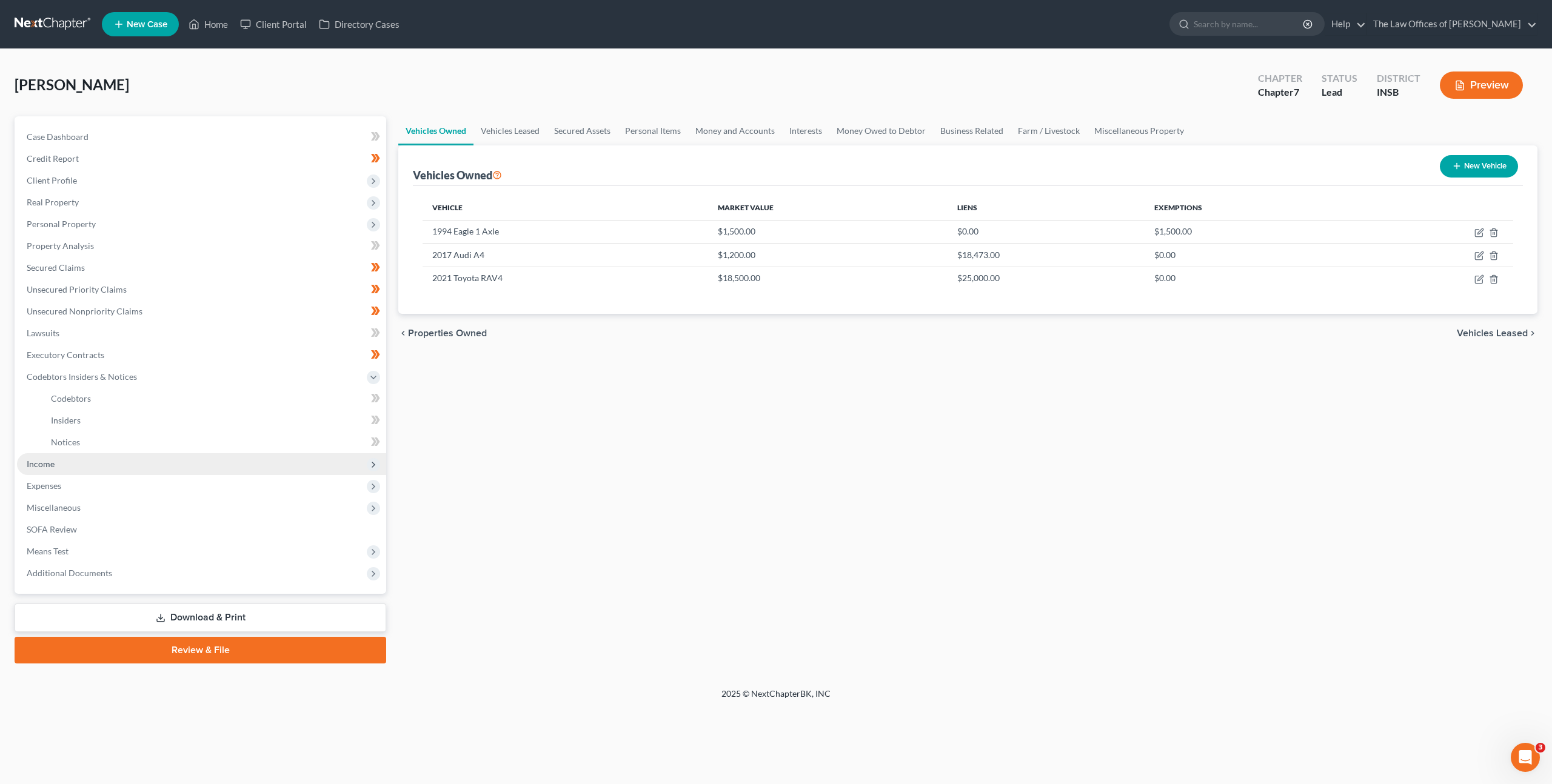
click at [161, 460] on span "Income" at bounding box center [201, 464] width 369 height 22
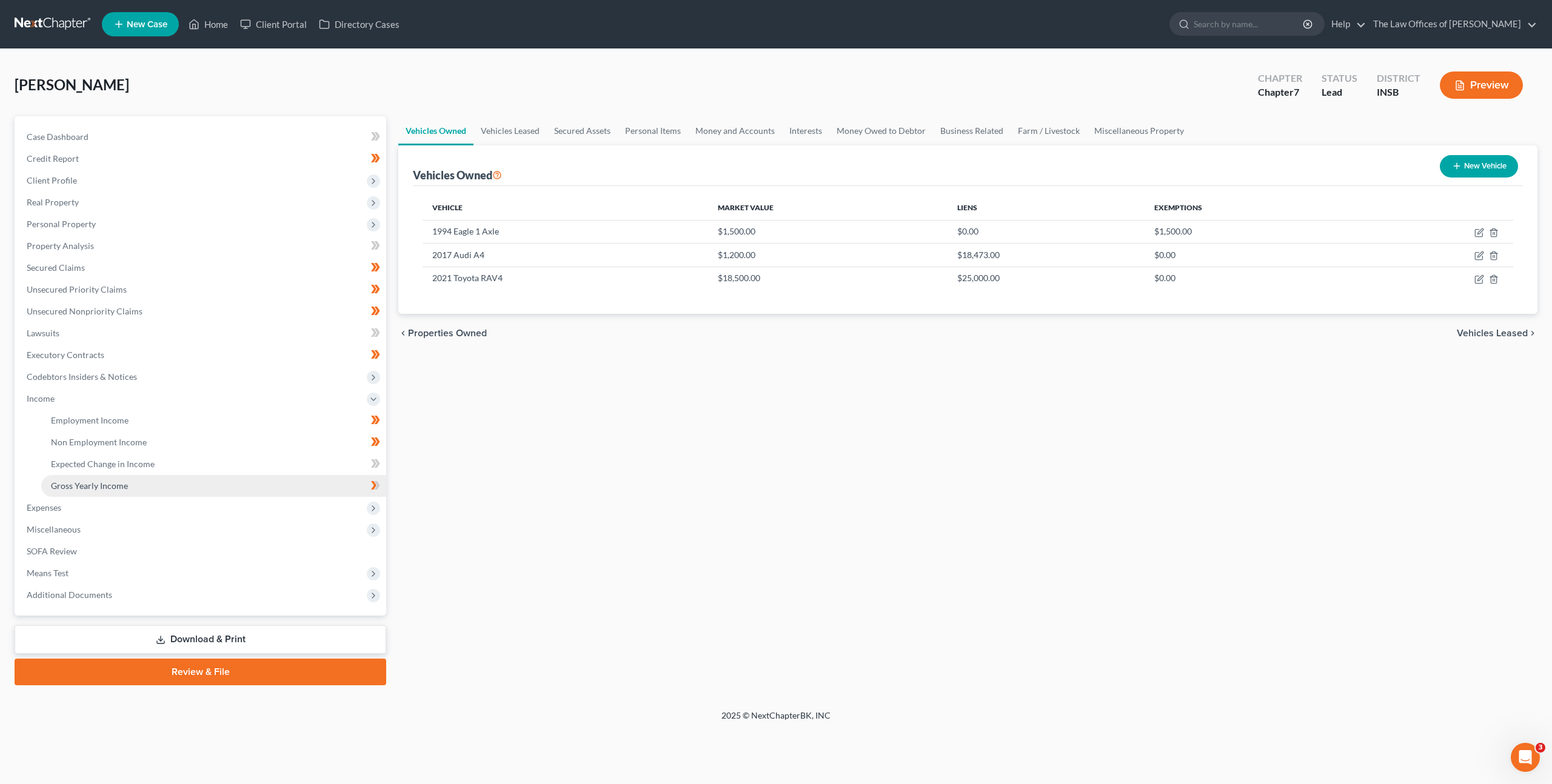
click at [168, 489] on link "Gross Yearly Income" at bounding box center [213, 485] width 345 height 22
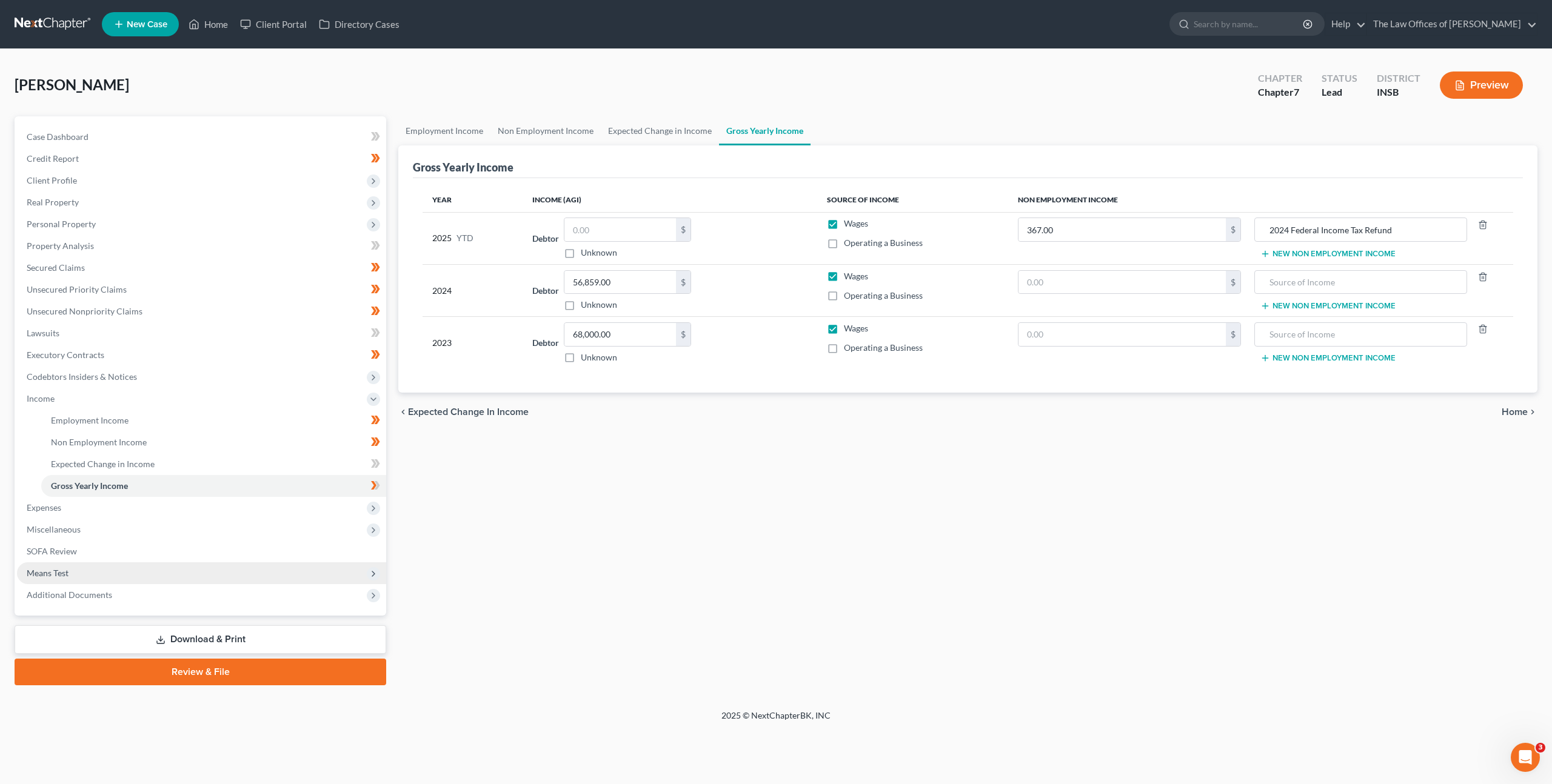
click at [131, 570] on span "Means Test" at bounding box center [201, 573] width 369 height 22
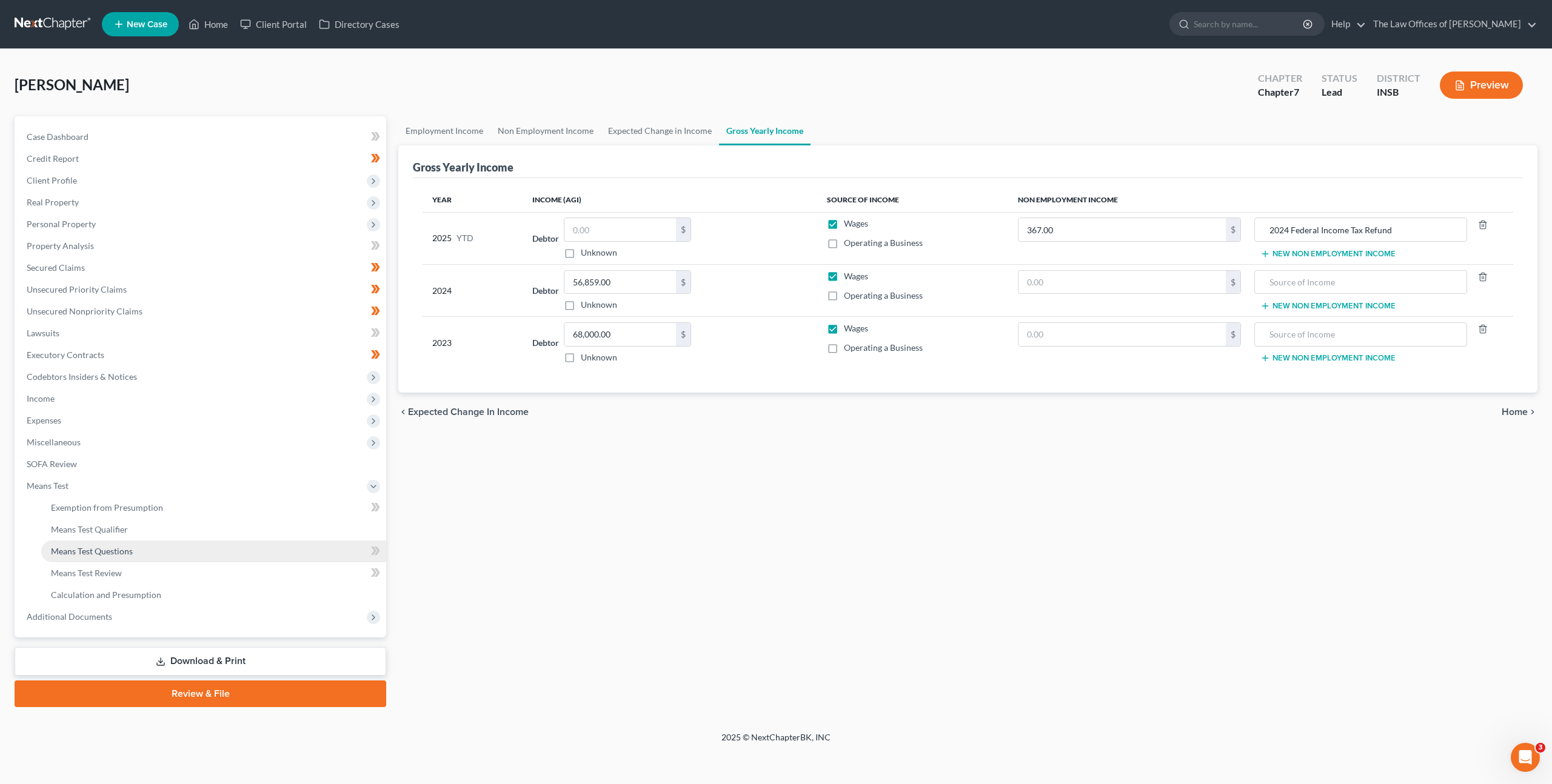
drag, startPoint x: 159, startPoint y: 551, endPoint x: 168, endPoint y: 547, distance: 9.8
click at [159, 551] on link "Means Test Questions" at bounding box center [213, 551] width 345 height 22
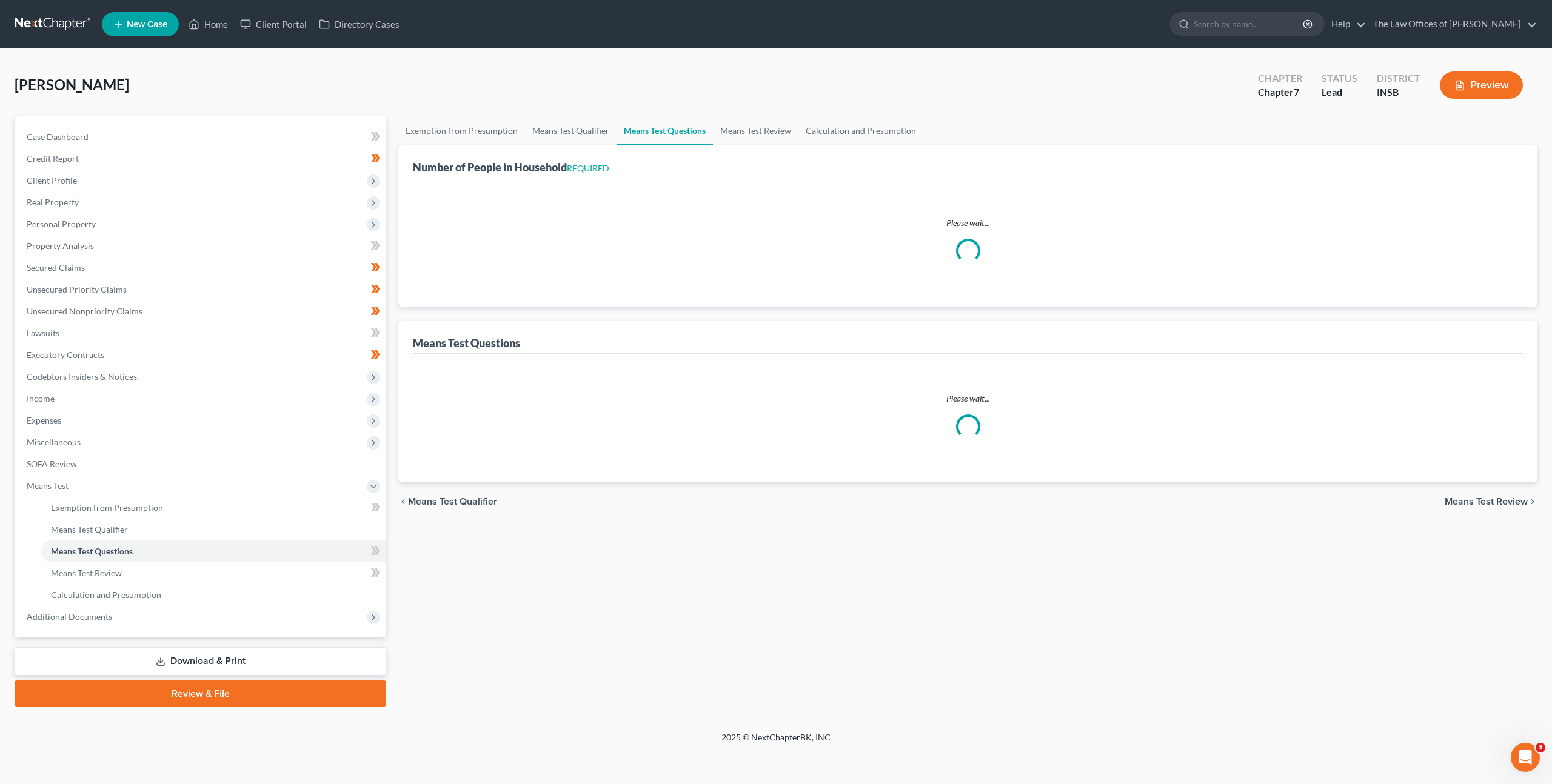
select select "1"
select select "60"
select select "1"
select select "60"
select select "2"
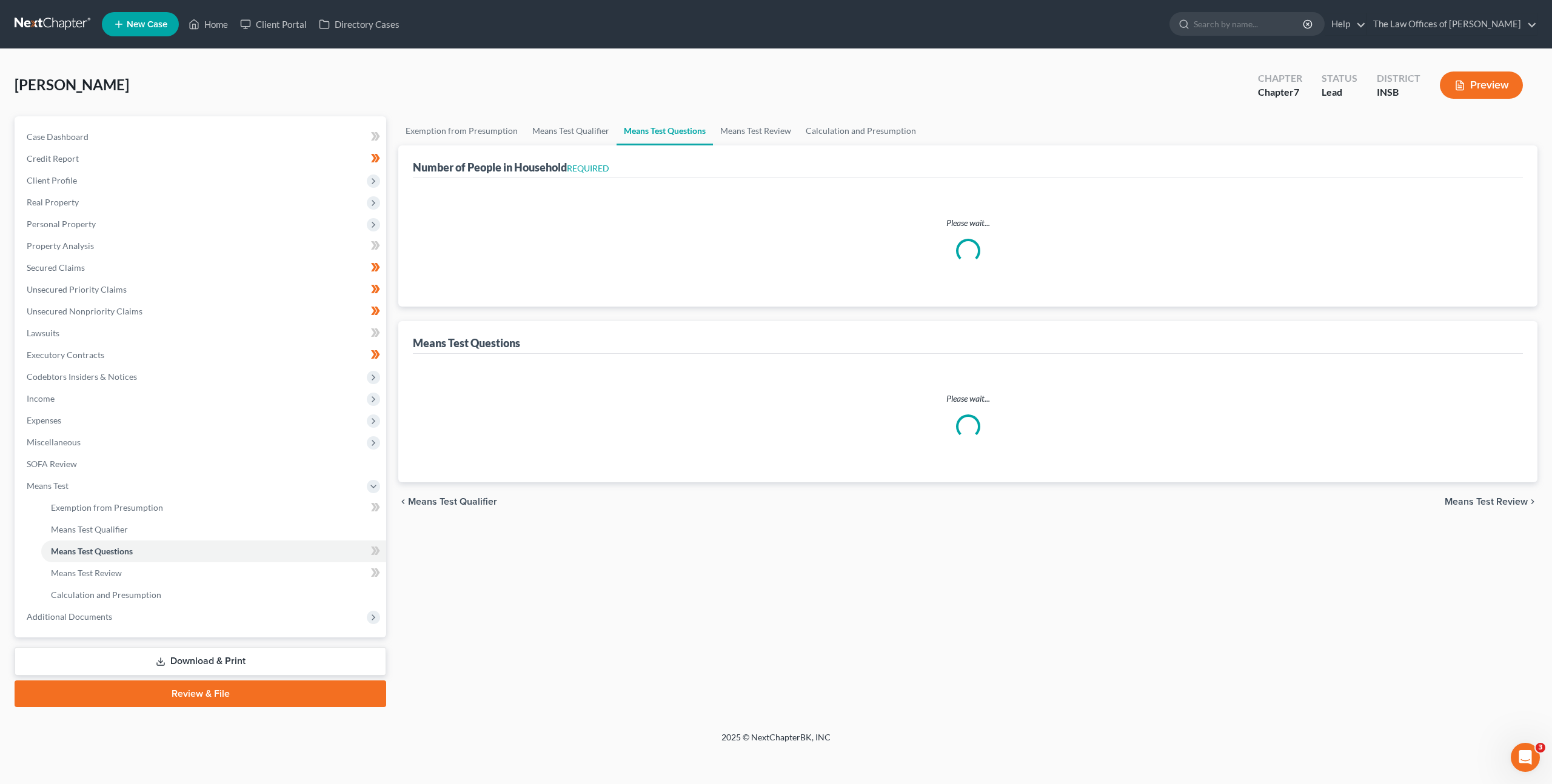
select select "2"
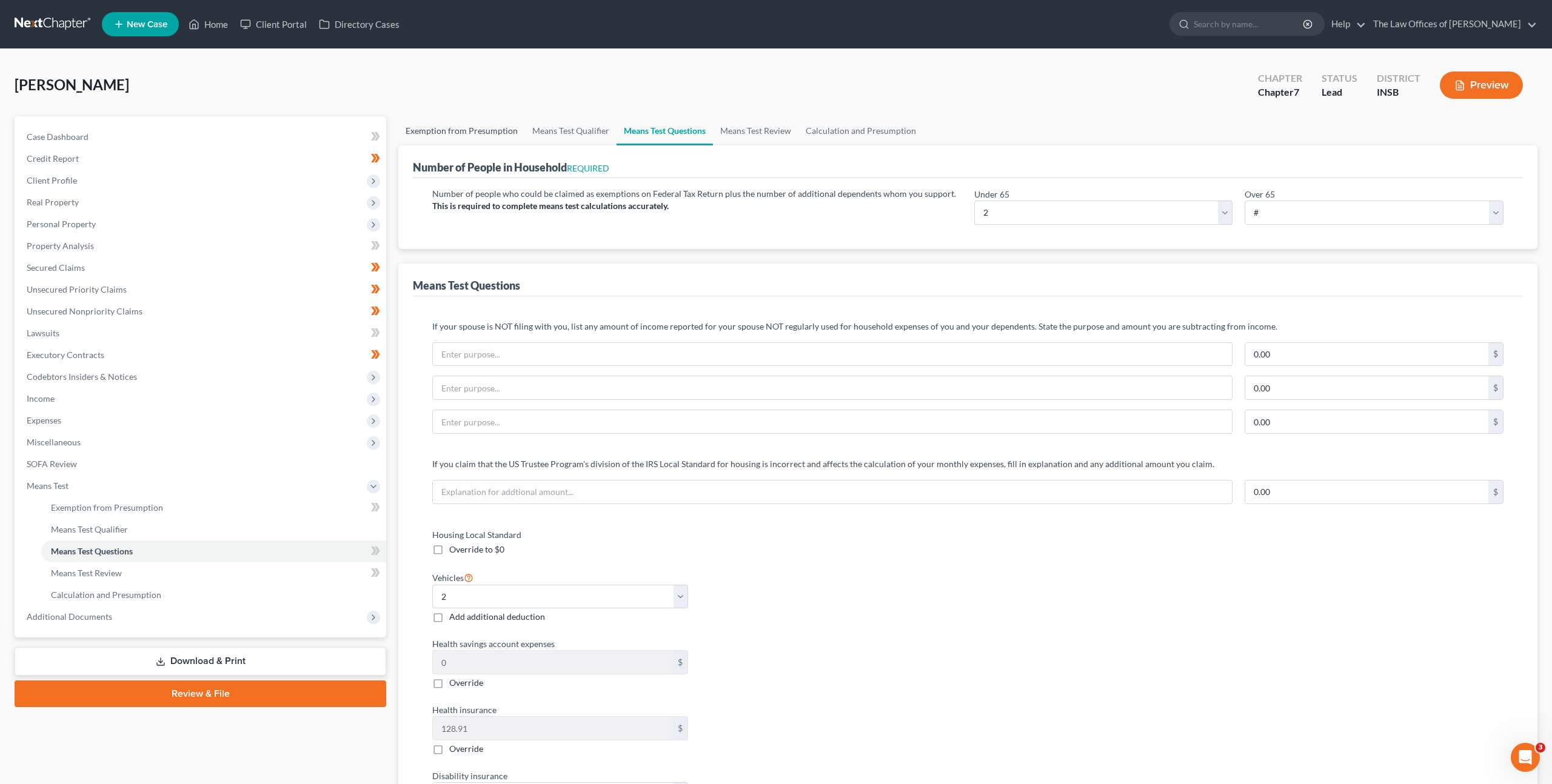
drag, startPoint x: 455, startPoint y: 135, endPoint x: 472, endPoint y: 134, distance: 17.0
click at [455, 135] on link "Exemption from Presumption" at bounding box center [461, 131] width 126 height 29
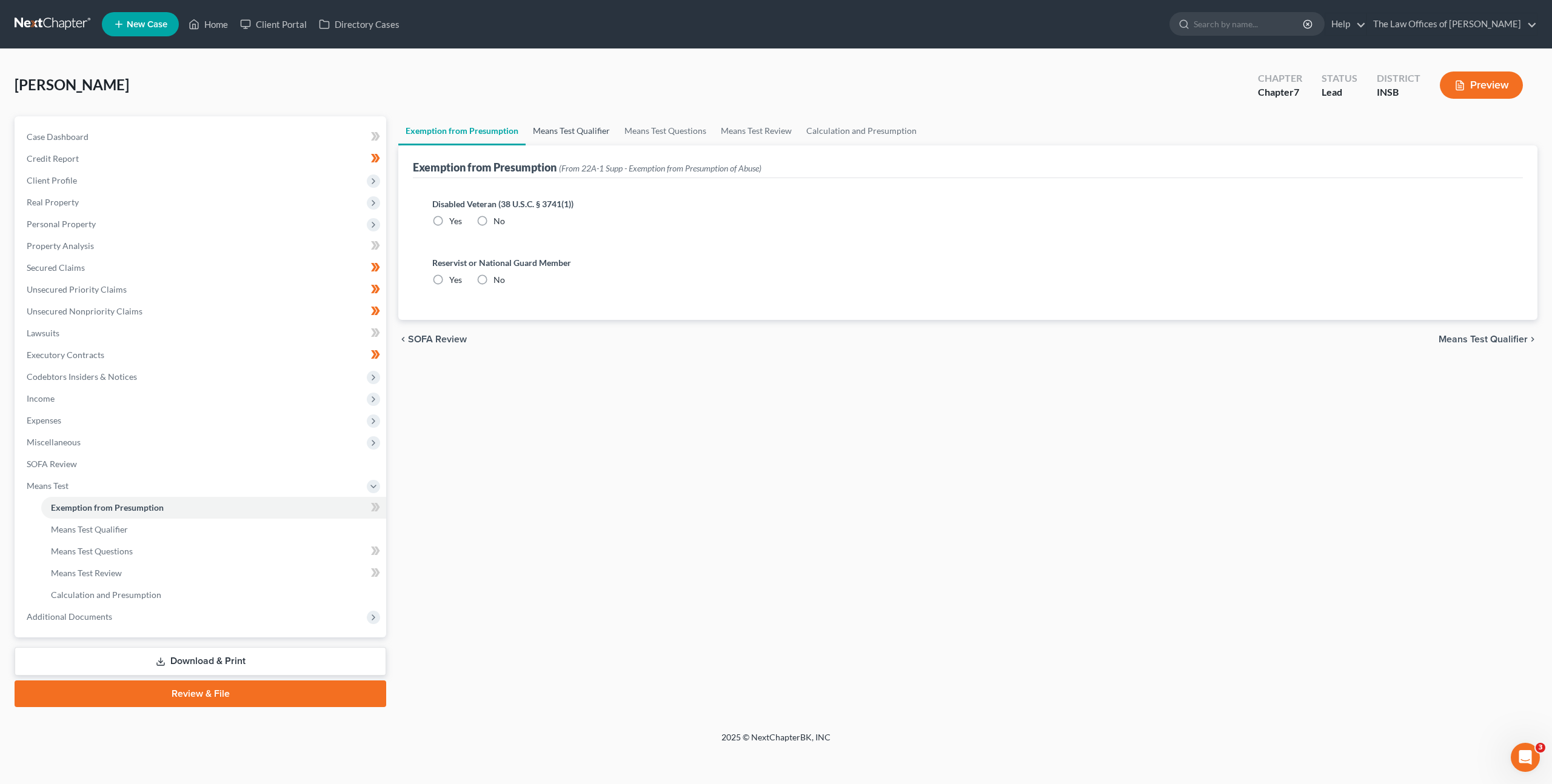
radio input "true"
click at [528, 131] on link "Means Test Qualifier" at bounding box center [572, 131] width 92 height 29
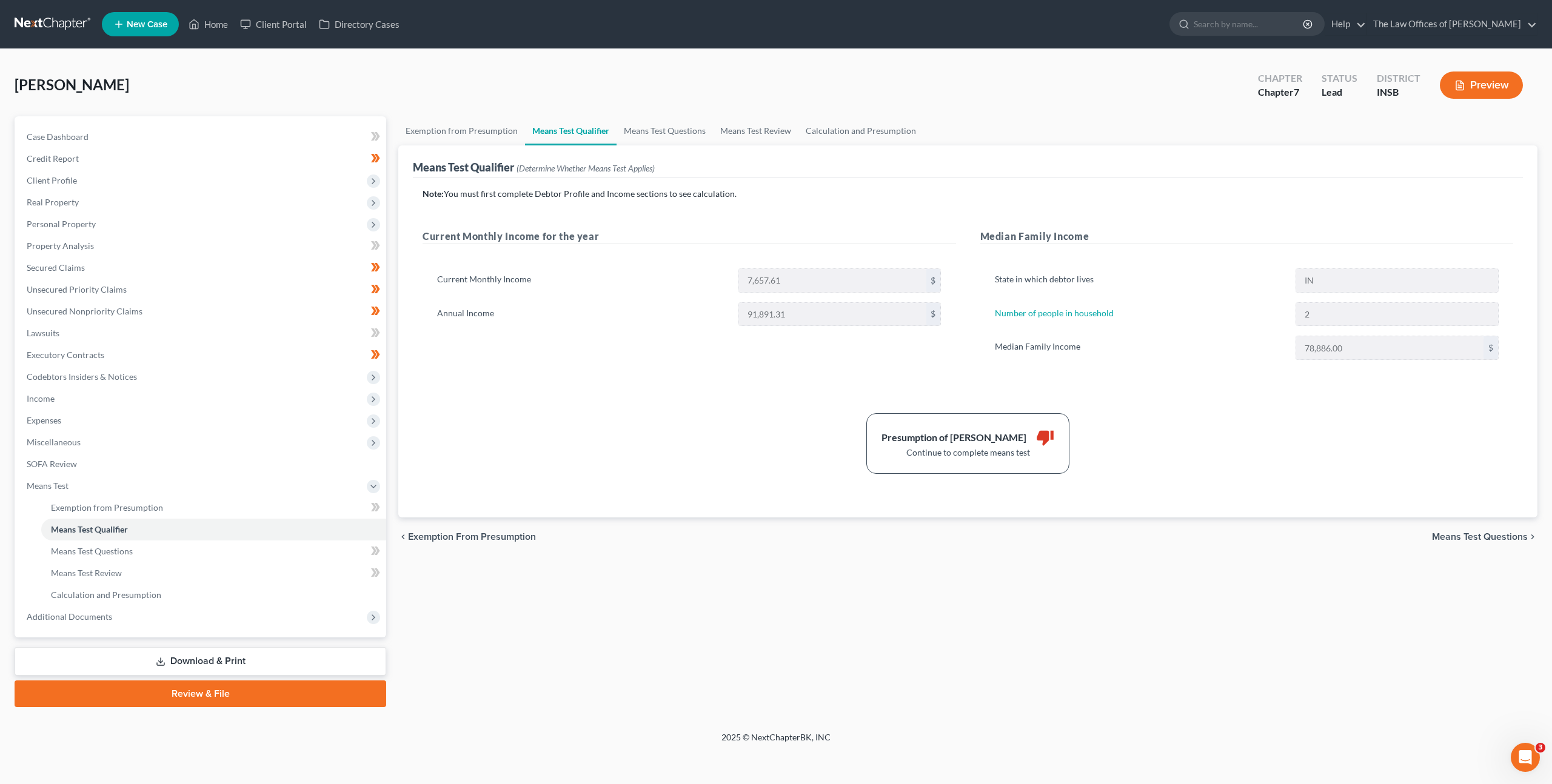
click at [1152, 406] on div "Note: You must first complete Debtor Profile and Income sections to see calcula…" at bounding box center [968, 330] width 1091 height 286
click at [198, 184] on span "Client Profile" at bounding box center [201, 180] width 369 height 22
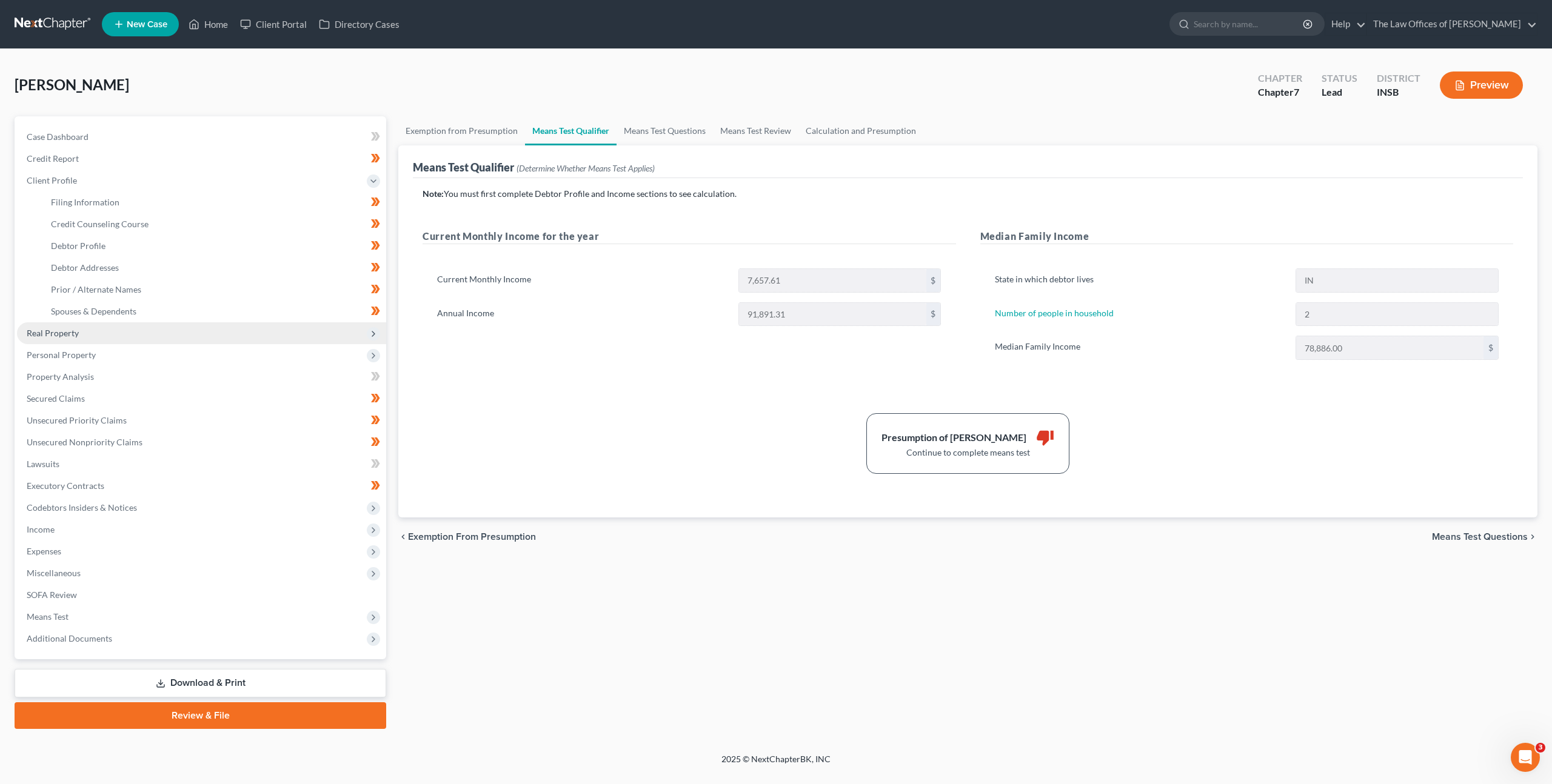
click at [148, 332] on span "Real Property" at bounding box center [201, 332] width 369 height 22
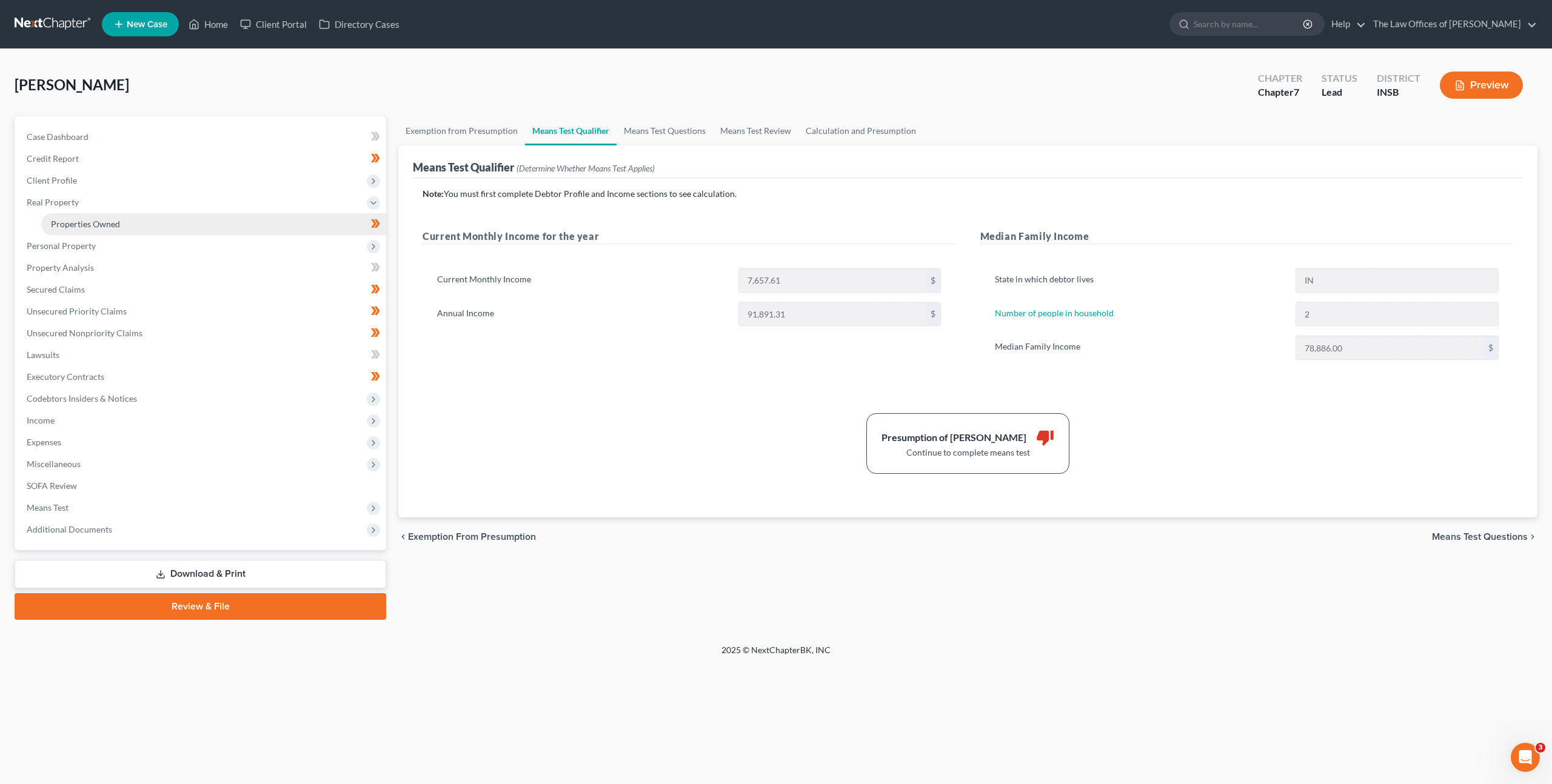
click at [151, 225] on link "Properties Owned" at bounding box center [213, 224] width 345 height 22
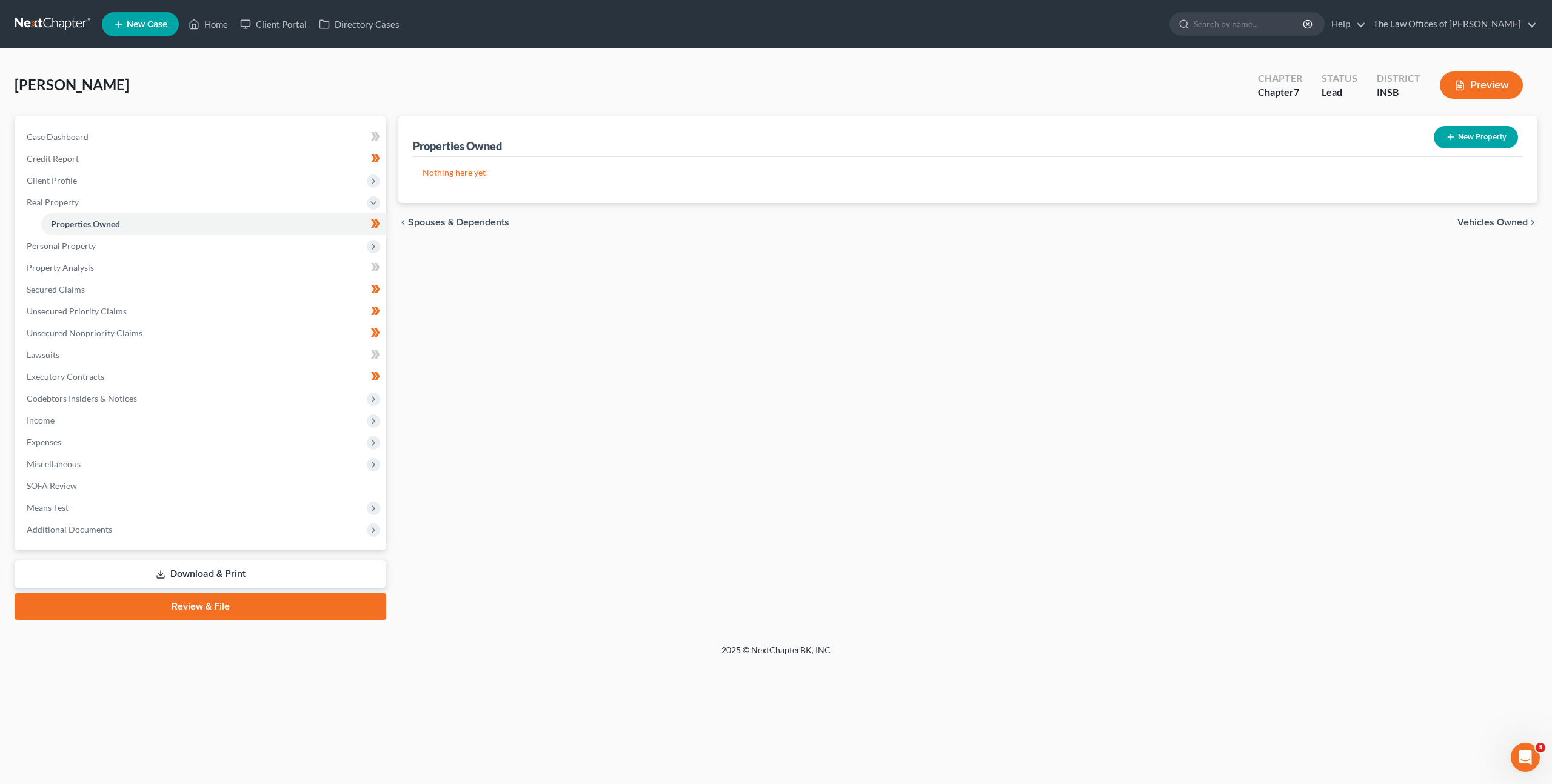
drag, startPoint x: 558, startPoint y: 509, endPoint x: 643, endPoint y: 417, distance: 125.3
click at [558, 509] on div "Properties Owned New Property Nothing here yet! Property Market Value Liens Exe…" at bounding box center [968, 369] width 1152 height 504
click at [253, 492] on link "SOFA Review" at bounding box center [201, 485] width 369 height 22
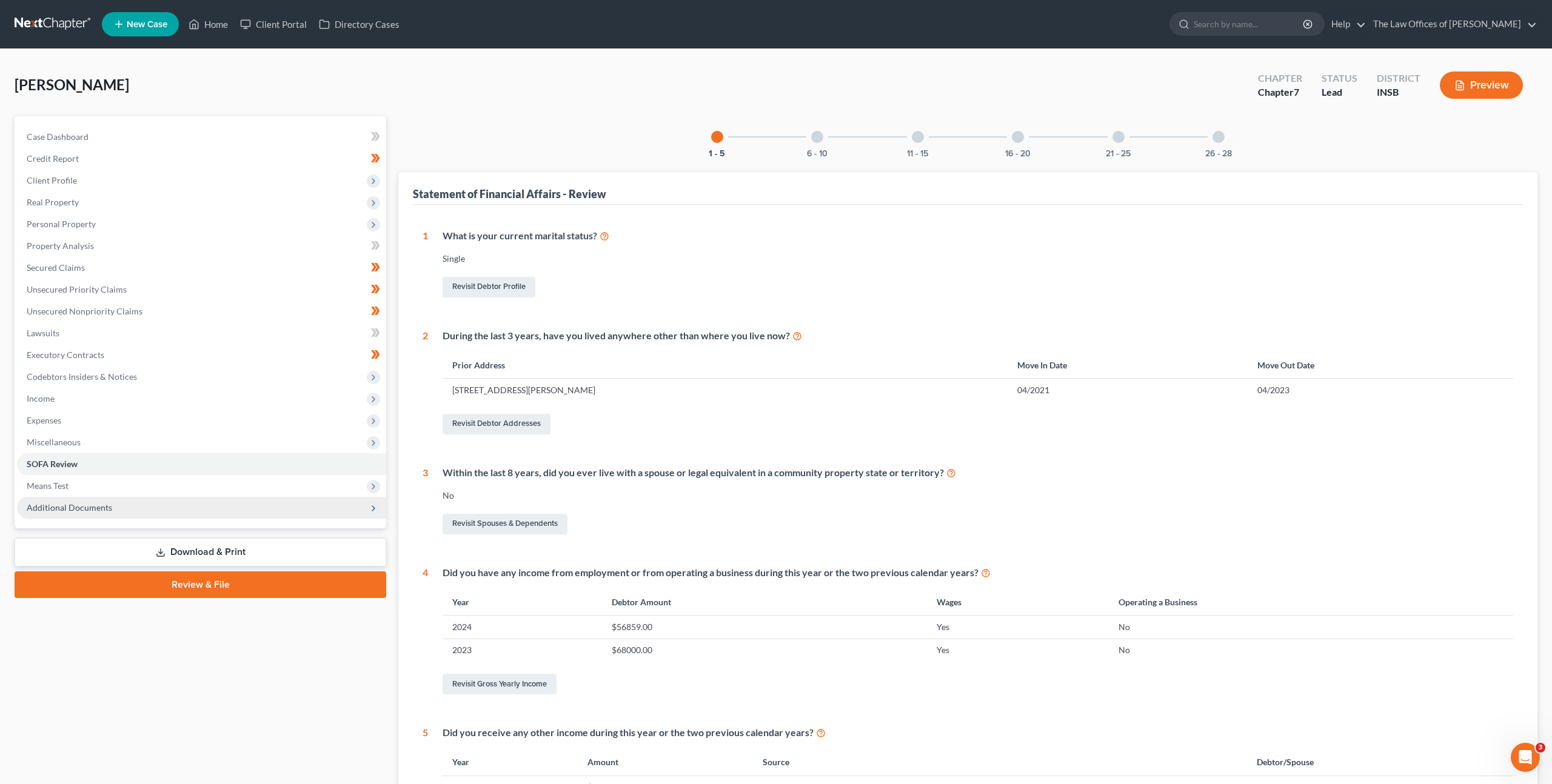
click at [252, 497] on span "Additional Documents" at bounding box center [201, 507] width 369 height 22
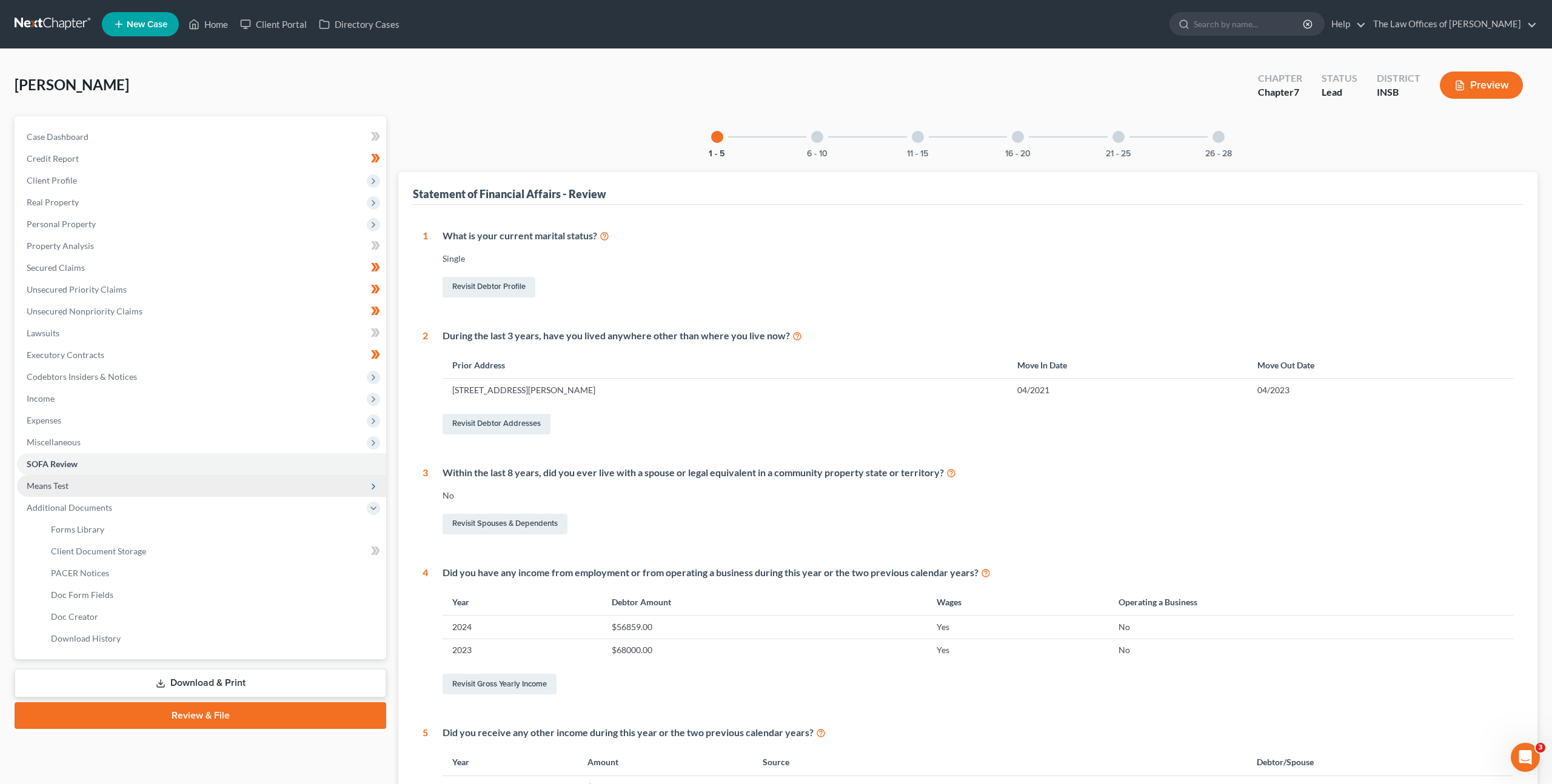
click at [132, 481] on span "Means Test" at bounding box center [201, 485] width 369 height 22
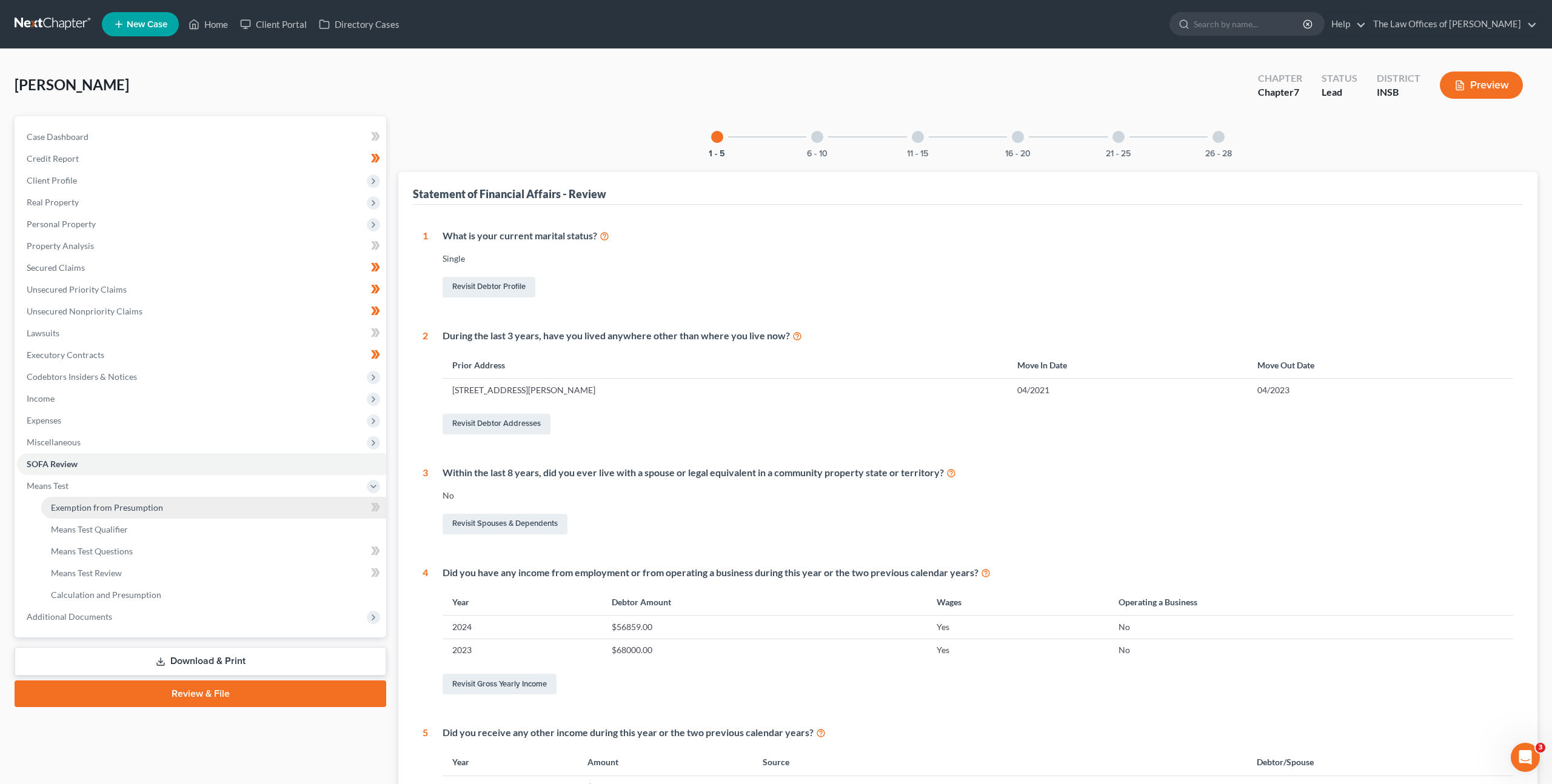
click at [125, 502] on span "Exemption from Presumption" at bounding box center [106, 507] width 112 height 10
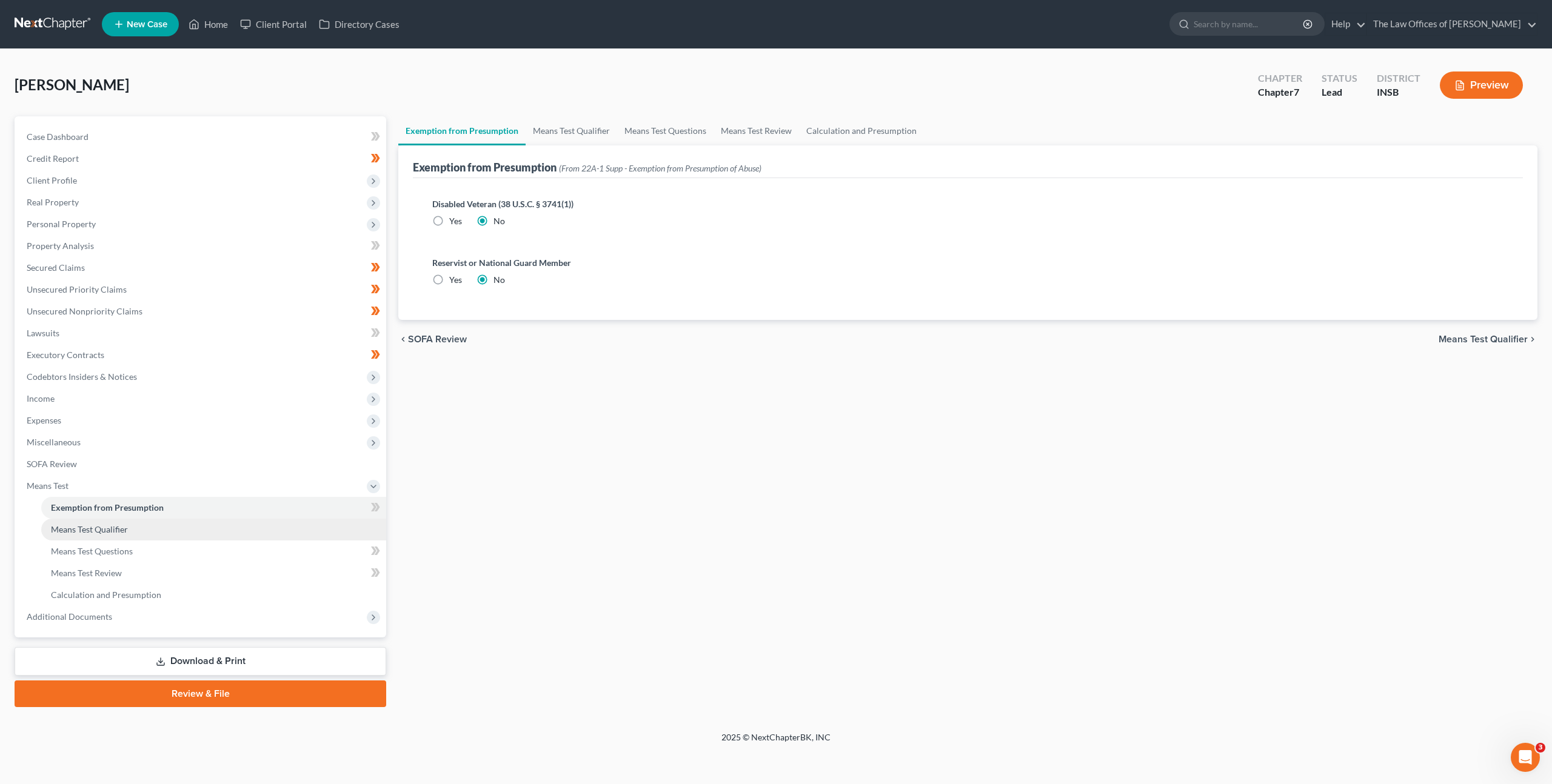
click at [122, 531] on span "Means Test Qualifier" at bounding box center [89, 529] width 77 height 10
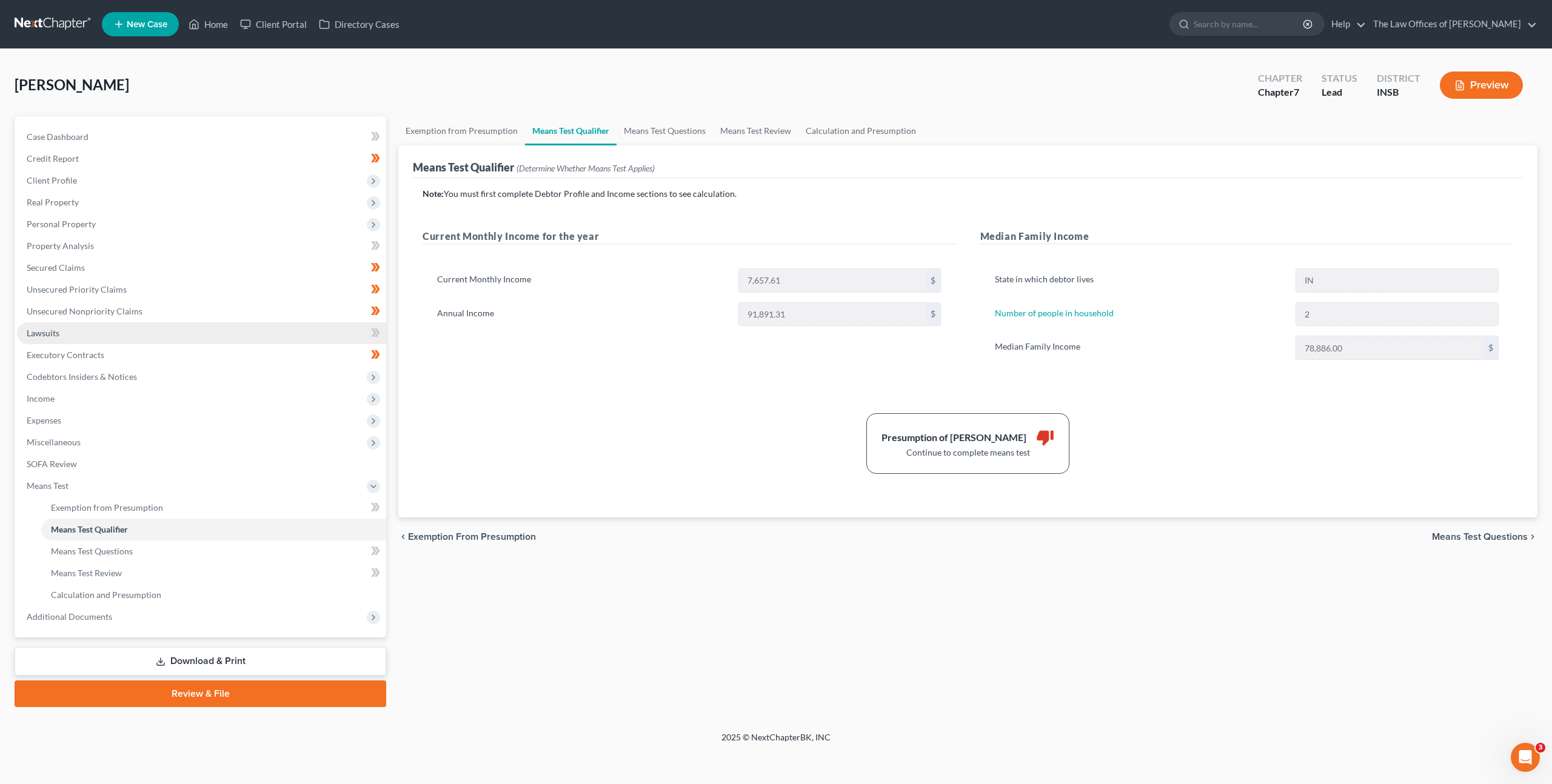
click at [214, 332] on link "Lawsuits" at bounding box center [201, 332] width 369 height 22
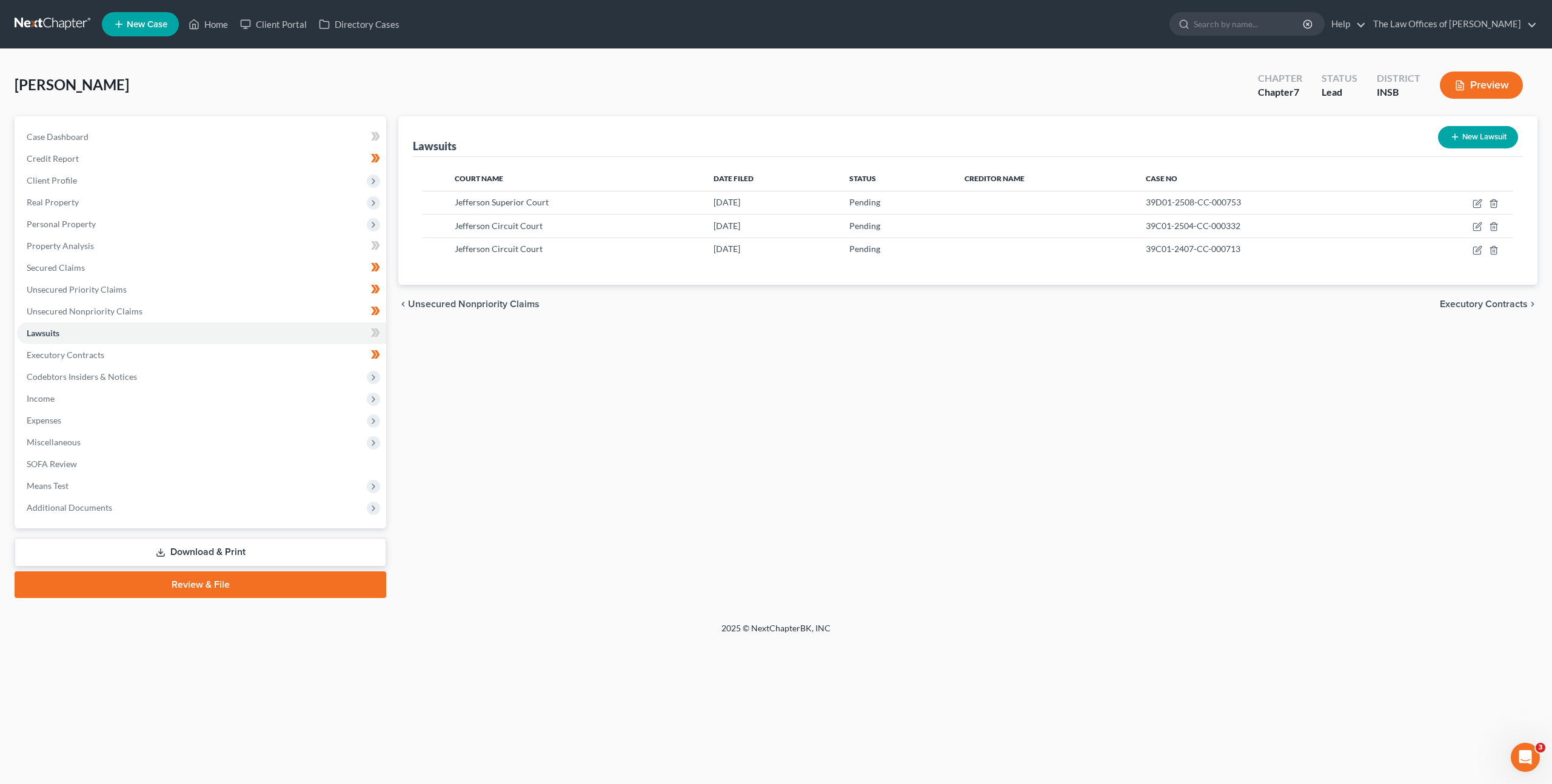
click at [1455, 134] on icon "button" at bounding box center [1455, 137] width 10 height 10
select select "0"
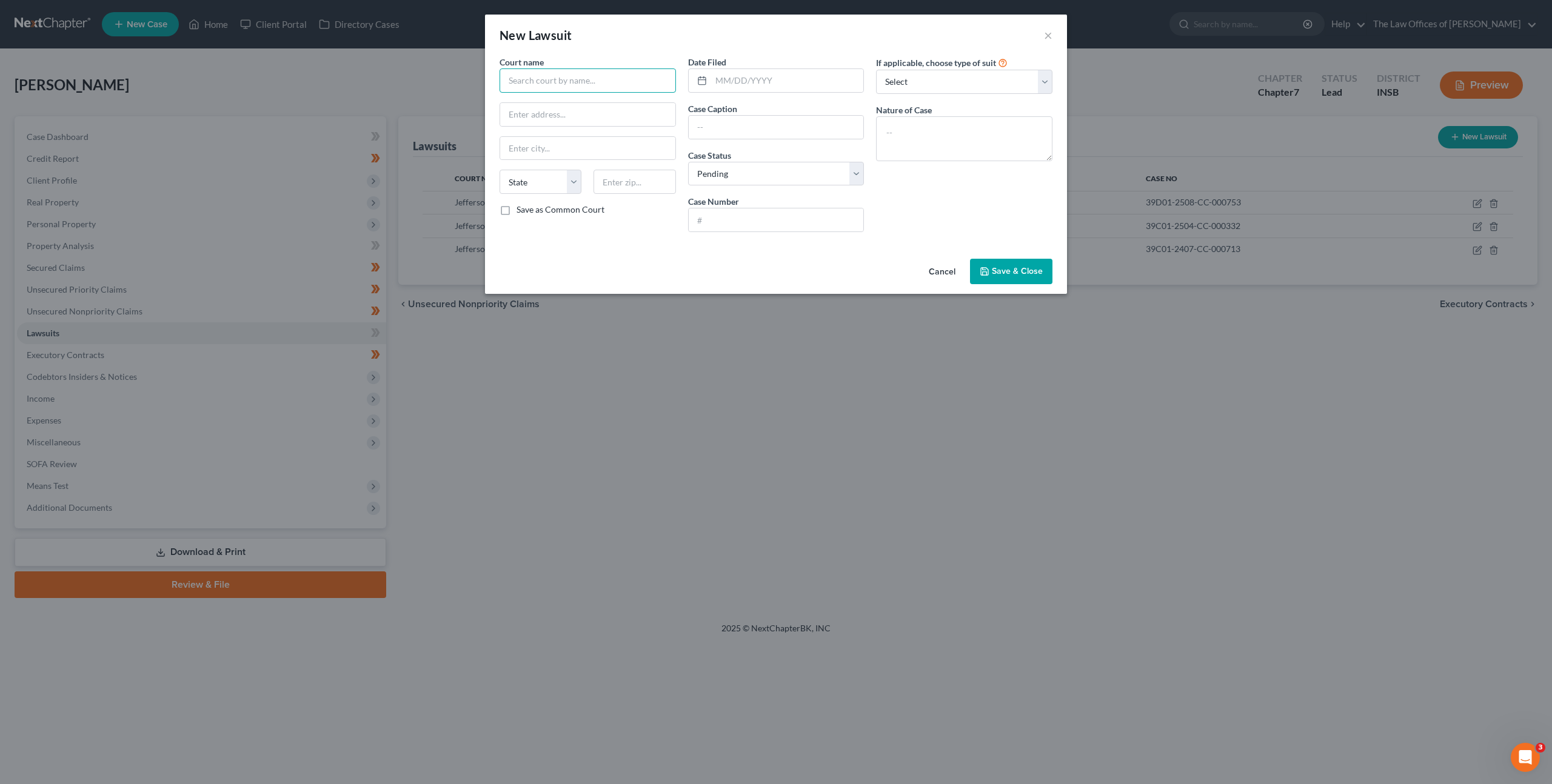
click at [573, 89] on input "text" at bounding box center [587, 80] width 176 height 24
drag, startPoint x: 575, startPoint y: 98, endPoint x: 590, endPoint y: 89, distance: 17.5
click at [580, 93] on div "Jefferson Superior Court" at bounding box center [572, 101] width 146 height 19
type input "Jefferson Superior Court"
type input "[STREET_ADDRESS]"
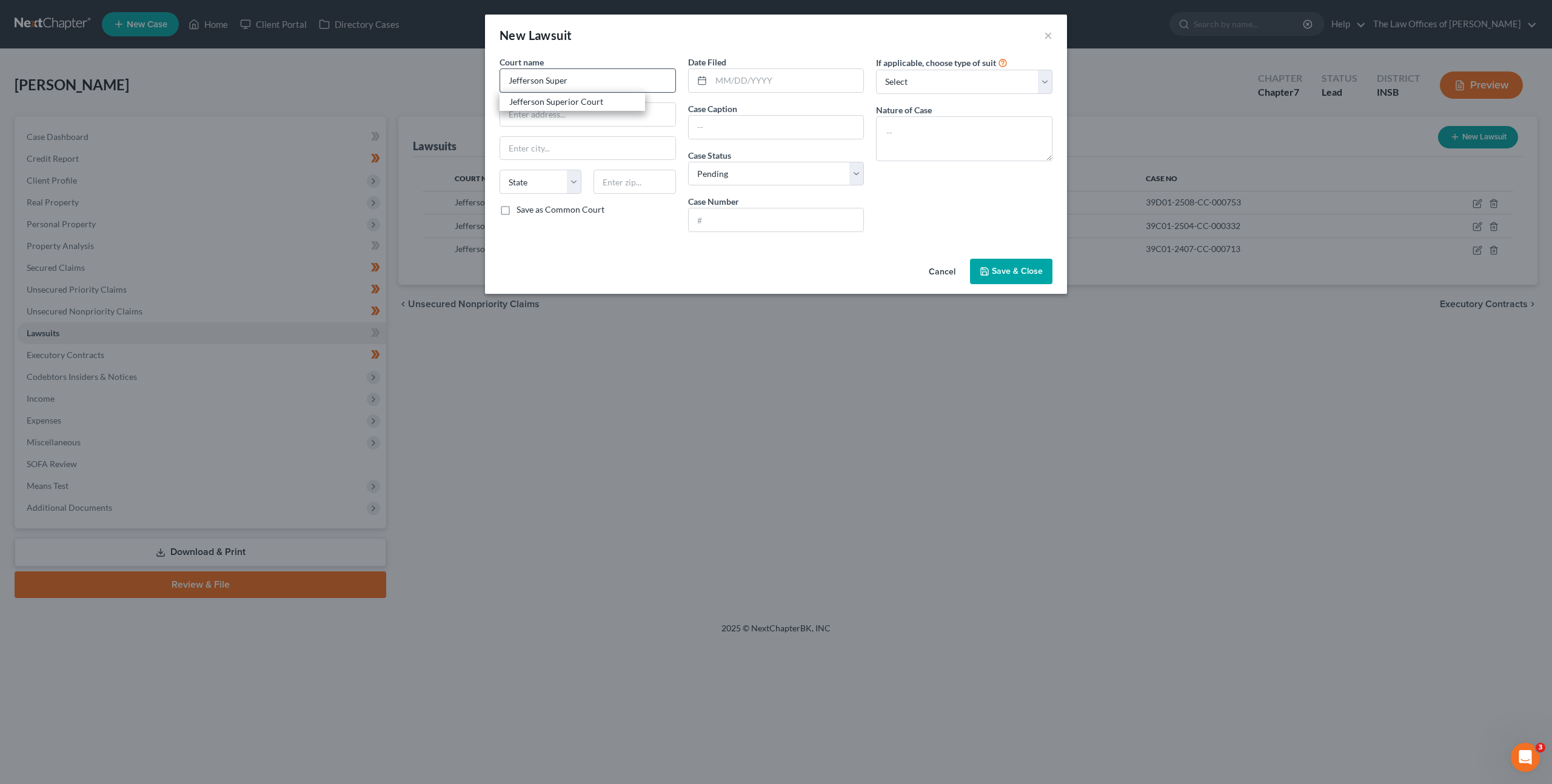
type input "[GEOGRAPHIC_DATA]"
select select "15"
type input "47250"
click at [747, 72] on input "text" at bounding box center [788, 80] width 153 height 23
type input "[DATE]"
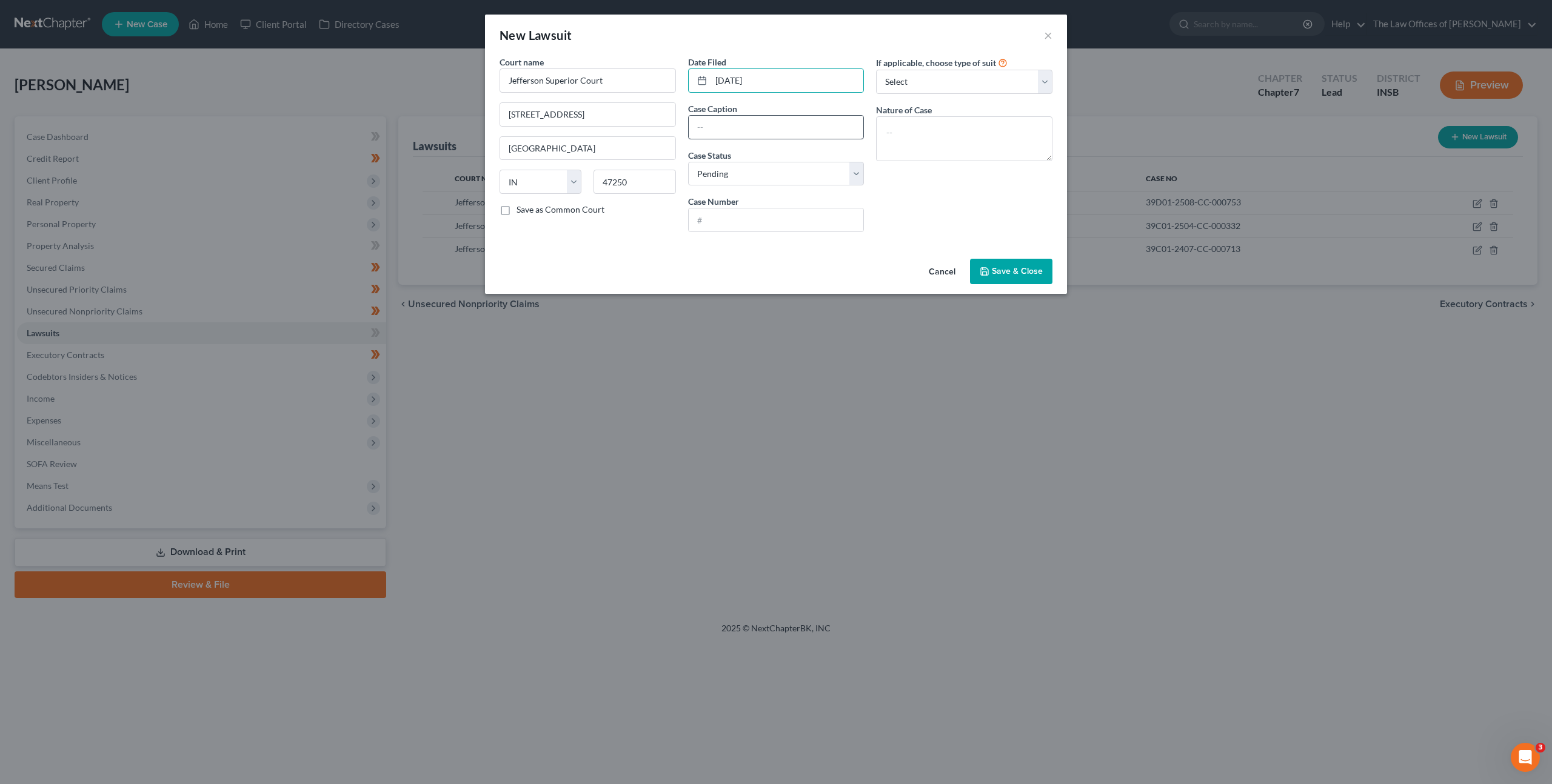
click at [747, 118] on div "Case Caption" at bounding box center [776, 121] width 176 height 37
click at [743, 123] on input "text" at bounding box center [776, 127] width 176 height 23
paste input "Eagle Financial Services, Inc. v. [PERSON_NAME]"
type input "Eagle Financial Services, Inc. v. [PERSON_NAME]"
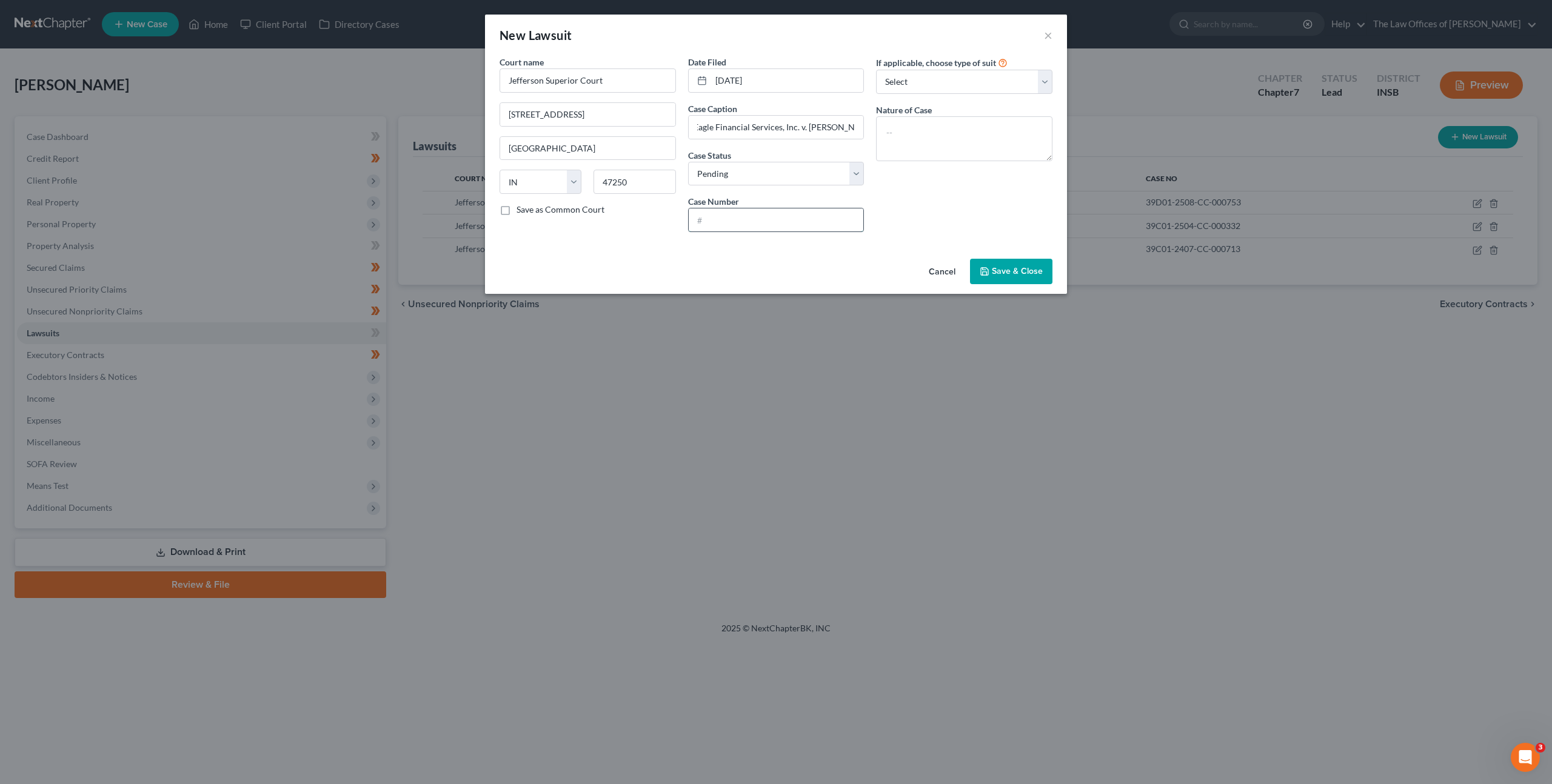
click at [716, 212] on input "text" at bounding box center [776, 220] width 176 height 23
paste input "39D01-2406-CC-000518"
click at [706, 219] on input "39D01-2406-CC-000518" at bounding box center [776, 220] width 176 height 23
type input "39D01-2406-CC-000518"
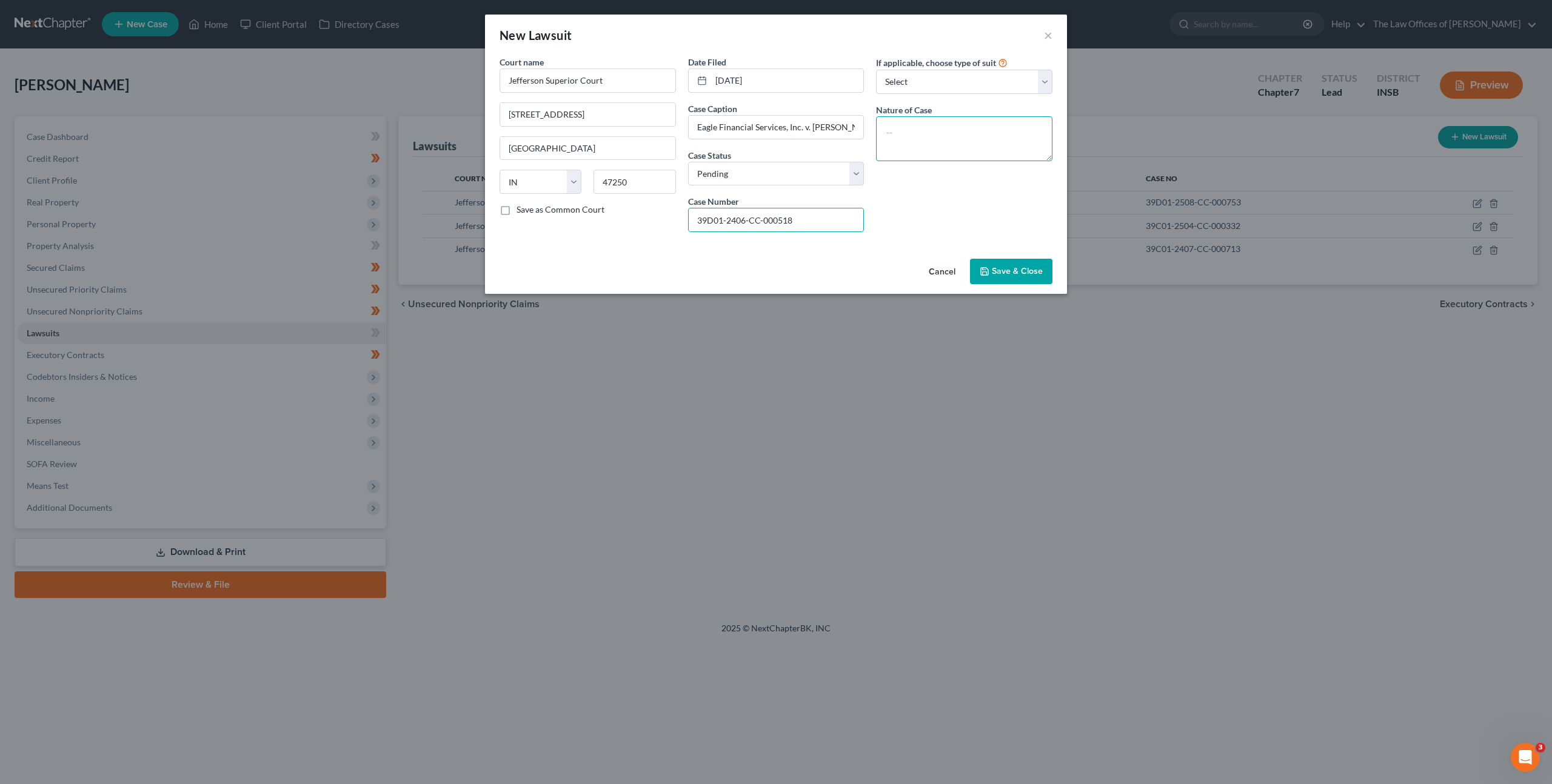
click at [984, 126] on textarea at bounding box center [964, 139] width 176 height 45
type textarea "Civil Collection"
click at [1016, 270] on span "Save & Close" at bounding box center [1017, 270] width 51 height 10
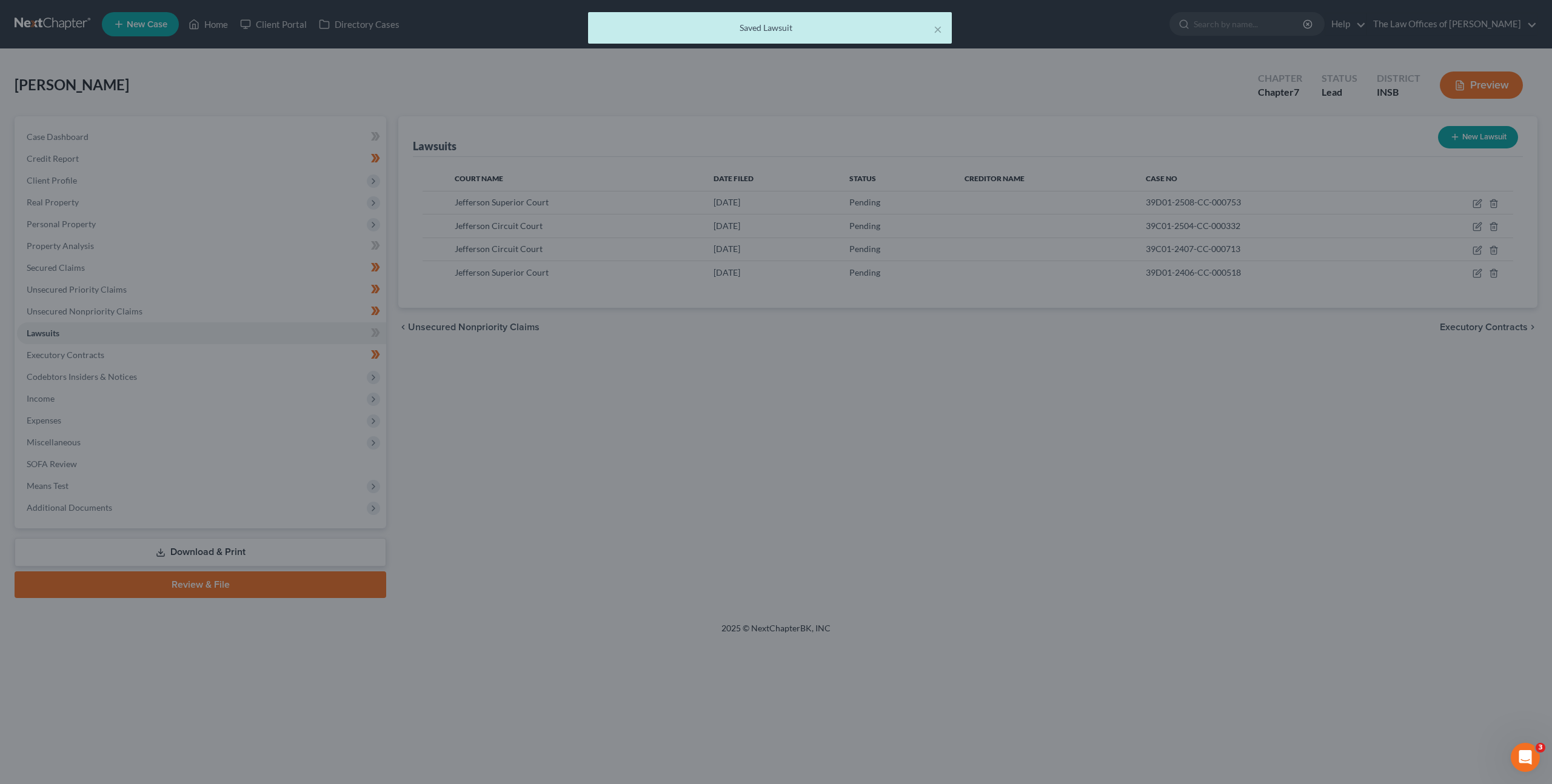
click at [985, 434] on div at bounding box center [776, 392] width 1552 height 784
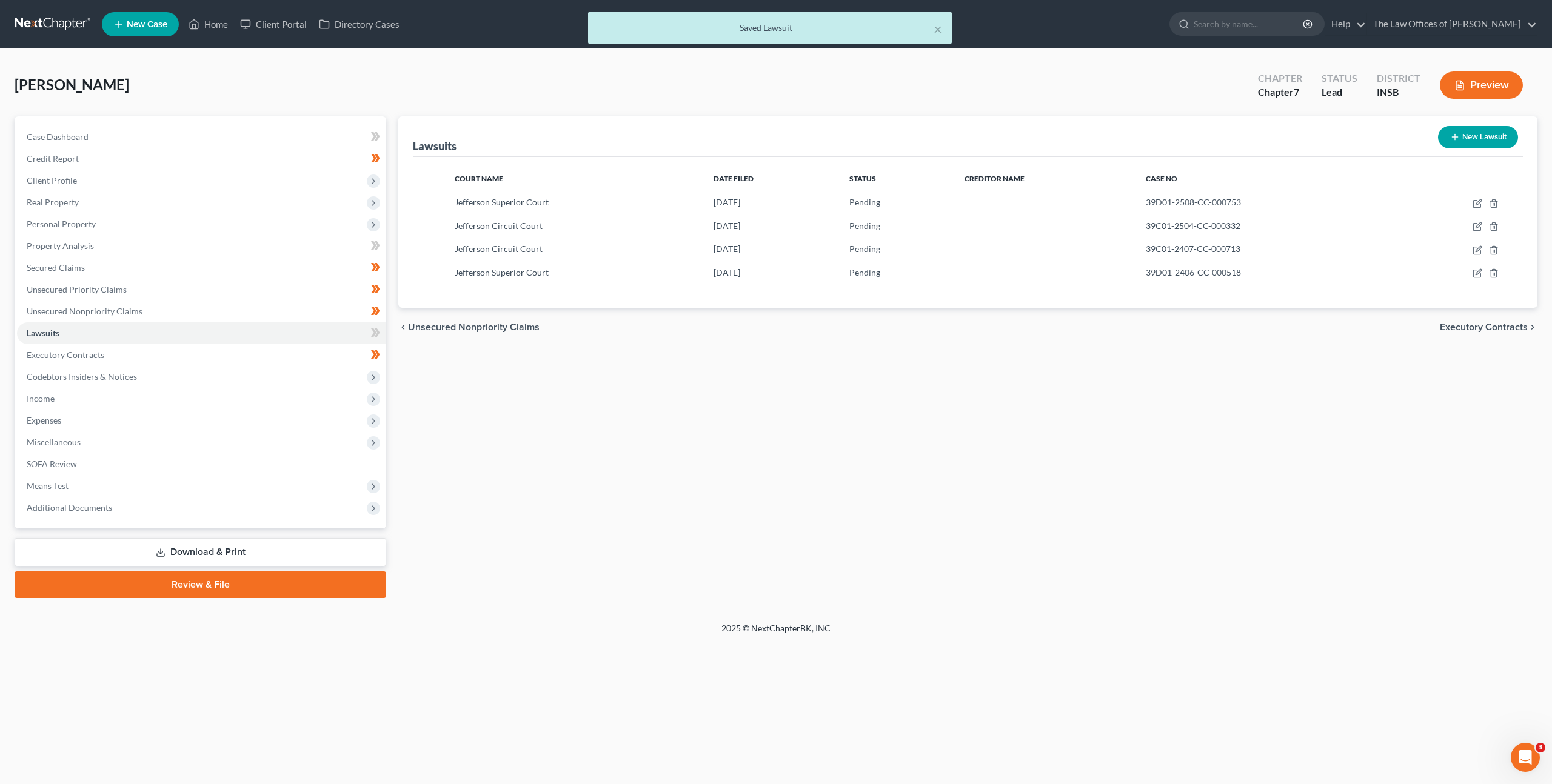
drag, startPoint x: 641, startPoint y: 394, endPoint x: 632, endPoint y: 392, distance: 9.2
click at [640, 394] on div "Lawsuits New Lawsuit Court Name Date Filed Status Creditor Name Case No Jeffers…" at bounding box center [968, 357] width 1152 height 481
drag, startPoint x: 173, startPoint y: 305, endPoint x: 364, endPoint y: 271, distance: 194.0
click at [173, 304] on link "Unsecured Nonpriority Claims" at bounding box center [201, 311] width 369 height 22
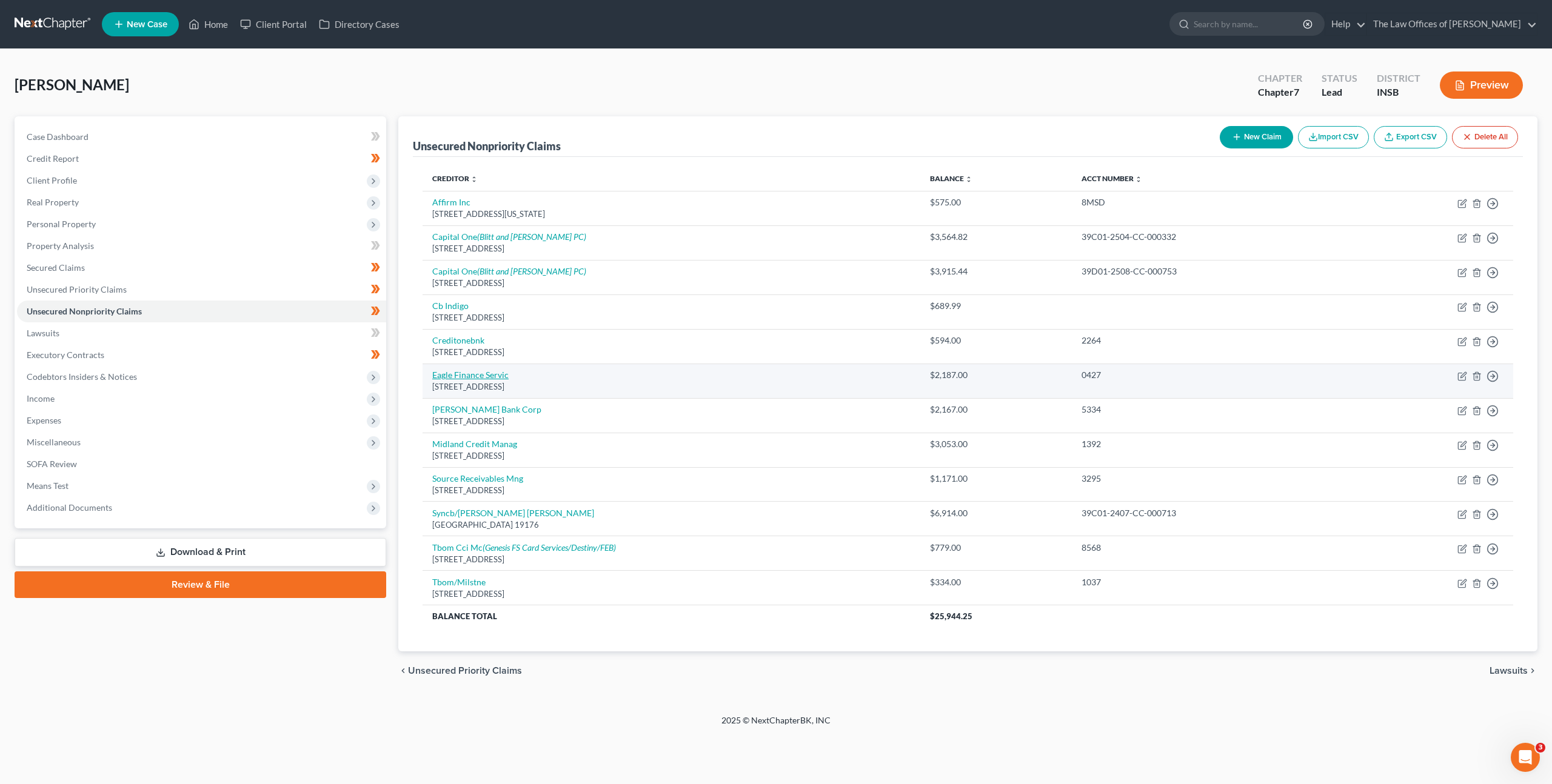
click at [454, 376] on link "Eagle Finance Servic" at bounding box center [470, 374] width 77 height 10
select select "18"
select select "1"
select select "0"
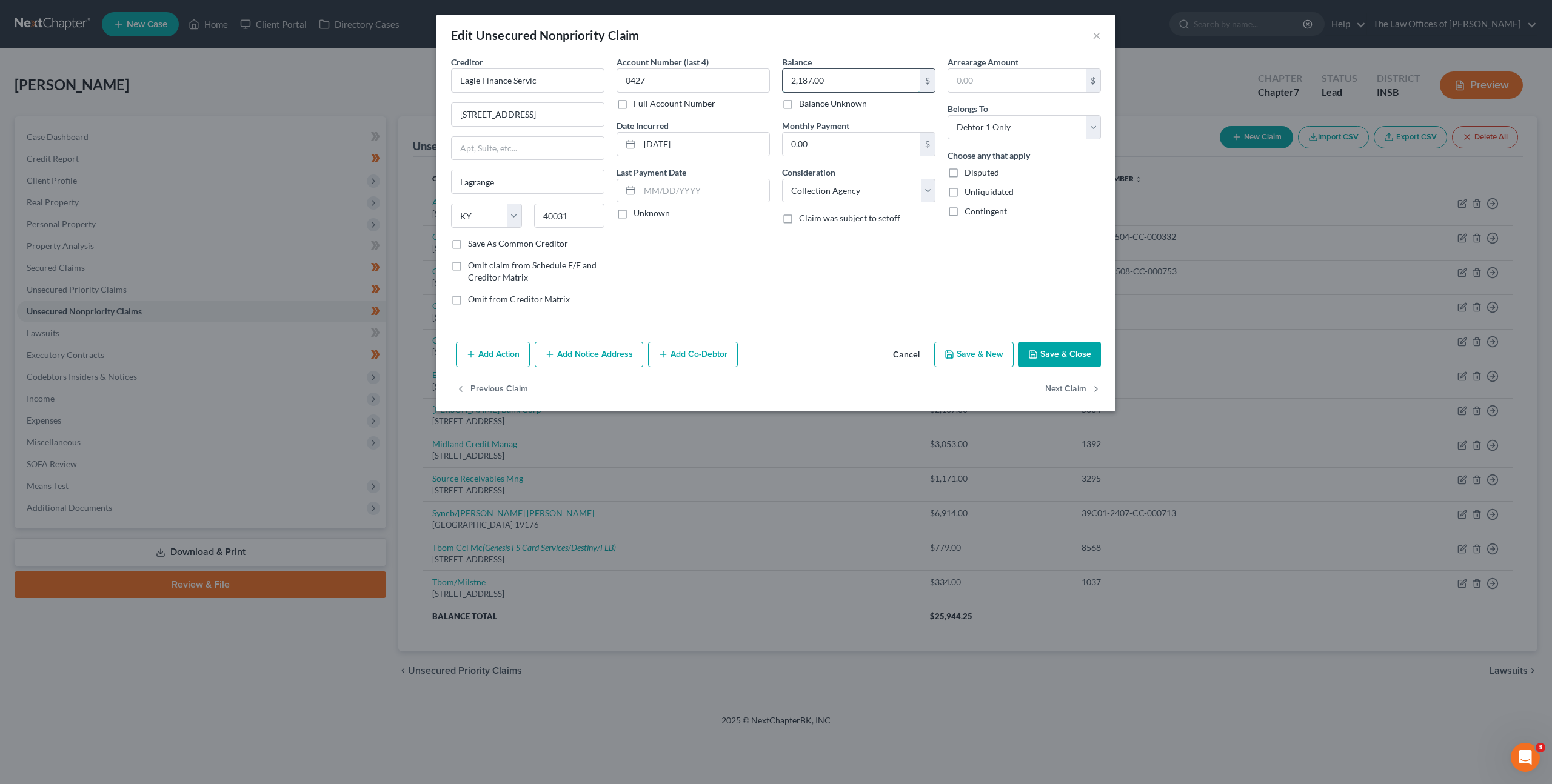
drag, startPoint x: 865, startPoint y: 77, endPoint x: 785, endPoint y: 71, distance: 80.2
click at [782, 70] on div "2,187.00 $" at bounding box center [859, 80] width 153 height 24
drag, startPoint x: 838, startPoint y: 85, endPoint x: 784, endPoint y: 80, distance: 54.2
click at [784, 80] on input "2,187.00" at bounding box center [851, 80] width 138 height 23
type input "2,779.02"
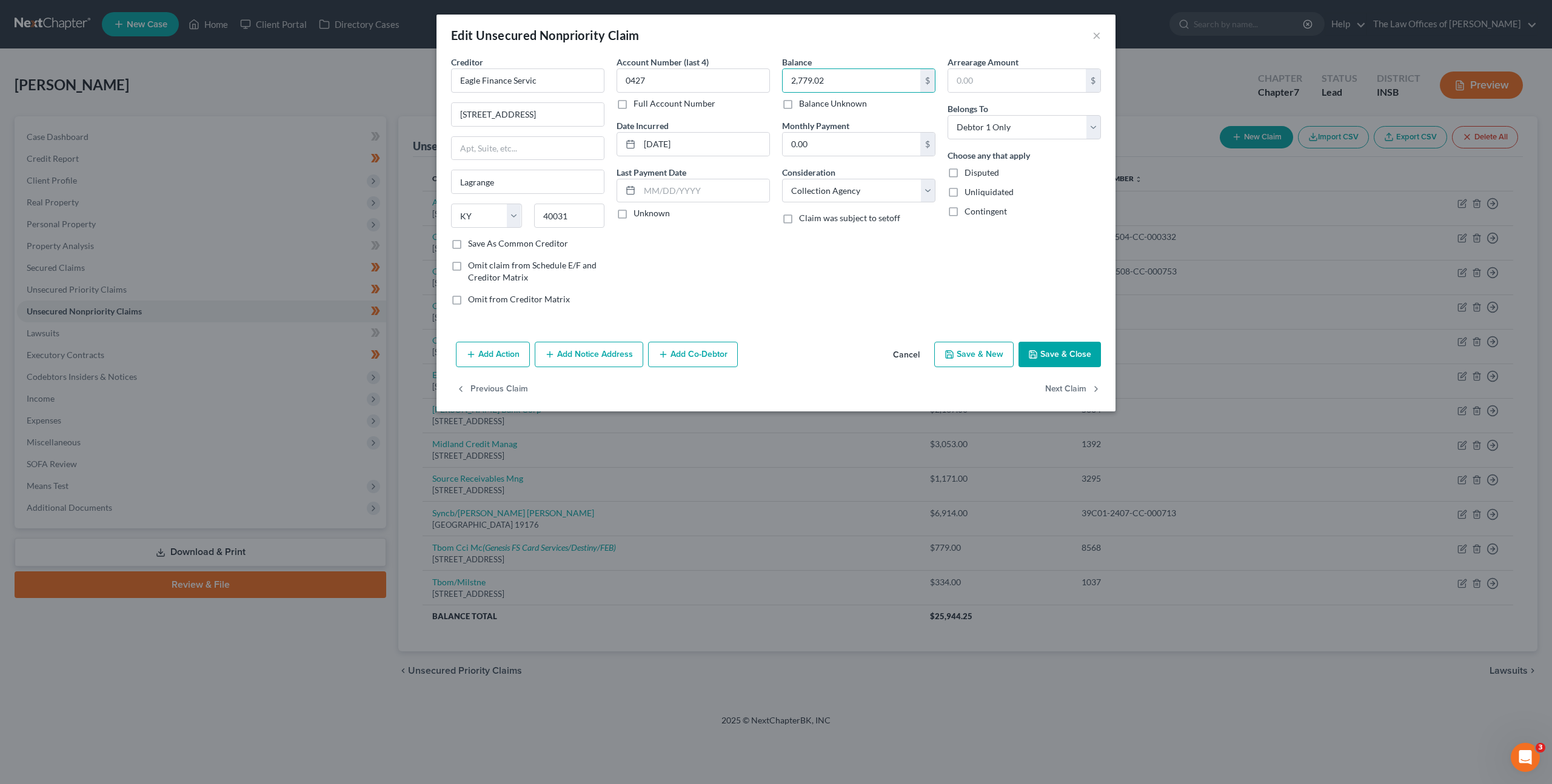
click at [634, 101] on label "Full Account Number" at bounding box center [675, 103] width 82 height 12
click at [639, 101] on input "Full Account Number" at bounding box center [643, 101] width 8 height 8
drag, startPoint x: 661, startPoint y: 83, endPoint x: 577, endPoint y: 72, distance: 84.7
click at [577, 72] on div "Creditor * Eagle Finance Servic 317 Lagrange Square Lagrange State AL AK AR AZ …" at bounding box center [776, 185] width 662 height 259
paste input "39D01-2406-CC-000518"
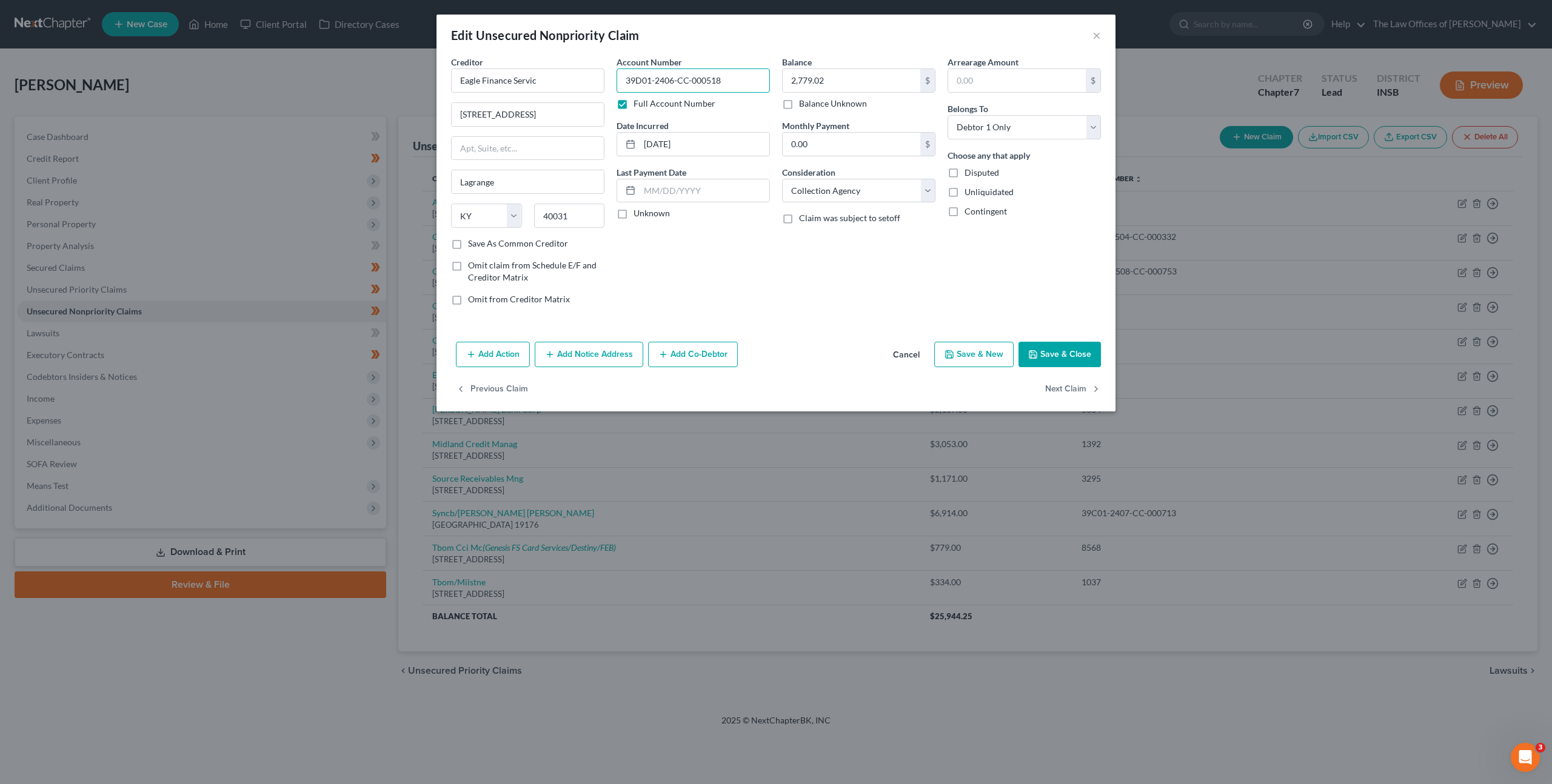
click at [639, 87] on input "39D01-2406-CC-000518" at bounding box center [693, 80] width 153 height 24
type input "39D01-2406-CC-000518"
click at [676, 283] on div "Account Number 39D01-2406-CC-000518 Full Account Number Date Incurred 10-05-202…" at bounding box center [693, 185] width 166 height 259
click at [587, 354] on button "Add Notice Address" at bounding box center [589, 355] width 109 height 26
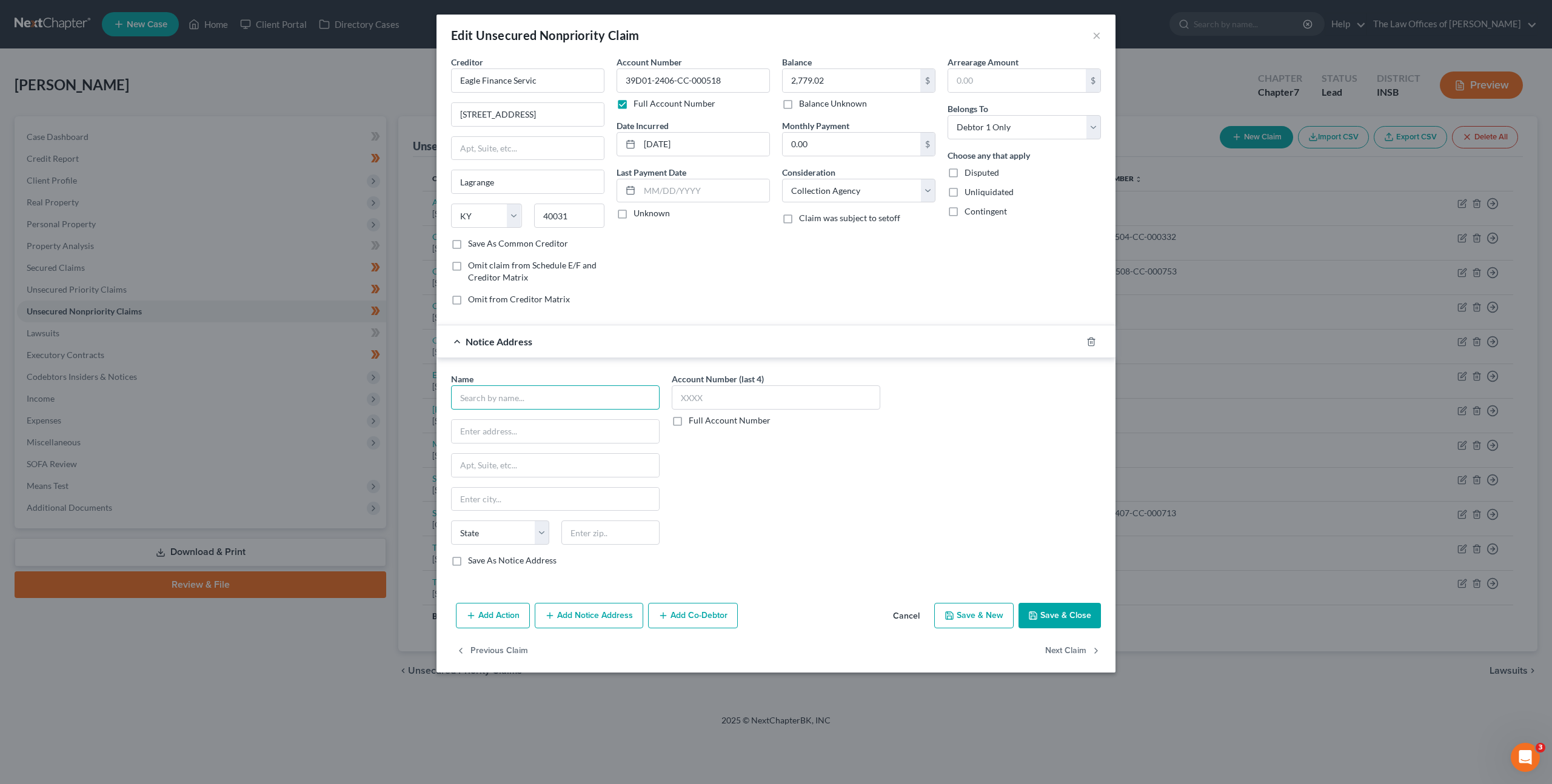
click at [543, 396] on input "text" at bounding box center [555, 398] width 209 height 24
click at [544, 421] on div "Deatrick & Spies, PSC" at bounding box center [524, 419] width 126 height 12
type input "Deatrick & Spies, PSC"
type input "P.O. Box 4668"
type input "Louisville"
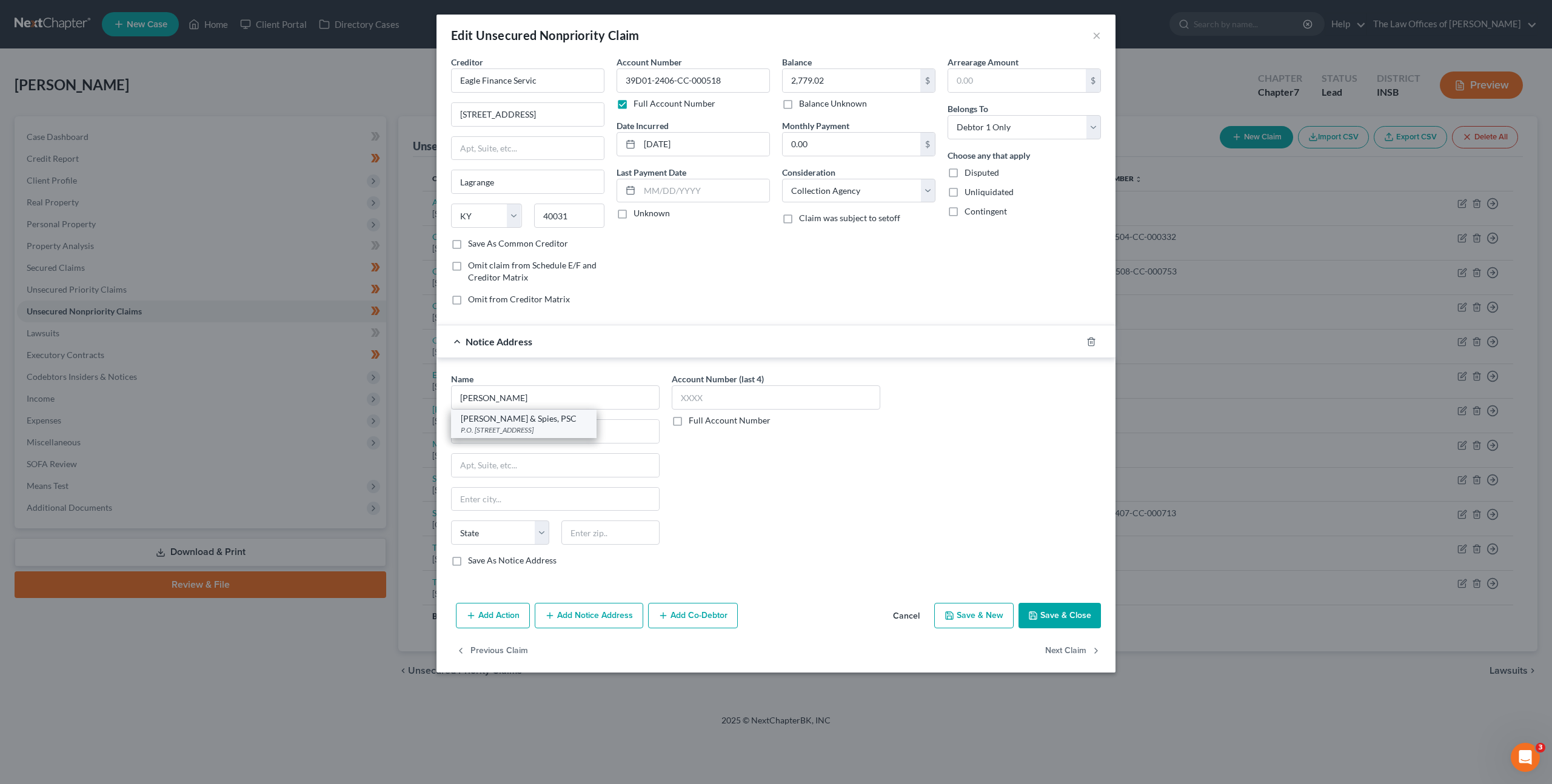
select select "18"
type input "40204"
click at [827, 460] on div "Account Number (last 4) Full Account Number" at bounding box center [776, 474] width 221 height 204
click at [1049, 614] on button "Save & Close" at bounding box center [1060, 616] width 82 height 26
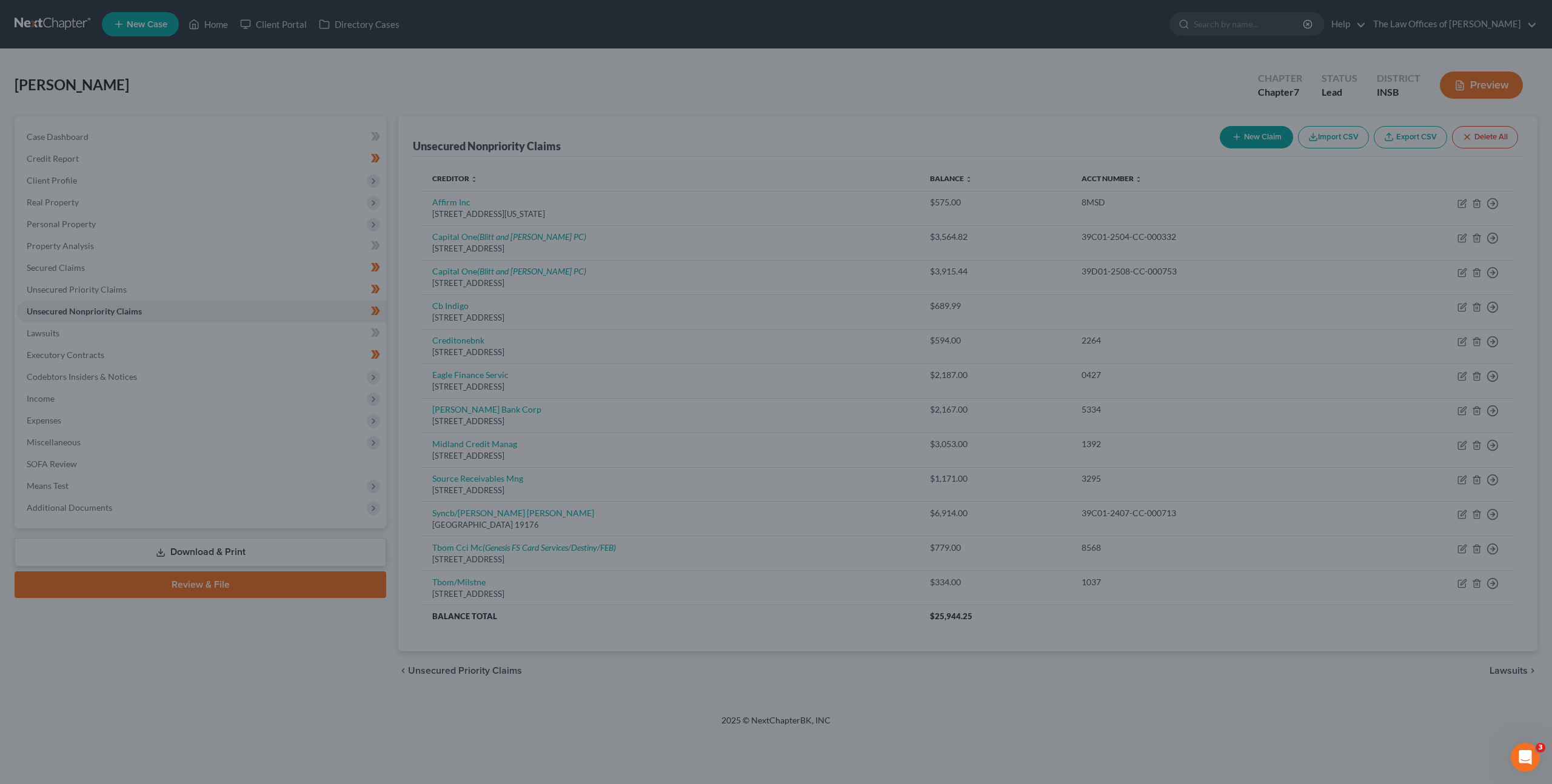
type input "0"
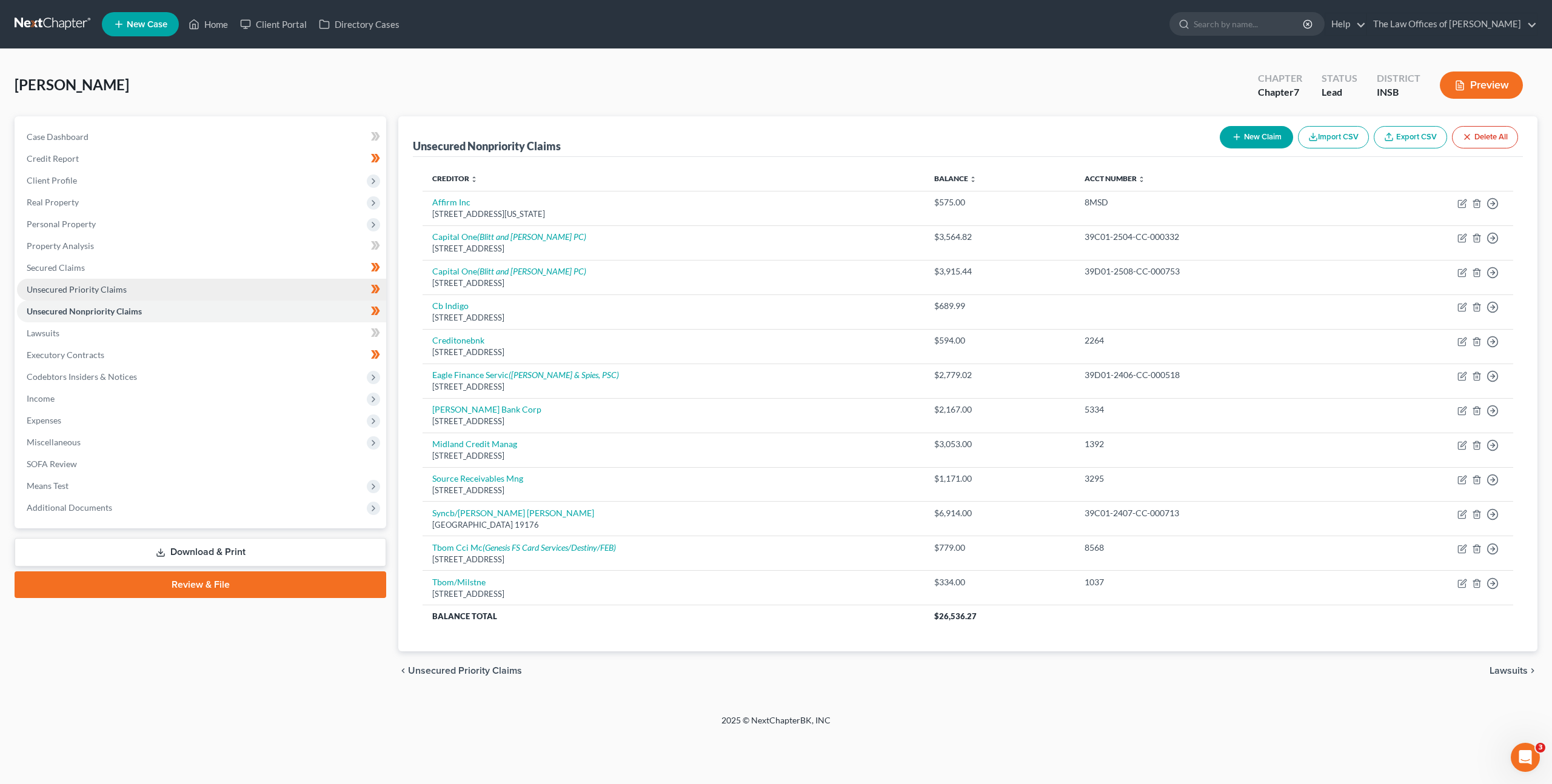
click at [251, 287] on link "Unsecured Priority Claims" at bounding box center [201, 289] width 369 height 22
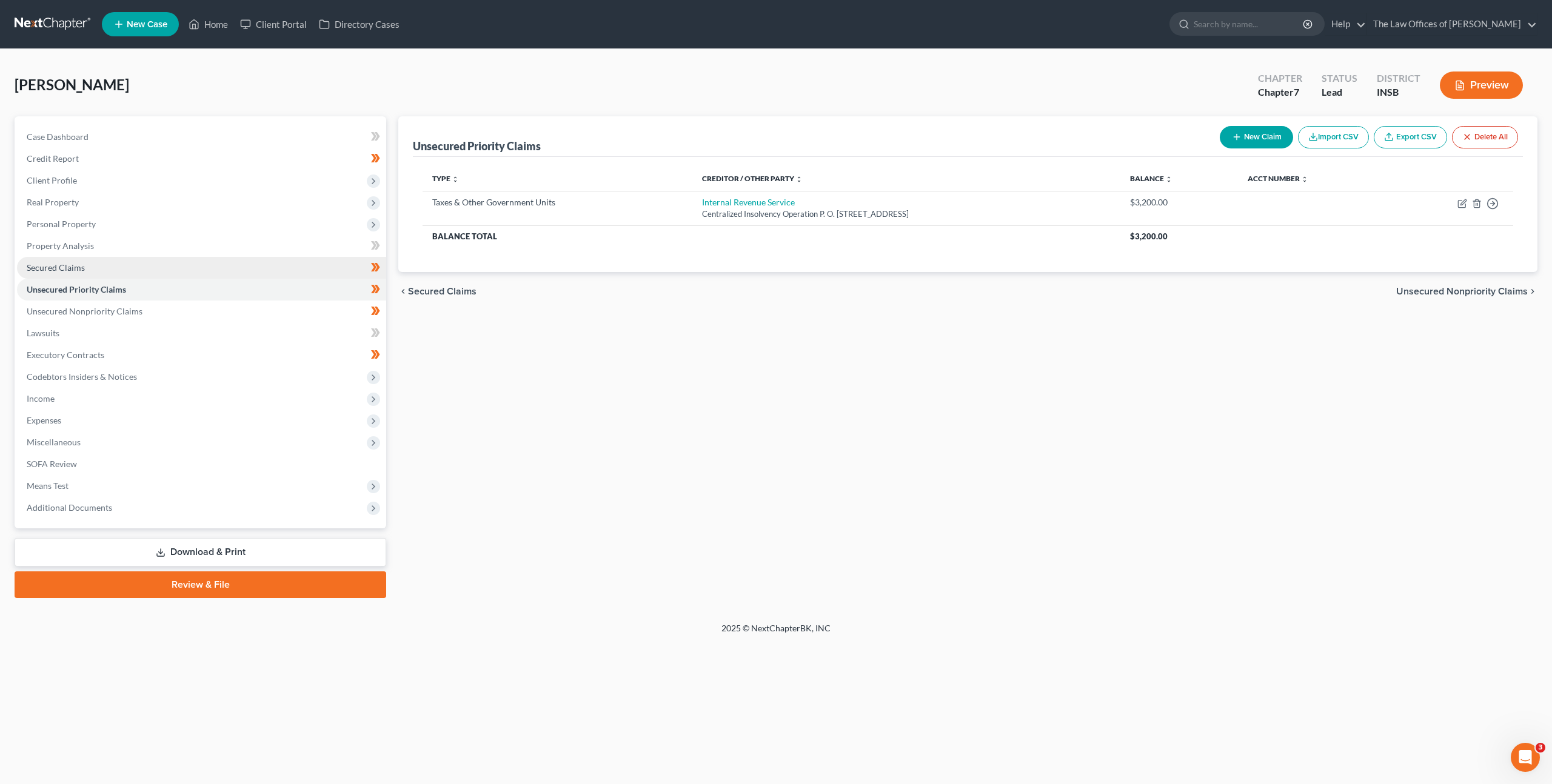
click at [256, 262] on link "Secured Claims" at bounding box center [201, 267] width 369 height 22
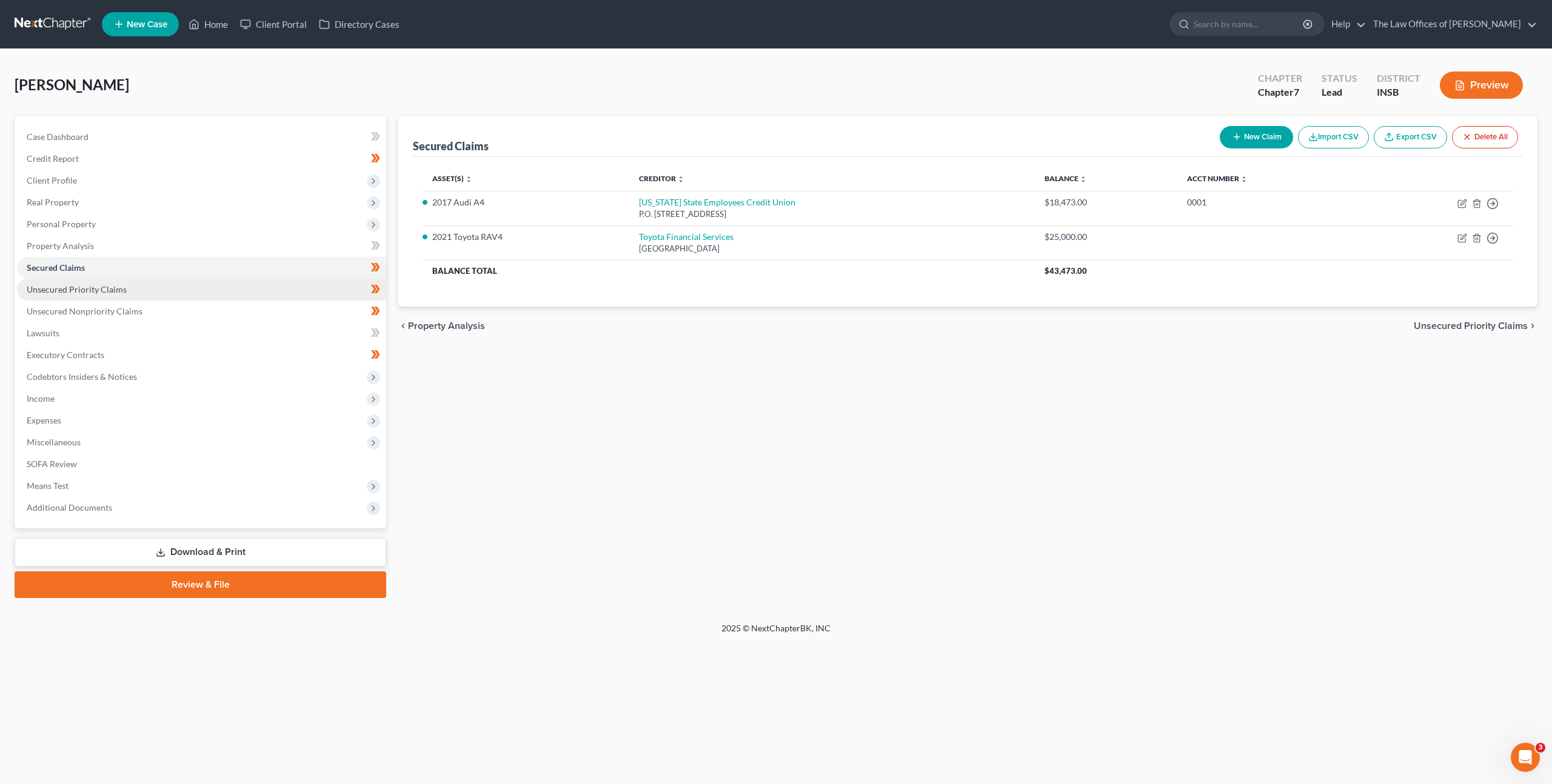
click at [222, 288] on link "Unsecured Priority Claims" at bounding box center [201, 289] width 369 height 22
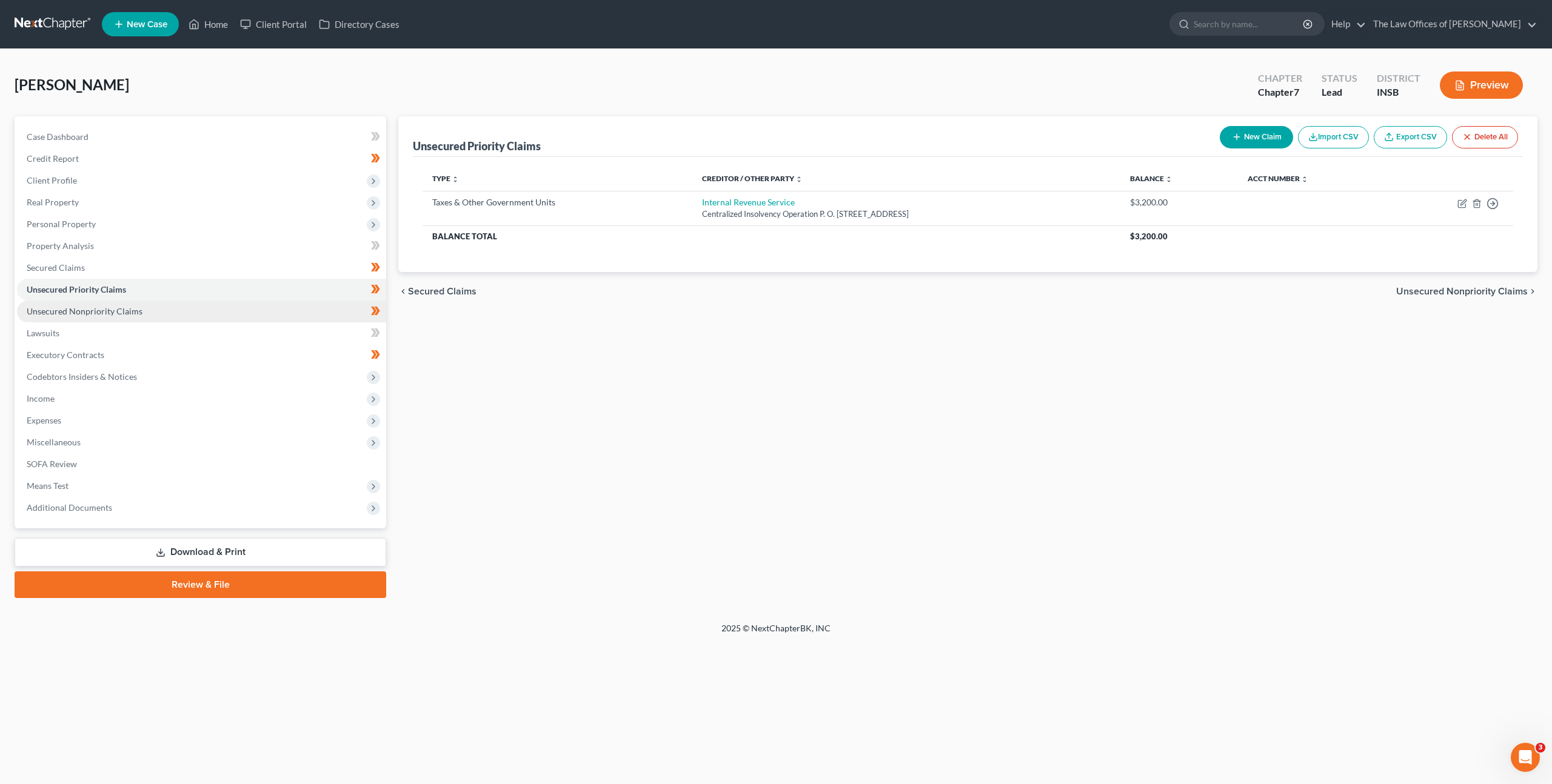
drag, startPoint x: 222, startPoint y: 307, endPoint x: 230, endPoint y: 303, distance: 8.9
click at [222, 307] on link "Unsecured Nonpriority Claims" at bounding box center [201, 311] width 369 height 22
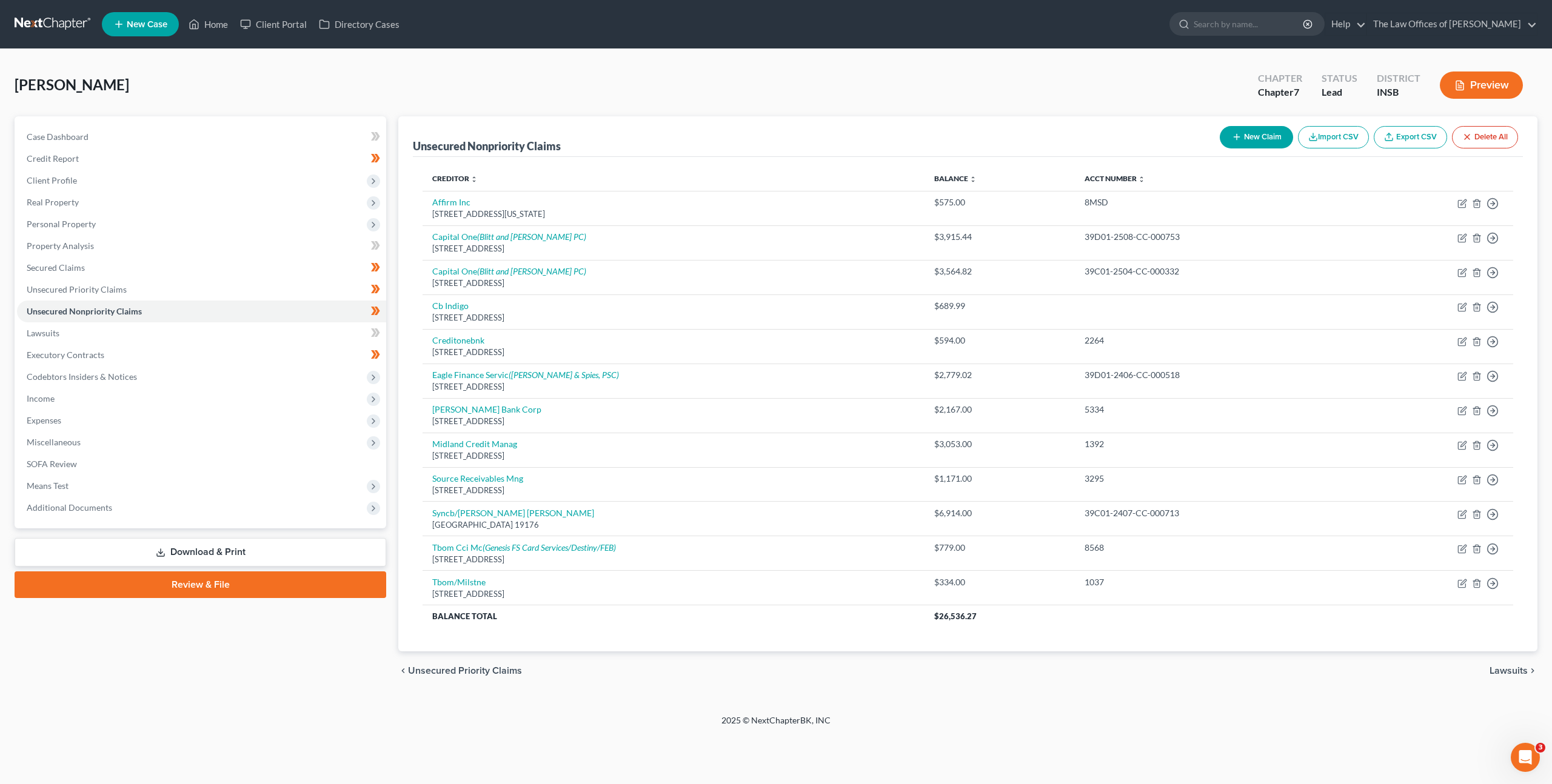
click at [31, 25] on link at bounding box center [53, 24] width 77 height 22
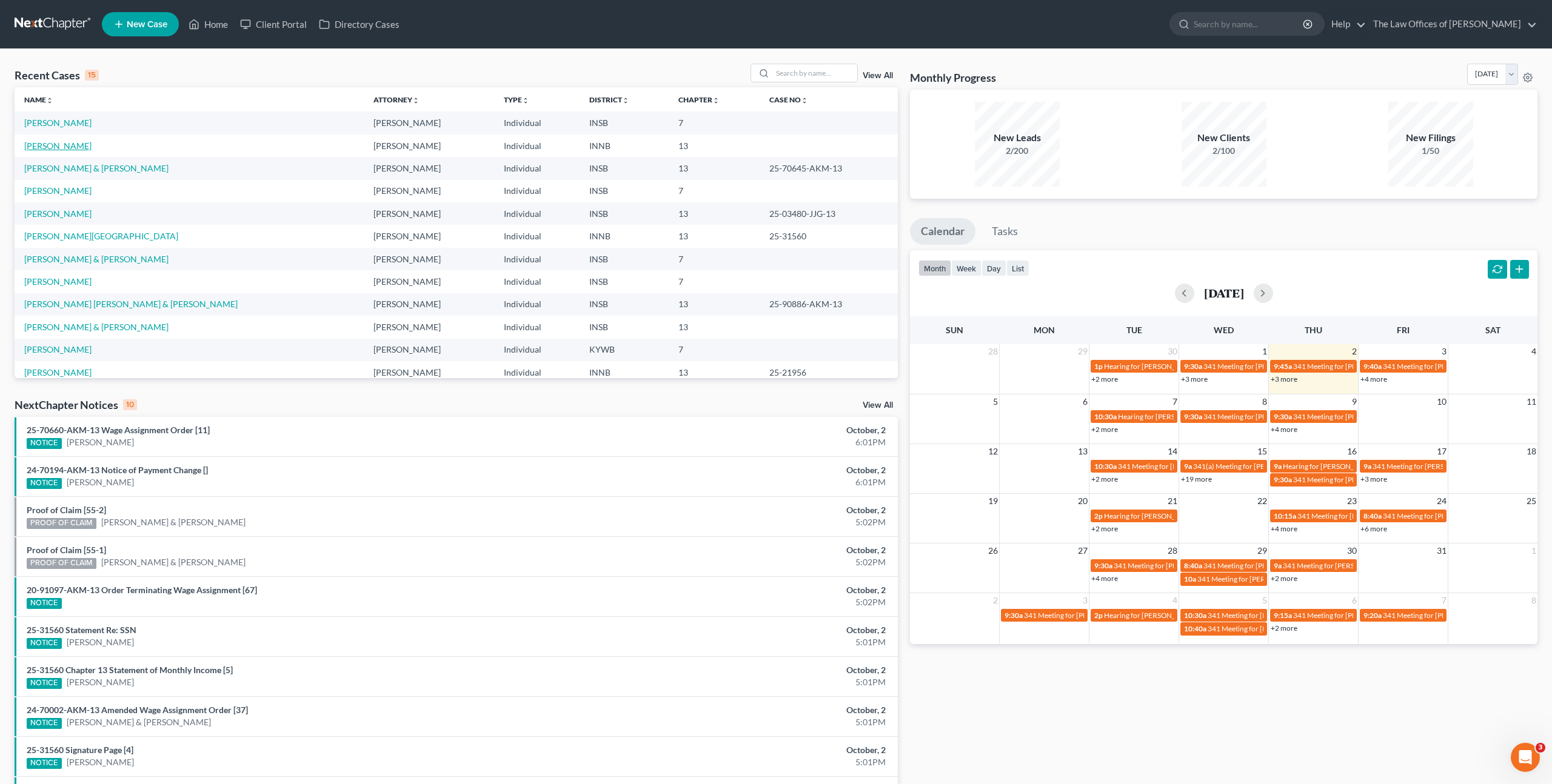
click at [47, 143] on link "[PERSON_NAME]" at bounding box center [58, 146] width 68 height 10
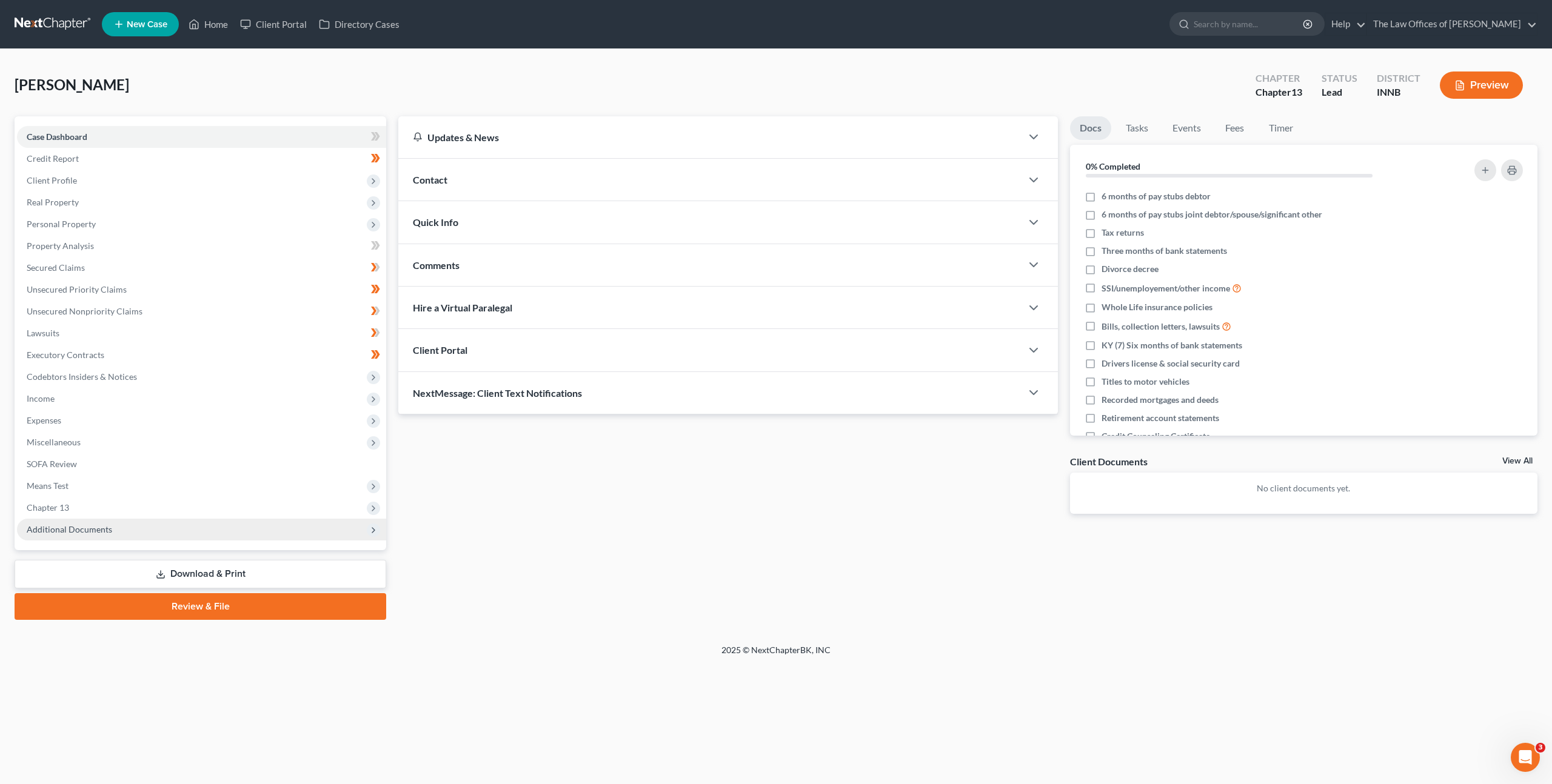
click at [294, 568] on link "Download & Print" at bounding box center [200, 574] width 371 height 28
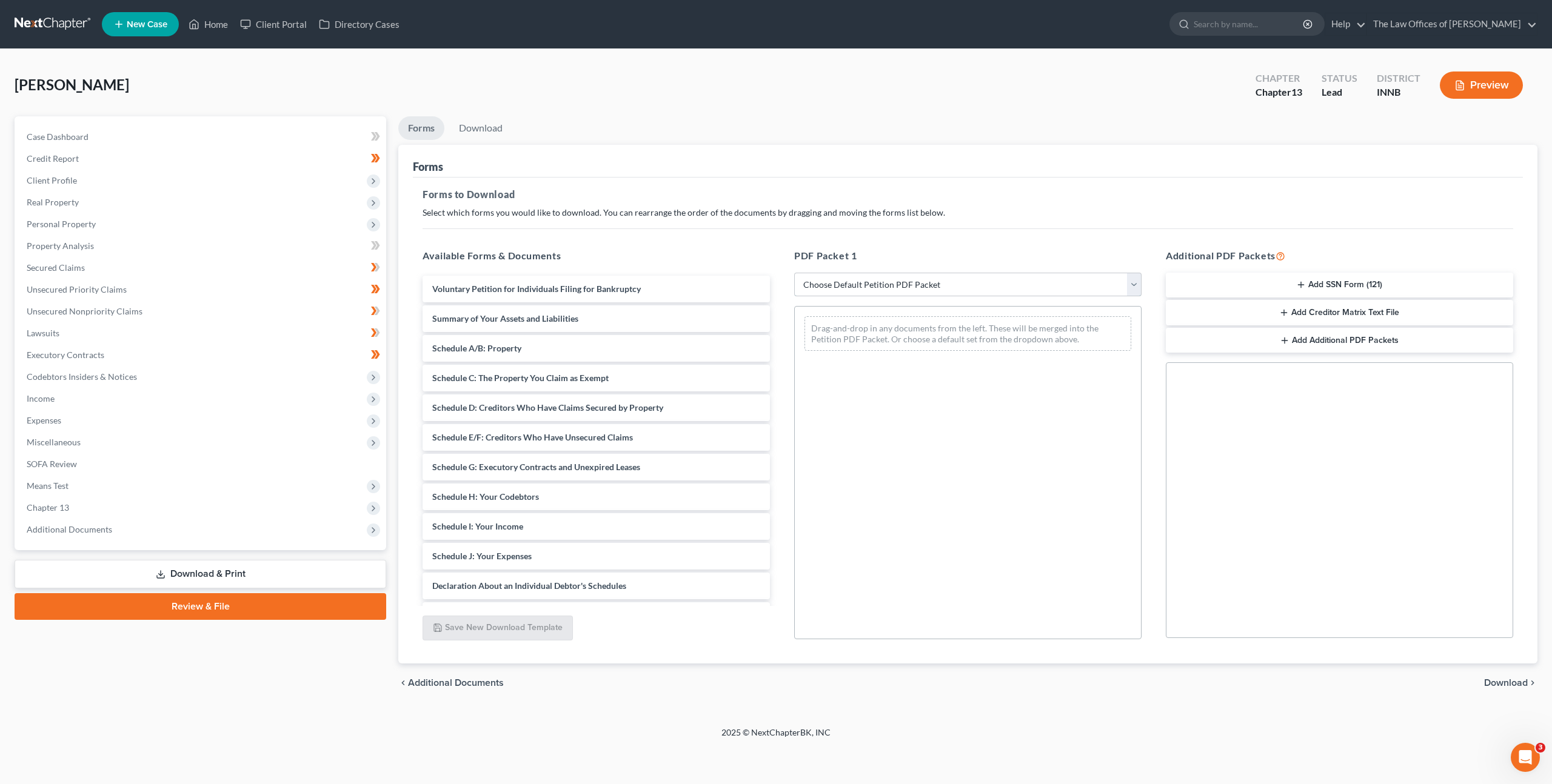
click at [897, 284] on select "Choose Default Petition PDF Packet Complete Bankruptcy Petition (all forms and …" at bounding box center [967, 285] width 347 height 24
select select "0"
click at [794, 273] on select "Choose Default Petition PDF Packet Complete Bankruptcy Petition (all forms and …" at bounding box center [967, 285] width 347 height 24
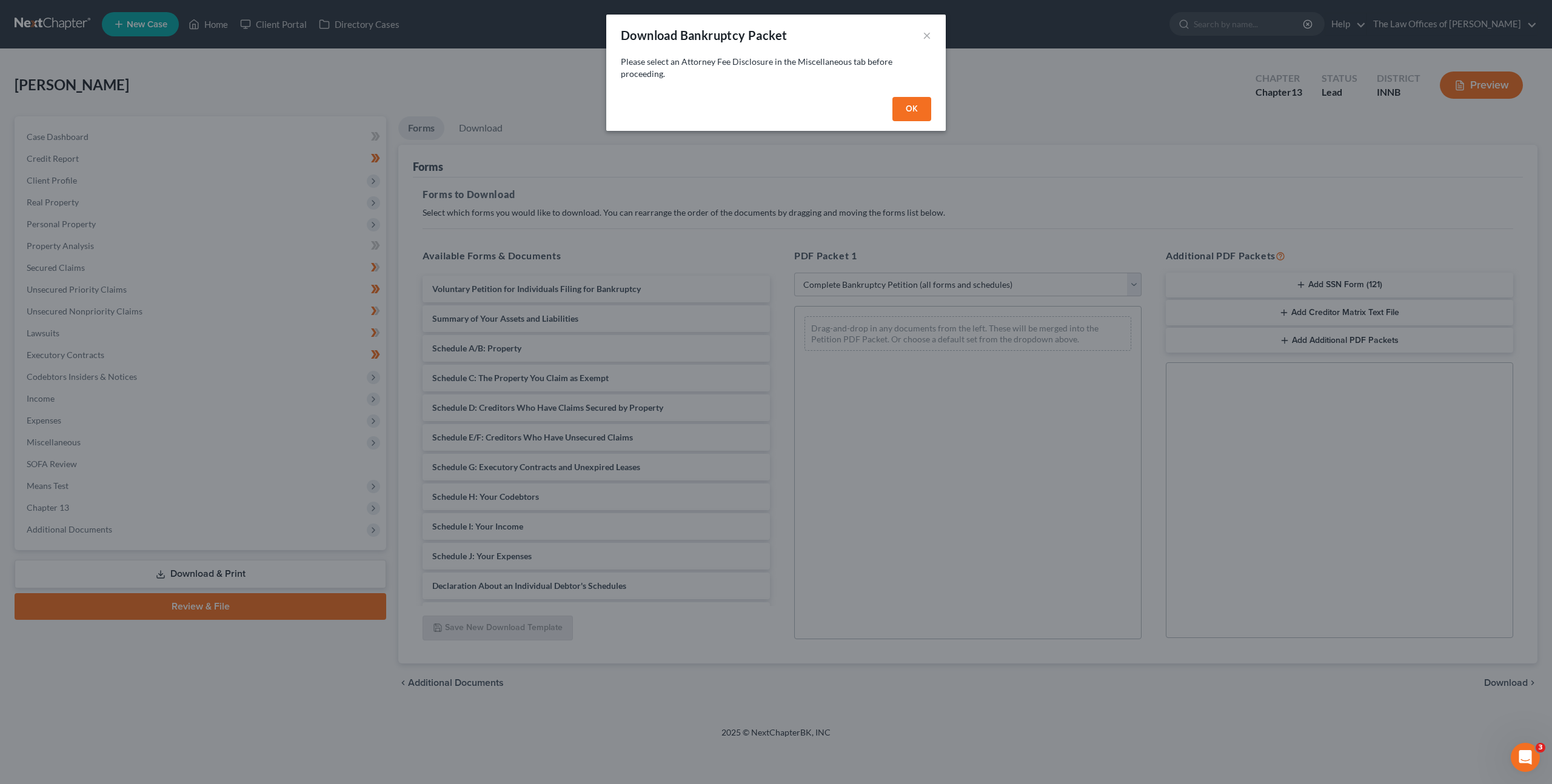
click at [897, 118] on button "OK" at bounding box center [912, 109] width 39 height 24
select select
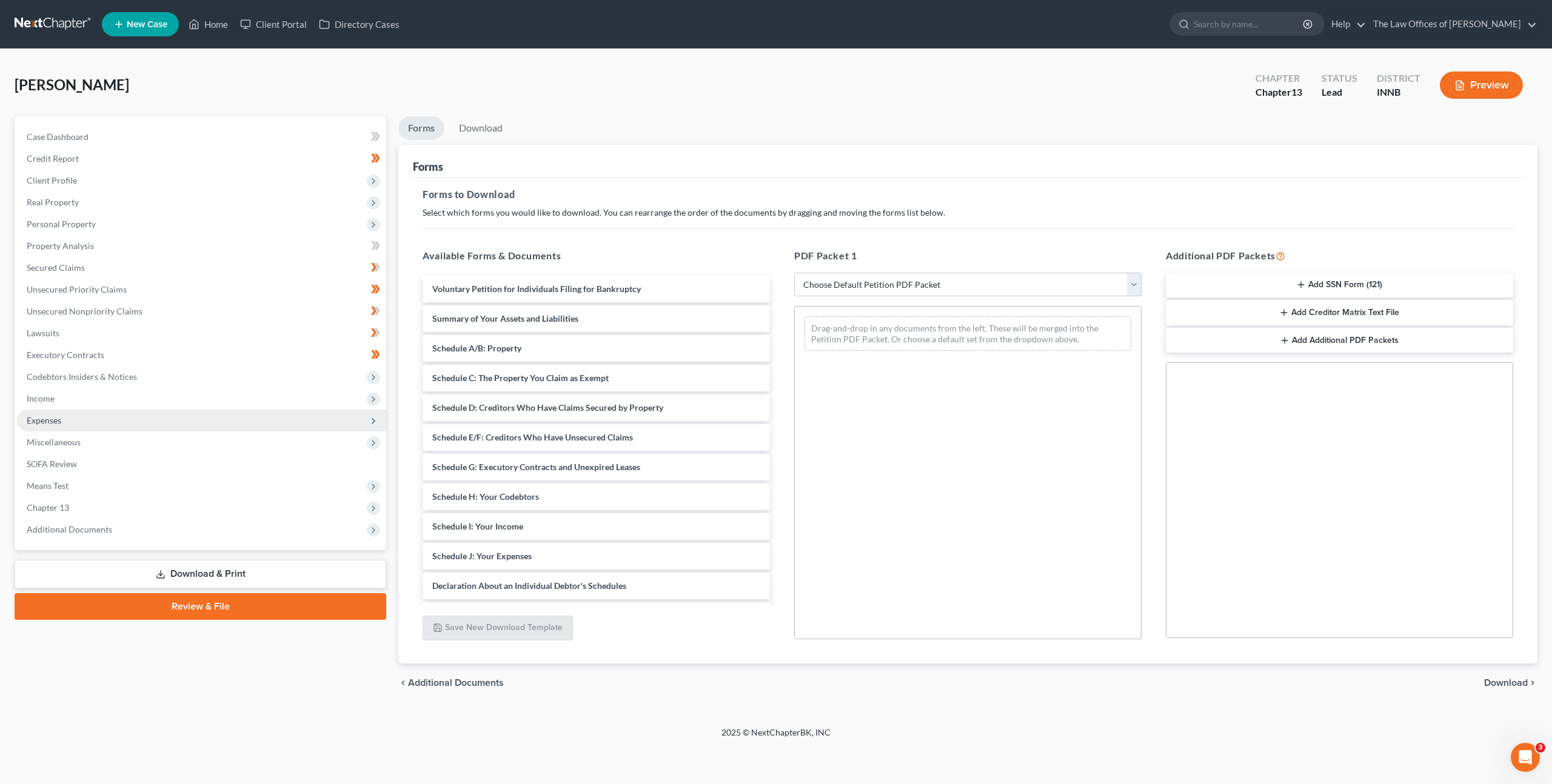
click at [205, 411] on span "Expenses" at bounding box center [201, 420] width 369 height 22
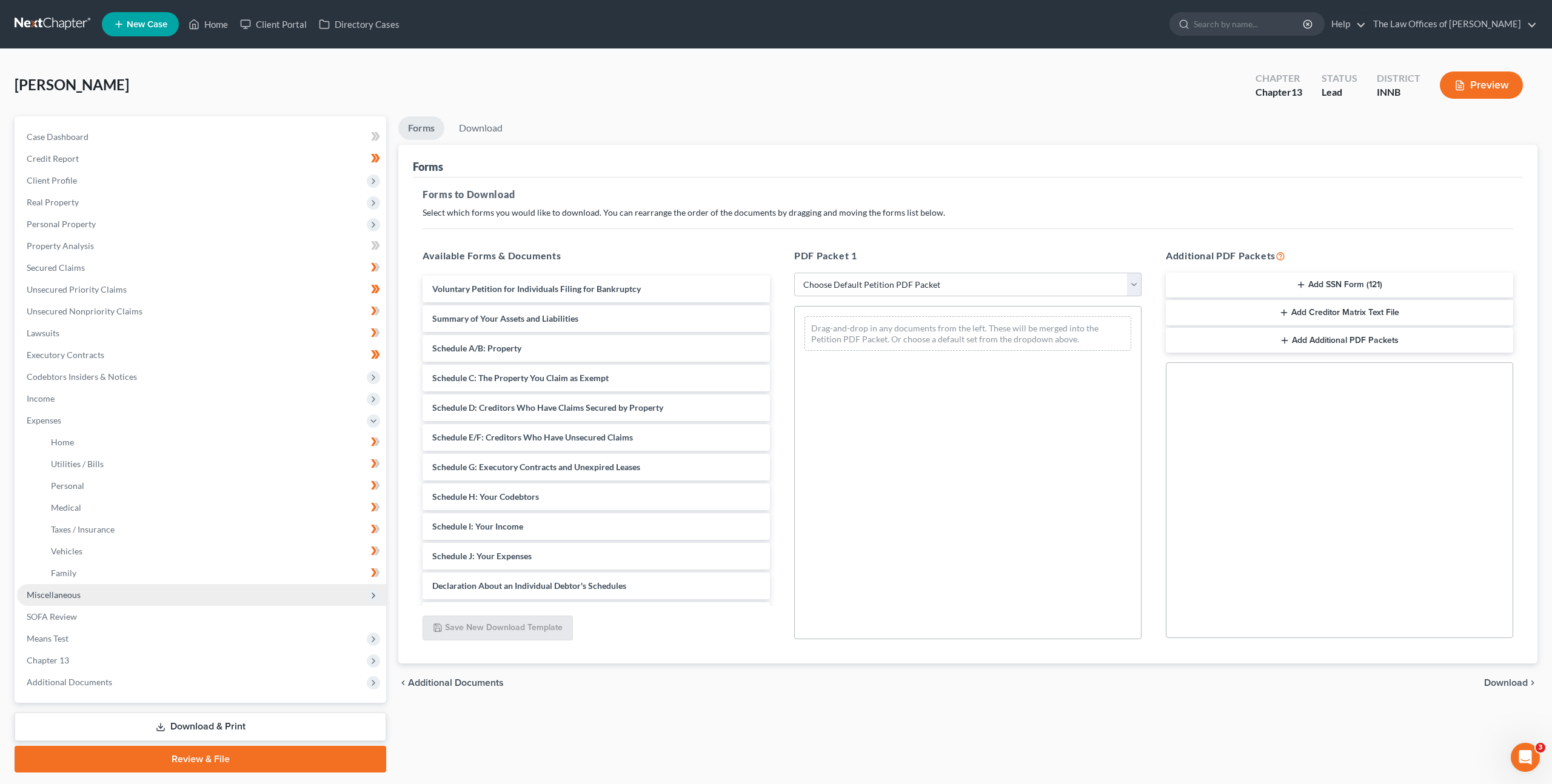
click at [166, 592] on span "Miscellaneous" at bounding box center [201, 595] width 369 height 22
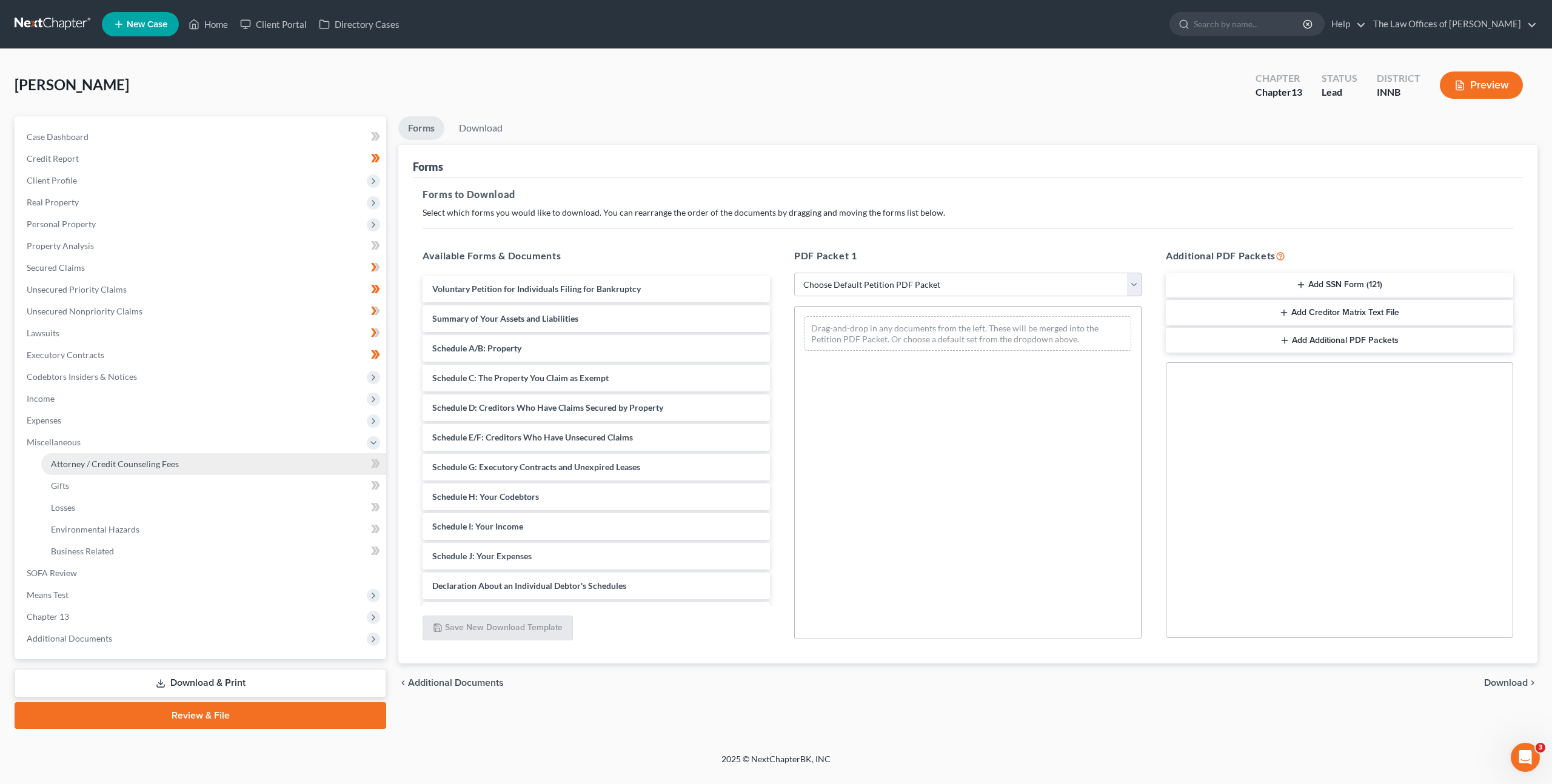
click at [214, 458] on link "Attorney / Credit Counseling Fees" at bounding box center [213, 464] width 345 height 22
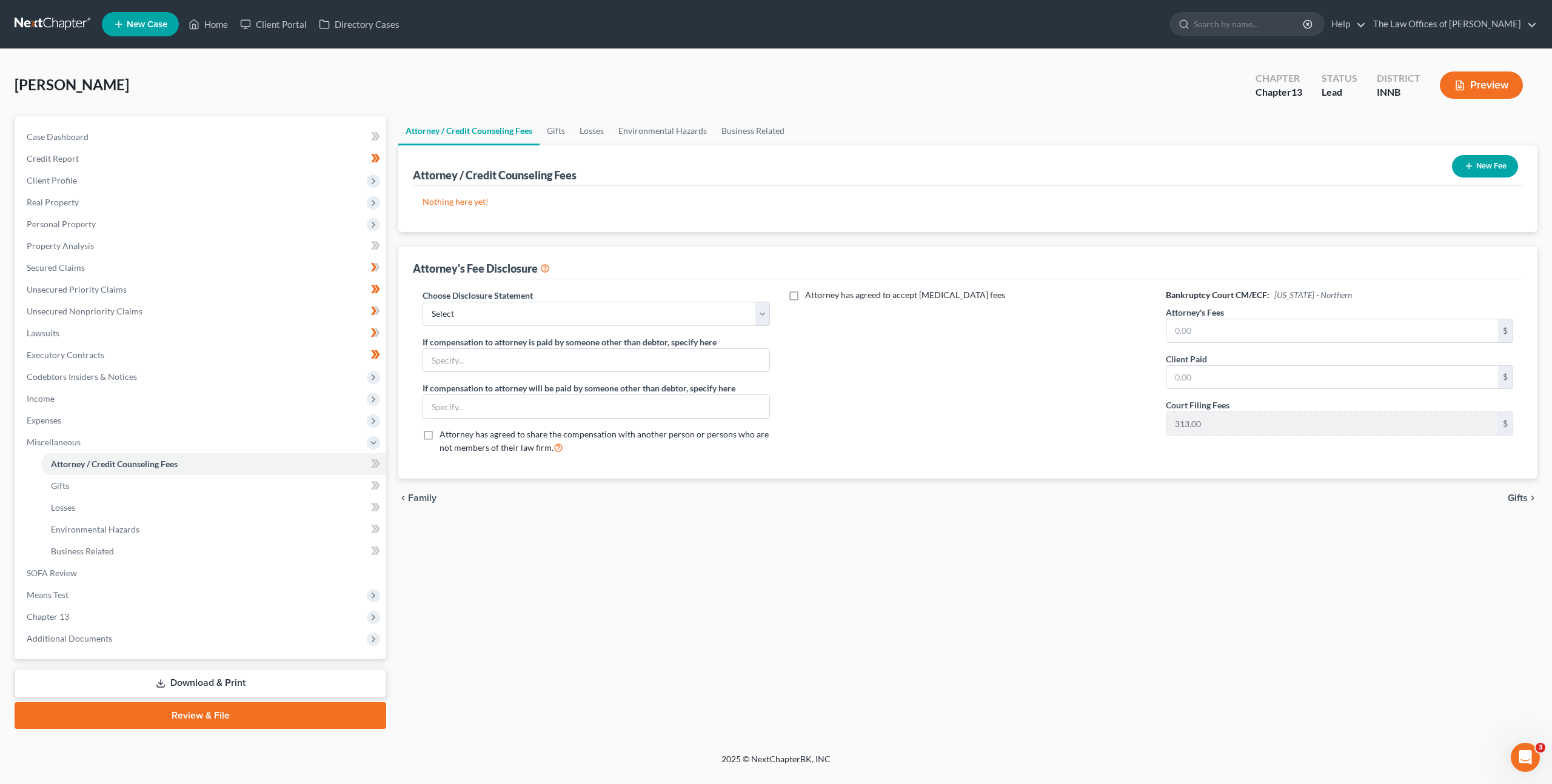
click at [941, 412] on div "Attorney has agreed to accept [MEDICAL_DATA] fees" at bounding box center [967, 377] width 371 height 175
click at [627, 303] on select "Select INNB - $0.00 Down, Recoup $313.00 outside plan KYWB - Ch. 13 - $313.00+ …" at bounding box center [596, 314] width 347 height 24
select select "3"
click at [423, 302] on select "Select INNB - $0.00 Down, Recoup $313.00 outside plan KYWB - Ch. 13 - $313.00+ …" at bounding box center [596, 314] width 347 height 24
click at [1218, 338] on input "text" at bounding box center [1332, 331] width 332 height 23
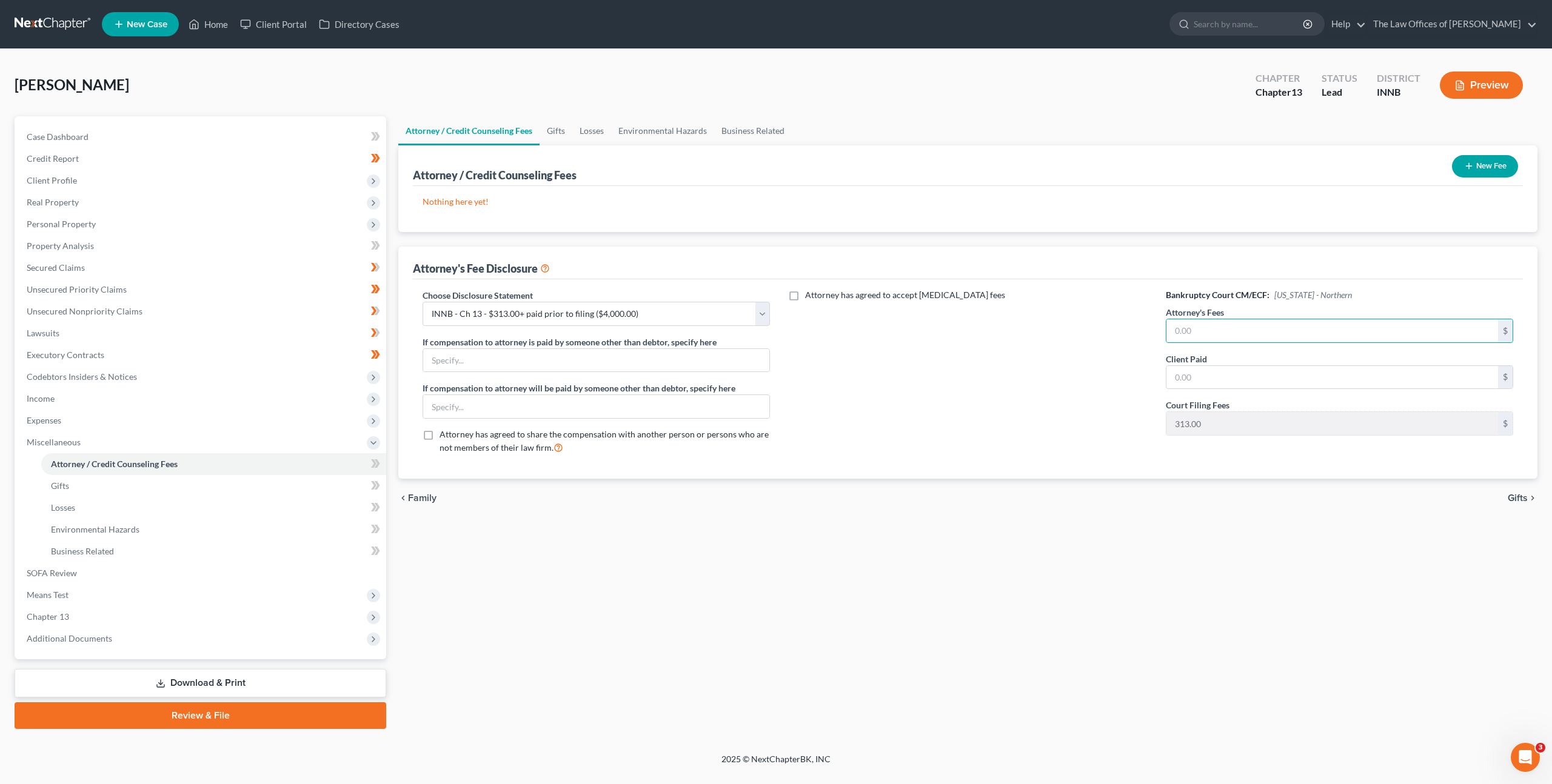
click at [1487, 168] on button "New Fee" at bounding box center [1485, 167] width 66 height 23
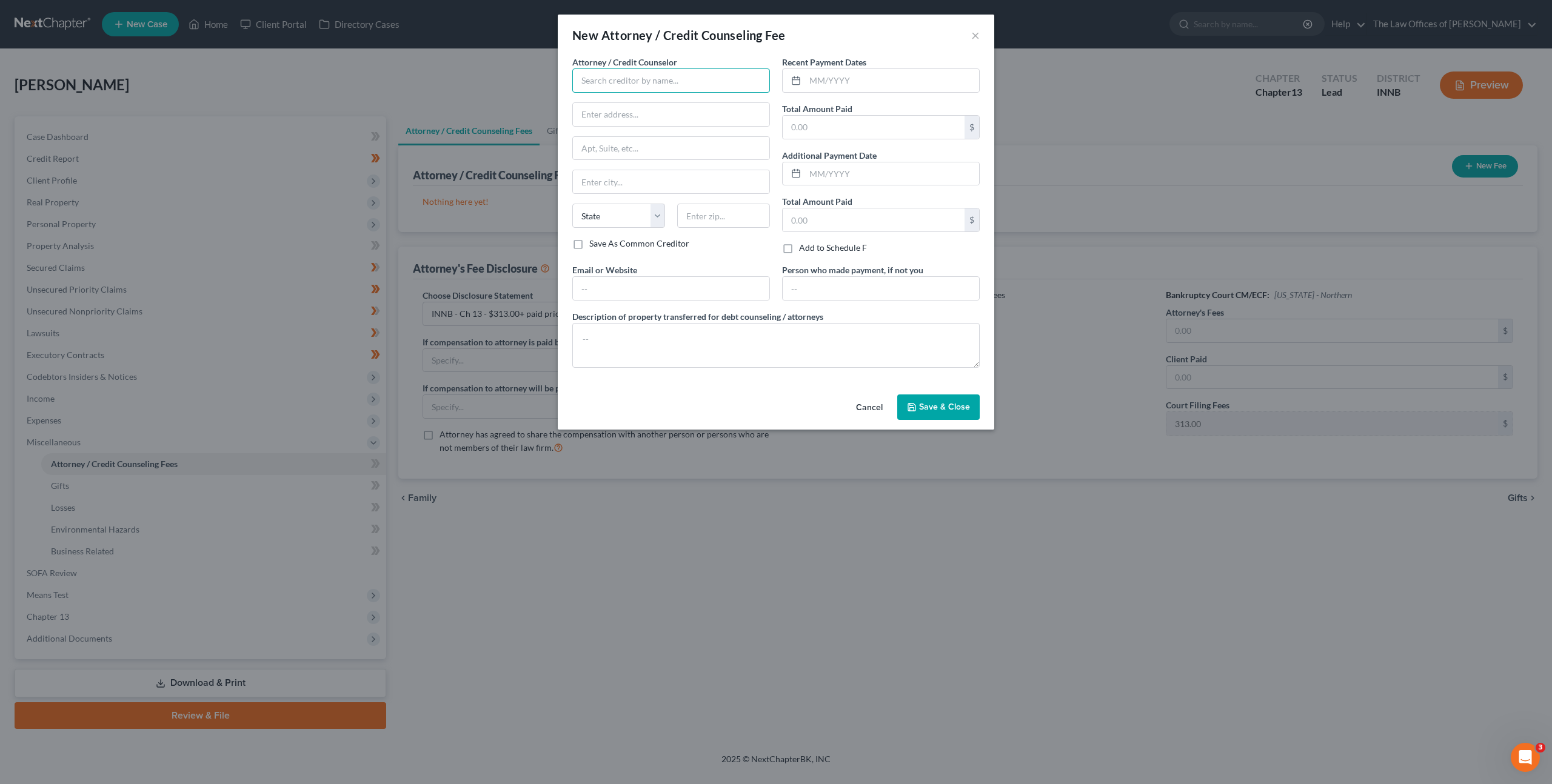
click at [685, 77] on input "text" at bounding box center [671, 80] width 197 height 24
click at [609, 103] on div "The Law Office of [PERSON_NAME], LLC" at bounding box center [660, 101] width 155 height 12
type input "The Law Office of [PERSON_NAME], LLC"
type input "[STREET_ADDRESS]"
type input "Suite 111"
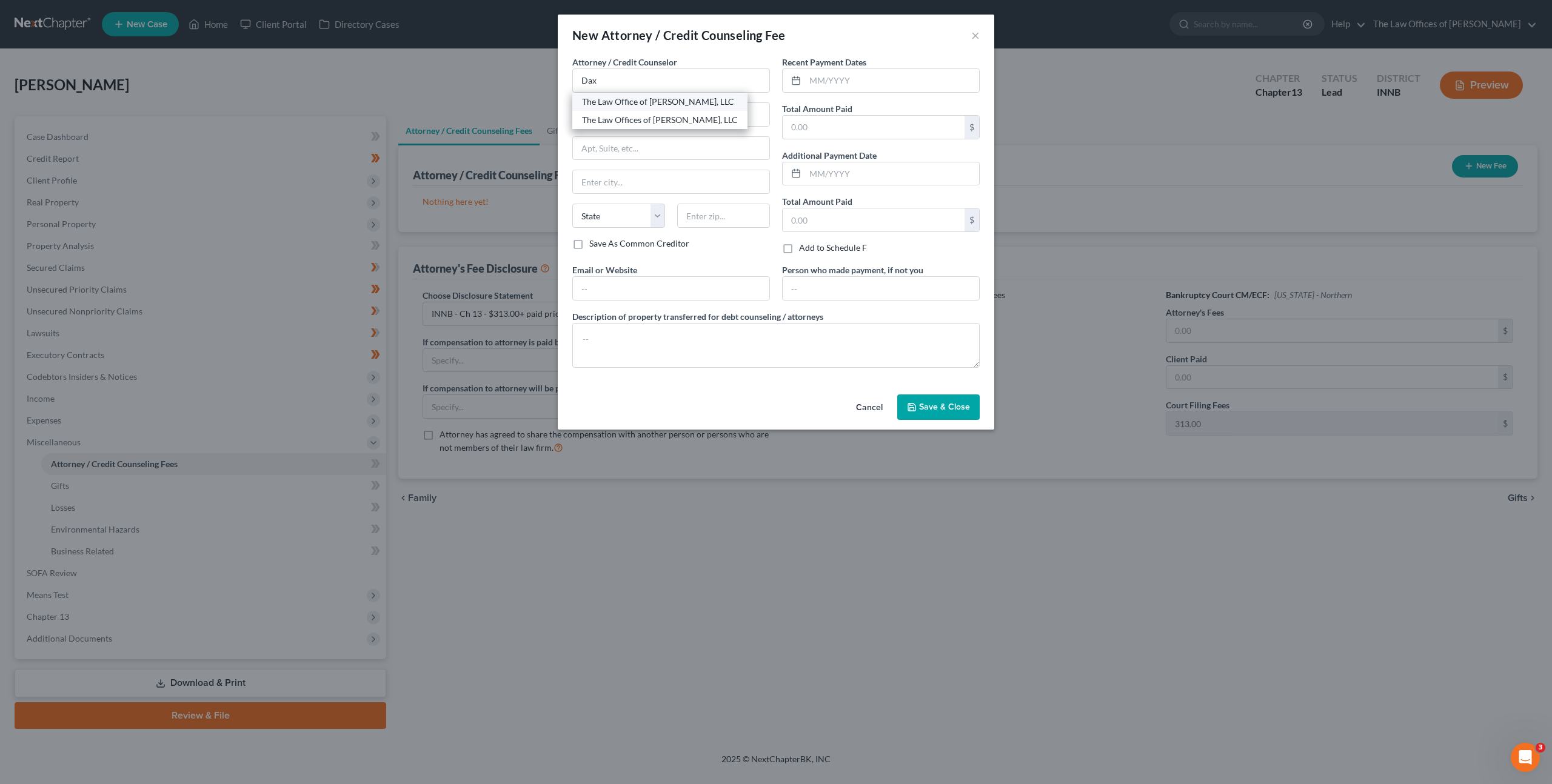
type input "[GEOGRAPHIC_DATA]"
select select "15"
type input "47708"
click at [594, 282] on input "text" at bounding box center [671, 288] width 197 height 23
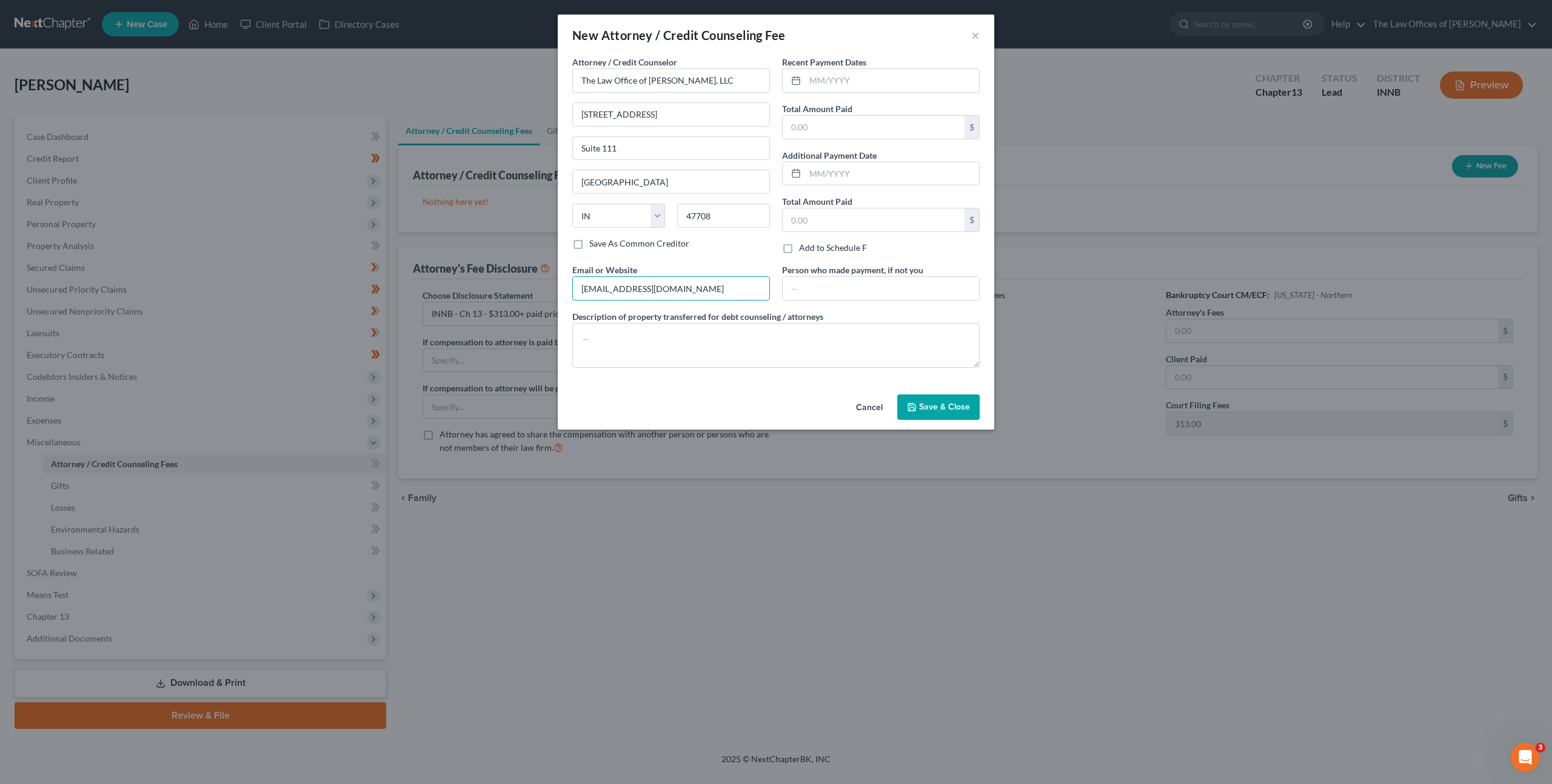
type input "[EMAIL_ADDRESS][DOMAIN_NAME]"
click at [853, 57] on label "Recent Payment Dates" at bounding box center [824, 62] width 85 height 13
click at [840, 81] on input "text" at bounding box center [892, 80] width 174 height 23
click at [845, 85] on input "text" at bounding box center [892, 80] width 174 height 23
type input "[DATE]"
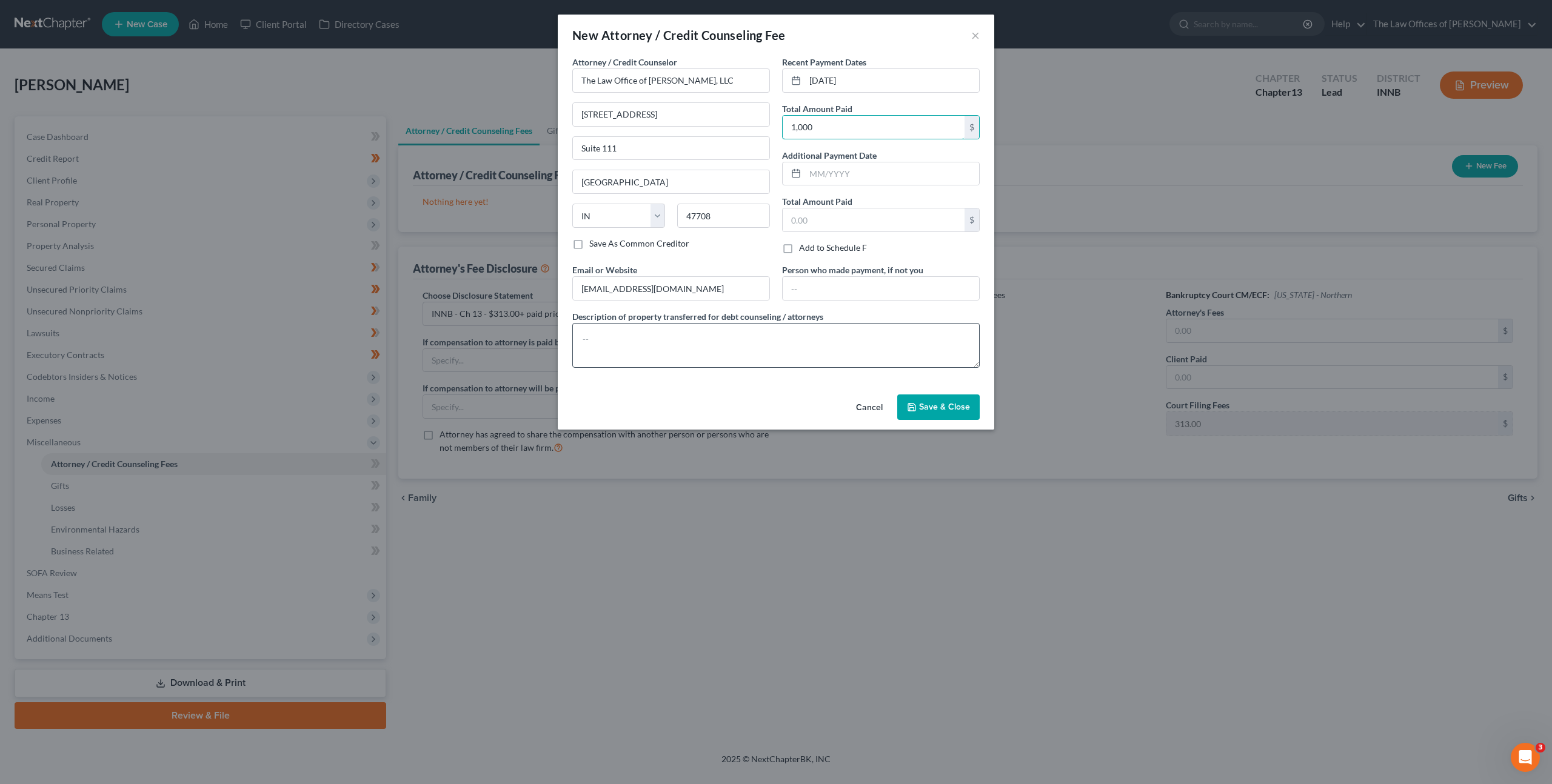
type input "1,000"
click at [700, 349] on textarea at bounding box center [776, 345] width 408 height 45
type textarea "$"
type textarea "$1,000 - Court Filing Fee $313, Attorney Fees $687"
click at [781, 389] on div "Attorney / Credit Counselor * The Law Office of [PERSON_NAME], LLC [STREET_ADDR…" at bounding box center [776, 222] width 437 height 334
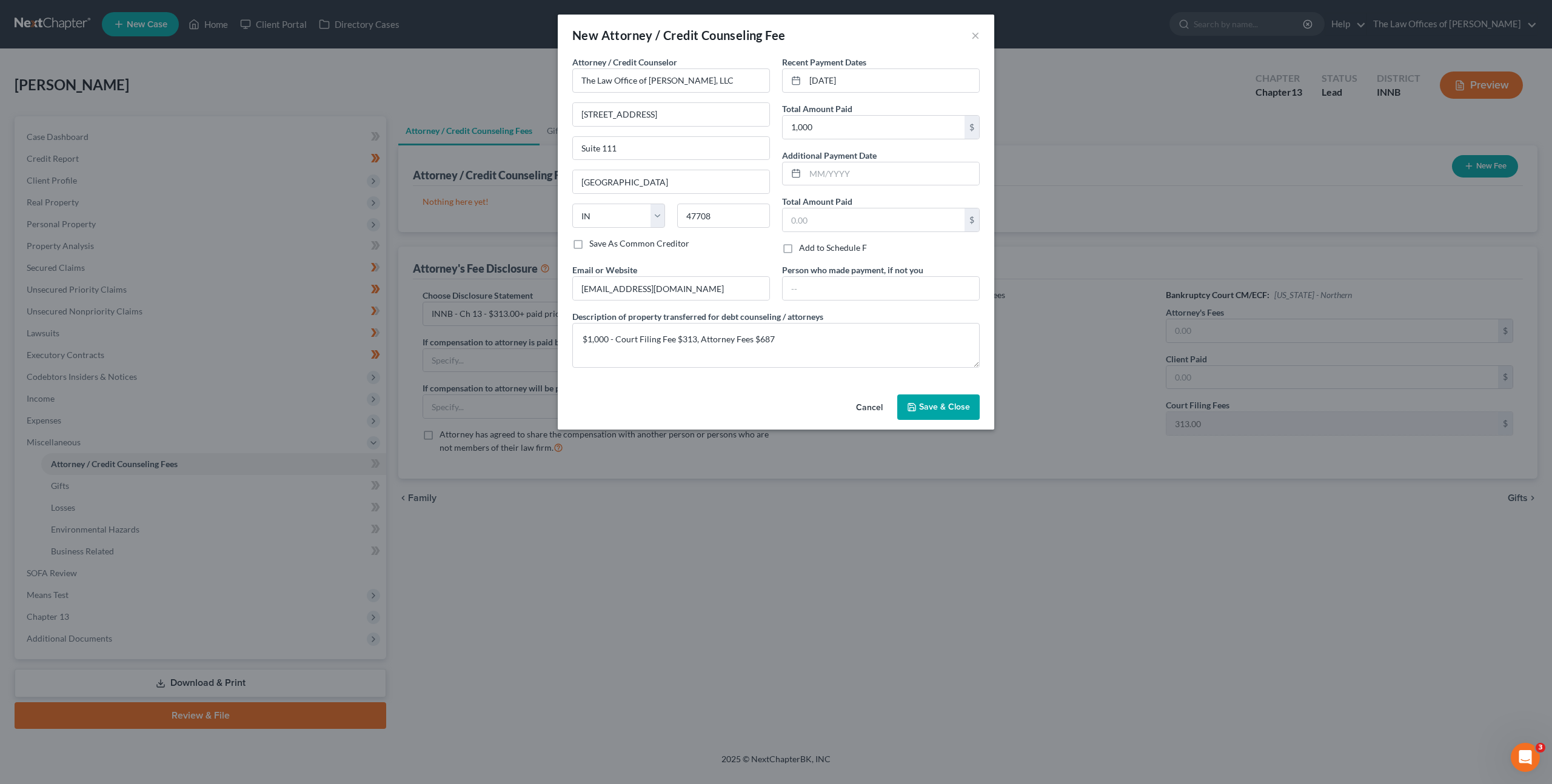
click at [922, 404] on span "Save & Close" at bounding box center [944, 406] width 51 height 10
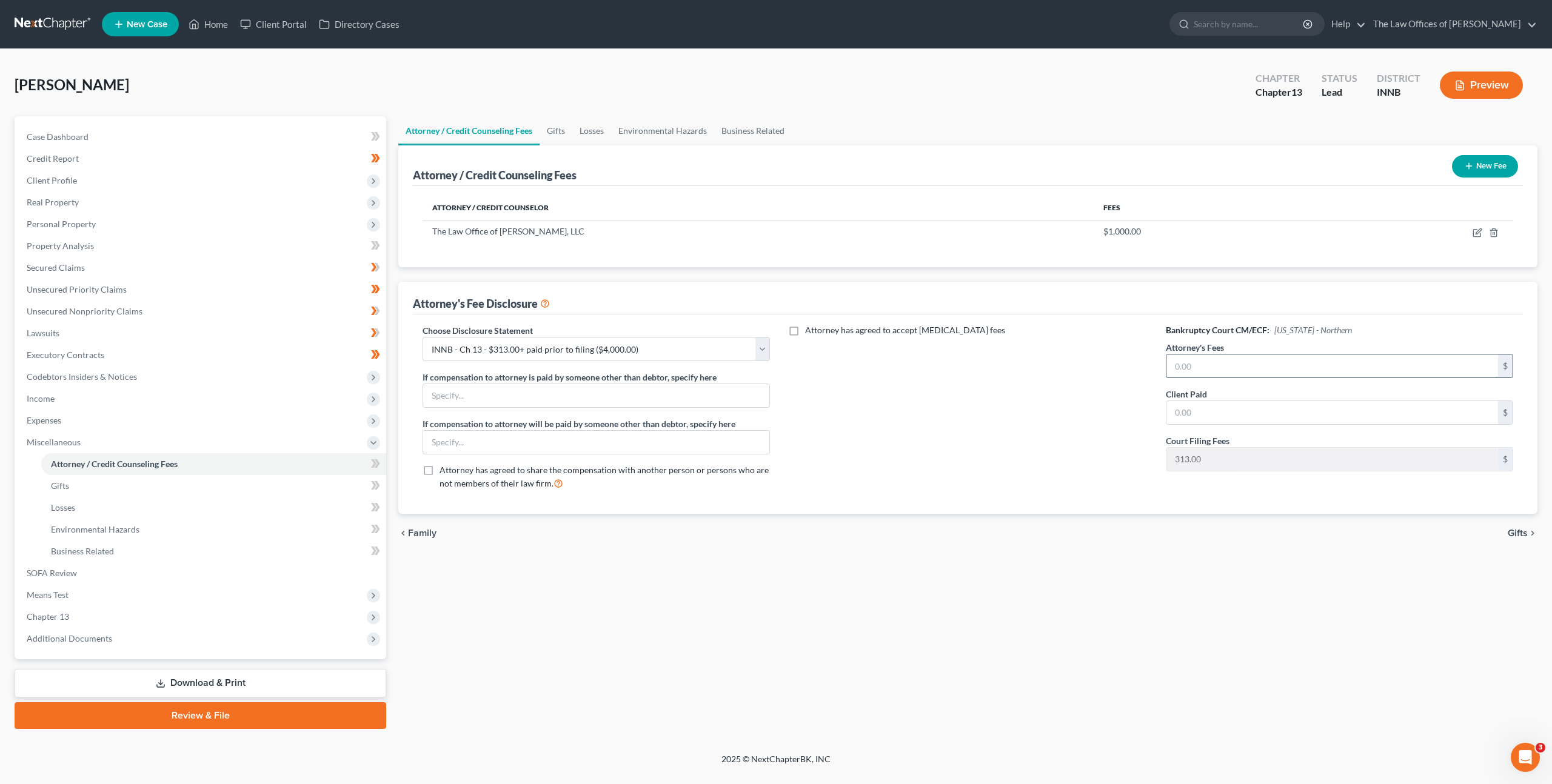
click at [1220, 369] on input "text" at bounding box center [1332, 365] width 332 height 23
click at [1475, 232] on icon "button" at bounding box center [1478, 233] width 10 height 10
select select "15"
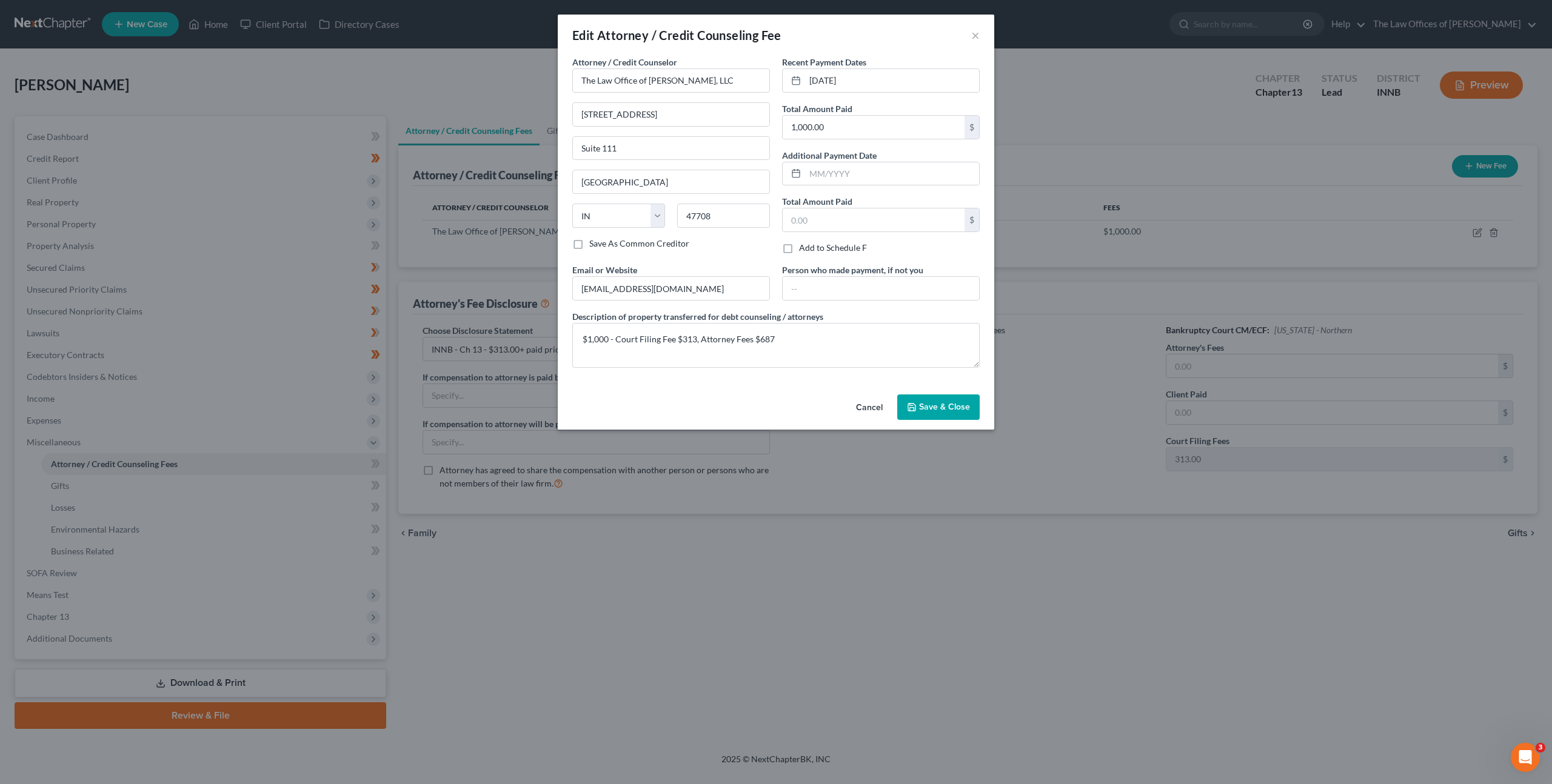
click at [867, 406] on button "Cancel" at bounding box center [869, 408] width 46 height 24
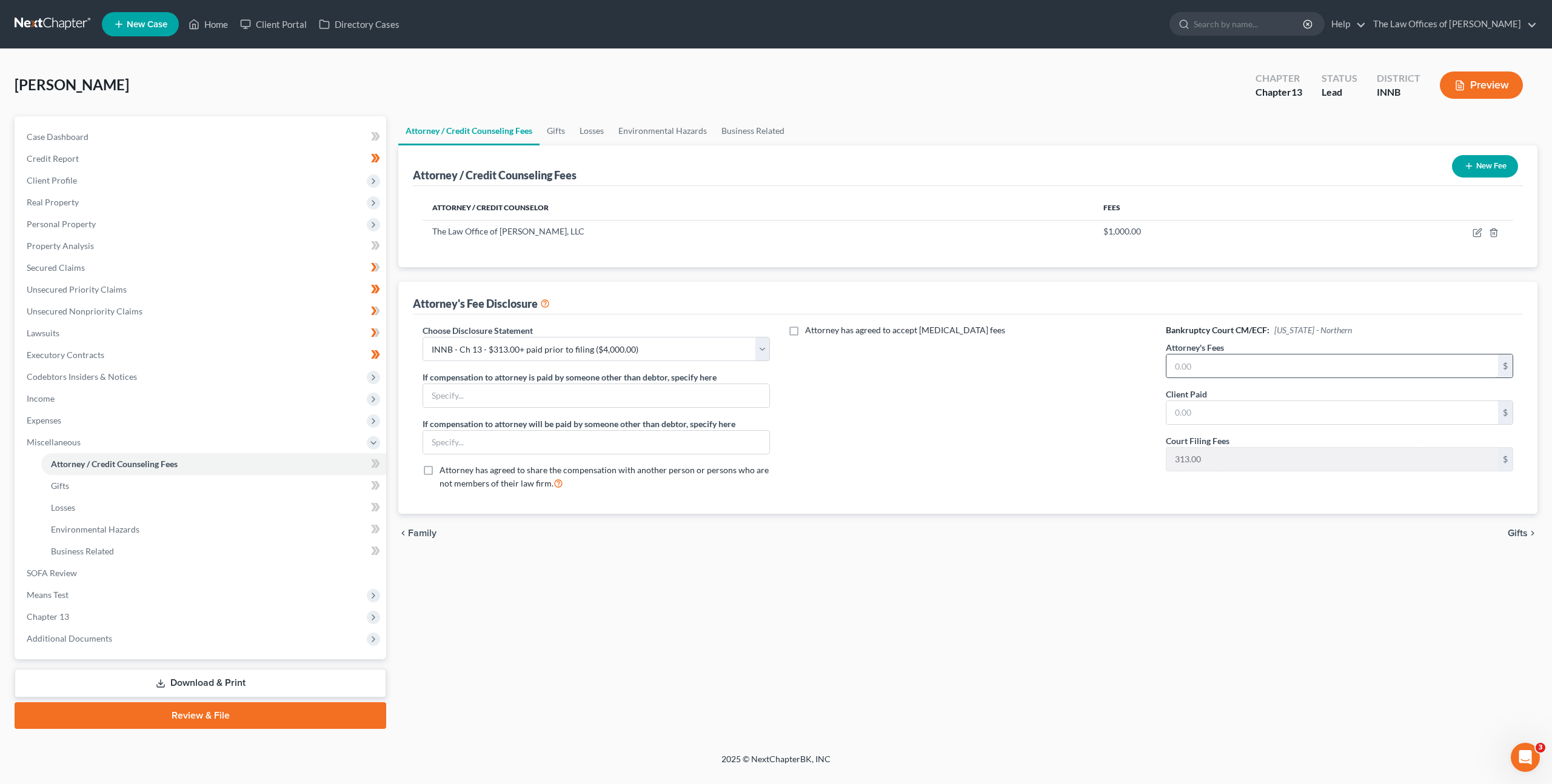
click at [1269, 358] on input "text" at bounding box center [1332, 365] width 332 height 23
type input "3,313"
click at [1473, 233] on icon "button" at bounding box center [1478, 233] width 10 height 10
select select "15"
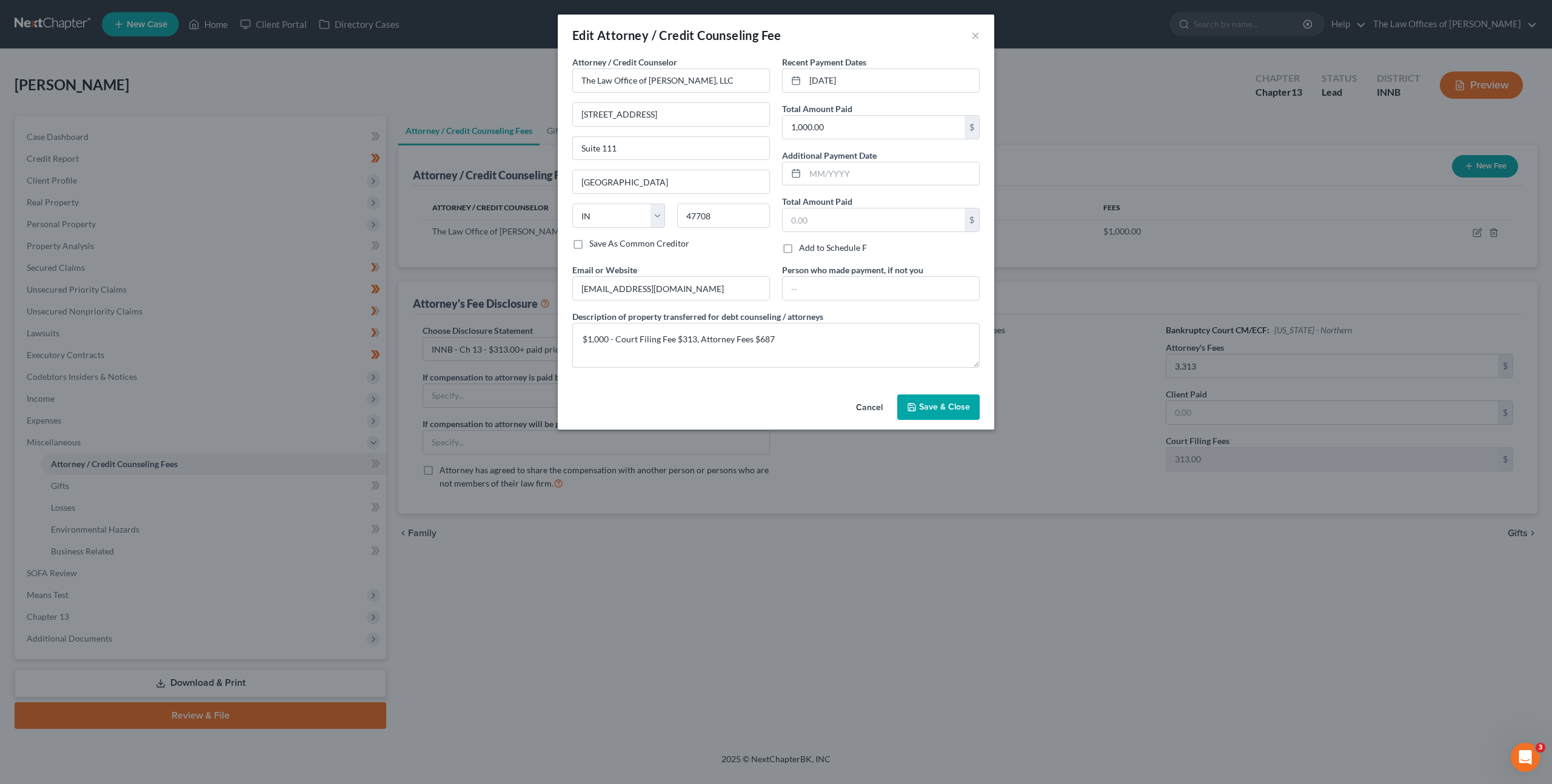
click at [875, 401] on button "Cancel" at bounding box center [869, 408] width 46 height 24
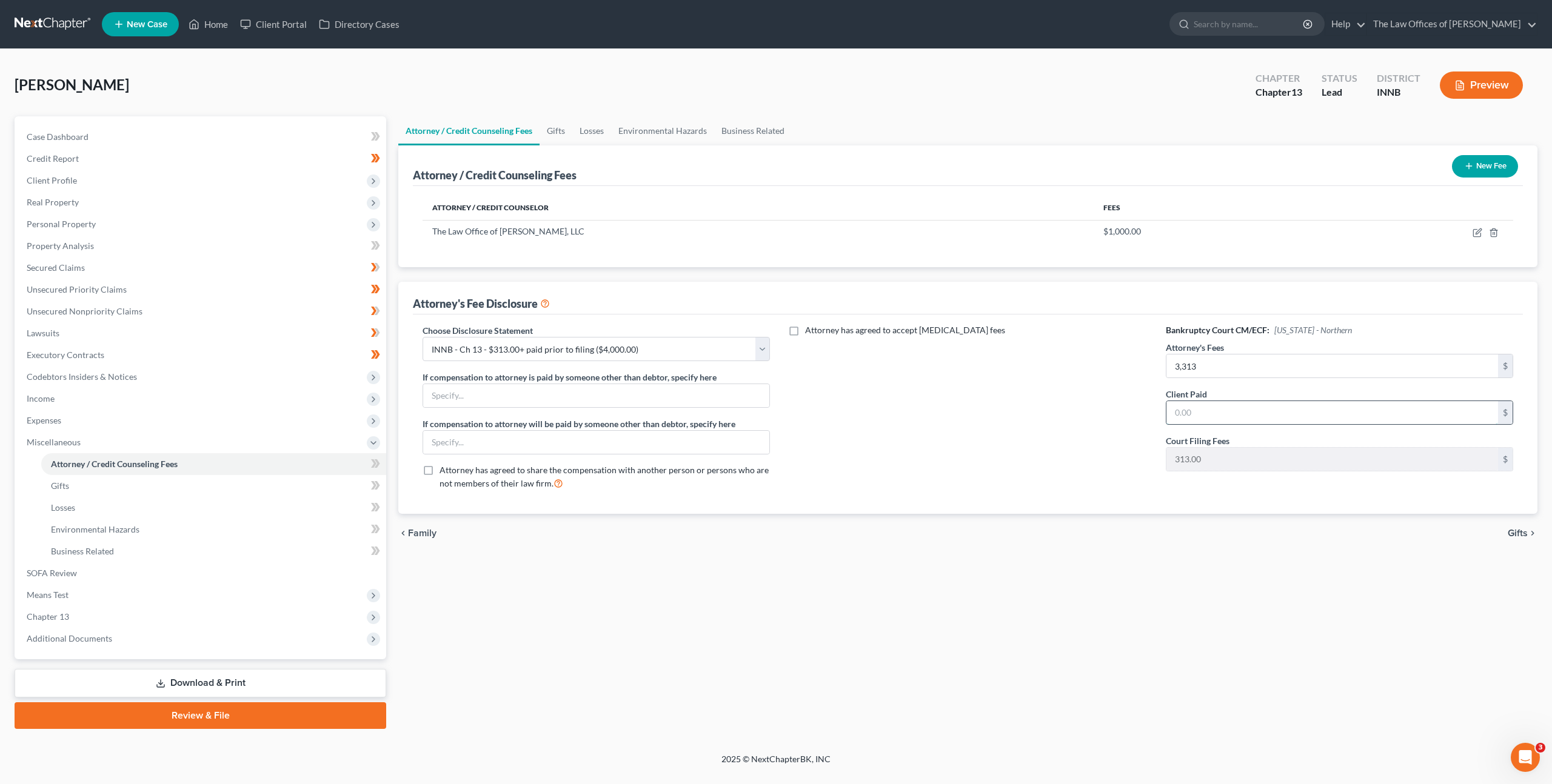
click at [1201, 406] on input "text" at bounding box center [1332, 412] width 332 height 23
click at [1471, 230] on td at bounding box center [1414, 231] width 197 height 23
click at [1477, 230] on icon "button" at bounding box center [1478, 233] width 10 height 10
select select "15"
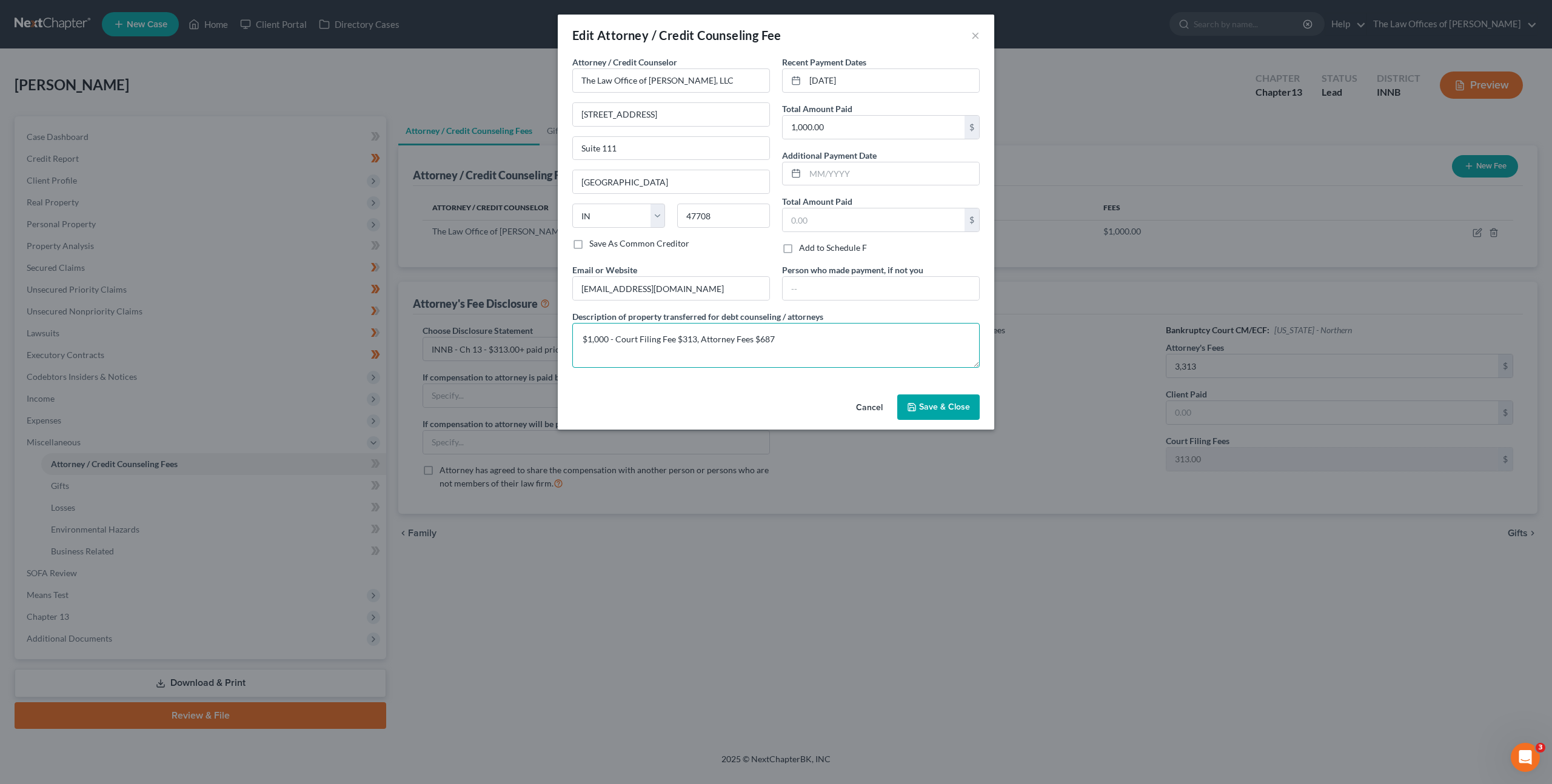
click at [814, 340] on textarea "$1,000 - Court Filing Fee $313, Attorney Fees $687" at bounding box center [776, 345] width 408 height 45
type textarea "$1,000 - Court Filing Fee $313, Credit Report & Credit Counseling $50.25, Attor…"
click at [945, 403] on span "Save & Close" at bounding box center [944, 406] width 51 height 10
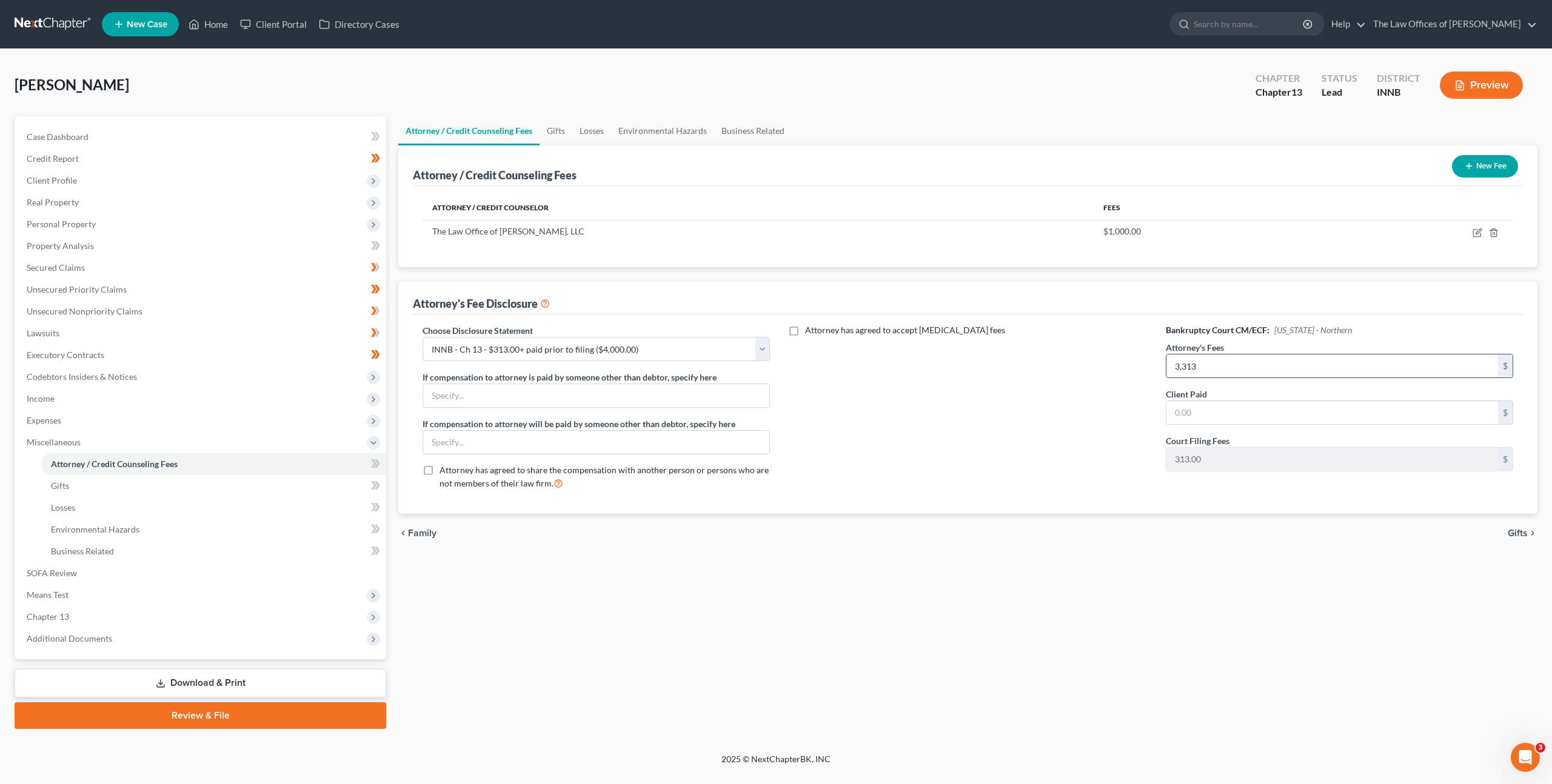
drag, startPoint x: 1213, startPoint y: 365, endPoint x: 1232, endPoint y: 365, distance: 19.0
click at [1213, 365] on input "3,313" at bounding box center [1332, 365] width 332 height 23
type input "3,636.75"
click at [1478, 232] on icon "button" at bounding box center [1478, 233] width 10 height 10
select select "15"
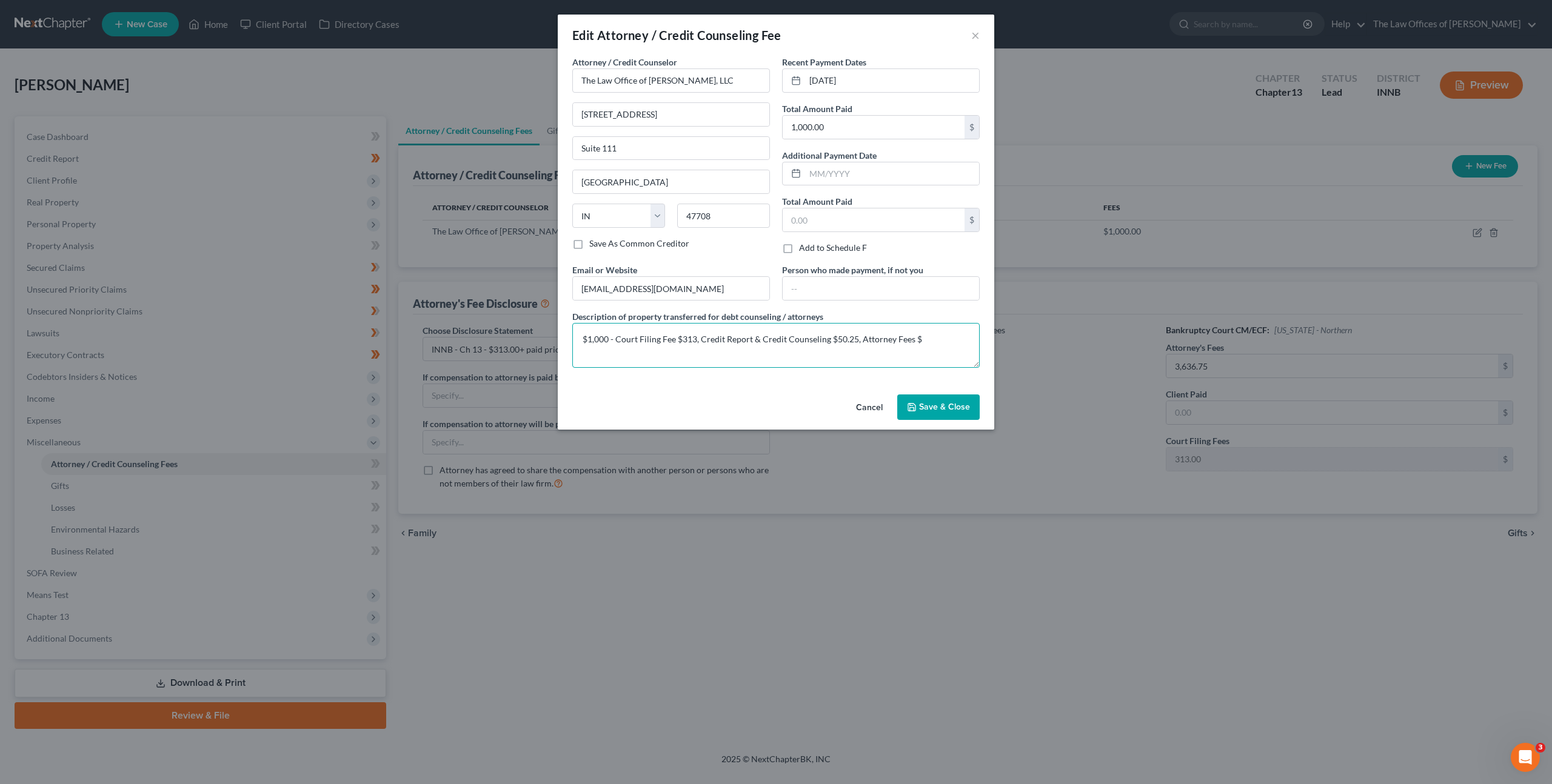
click at [934, 344] on textarea "$1,000 - Court Filing Fee $313, Credit Report & Credit Counseling $50.25, Attor…" at bounding box center [776, 345] width 408 height 45
click at [925, 324] on textarea "$1,000 - Court Filing Fee $313, Credit Report & Credit Counseling $50.25, Attor…" at bounding box center [776, 345] width 408 height 45
click at [922, 344] on textarea "$1,000 - Court Filing Fee $313, Credit Report & Credit Counseling $50.25, Attor…" at bounding box center [776, 345] width 408 height 45
type textarea "$1,000 - Court Filing Fee $313, Credit Report & Credit Counseling $50.25, Attor…"
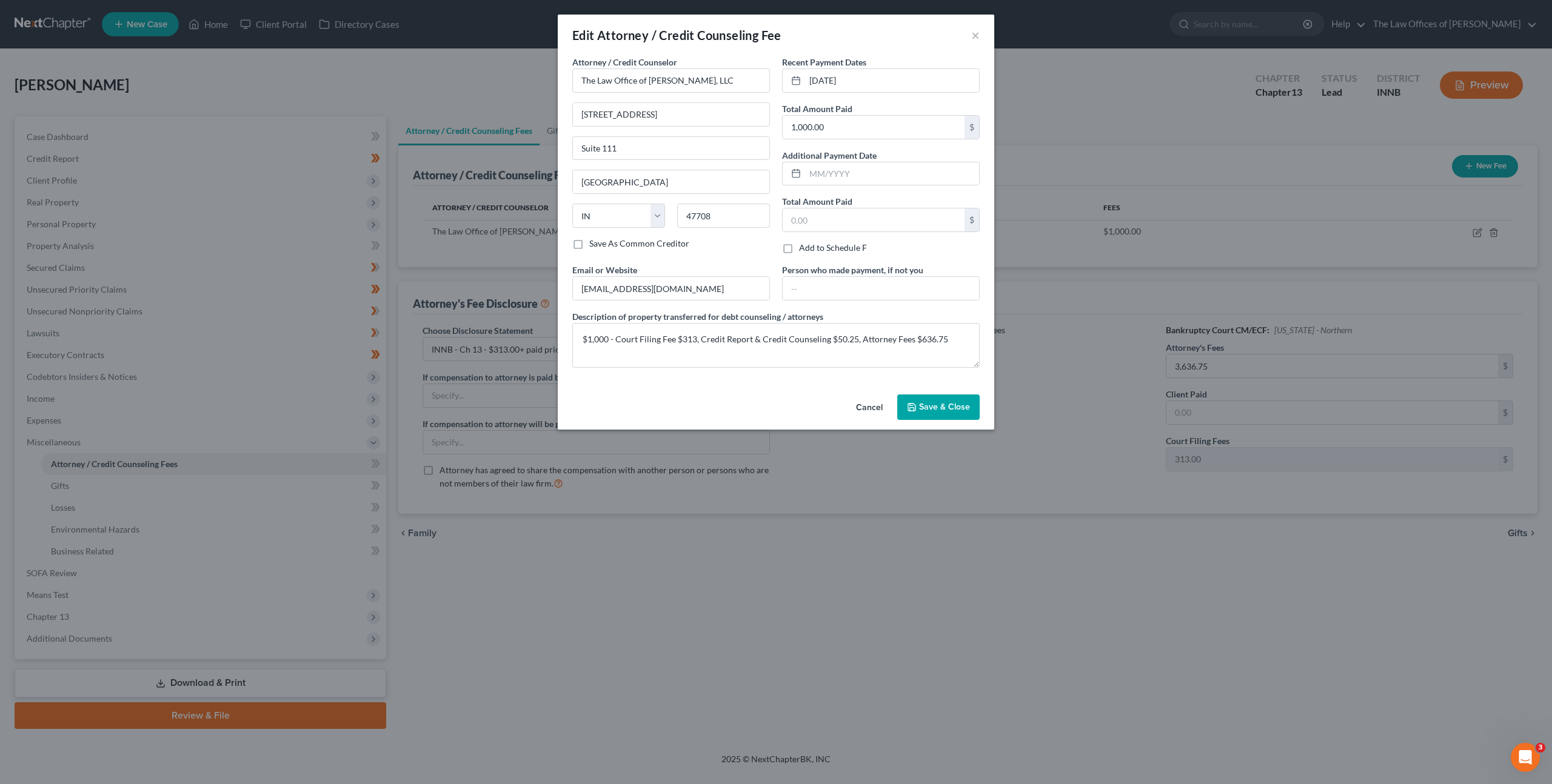
drag, startPoint x: 921, startPoint y: 411, endPoint x: 1044, endPoint y: 418, distance: 123.2
click at [922, 411] on span "Save & Close" at bounding box center [944, 406] width 51 height 10
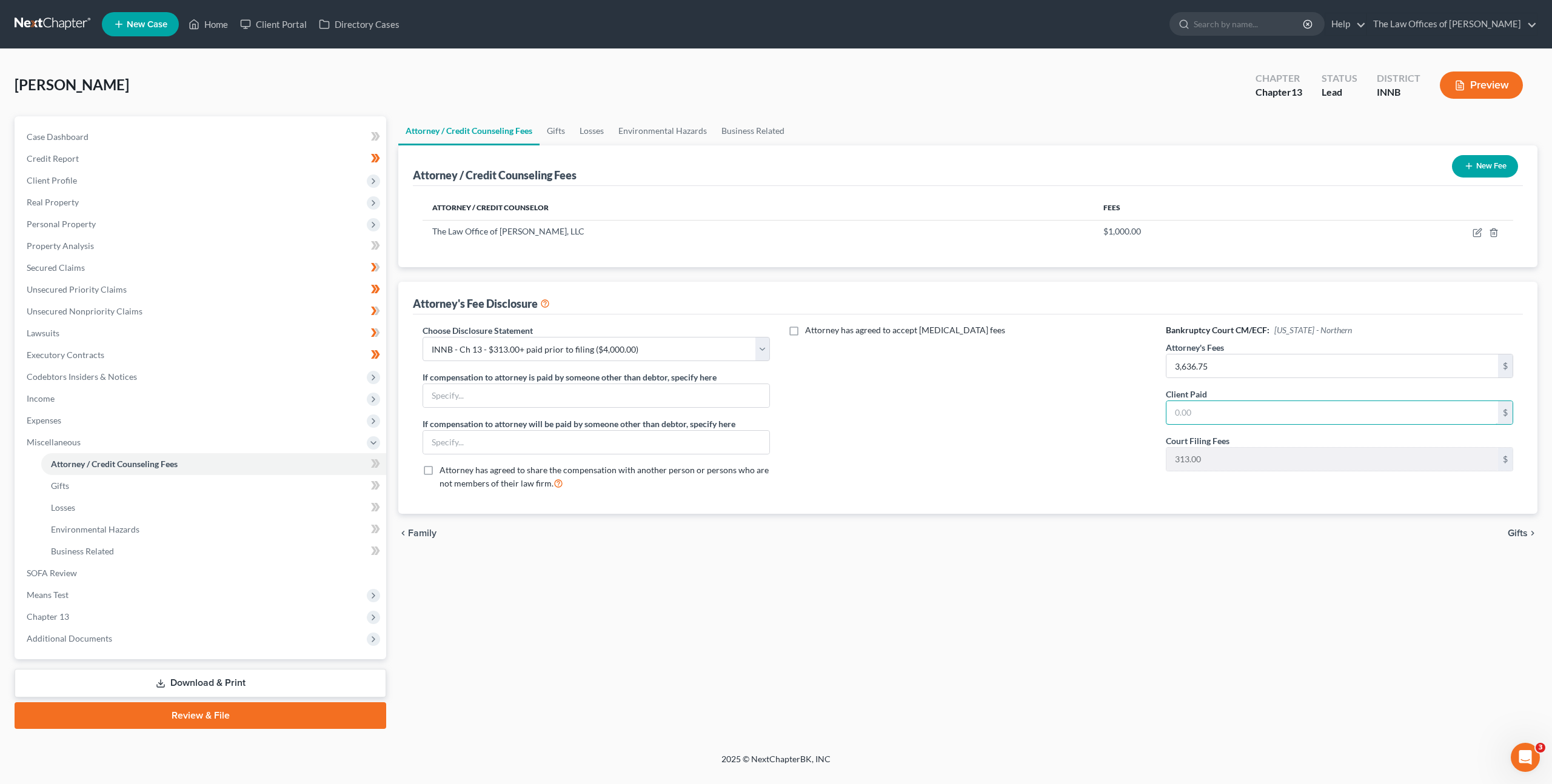
click at [1247, 420] on input "text" at bounding box center [1332, 412] width 332 height 23
type input "636.75"
drag, startPoint x: 1040, startPoint y: 477, endPoint x: 1046, endPoint y: 475, distance: 6.3
click at [1041, 476] on div "Attorney has agreed to accept [MEDICAL_DATA] fees" at bounding box center [967, 412] width 371 height 175
click at [1037, 409] on div "Attorney has agreed to accept [MEDICAL_DATA] fees" at bounding box center [967, 412] width 371 height 175
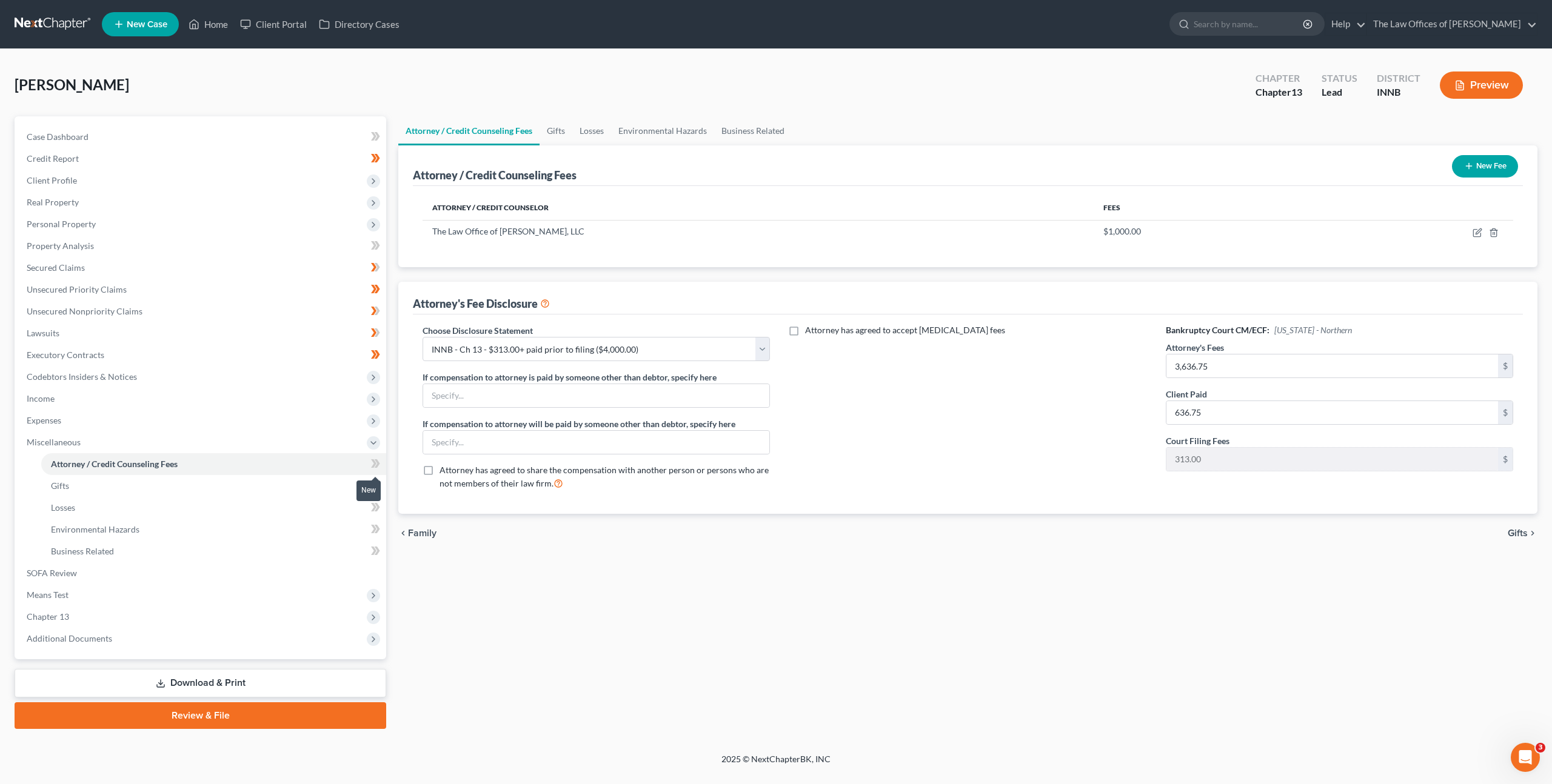
click at [376, 465] on icon at bounding box center [377, 464] width 6 height 9
click at [605, 621] on div "Attorney / Credit Counseling Fees Gifts Losses Environmental Hazards Business R…" at bounding box center [968, 423] width 1152 height 613
drag, startPoint x: 303, startPoint y: 683, endPoint x: 356, endPoint y: 642, distance: 67.0
click at [303, 683] on link "Download & Print" at bounding box center [200, 683] width 371 height 28
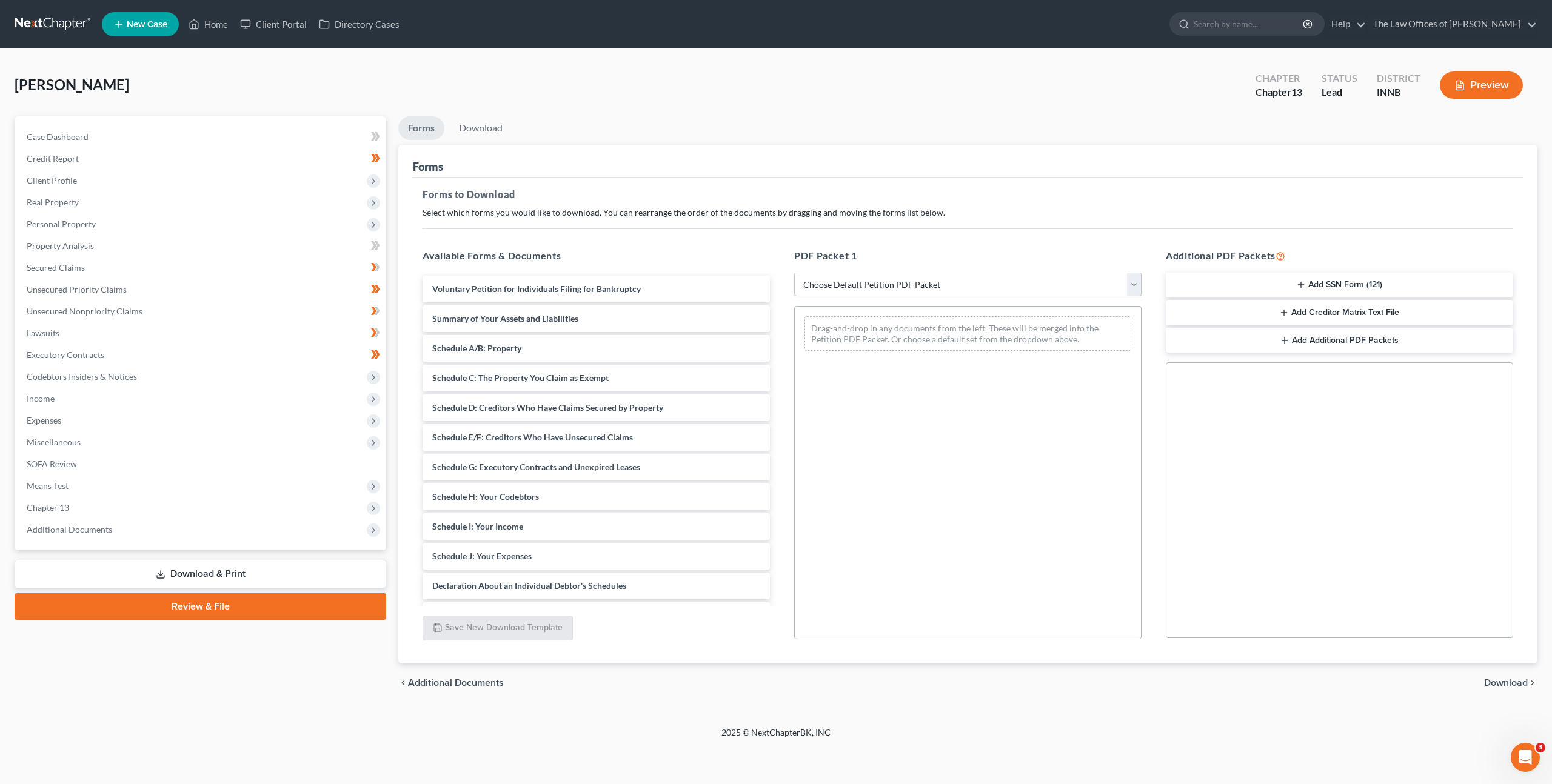
click at [865, 283] on select "Choose Default Petition PDF Packet Complete Bankruptcy Petition (all forms and …" at bounding box center [967, 285] width 347 height 24
select select "0"
click at [794, 273] on select "Choose Default Petition PDF Packet Complete Bankruptcy Petition (all forms and …" at bounding box center [967, 285] width 347 height 24
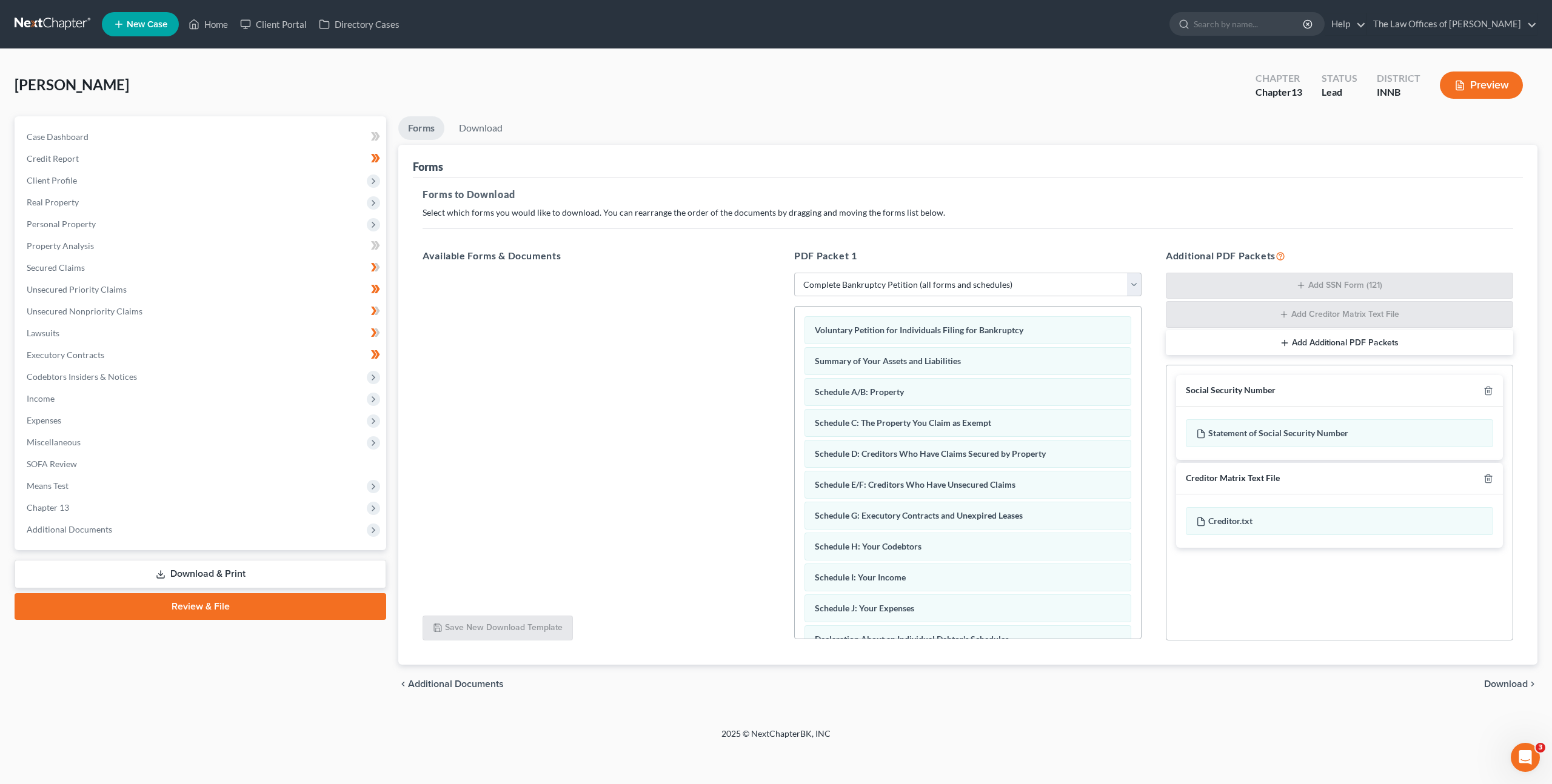
click at [1501, 687] on span "Download" at bounding box center [1506, 684] width 43 height 10
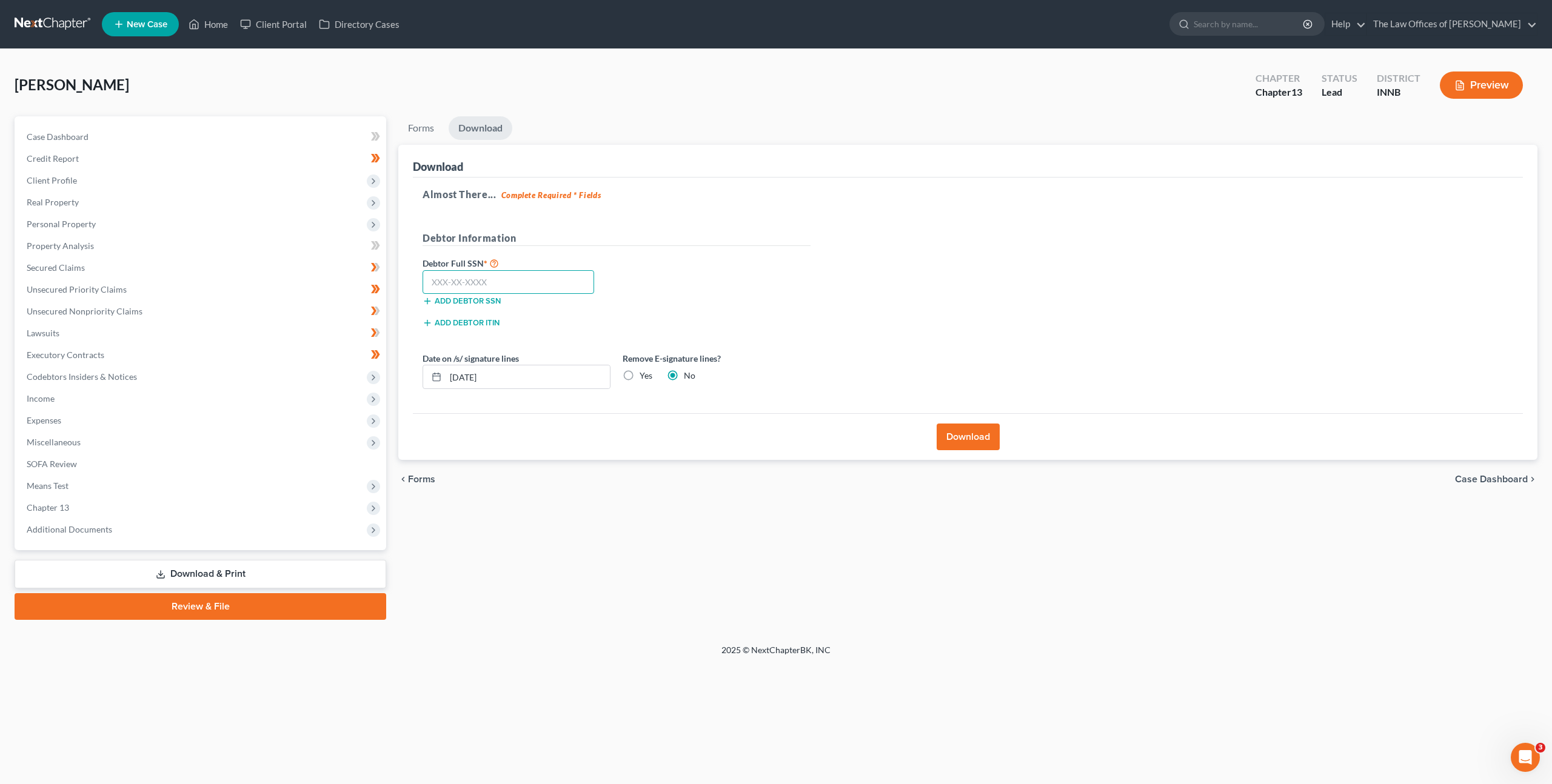
click at [558, 279] on input "text" at bounding box center [508, 283] width 172 height 24
click at [484, 283] on input "text" at bounding box center [508, 283] width 172 height 24
paste input "315-88-6184"
type input "315-88-6184"
click at [686, 274] on div "Debtor Full SSN * 315-88-6184 Add debtor SSN" at bounding box center [616, 286] width 400 height 60
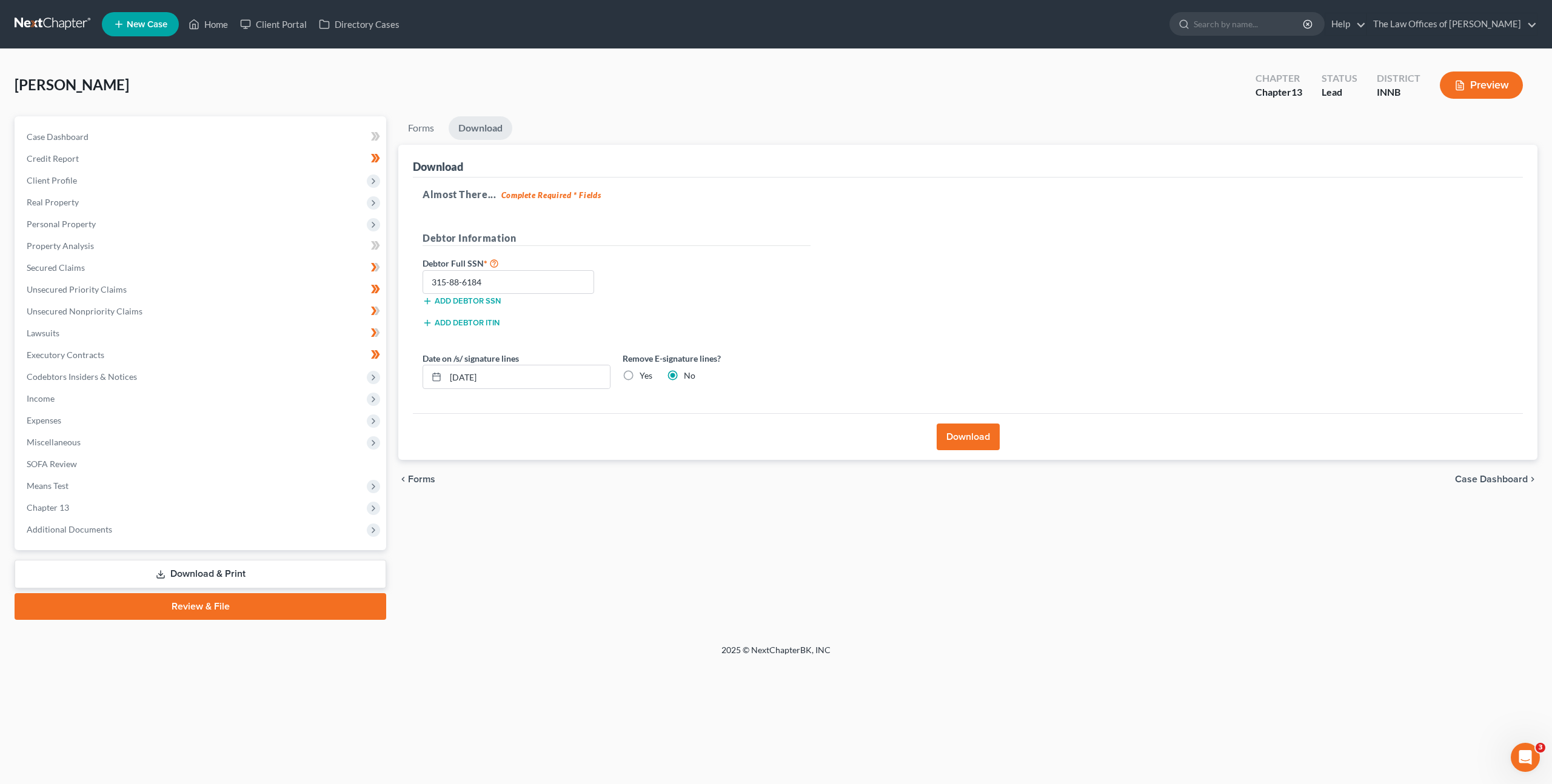
click at [639, 374] on label "Yes" at bounding box center [646, 375] width 13 height 12
click at [644, 374] on input "Yes" at bounding box center [648, 373] width 8 height 8
radio input "true"
radio input "false"
click at [793, 316] on div "Add debtor ITIN" at bounding box center [616, 326] width 400 height 22
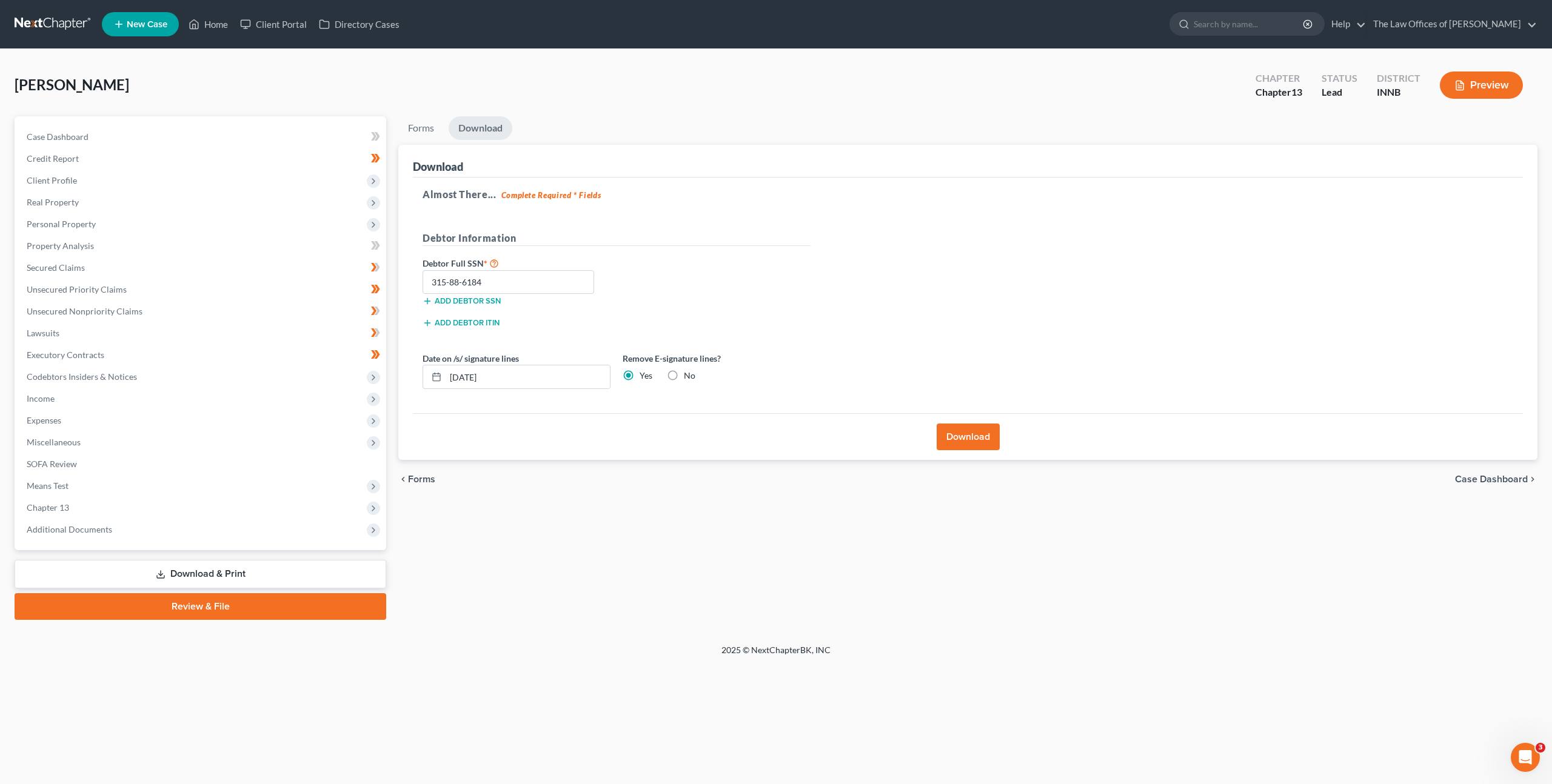
click at [953, 432] on button "Download" at bounding box center [968, 436] width 63 height 27
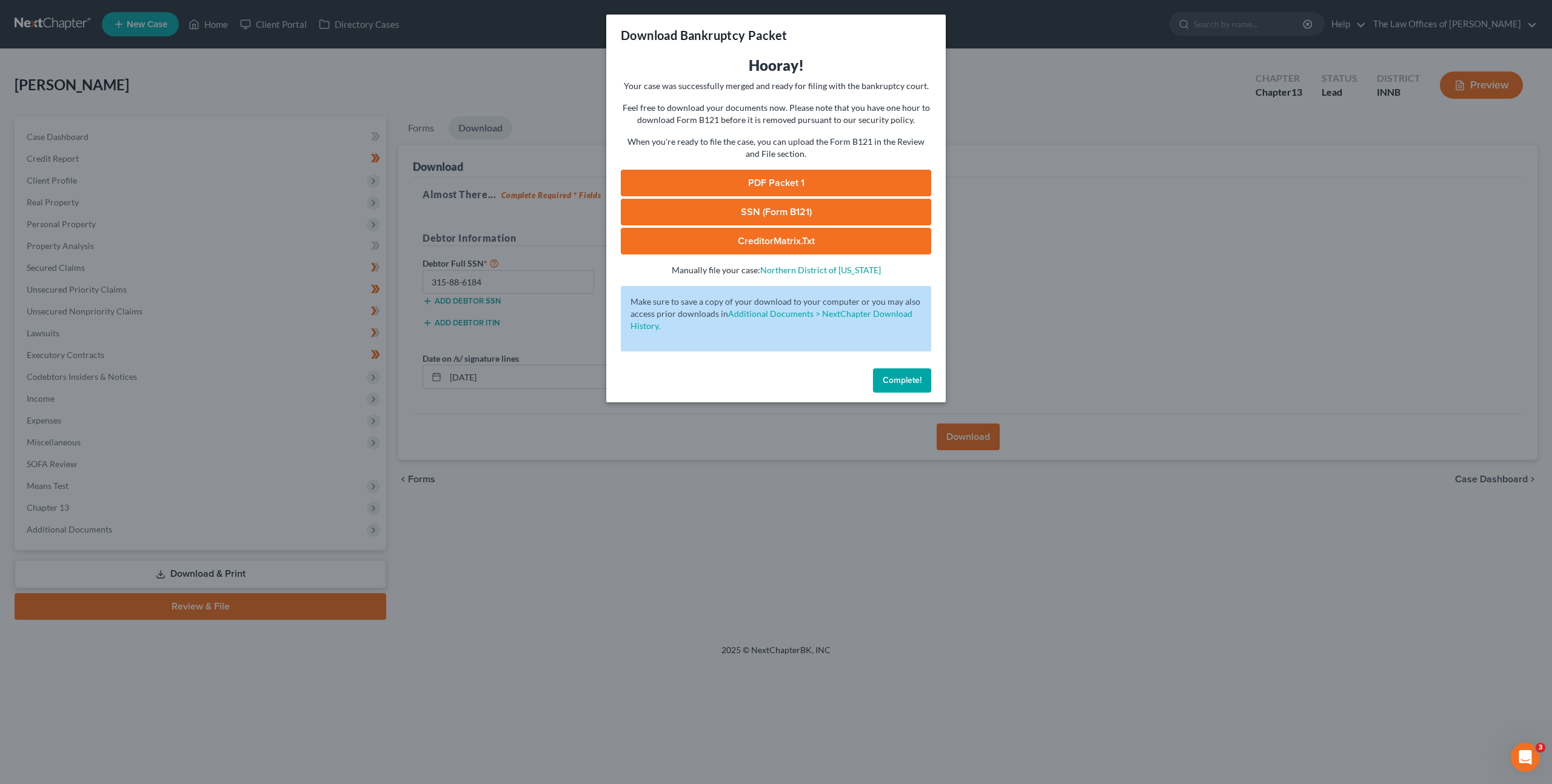
click at [790, 188] on link "PDF Packet 1" at bounding box center [776, 183] width 310 height 27
click at [784, 208] on link "SSN (Form B121)" at bounding box center [776, 212] width 310 height 27
